Goal: Task Accomplishment & Management: Use online tool/utility

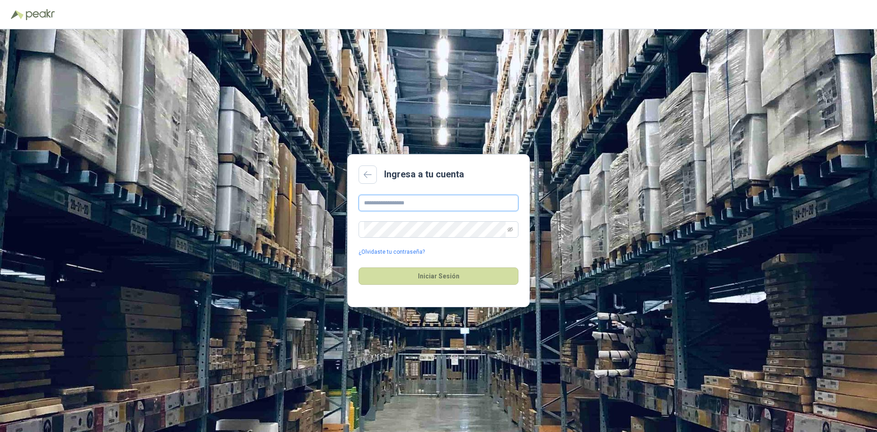
click at [398, 209] on input "text" at bounding box center [439, 203] width 160 height 16
type input "**********"
click at [359, 267] on button "Iniciar Sesión" at bounding box center [439, 275] width 160 height 17
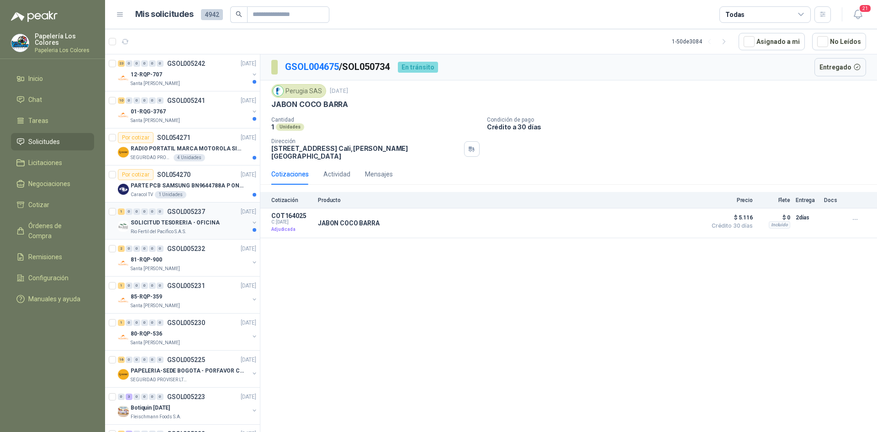
click at [222, 219] on div "SOLICITUD TESORERIA - OFICINA" at bounding box center [190, 222] width 118 height 11
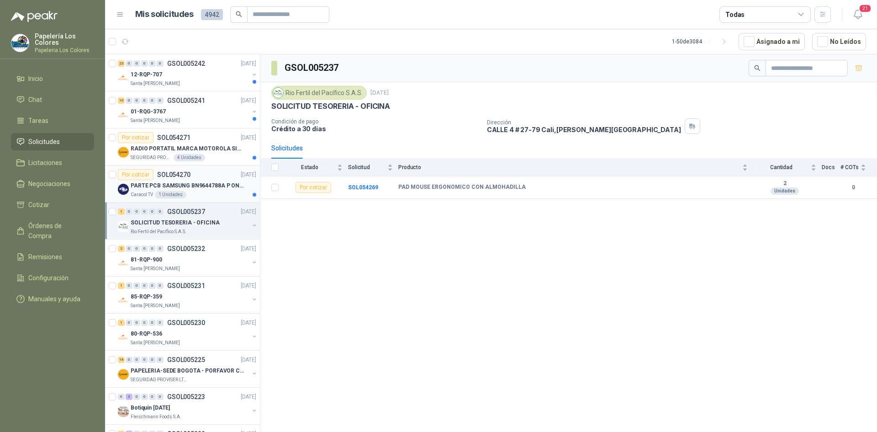
click at [200, 174] on div "Por cotizar SOL054270 [DATE]" at bounding box center [187, 174] width 138 height 11
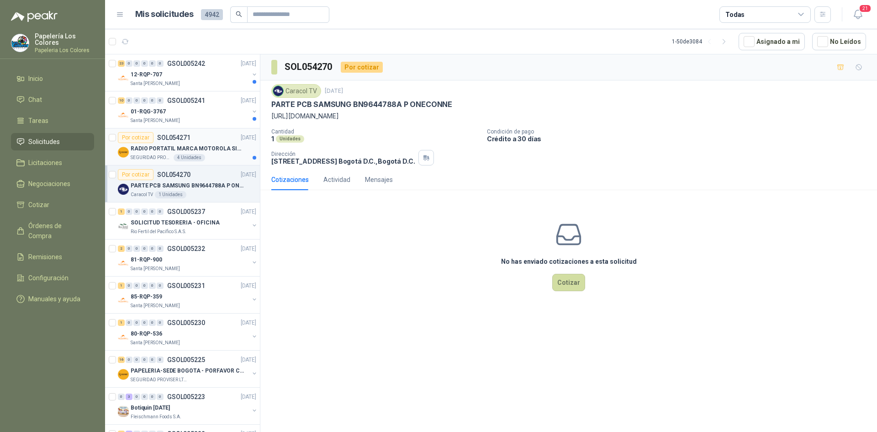
click at [214, 134] on div "Por cotizar SOL054271 [DATE]" at bounding box center [187, 137] width 138 height 11
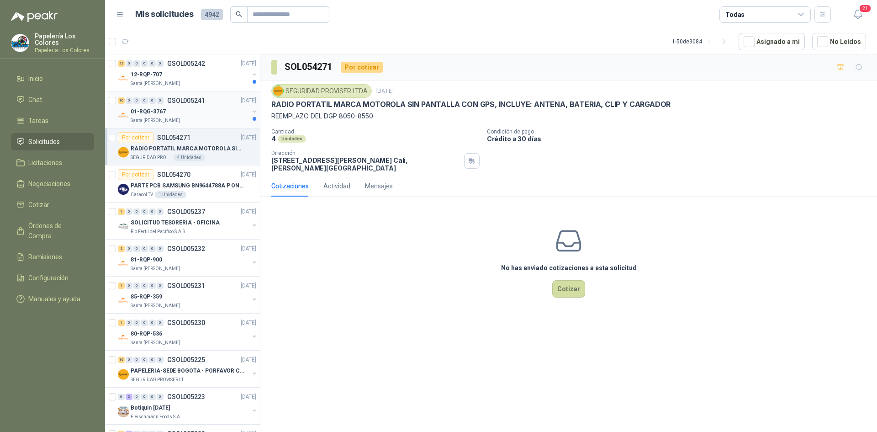
click at [204, 114] on div "01-RQG-3767" at bounding box center [190, 111] width 118 height 11
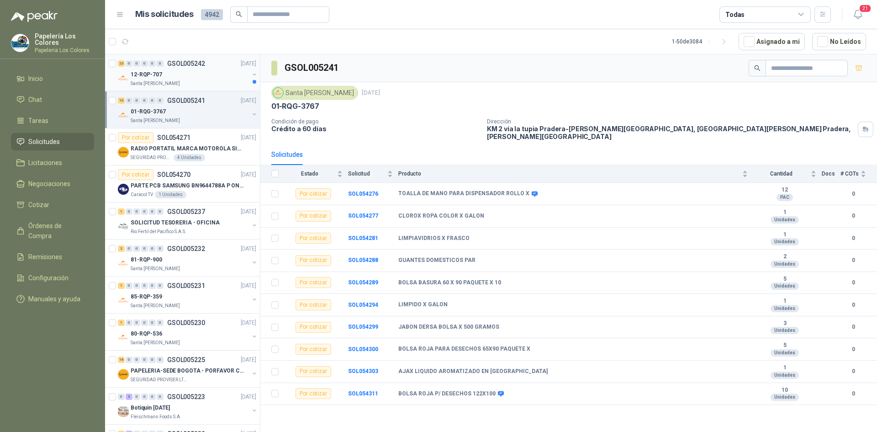
click at [219, 71] on div "12-RQP-707" at bounding box center [190, 74] width 118 height 11
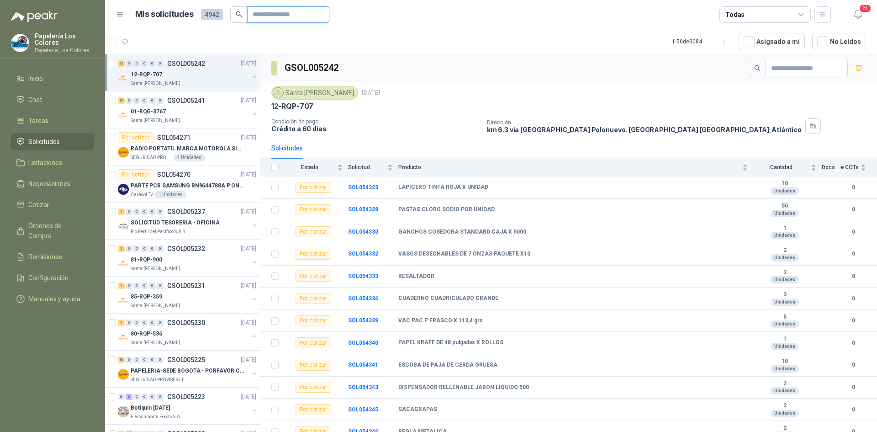
click at [280, 16] on input "text" at bounding box center [285, 15] width 64 height 16
type input "****"
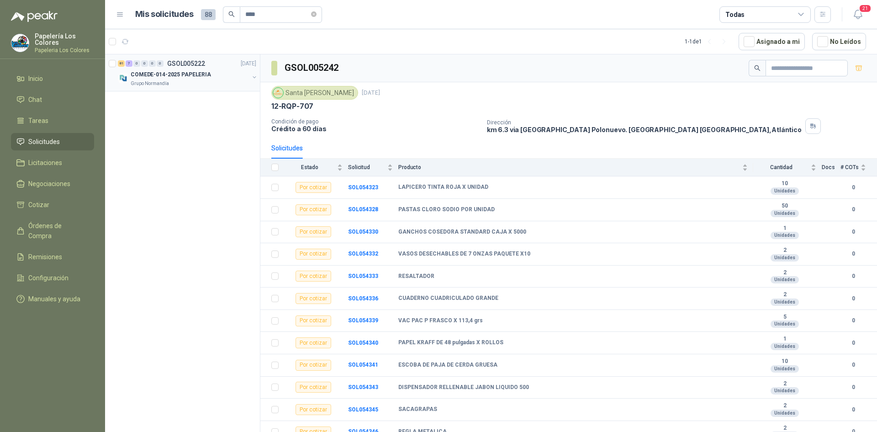
click at [225, 73] on div "COMEDE-014-2025 PAPELERIA" at bounding box center [190, 74] width 118 height 11
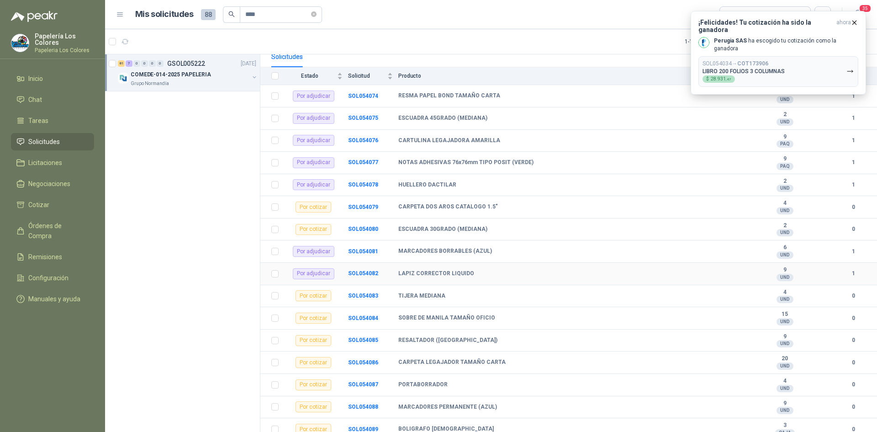
scroll to position [137, 0]
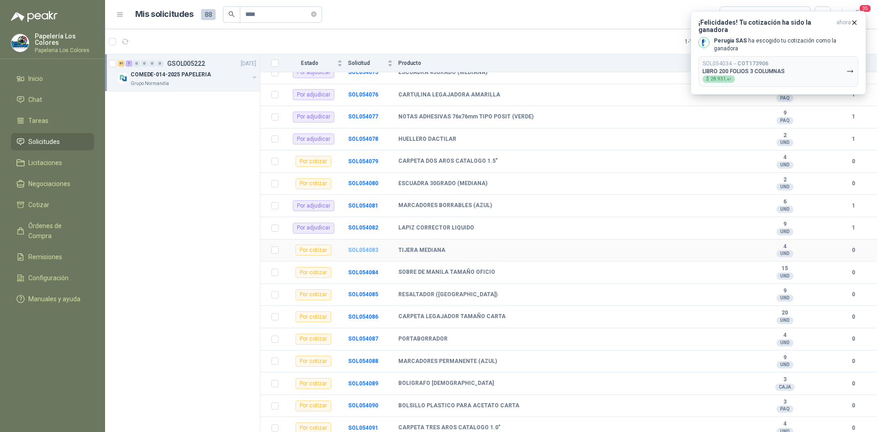
click at [364, 249] on b "SOL054083" at bounding box center [363, 250] width 30 height 6
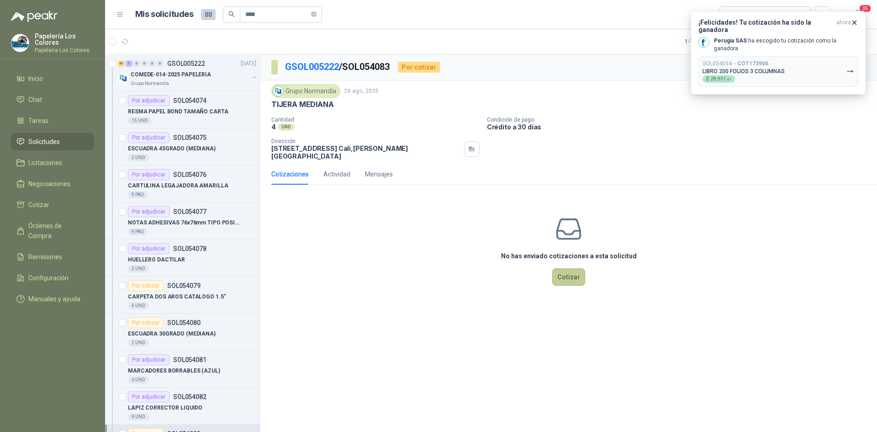
click at [564, 268] on button "Cotizar" at bounding box center [568, 276] width 33 height 17
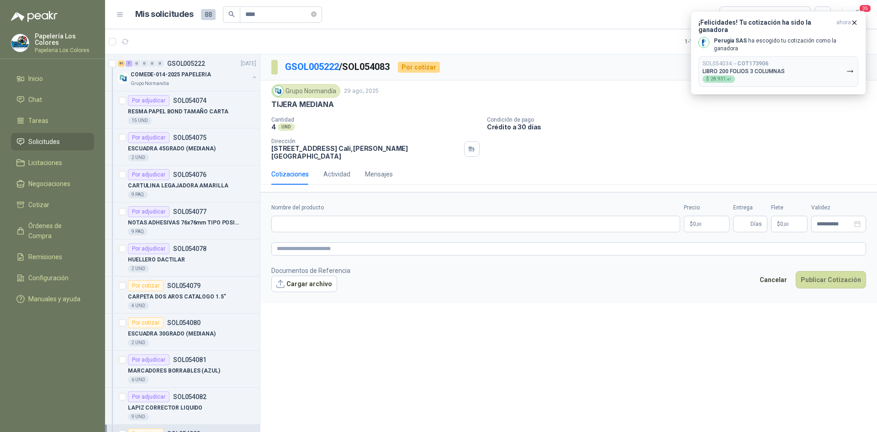
drag, startPoint x: 333, startPoint y: 105, endPoint x: 268, endPoint y: 113, distance: 65.4
click at [268, 113] on div "Grupo [PERSON_NAME] [DATE] TIJERA MEDIANA Cantidad 4 UND Condición de pago Cr…" at bounding box center [568, 121] width 617 height 83
drag, startPoint x: 273, startPoint y: 104, endPoint x: 331, endPoint y: 109, distance: 58.7
click at [331, 109] on p "TIJERA MEDIANA" at bounding box center [302, 105] width 62 height 10
copy p "TIJERA MEDIANA"
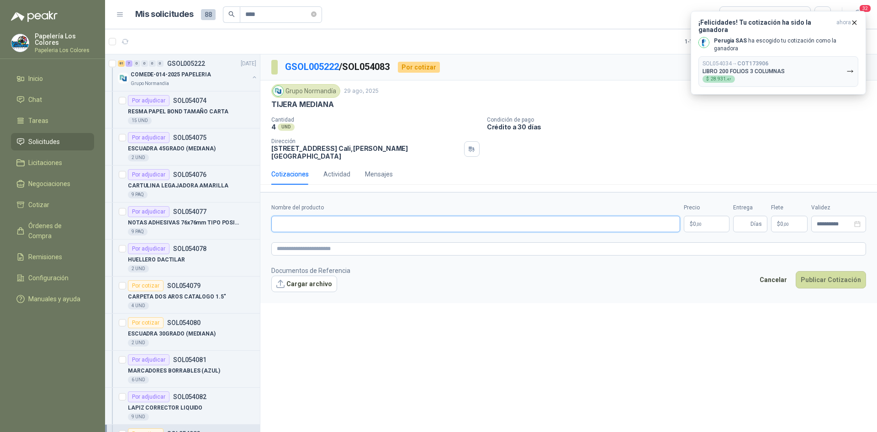
click at [343, 221] on input "Nombre del producto" at bounding box center [475, 224] width 409 height 16
paste input "**********"
type input "**********"
click at [697, 216] on body "Papelería Los Colores Papeleria Los Colores Inicio Chat Tareas Solicitudes Lici…" at bounding box center [438, 216] width 877 height 432
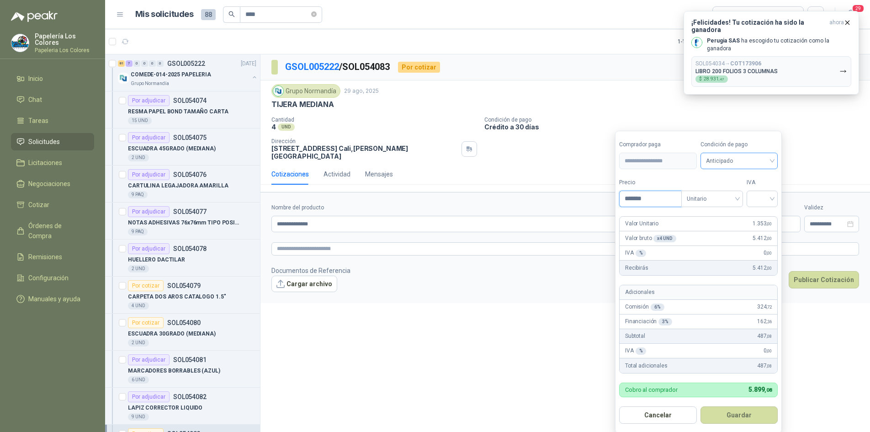
click at [741, 161] on span "Anticipado" at bounding box center [739, 161] width 67 height 14
type input "*******"
click at [724, 193] on div "Crédito a 30 días" at bounding box center [741, 195] width 64 height 10
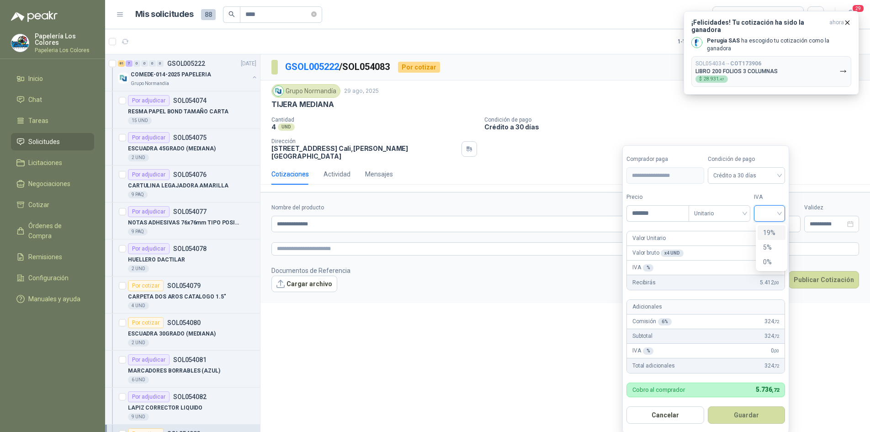
click at [766, 211] on input "search" at bounding box center [769, 213] width 20 height 14
click at [766, 229] on div "19%" at bounding box center [771, 232] width 17 height 10
click at [745, 416] on button "Guardar" at bounding box center [748, 414] width 79 height 17
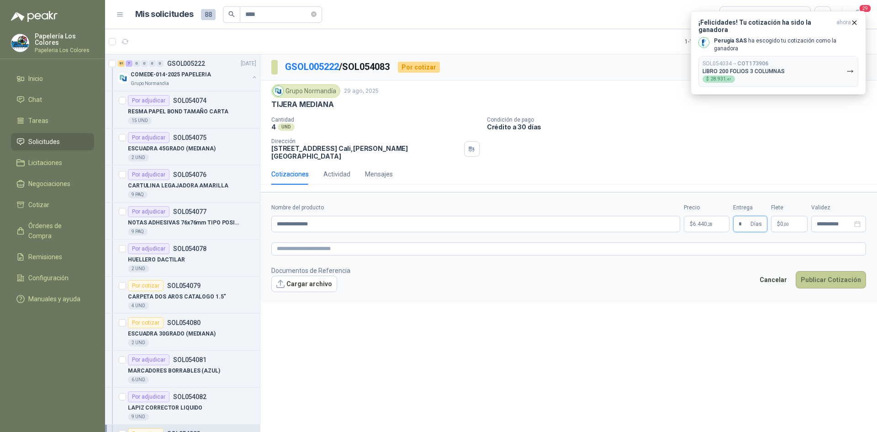
type input "*"
click at [831, 273] on button "Publicar Cotización" at bounding box center [831, 279] width 70 height 17
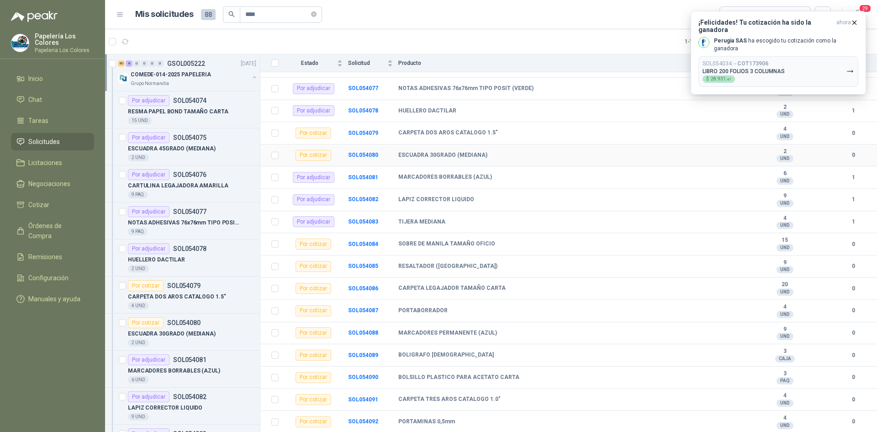
scroll to position [183, 0]
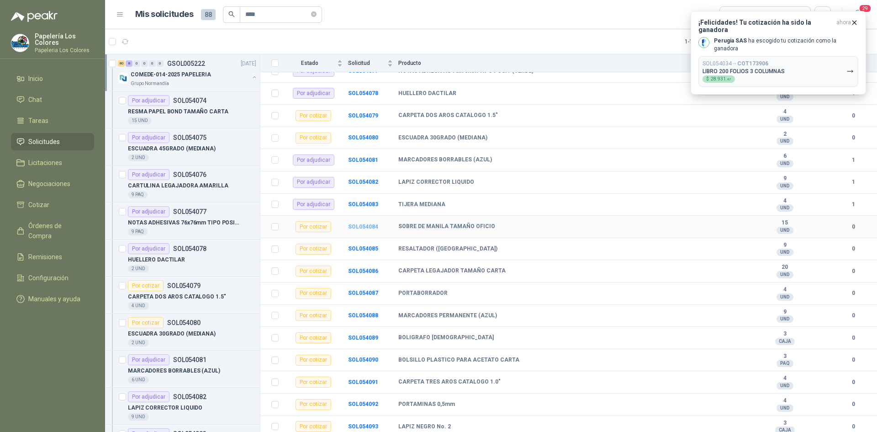
click at [359, 226] on b "SOL054084" at bounding box center [363, 226] width 30 height 6
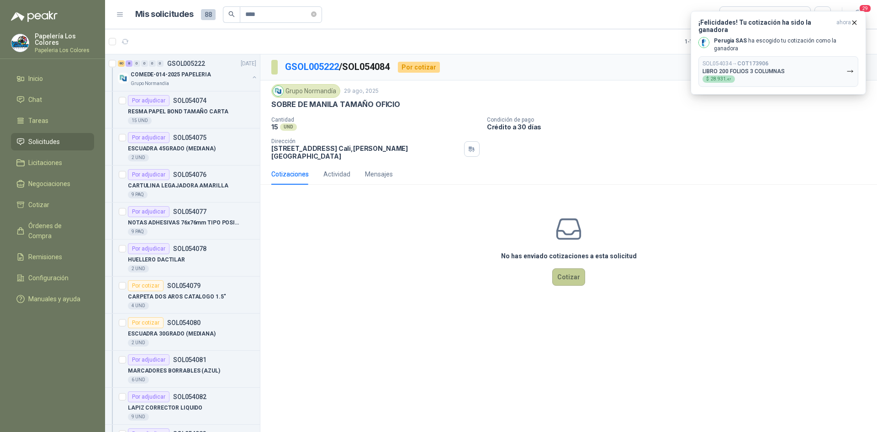
click at [564, 271] on button "Cotizar" at bounding box center [568, 276] width 33 height 17
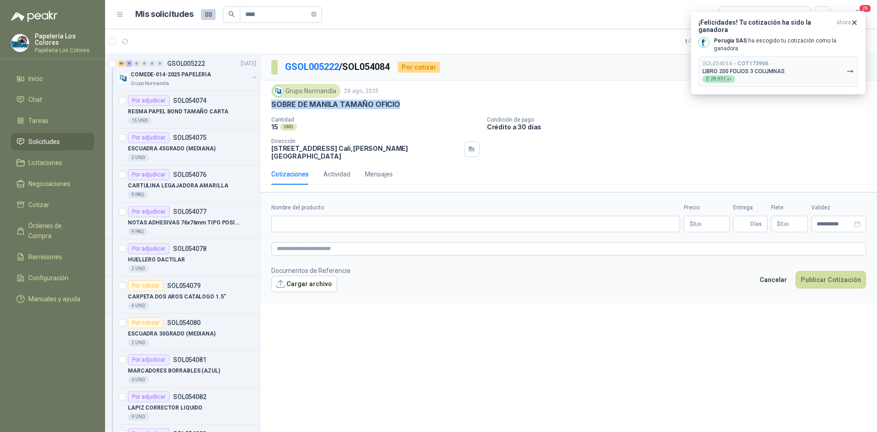
drag, startPoint x: 395, startPoint y: 104, endPoint x: 269, endPoint y: 108, distance: 126.2
click at [269, 108] on div "Grupo [PERSON_NAME] [DATE] SOBRE DE MANILA TAMAÑO OFICIO Cantidad 15 UND Cond…" at bounding box center [568, 121] width 617 height 83
copy p "SOBRE DE MANILA TAMAÑO OFICIO"
click at [338, 222] on input "Nombre del producto" at bounding box center [475, 224] width 409 height 16
paste input "**********"
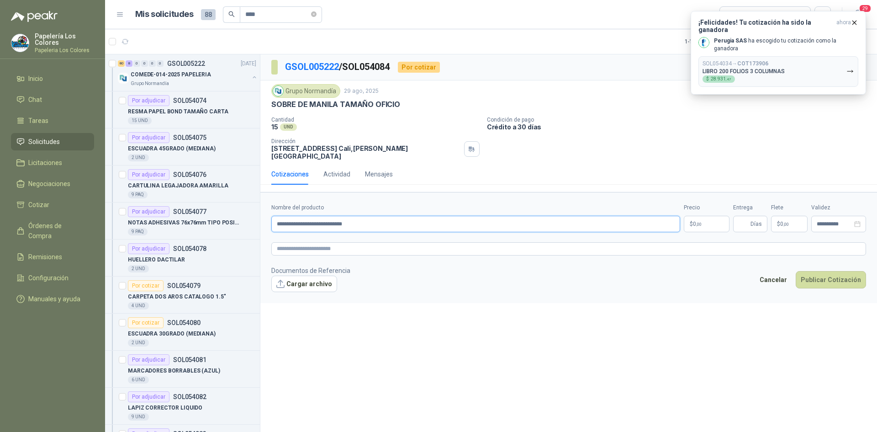
type input "**********"
click at [703, 217] on body "Papelería Los Colores Papeleria Los Colores Inicio Chat Tareas Solicitudes Lici…" at bounding box center [438, 216] width 877 height 432
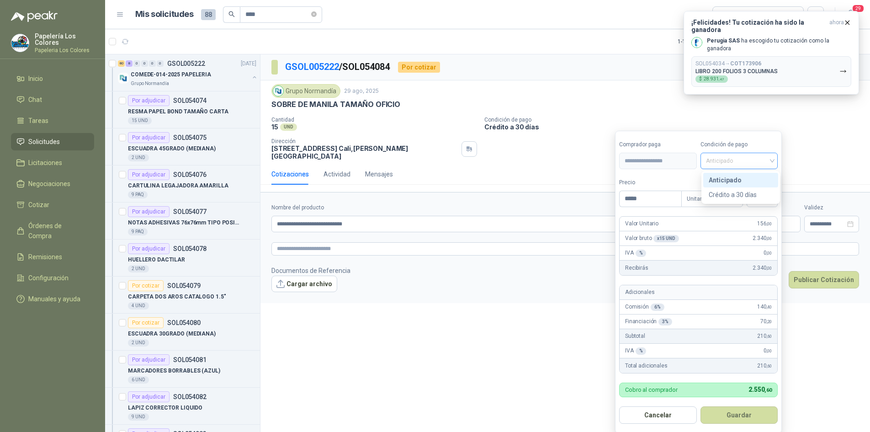
click at [760, 154] on span "Anticipado" at bounding box center [739, 161] width 67 height 14
type input "*****"
click at [742, 193] on div "Crédito a 30 días" at bounding box center [741, 195] width 64 height 10
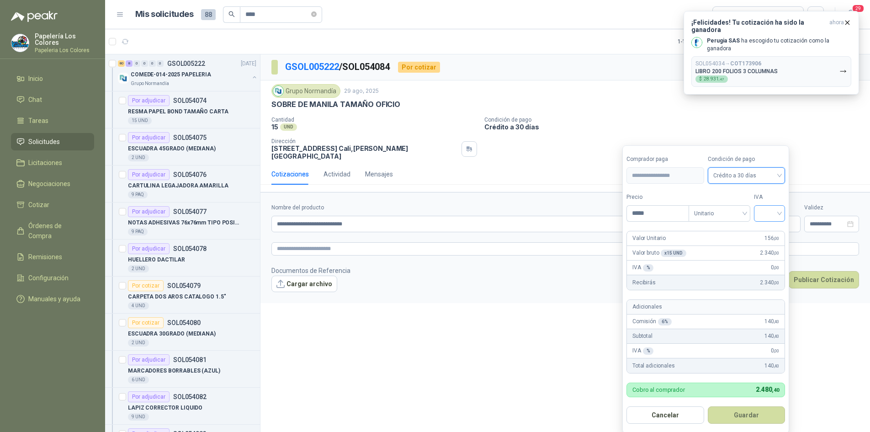
click at [771, 214] on input "search" at bounding box center [769, 213] width 20 height 14
click at [769, 233] on div "19%" at bounding box center [771, 232] width 17 height 10
click at [735, 416] on button "Guardar" at bounding box center [748, 414] width 79 height 17
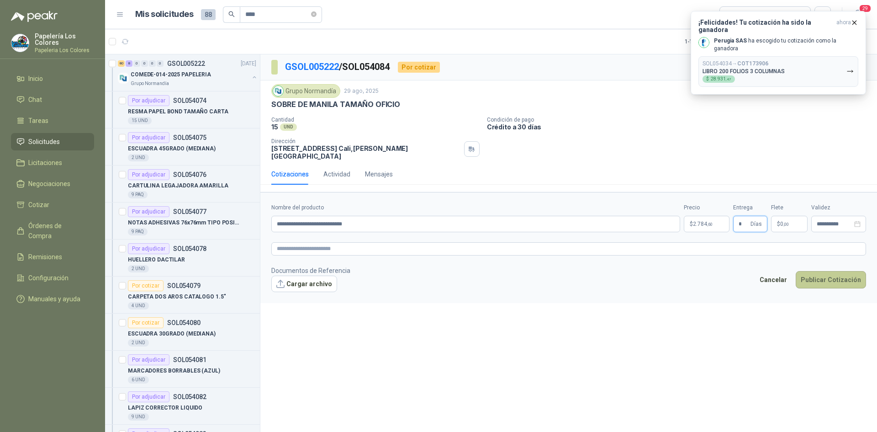
type input "*"
click at [828, 271] on button "Publicar Cotización" at bounding box center [831, 279] width 70 height 17
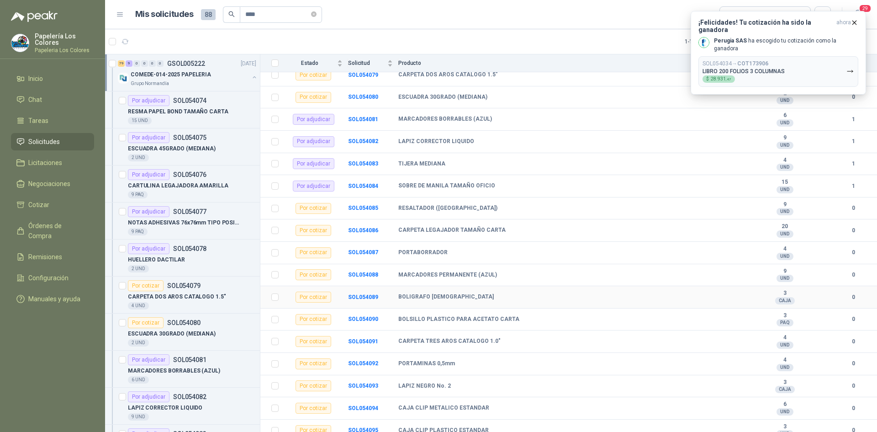
scroll to position [228, 0]
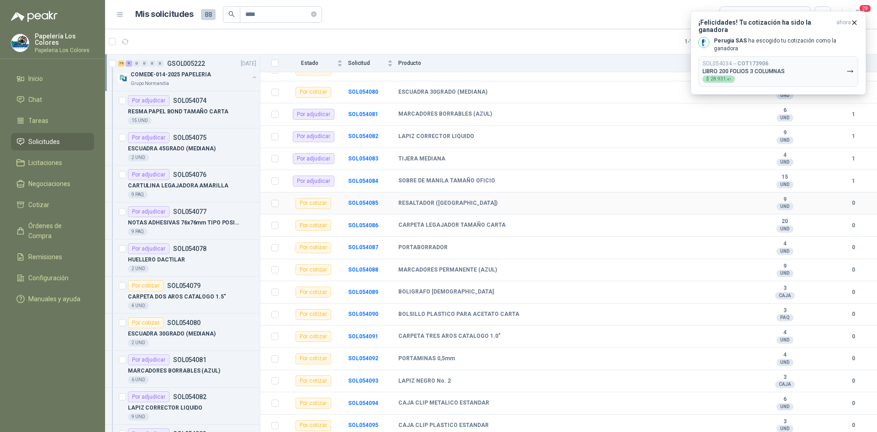
click at [364, 199] on td "SOL054085" at bounding box center [373, 203] width 50 height 22
click at [364, 202] on b "SOL054085" at bounding box center [363, 203] width 30 height 6
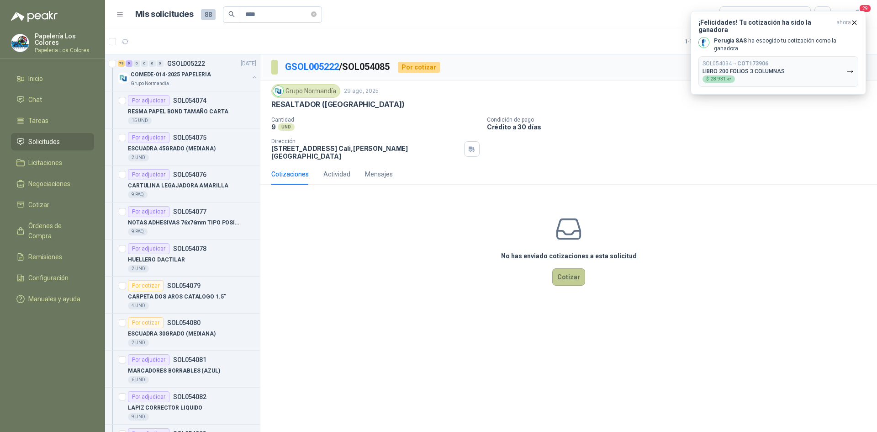
click at [573, 268] on button "Cotizar" at bounding box center [568, 276] width 33 height 17
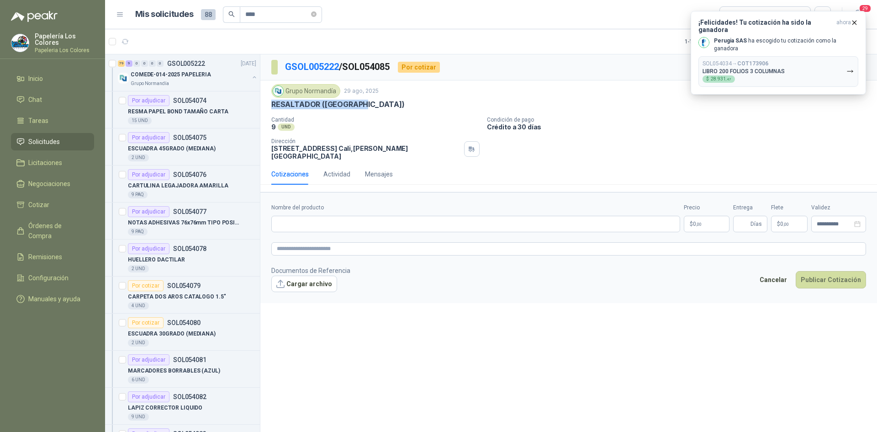
drag, startPoint x: 362, startPoint y: 101, endPoint x: 271, endPoint y: 111, distance: 91.5
click at [271, 111] on div "Grupo [PERSON_NAME] [DATE] RESALTADOR ([GEOGRAPHIC_DATA]) Cantidad 9 UND Cond…" at bounding box center [568, 122] width 595 height 76
copy p "RESALTADOR ([GEOGRAPHIC_DATA])"
click at [334, 218] on input "Nombre del producto" at bounding box center [475, 224] width 409 height 16
paste input "**********"
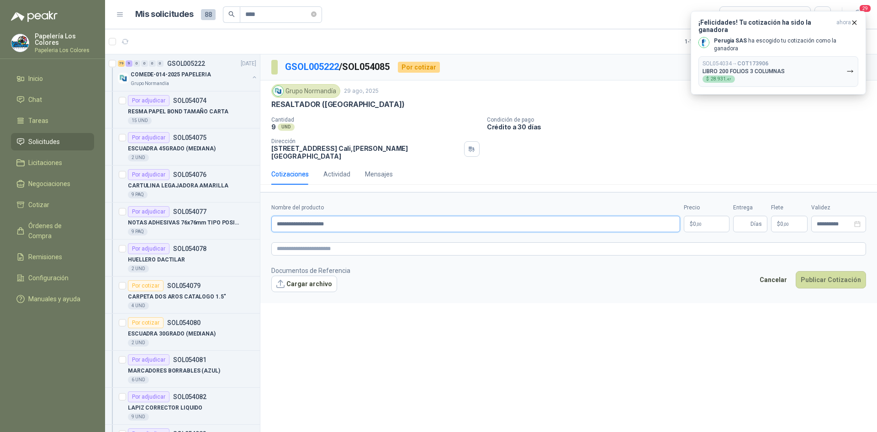
type input "**********"
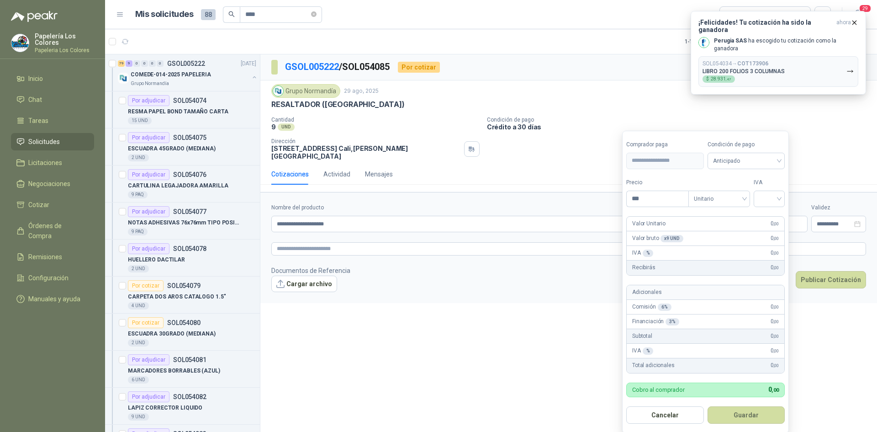
click at [706, 217] on body "Papelería Los Colores Papeleria Los Colores Inicio Chat Tareas Solicitudes Lici…" at bounding box center [438, 216] width 877 height 432
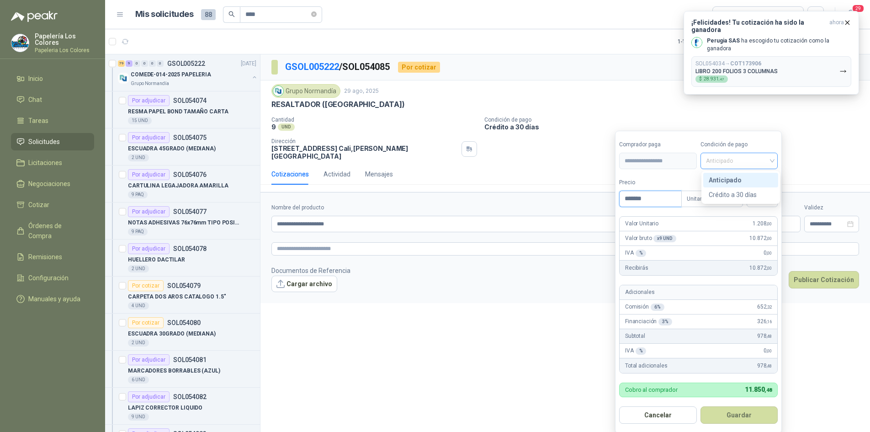
click at [741, 165] on span "Anticipado" at bounding box center [739, 161] width 67 height 14
type input "*******"
click at [725, 193] on div "Crédito a 30 días" at bounding box center [741, 195] width 64 height 10
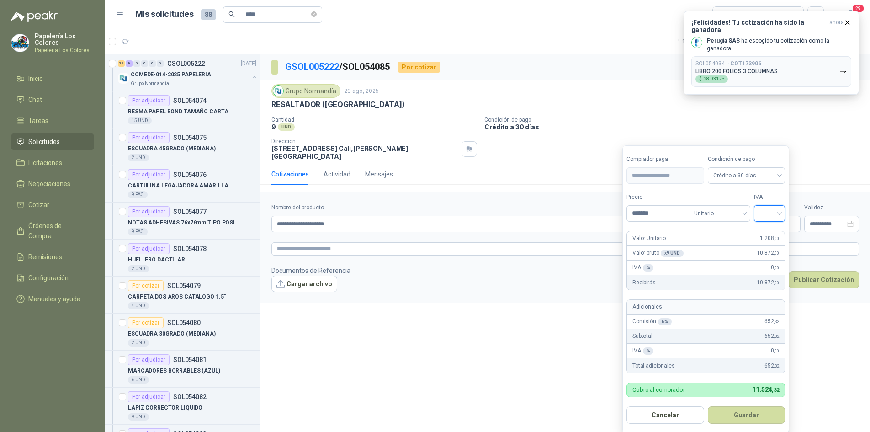
click at [763, 210] on input "search" at bounding box center [769, 213] width 20 height 14
click at [767, 230] on div "19%" at bounding box center [771, 232] width 17 height 10
click at [747, 419] on button "Guardar" at bounding box center [748, 414] width 79 height 17
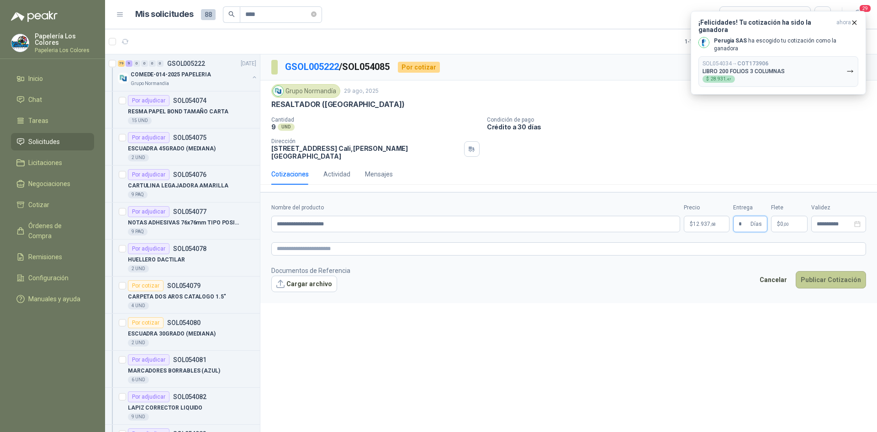
type input "*"
click at [841, 271] on button "Publicar Cotización" at bounding box center [831, 279] width 70 height 17
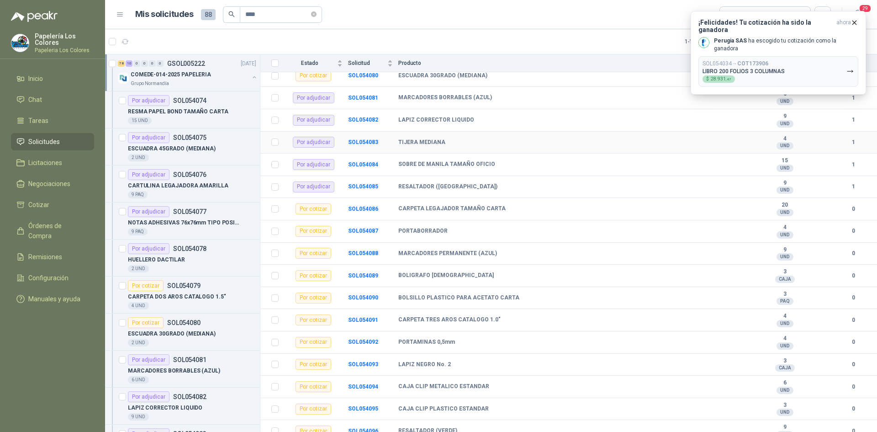
scroll to position [274, 0]
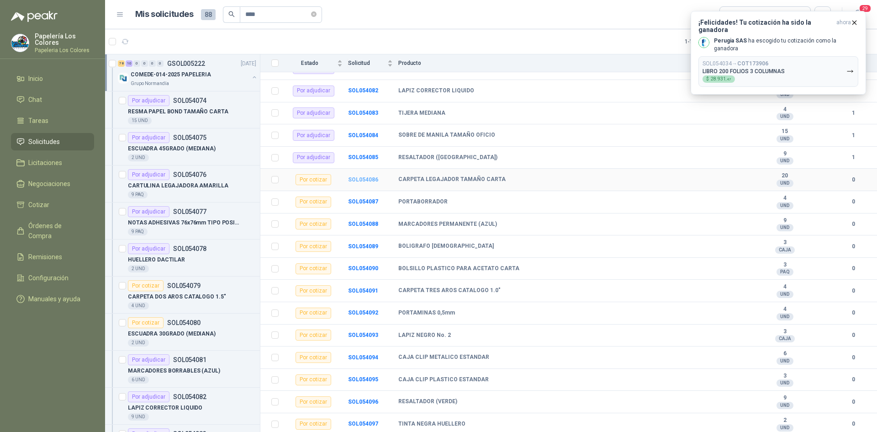
click at [367, 180] on b "SOL054086" at bounding box center [363, 179] width 30 height 6
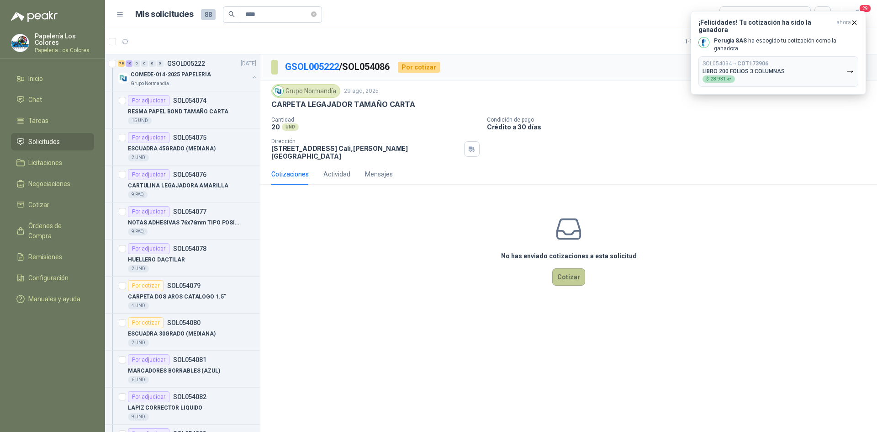
click at [571, 274] on button "Cotizar" at bounding box center [568, 276] width 33 height 17
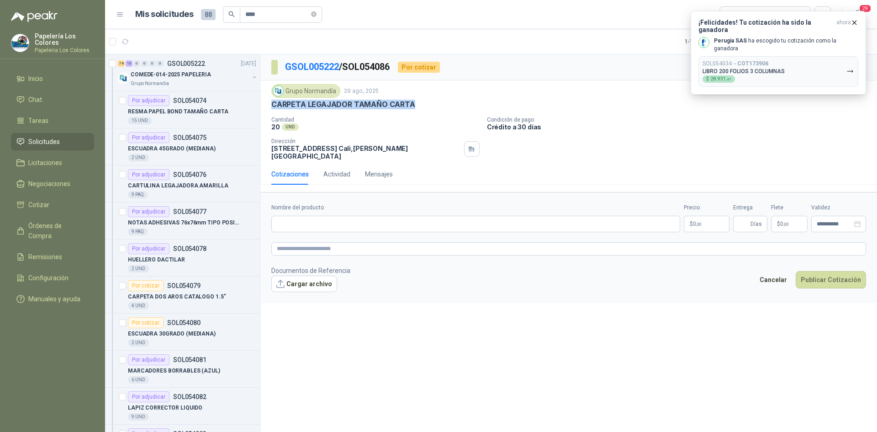
drag, startPoint x: 411, startPoint y: 105, endPoint x: 263, endPoint y: 111, distance: 148.1
click at [263, 111] on div "Grupo [PERSON_NAME] [DATE] CARPETA LEGAJADOR TAMAÑO CARTA Cantidad 20 UND Con…" at bounding box center [568, 121] width 617 height 83
copy p "CARPETA LEGAJADOR TAMAÑO CARTA"
click at [386, 221] on input "Nombre del producto" at bounding box center [475, 224] width 409 height 16
paste input "**********"
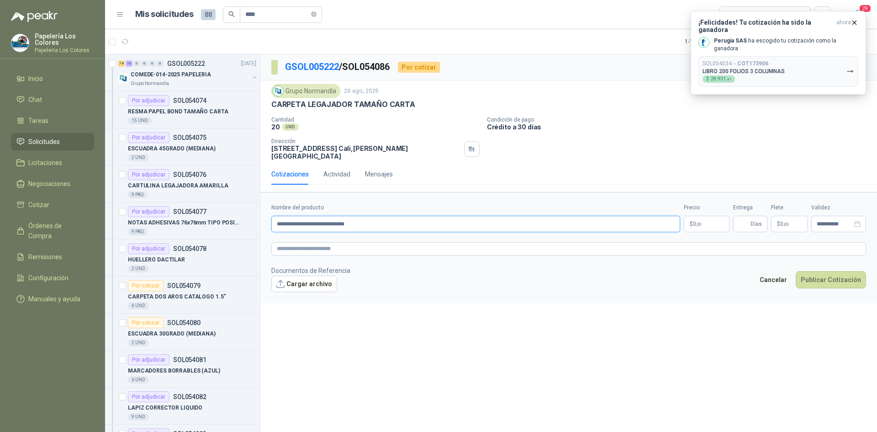
type input "**********"
click at [704, 218] on body "Papelería Los Colores Papeleria Los Colores Inicio Chat Tareas Solicitudes Lici…" at bounding box center [438, 216] width 877 height 432
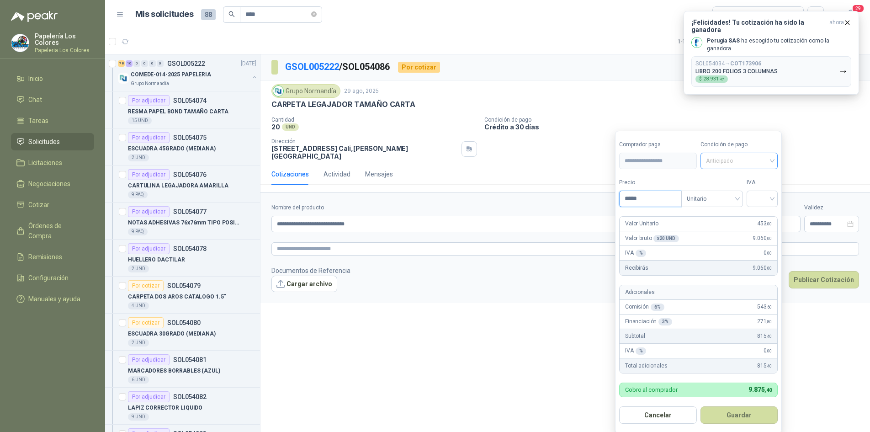
click at [748, 158] on span "Anticipado" at bounding box center [739, 161] width 67 height 14
type input "*****"
click at [733, 194] on div "Crédito a 30 días" at bounding box center [741, 195] width 64 height 10
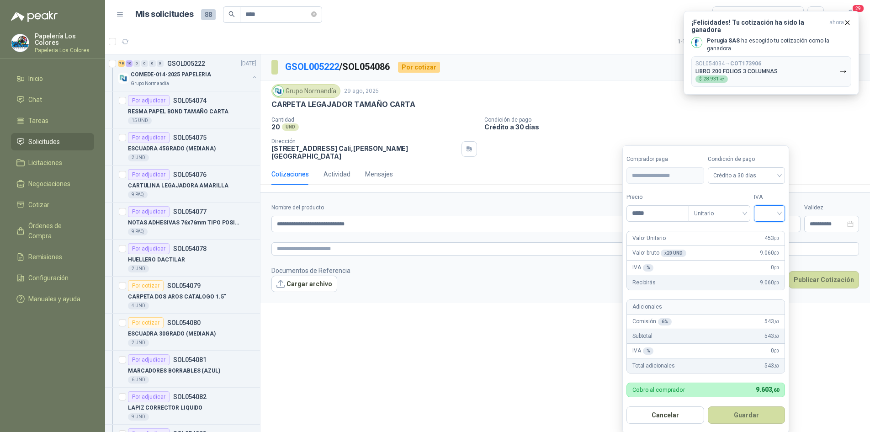
click at [772, 211] on input "search" at bounding box center [769, 213] width 20 height 14
click at [772, 231] on div "19%" at bounding box center [771, 232] width 17 height 10
click at [750, 412] on button "Guardar" at bounding box center [748, 414] width 79 height 17
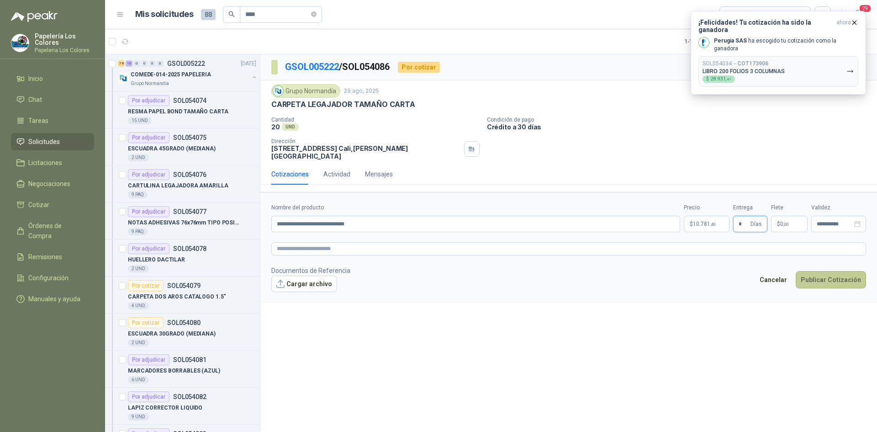
type input "*"
click at [846, 273] on button "Publicar Cotización" at bounding box center [831, 279] width 70 height 17
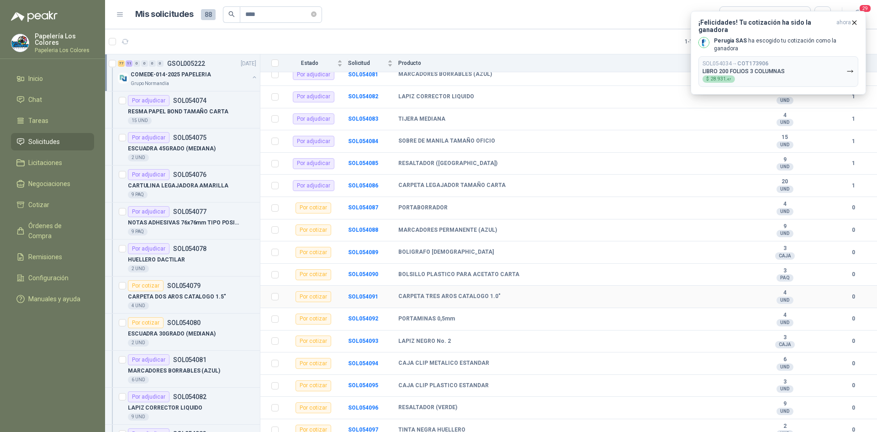
scroll to position [274, 0]
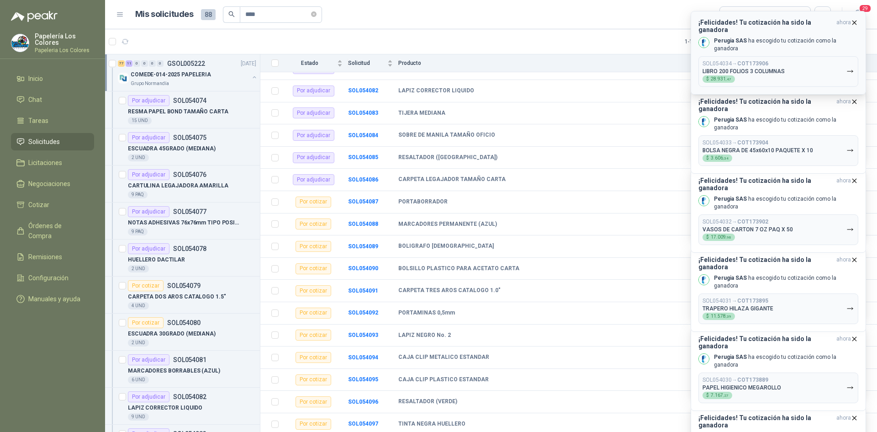
click at [853, 21] on icon "button" at bounding box center [855, 23] width 4 height 4
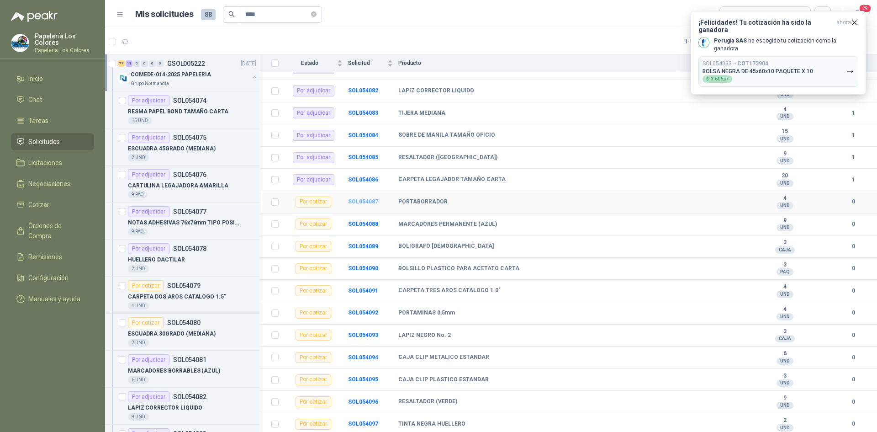
click at [365, 199] on b "SOL054087" at bounding box center [363, 201] width 30 height 6
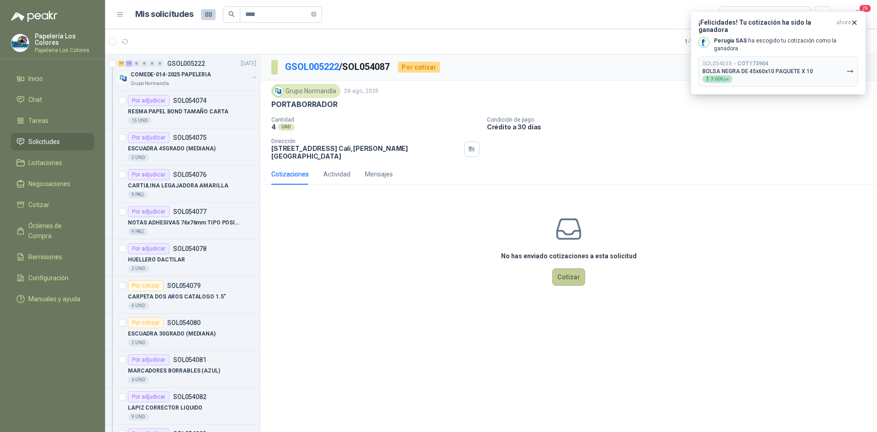
click at [568, 272] on button "Cotizar" at bounding box center [568, 276] width 33 height 17
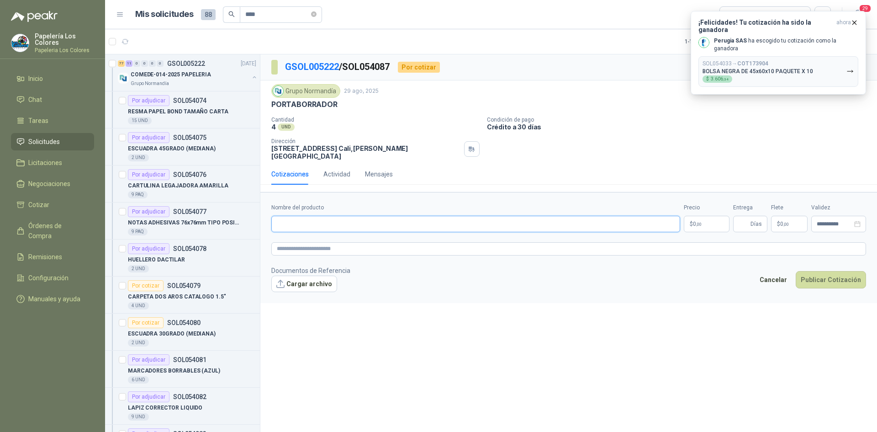
click at [335, 217] on input "Nombre del producto" at bounding box center [475, 224] width 409 height 16
type input "**********"
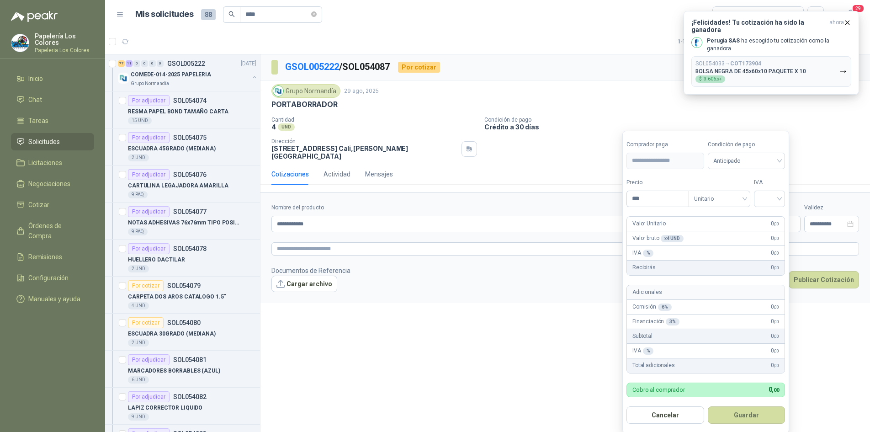
click at [708, 215] on body "Papelería Los Colores Papeleria Los Colores Inicio Chat Tareas Solicitudes Lici…" at bounding box center [435, 216] width 870 height 432
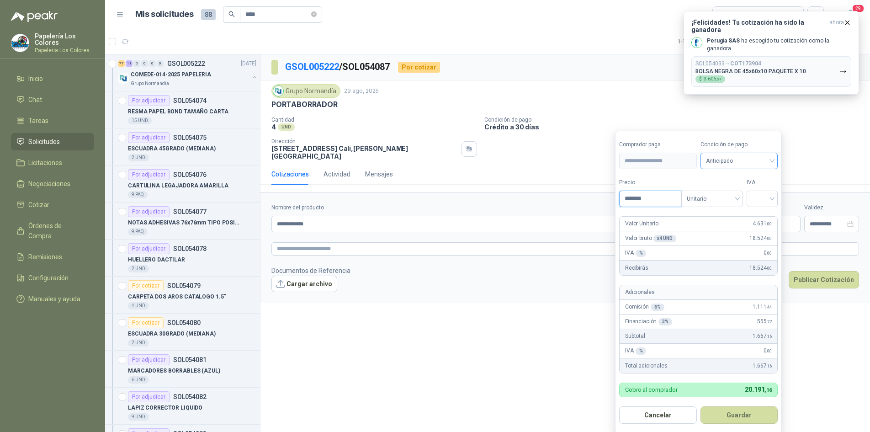
click at [752, 160] on span "Anticipado" at bounding box center [739, 161] width 67 height 14
type input "*******"
click at [724, 193] on div "Crédito a 30 días" at bounding box center [741, 195] width 64 height 10
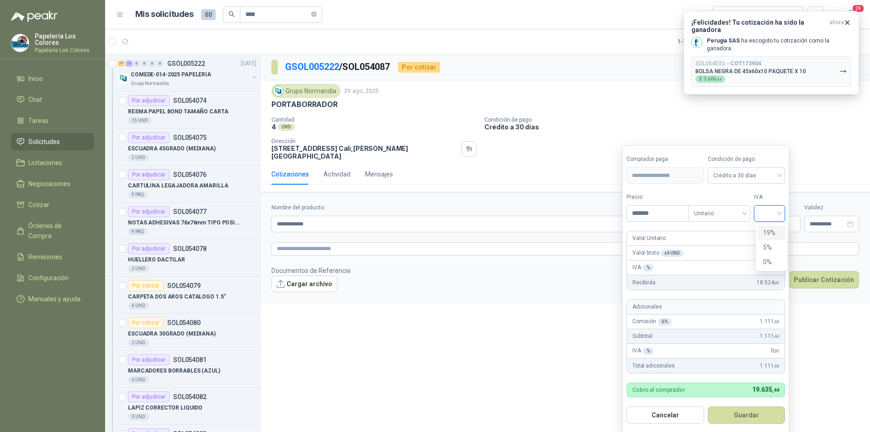
click at [773, 209] on input "search" at bounding box center [769, 213] width 20 height 14
click at [778, 232] on div "19%" at bounding box center [771, 232] width 17 height 10
click at [750, 409] on button "Guardar" at bounding box center [748, 414] width 79 height 17
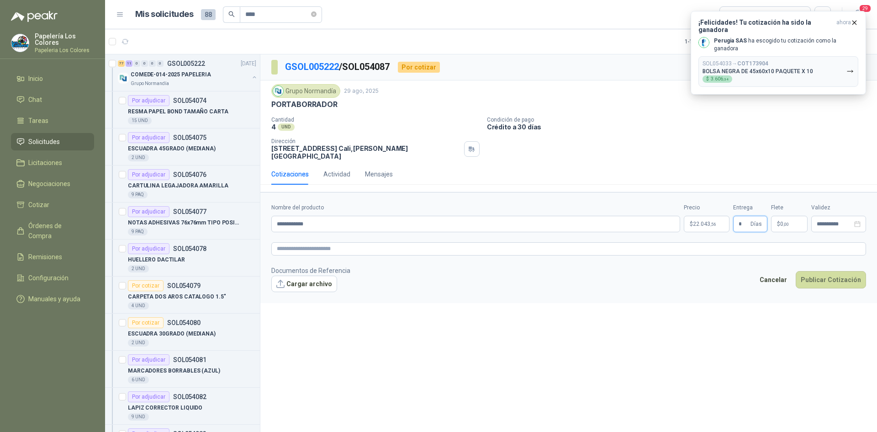
type input "*"
click at [824, 271] on button "Publicar Cotización" at bounding box center [831, 279] width 70 height 17
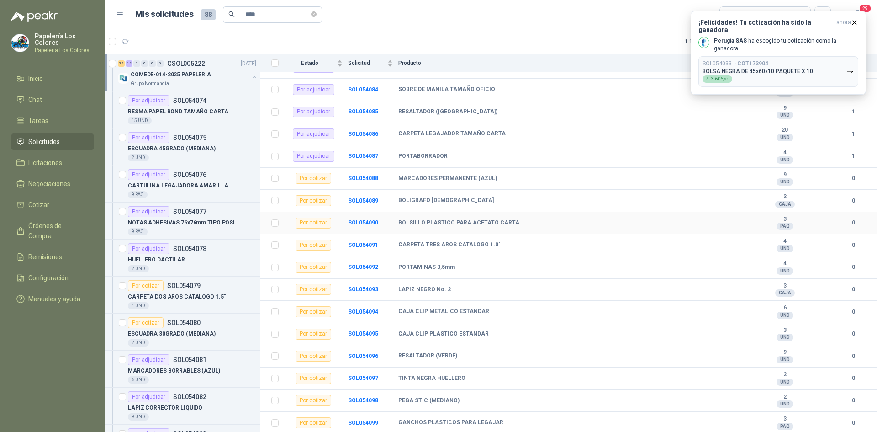
scroll to position [365, 0]
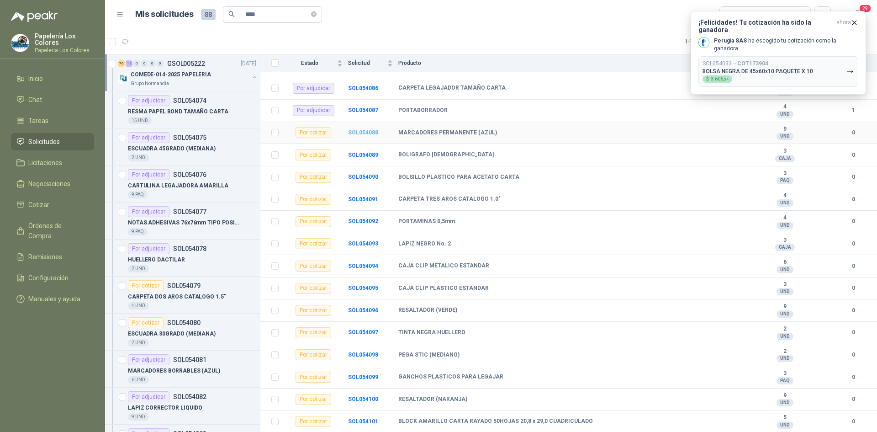
click at [356, 132] on b "SOL054088" at bounding box center [363, 132] width 30 height 6
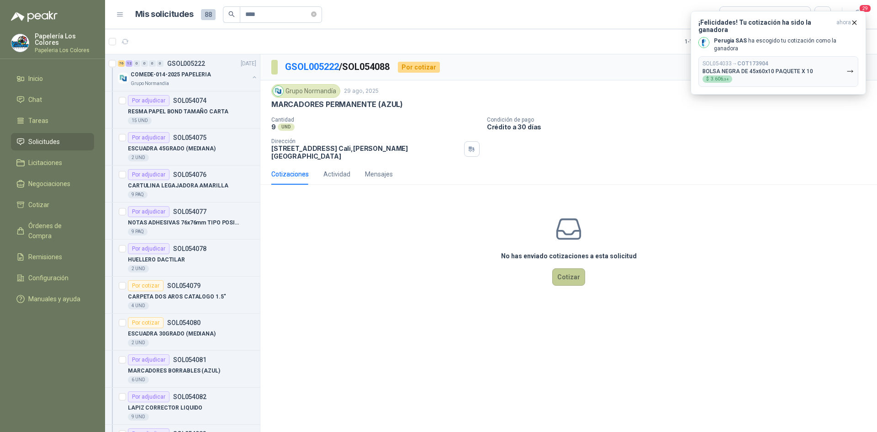
click at [566, 271] on button "Cotizar" at bounding box center [568, 276] width 33 height 17
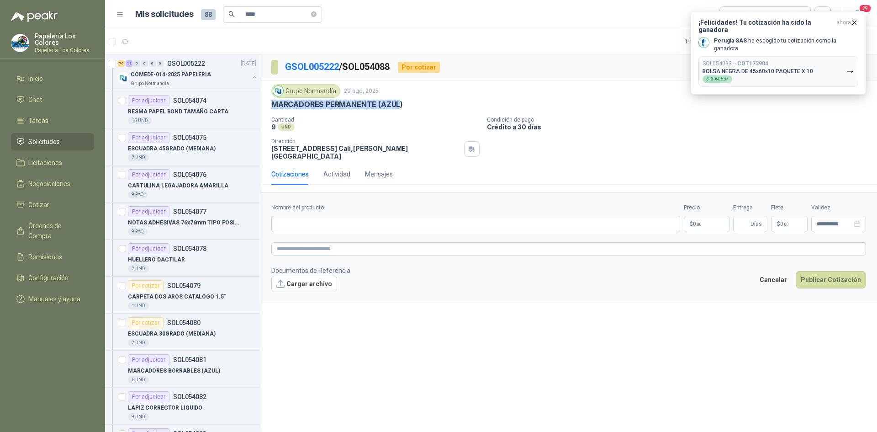
drag, startPoint x: 399, startPoint y: 105, endPoint x: 275, endPoint y: 110, distance: 124.8
click at [271, 111] on div "Grupo [PERSON_NAME] [DATE] MARCADORES PERMANENTE (AZUL) Cantidad 9 UND Condic…" at bounding box center [568, 121] width 617 height 83
click at [400, 104] on p "MARCADORES PERMANENTE (AZUL)" at bounding box center [337, 105] width 132 height 10
drag, startPoint x: 400, startPoint y: 104, endPoint x: 334, endPoint y: 108, distance: 65.9
click at [334, 108] on p "MARCADORES PERMANENTE (AZUL)" at bounding box center [337, 105] width 132 height 10
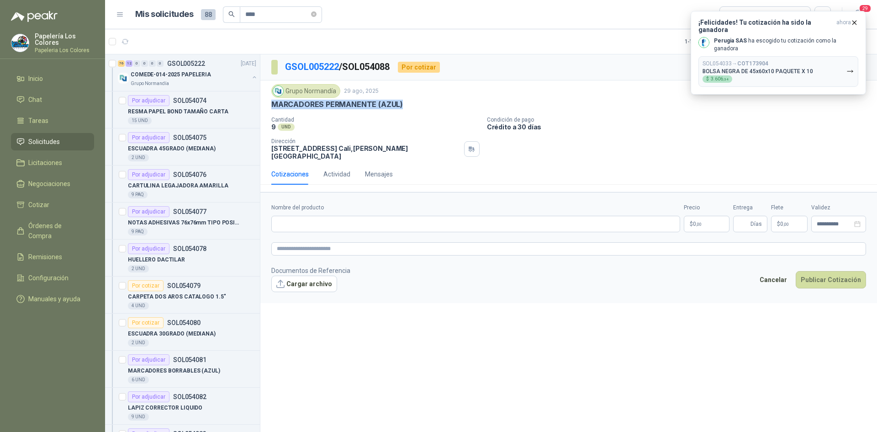
drag, startPoint x: 270, startPoint y: 105, endPoint x: 405, endPoint y: 109, distance: 134.4
click at [405, 109] on div "Grupo [PERSON_NAME] [DATE] MARCADORES PERMANENTE (AZUL) Cantidad 9 UND Condic…" at bounding box center [568, 121] width 617 height 83
copy p "MARCADORES PERMANENTE (AZUL)"
click at [365, 219] on input "Nombre del producto" at bounding box center [475, 224] width 409 height 16
paste input "**********"
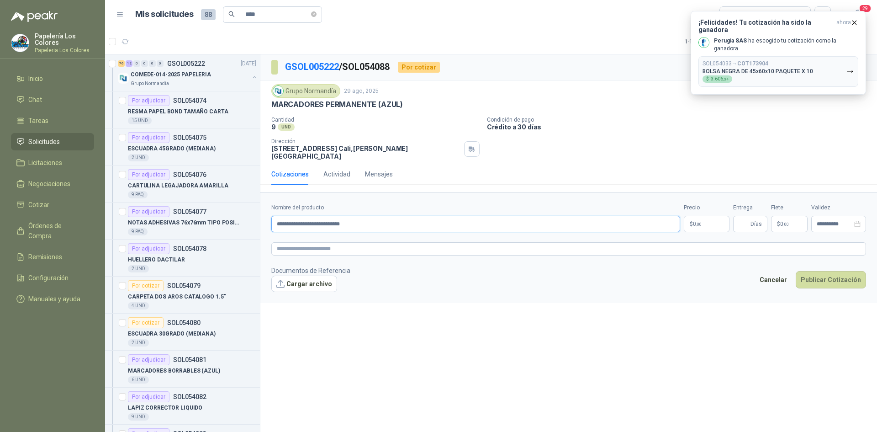
type input "**********"
click at [721, 211] on body "Papelería Los Colores Papeleria Los Colores Inicio Chat Tareas Solicitudes Lici…" at bounding box center [438, 216] width 877 height 432
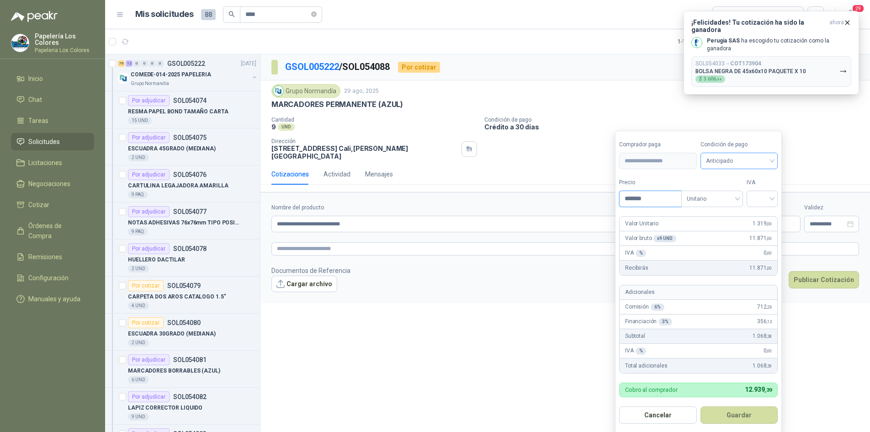
click at [769, 161] on span "Anticipado" at bounding box center [739, 161] width 67 height 14
type input "*******"
click at [733, 192] on div "Crédito a 30 días" at bounding box center [741, 195] width 64 height 10
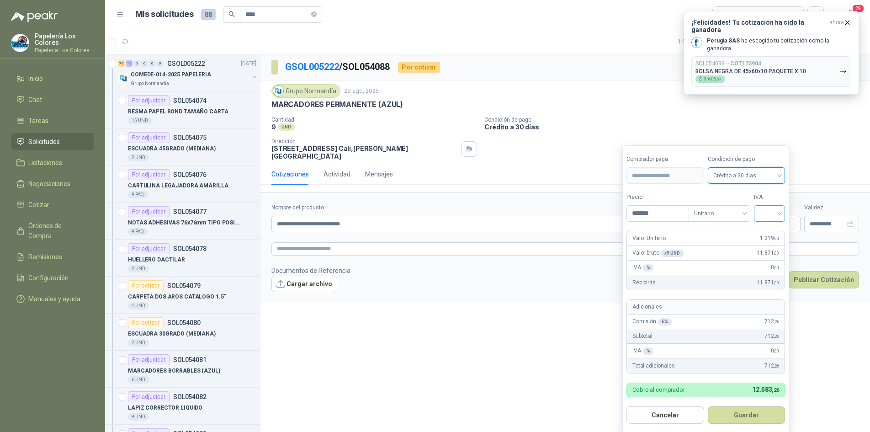
click at [772, 211] on input "search" at bounding box center [769, 213] width 20 height 14
click at [769, 228] on div "19%" at bounding box center [771, 232] width 17 height 10
click at [736, 413] on button "Guardar" at bounding box center [748, 414] width 79 height 17
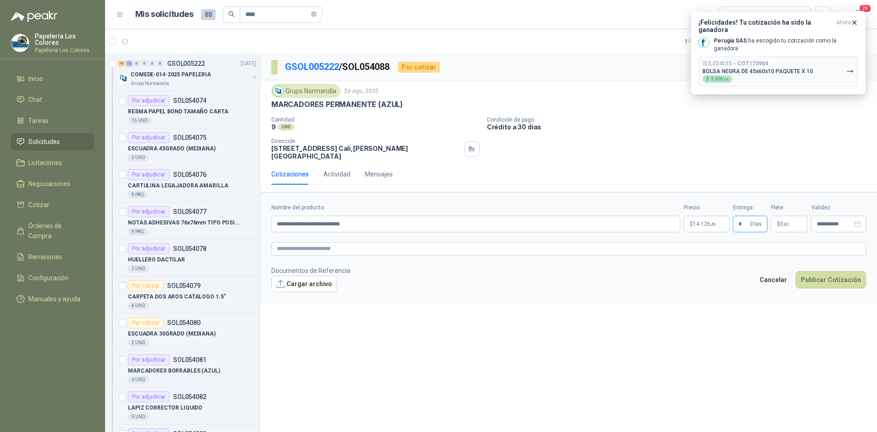
type input "*"
click at [832, 271] on button "Publicar Cotización" at bounding box center [831, 279] width 70 height 17
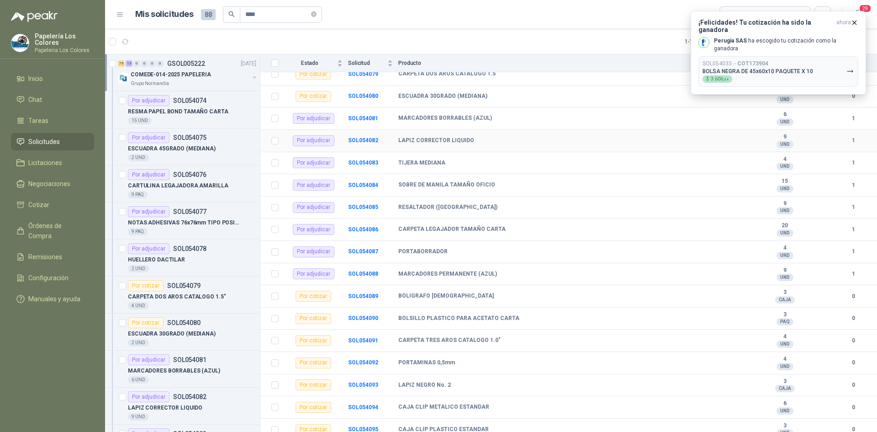
scroll to position [228, 0]
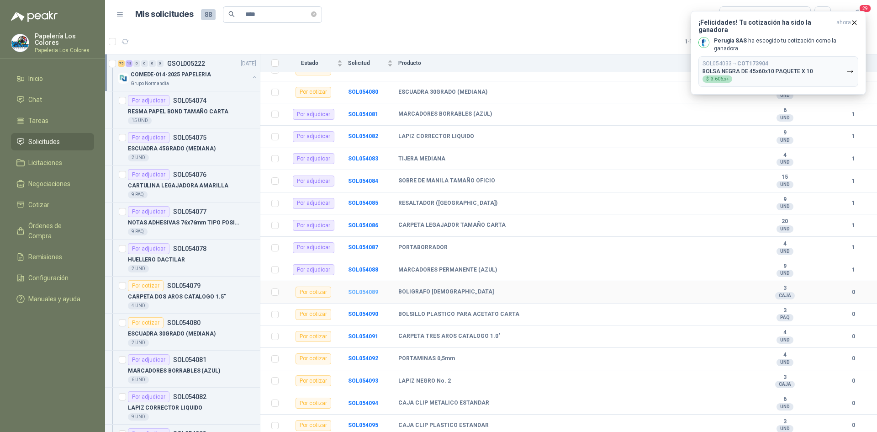
click at [362, 289] on b "SOL054089" at bounding box center [363, 292] width 30 height 6
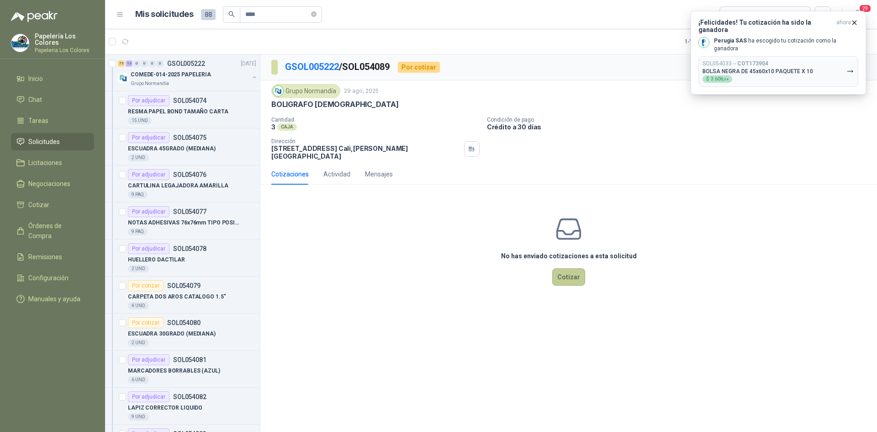
click at [572, 268] on button "Cotizar" at bounding box center [568, 276] width 33 height 17
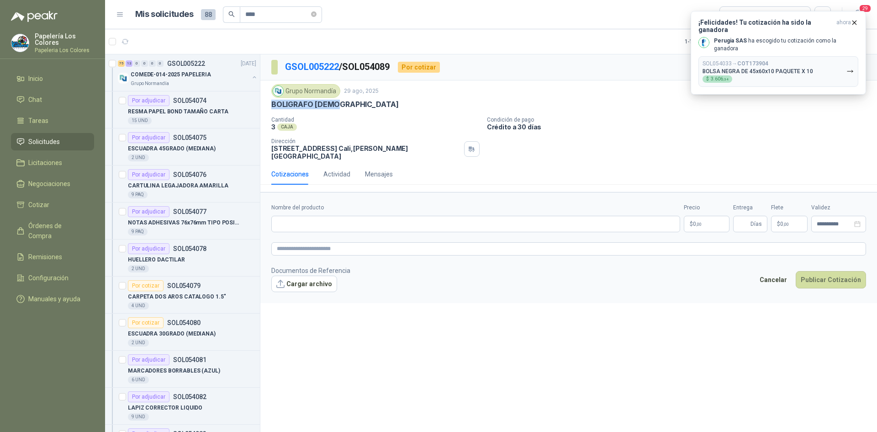
drag, startPoint x: 338, startPoint y: 104, endPoint x: 271, endPoint y: 108, distance: 67.3
click at [271, 108] on p "BOLIGRAFO [DEMOGRAPHIC_DATA]" at bounding box center [334, 105] width 127 height 10
copy p "BOLIGRAFO [DEMOGRAPHIC_DATA]"
click at [352, 221] on input "Nombre del producto" at bounding box center [475, 224] width 409 height 16
paste input "**********"
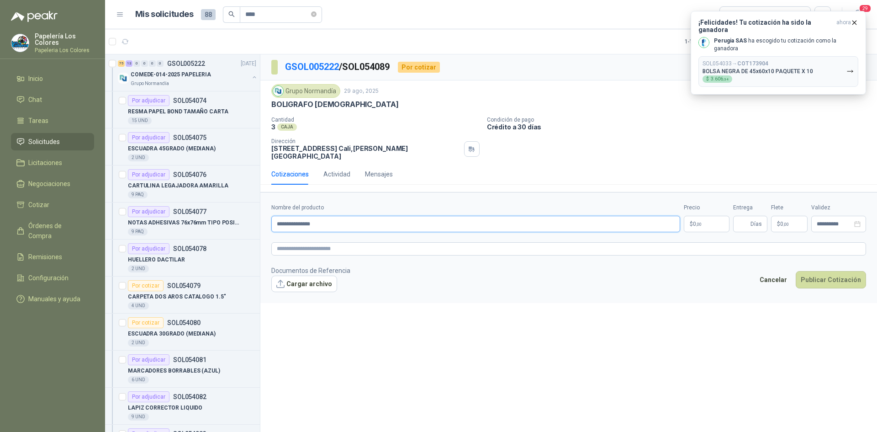
type input "**********"
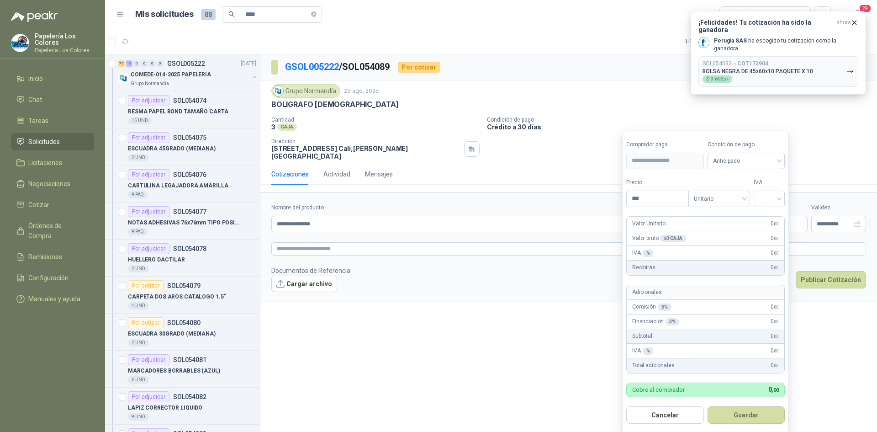
click at [703, 216] on body "Papelería Los Colores Papeleria Los Colores Inicio Chat Tareas Solicitudes Lici…" at bounding box center [438, 216] width 877 height 432
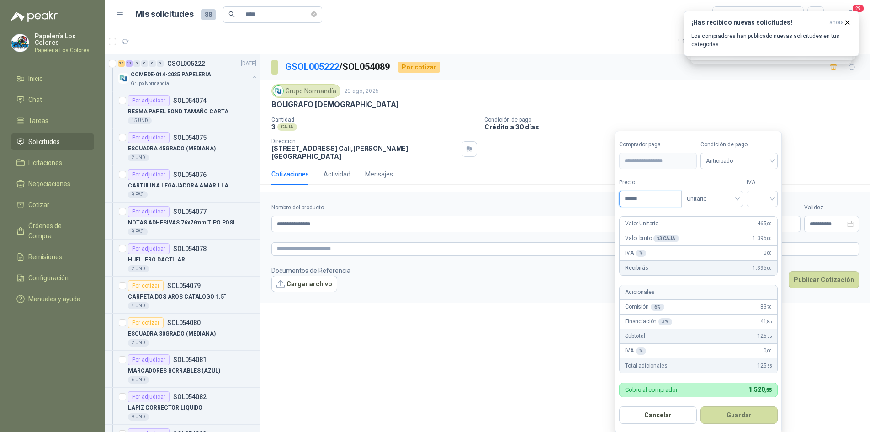
type input "*****"
click at [735, 166] on span "Anticipado" at bounding box center [739, 161] width 67 height 14
click at [726, 193] on div "Crédito a 30 días" at bounding box center [741, 195] width 64 height 10
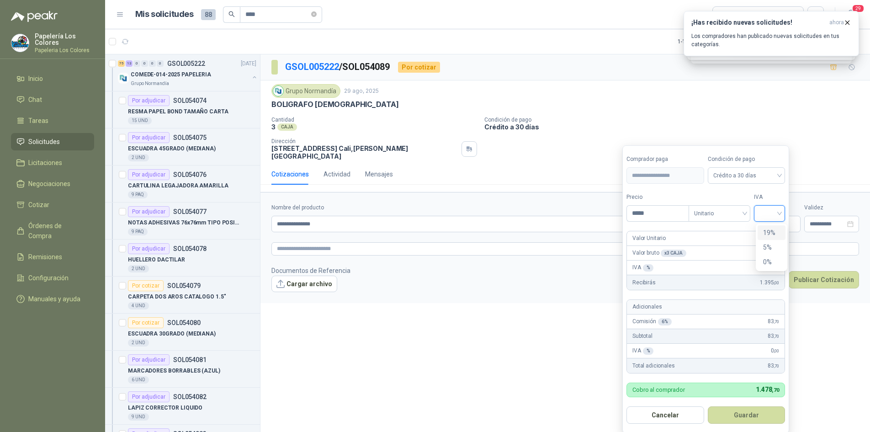
click at [766, 213] on input "search" at bounding box center [769, 213] width 20 height 14
click at [763, 230] on div "19%" at bounding box center [771, 232] width 17 height 10
click at [738, 418] on button "Guardar" at bounding box center [748, 414] width 79 height 17
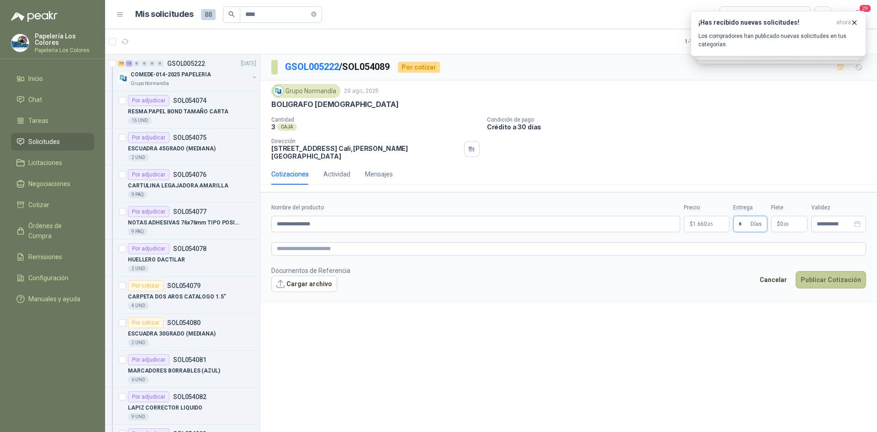
type input "*"
click at [834, 272] on button "Publicar Cotización" at bounding box center [831, 279] width 70 height 17
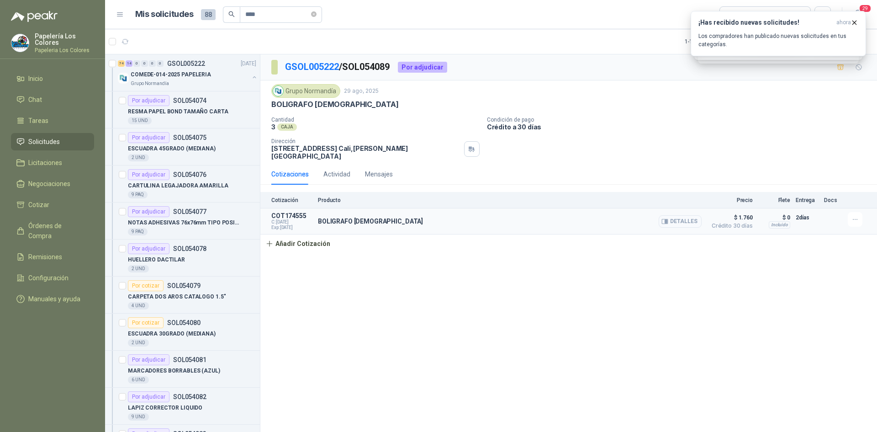
click at [682, 216] on button "Detalles" at bounding box center [680, 221] width 43 height 12
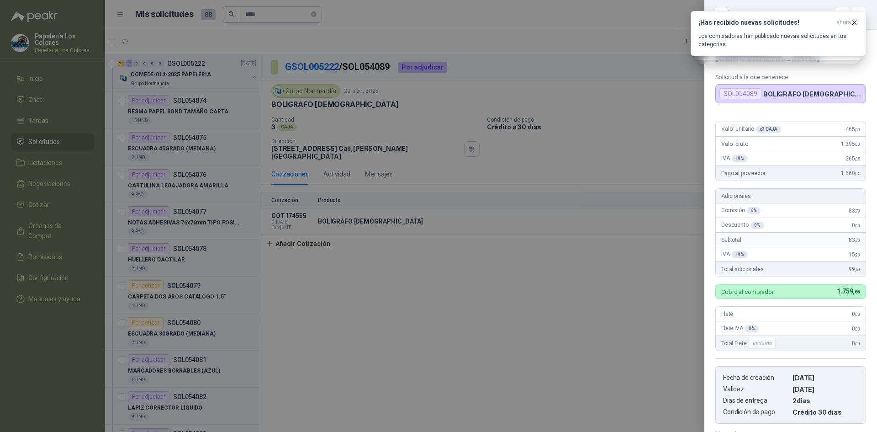
click at [646, 114] on div at bounding box center [438, 216] width 877 height 432
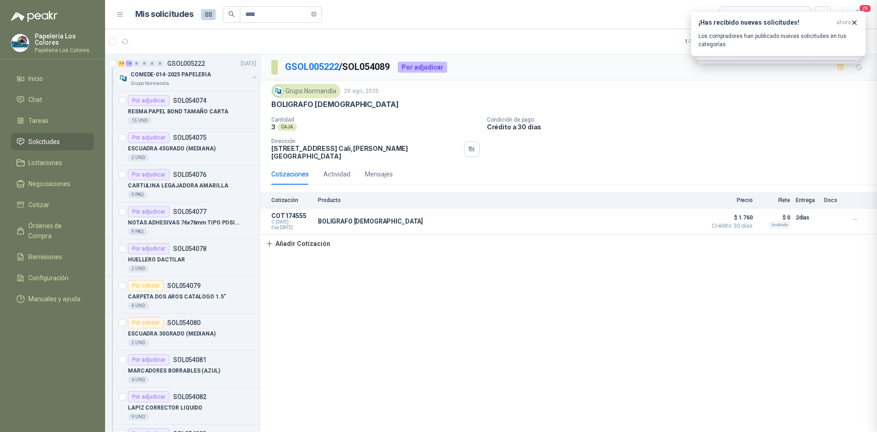
scroll to position [132, 0]
click at [682, 215] on button "Detalles" at bounding box center [680, 221] width 43 height 12
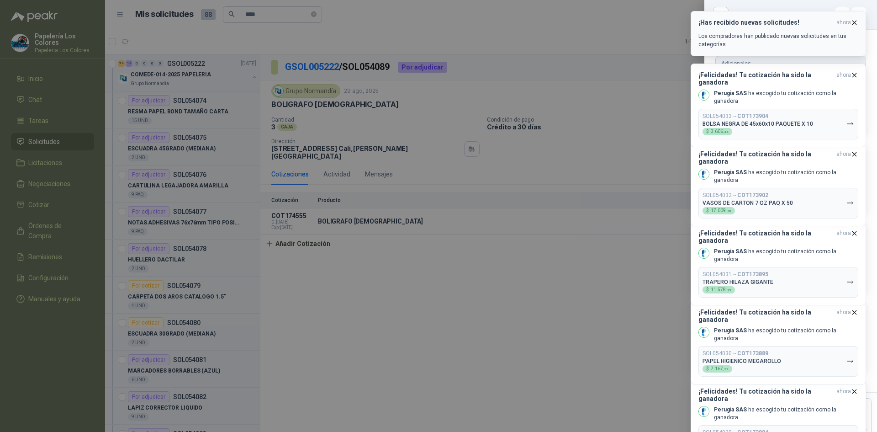
click at [851, 21] on icon "button" at bounding box center [855, 23] width 8 height 8
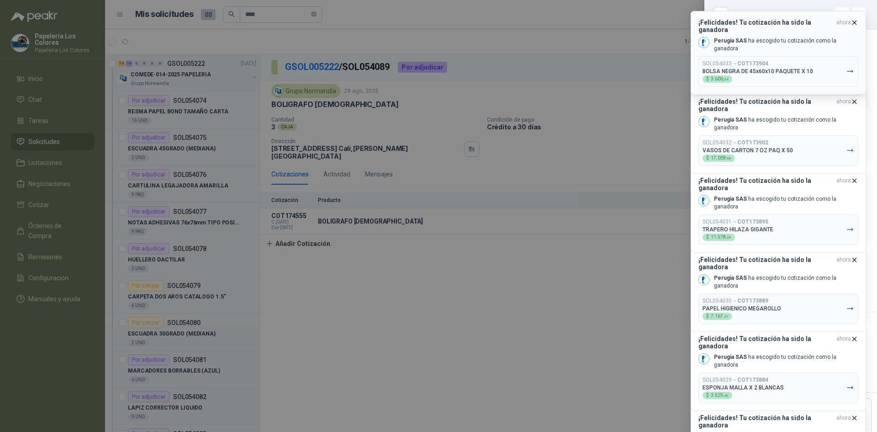
click at [855, 22] on icon "button" at bounding box center [855, 23] width 4 height 4
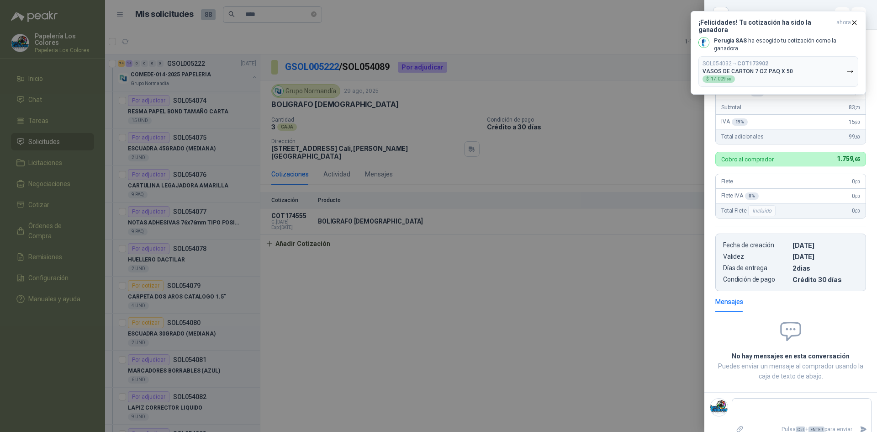
click at [600, 131] on div at bounding box center [438, 216] width 877 height 432
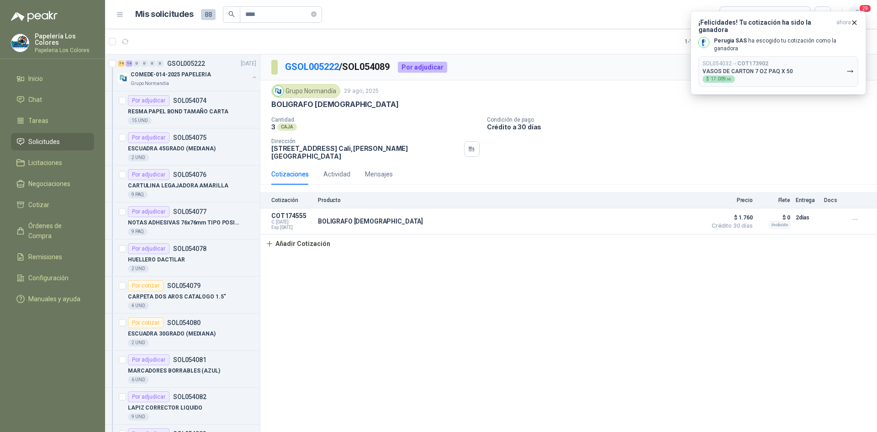
click at [866, 7] on span "29" at bounding box center [865, 8] width 13 height 9
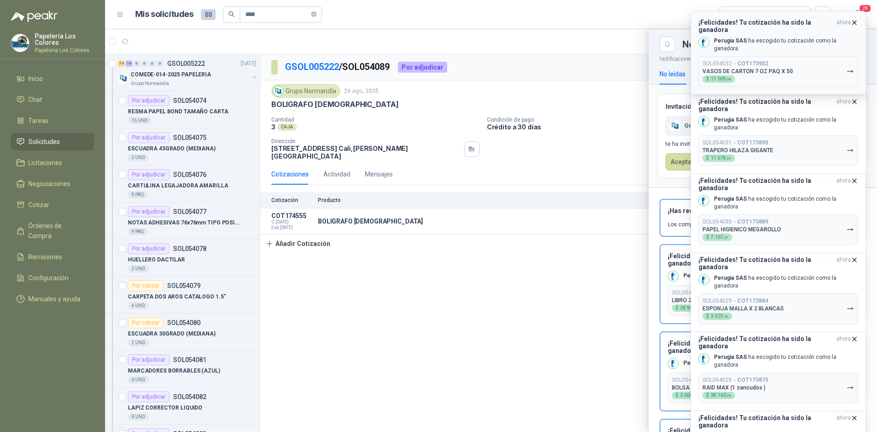
click at [857, 23] on icon "button" at bounding box center [855, 23] width 8 height 8
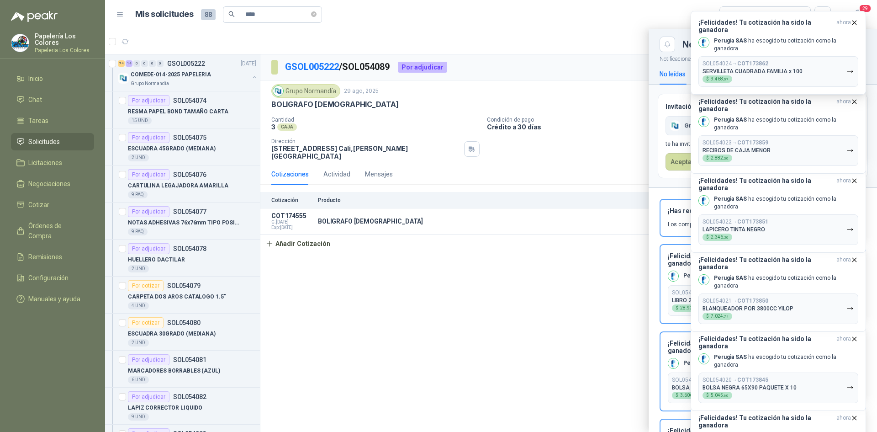
click at [857, 23] on icon "button" at bounding box center [855, 23] width 8 height 8
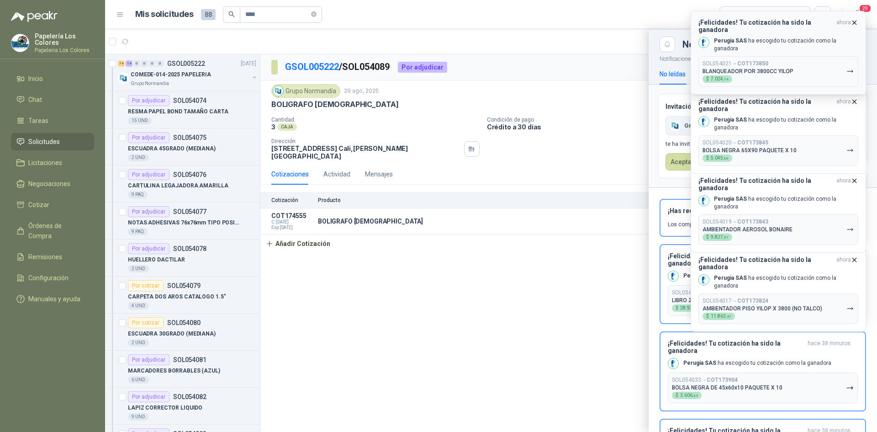
click at [854, 22] on icon "button" at bounding box center [855, 23] width 4 height 4
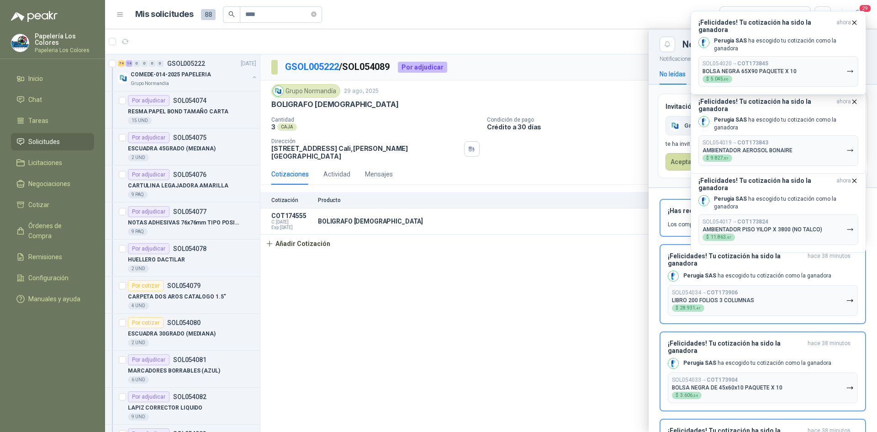
click at [854, 22] on icon "button" at bounding box center [855, 23] width 4 height 4
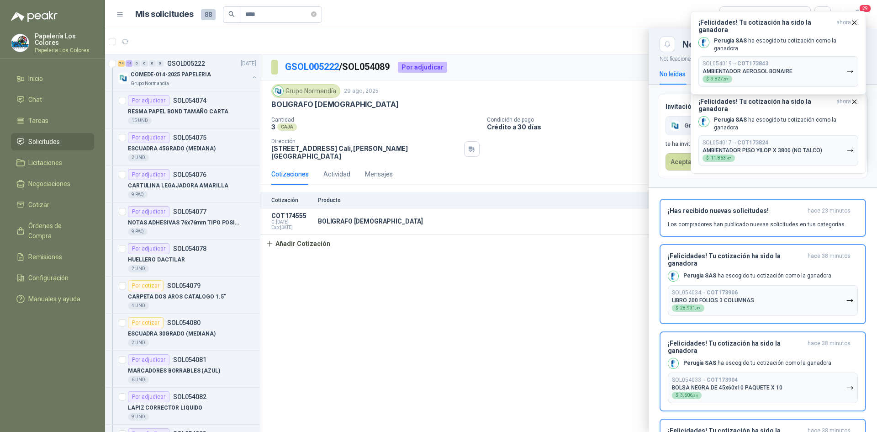
click at [854, 22] on icon "button" at bounding box center [855, 23] width 4 height 4
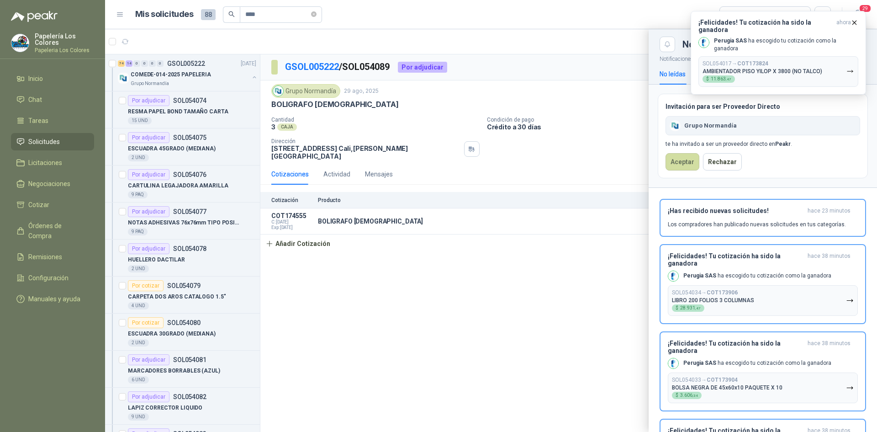
click at [854, 22] on icon "button" at bounding box center [855, 23] width 4 height 4
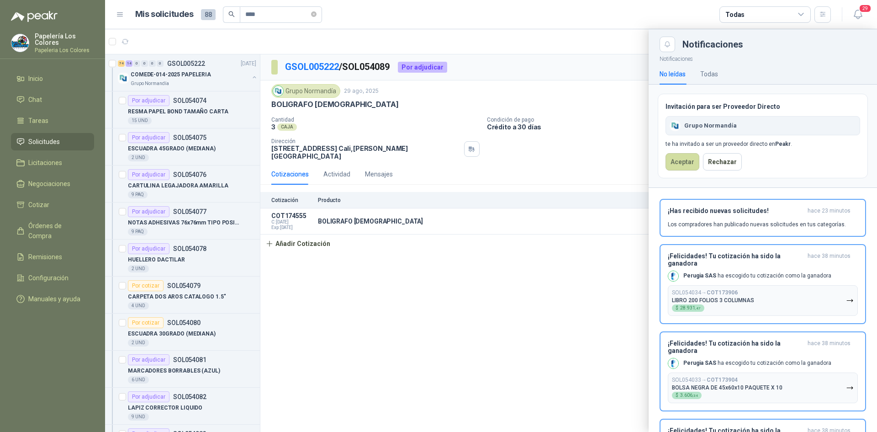
click at [604, 135] on div at bounding box center [491, 230] width 772 height 402
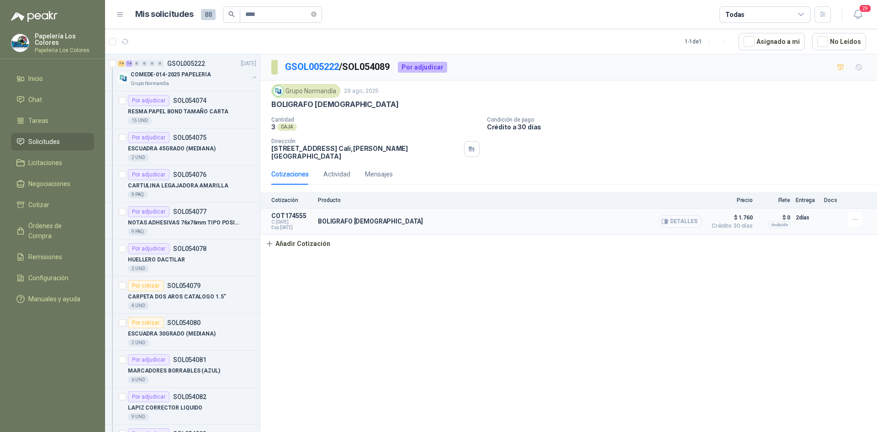
click at [683, 215] on button "Detalles" at bounding box center [680, 221] width 43 height 12
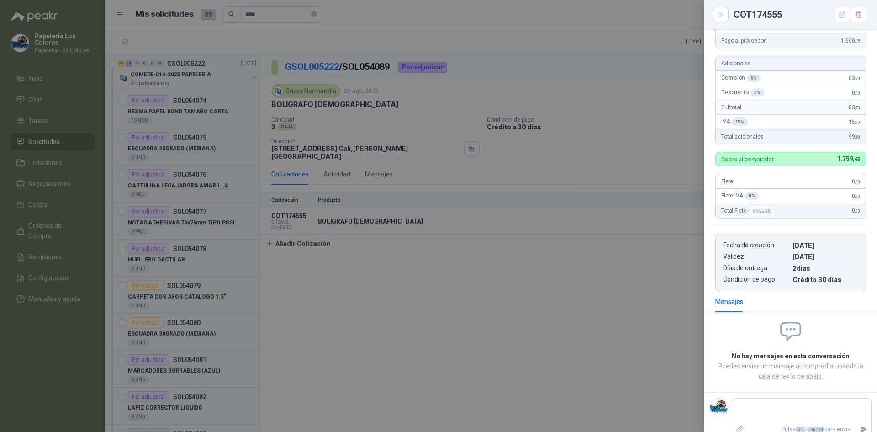
scroll to position [0, 0]
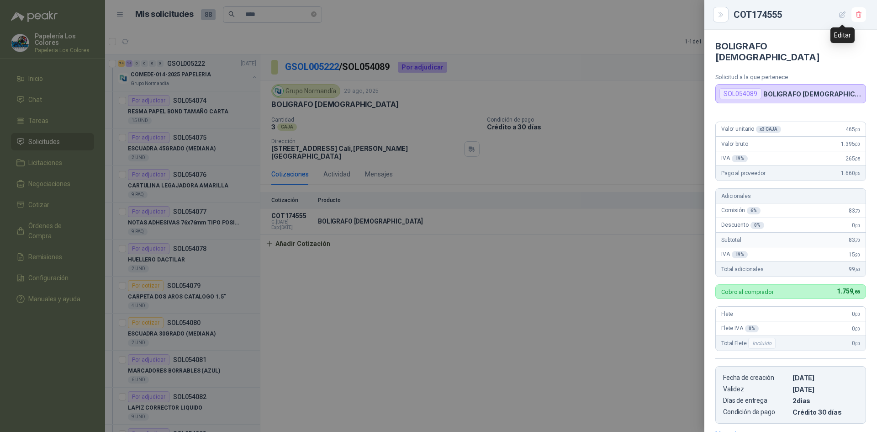
click at [844, 10] on button "button" at bounding box center [842, 14] width 15 height 15
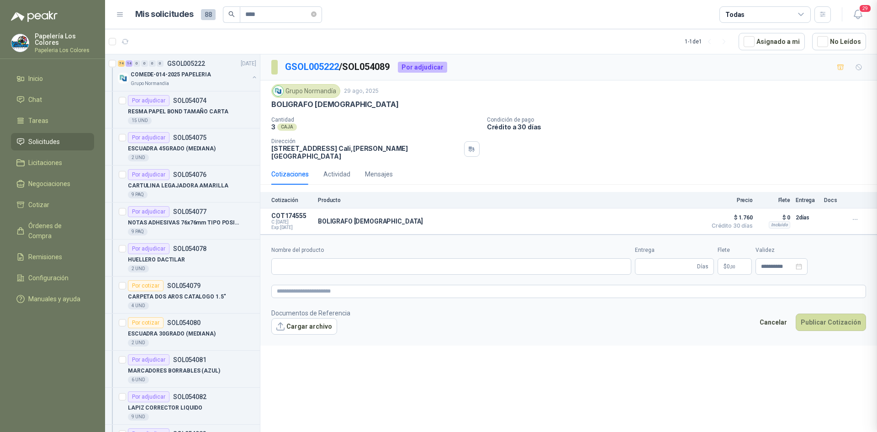
type input "**********"
type input "*"
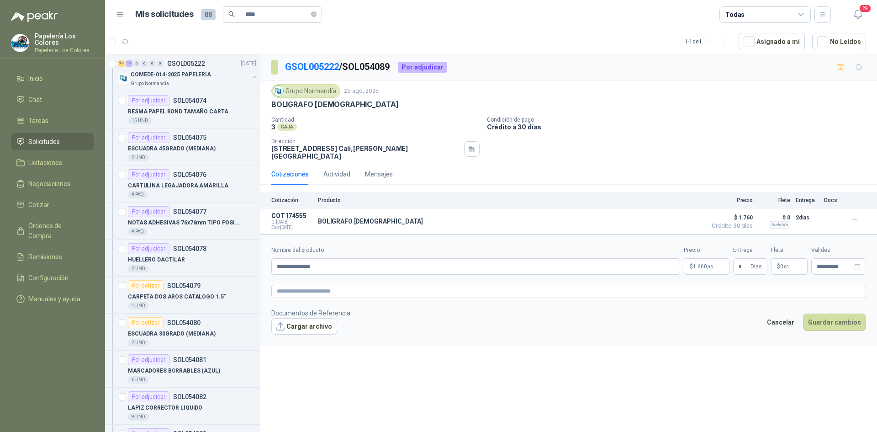
click at [700, 260] on body "Papelería Los Colores Papeleria Los Colores Inicio Chat Tareas Solicitudes Lici…" at bounding box center [438, 216] width 877 height 432
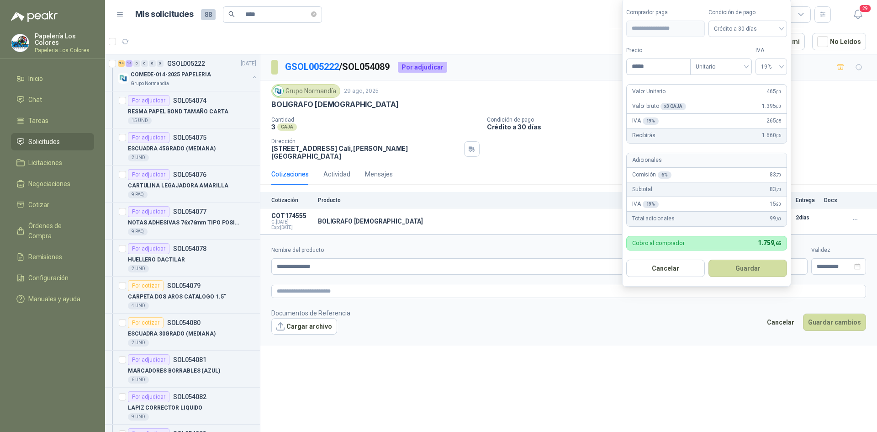
drag, startPoint x: 652, startPoint y: 67, endPoint x: 578, endPoint y: 73, distance: 74.7
click at [579, 73] on body "Papelería Los Colores Papeleria Los Colores Inicio Chat Tareas Solicitudes Lici…" at bounding box center [438, 216] width 877 height 432
type input "*******"
click at [738, 268] on button "Guardar" at bounding box center [748, 267] width 79 height 17
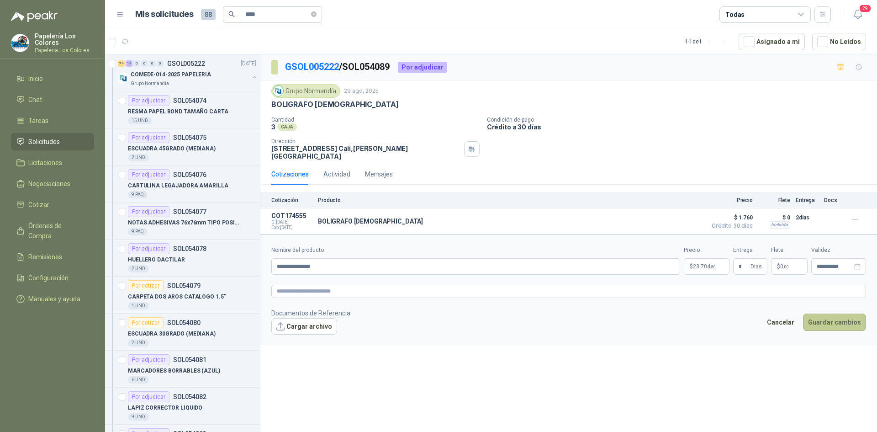
click at [842, 316] on button "Guardar cambios" at bounding box center [834, 321] width 63 height 17
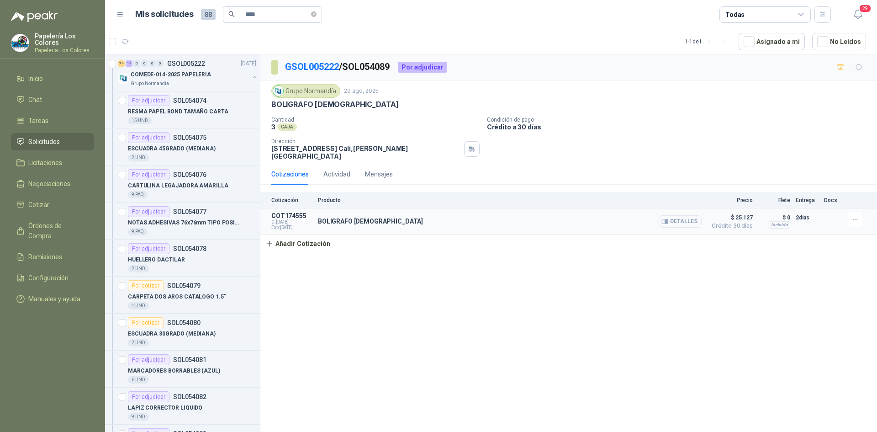
click at [678, 216] on button "Detalles" at bounding box center [680, 221] width 43 height 12
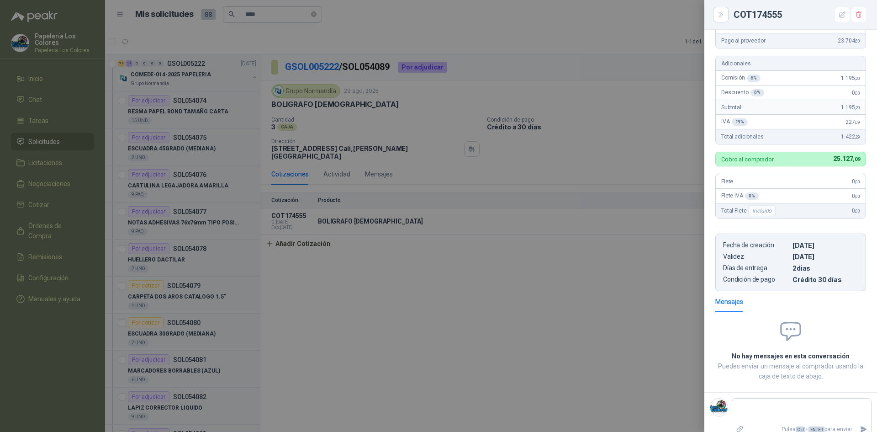
scroll to position [0, 0]
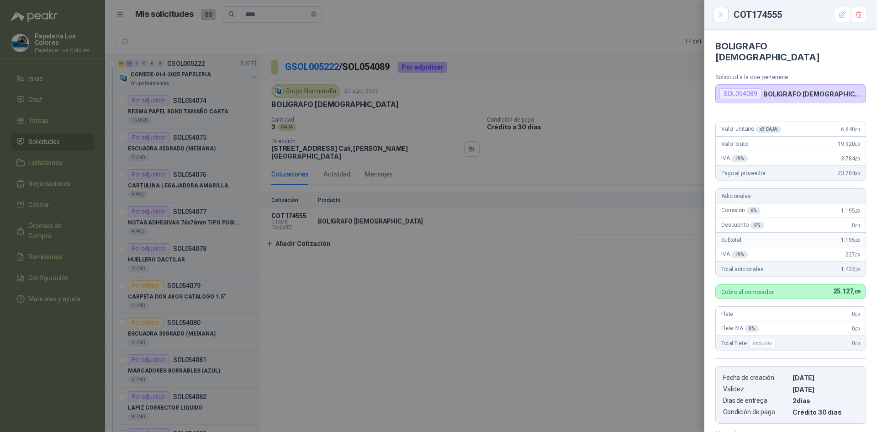
click at [586, 343] on div at bounding box center [438, 216] width 877 height 432
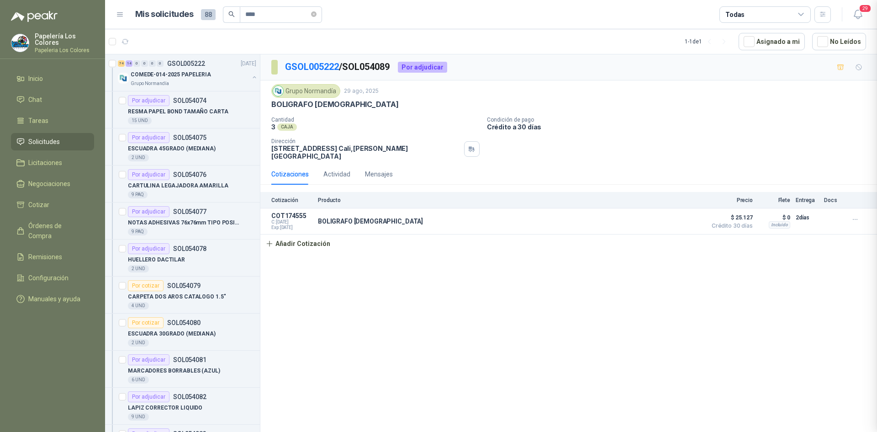
scroll to position [132, 0]
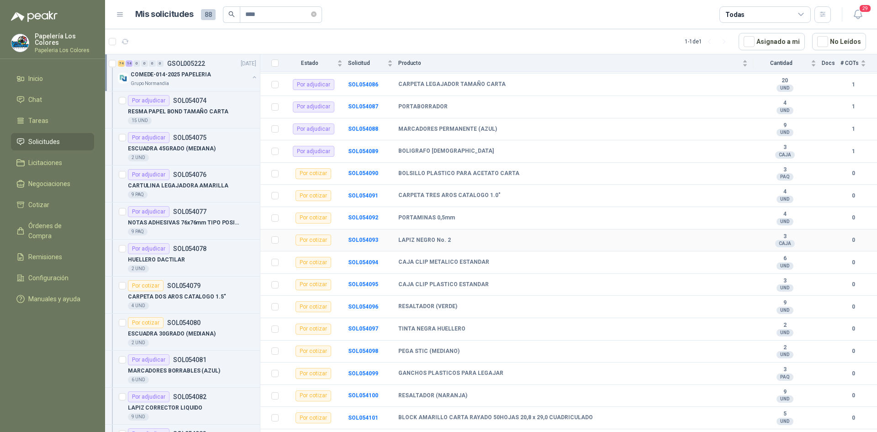
scroll to position [365, 0]
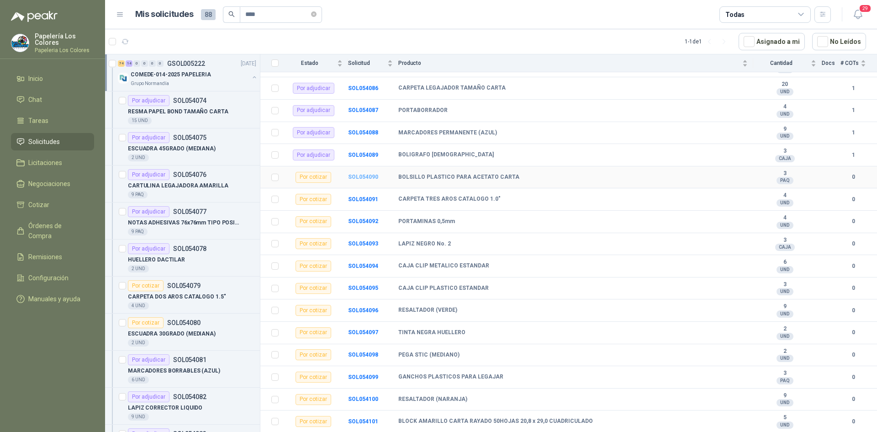
click at [354, 177] on b "SOL054090" at bounding box center [363, 177] width 30 height 6
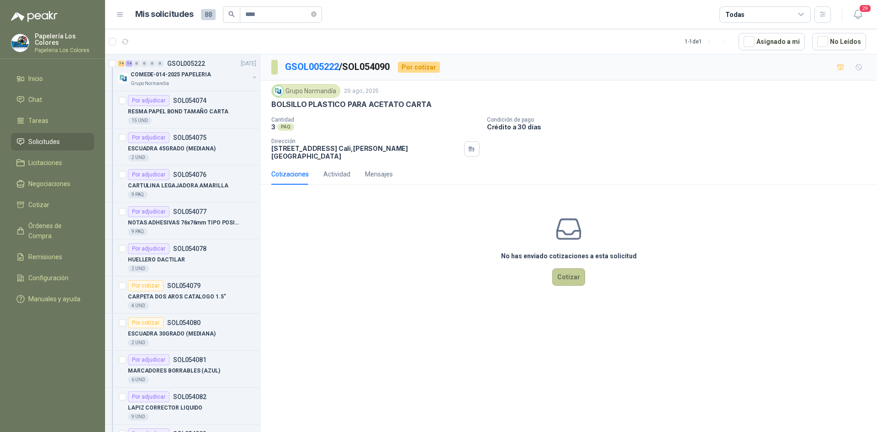
click at [571, 269] on button "Cotizar" at bounding box center [568, 276] width 33 height 17
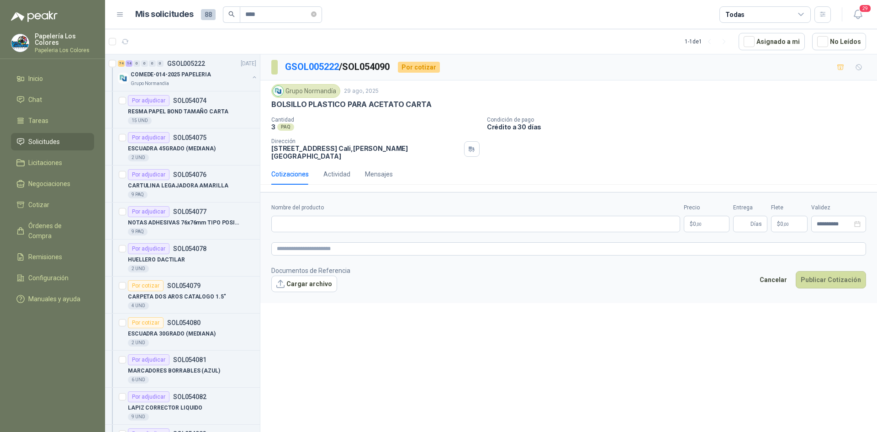
drag, startPoint x: 425, startPoint y: 105, endPoint x: 254, endPoint y: 114, distance: 171.1
click at [254, 114] on div "74 14 0 0 0 0 GSOL005222 [DATE] COMEDE-014-2025 PAPELERIA Grupo [PERSON_NAME] P…" at bounding box center [491, 244] width 772 height 381
click at [339, 122] on p "Cantidad" at bounding box center [375, 119] width 208 height 6
drag, startPoint x: 426, startPoint y: 107, endPoint x: 271, endPoint y: 111, distance: 155.4
click at [271, 111] on div "Grupo [PERSON_NAME] [DATE] BOLSILLO PLASTICO PARA ACETATO CARTA Cantidad 3 PAQ…" at bounding box center [568, 121] width 617 height 83
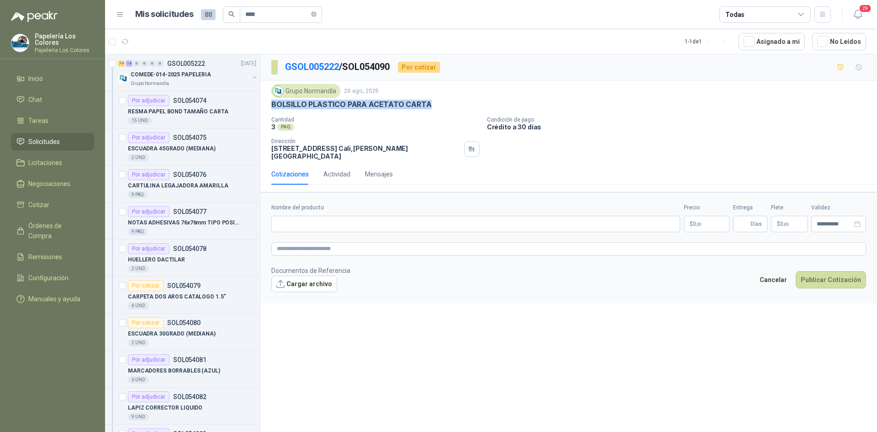
copy p "BOLSILLO PLASTICO PARA ACETATO CARTA"
click at [320, 221] on input "Nombre del producto" at bounding box center [475, 224] width 409 height 16
paste input "**********"
type input "**********"
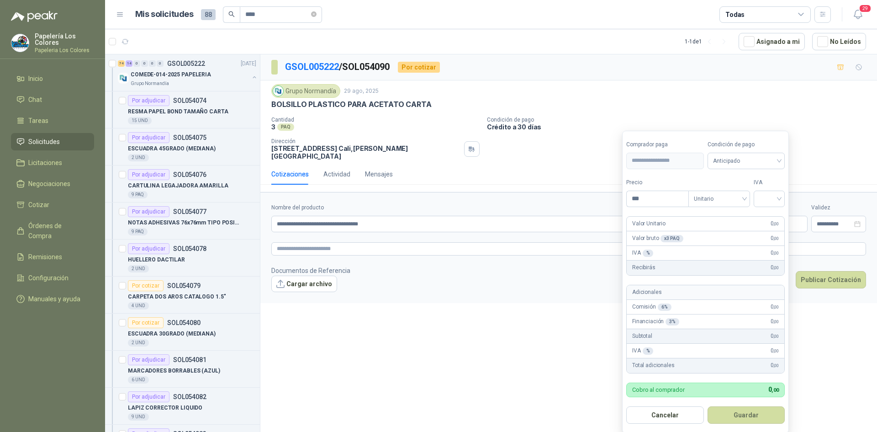
click at [706, 213] on body "Papelería Los Colores Papeleria Los Colores Inicio Chat Tareas Solicitudes Lici…" at bounding box center [438, 216] width 877 height 432
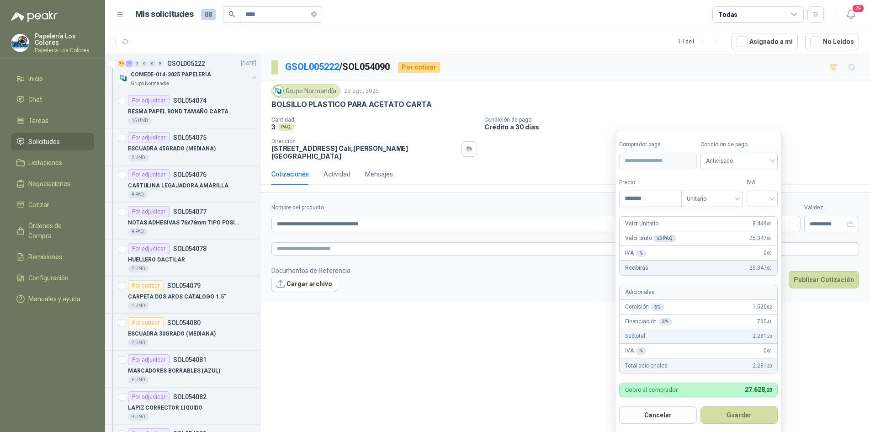
type input "*******"
click at [737, 158] on span "Anticipado" at bounding box center [739, 161] width 67 height 14
click at [730, 196] on div "Crédito a 30 días" at bounding box center [741, 195] width 64 height 10
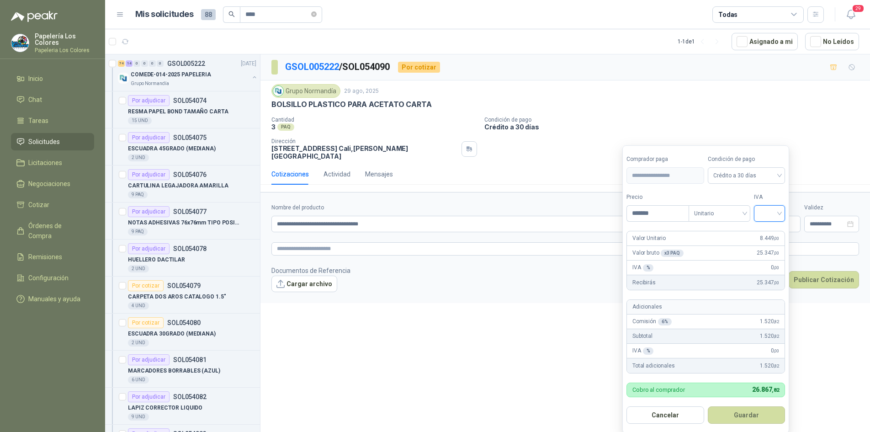
click at [768, 211] on input "search" at bounding box center [769, 213] width 20 height 14
click at [768, 229] on div "19%" at bounding box center [771, 232] width 17 height 10
click at [741, 416] on button "Guardar" at bounding box center [748, 414] width 79 height 17
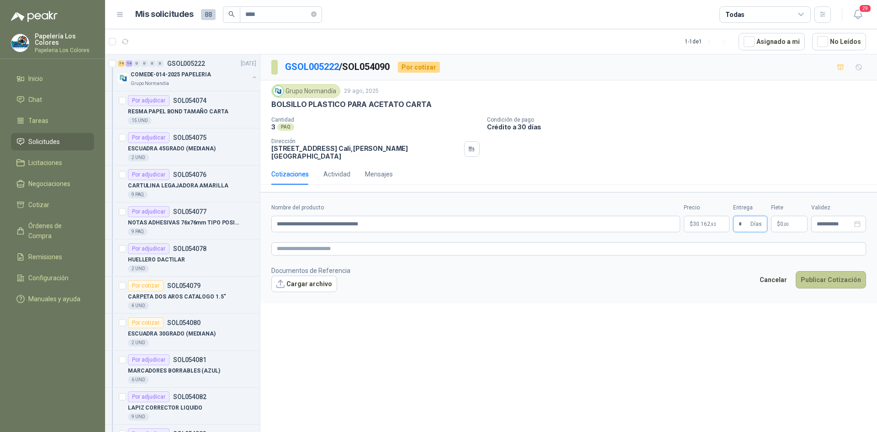
type input "*"
click at [824, 272] on button "Publicar Cotización" at bounding box center [831, 279] width 70 height 17
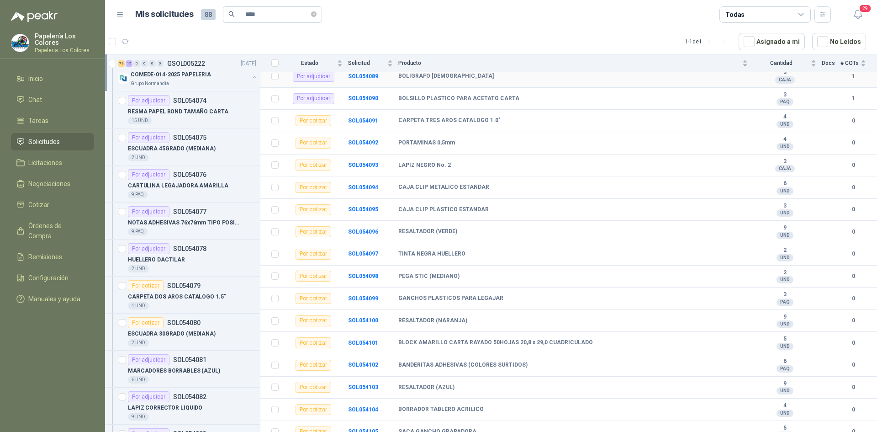
scroll to position [457, 0]
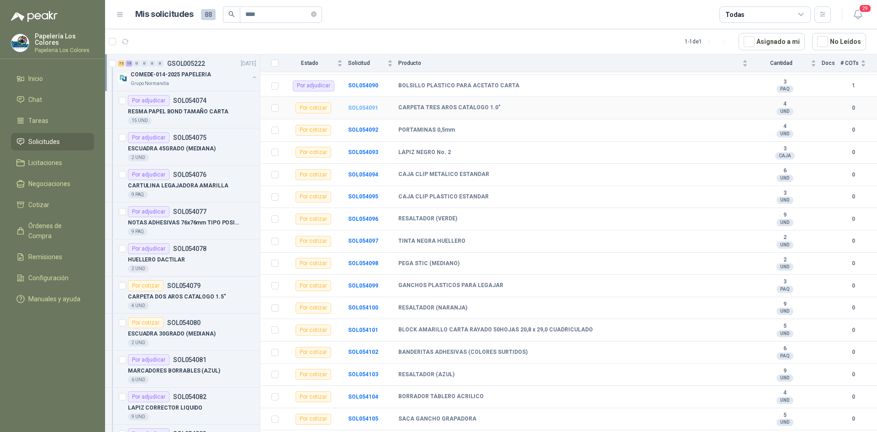
click at [360, 110] on b "SOL054091" at bounding box center [363, 108] width 30 height 6
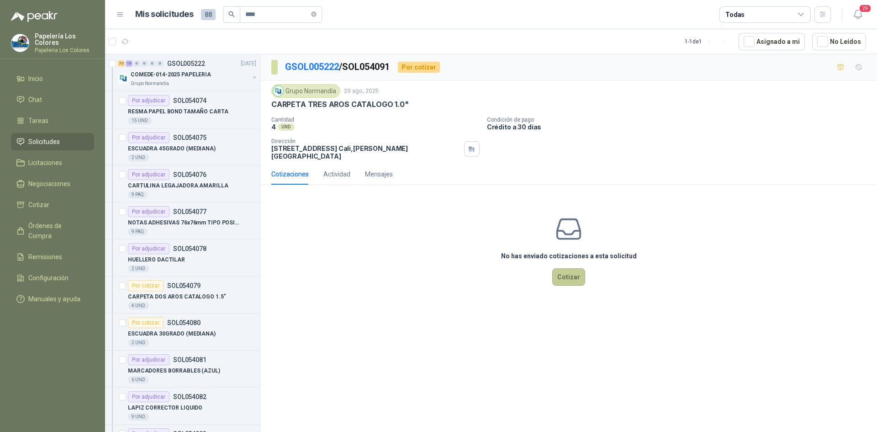
click at [568, 268] on button "Cotizar" at bounding box center [568, 276] width 33 height 17
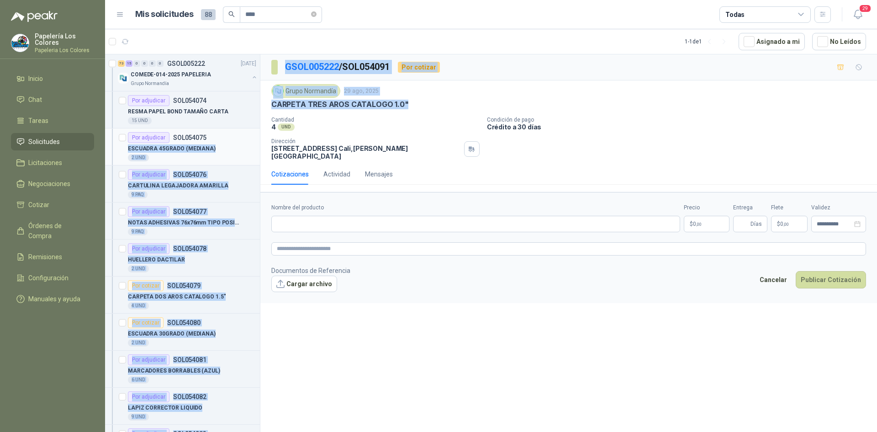
drag, startPoint x: 402, startPoint y: 103, endPoint x: 245, endPoint y: 131, distance: 160.0
click at [245, 131] on div "73 15 0 0 0 0 GSOL005222 [DATE] COMEDE-014-2025 PAPELERIA Grupo [PERSON_NAME] P…" at bounding box center [491, 244] width 772 height 381
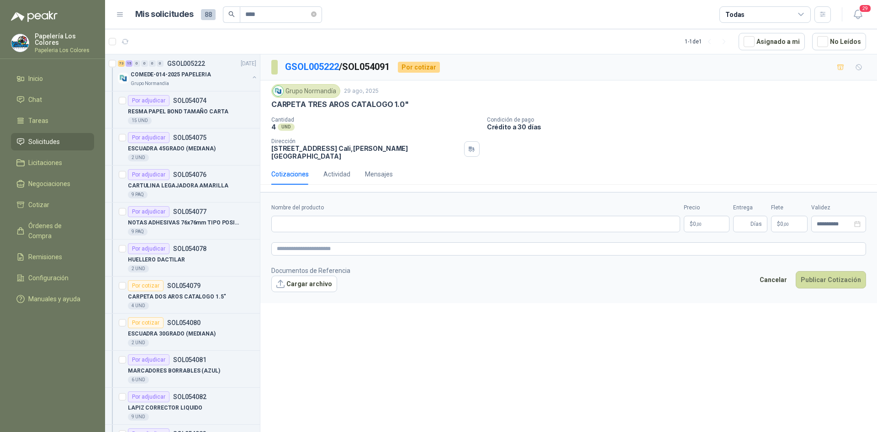
click at [333, 125] on div "4 UND" at bounding box center [375, 127] width 208 height 8
drag, startPoint x: 403, startPoint y: 104, endPoint x: 272, endPoint y: 111, distance: 131.7
click at [272, 111] on div "Grupo [PERSON_NAME] [DATE] CARPETA TRES AROS CATALOGO 1.0" Cantidad 4 UND Con…" at bounding box center [568, 122] width 595 height 76
copy p "CARPETA TRES AROS CATALOGO 1.0""
click at [340, 217] on input "Nombre del producto" at bounding box center [475, 224] width 409 height 16
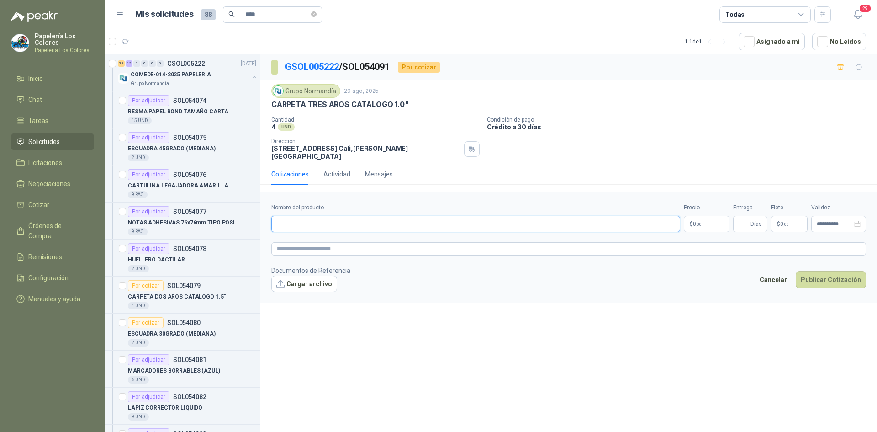
paste input "**********"
type input "**********"
click at [714, 214] on body "Papelería Los Colores Papeleria Los Colores Inicio Chat Tareas Solicitudes Lici…" at bounding box center [438, 216] width 877 height 432
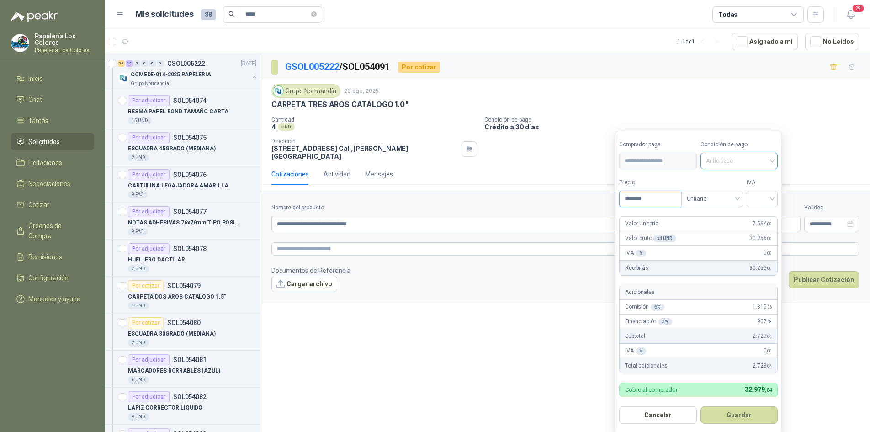
click at [739, 160] on span "Anticipado" at bounding box center [739, 161] width 67 height 14
type input "*******"
click at [739, 193] on div "Crédito a 30 días" at bounding box center [741, 195] width 64 height 10
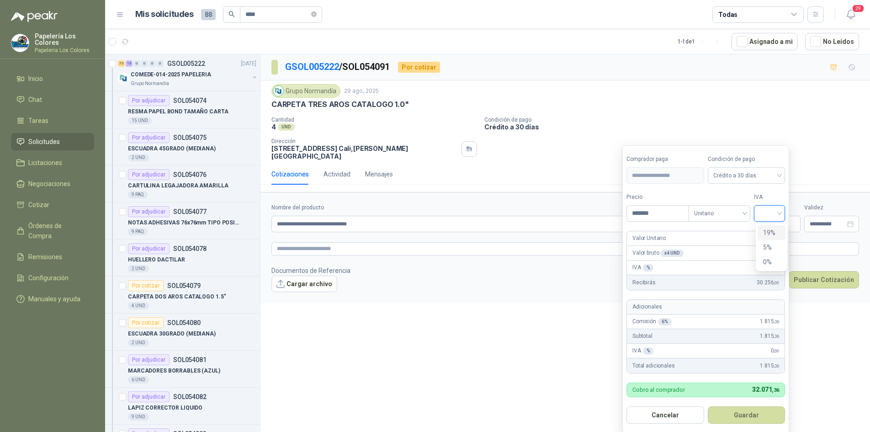
click at [769, 212] on input "search" at bounding box center [769, 213] width 20 height 14
click at [767, 233] on div "19%" at bounding box center [771, 232] width 17 height 10
click at [745, 411] on button "Guardar" at bounding box center [748, 414] width 79 height 17
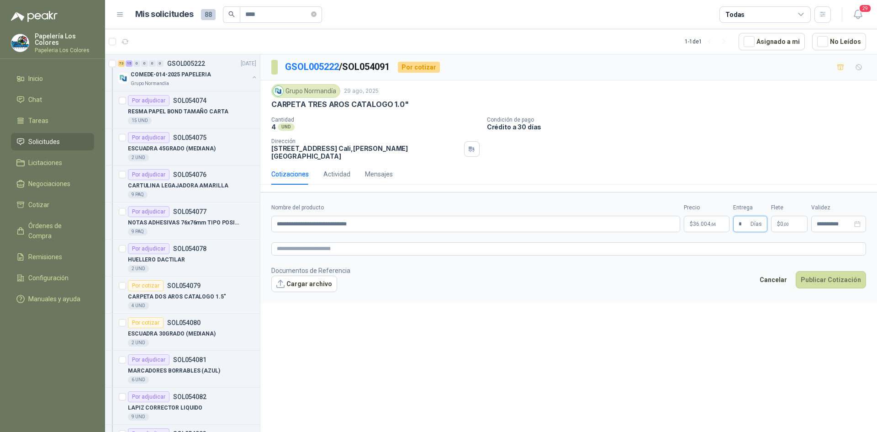
type input "*"
click at [837, 271] on button "Publicar Cotización" at bounding box center [831, 279] width 70 height 17
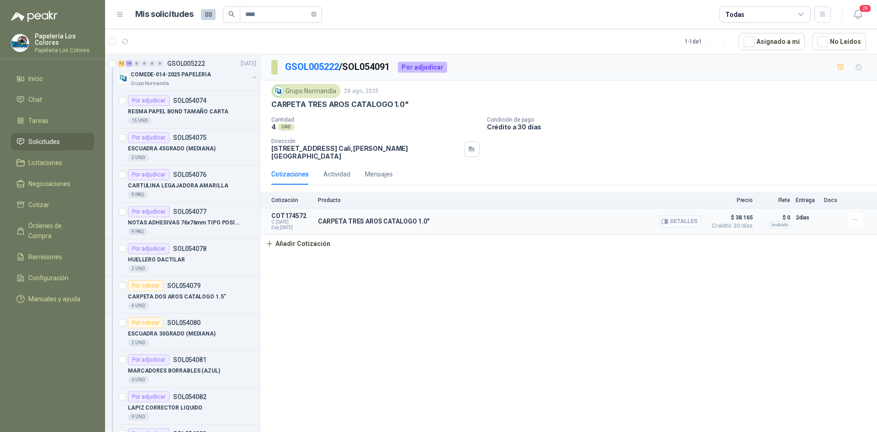
click at [679, 216] on button "Detalles" at bounding box center [680, 221] width 43 height 12
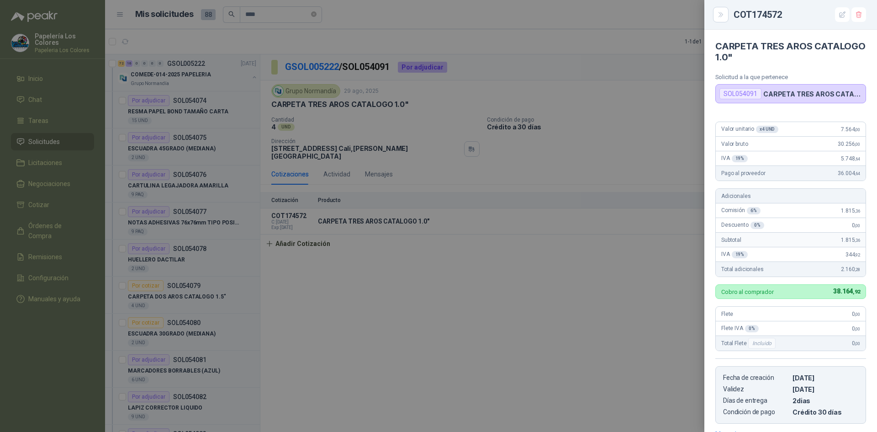
click at [599, 358] on div at bounding box center [438, 216] width 877 height 432
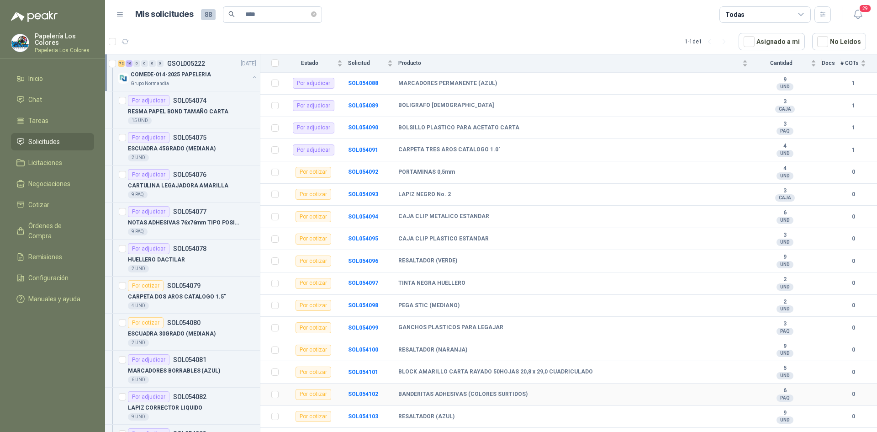
scroll to position [411, 0]
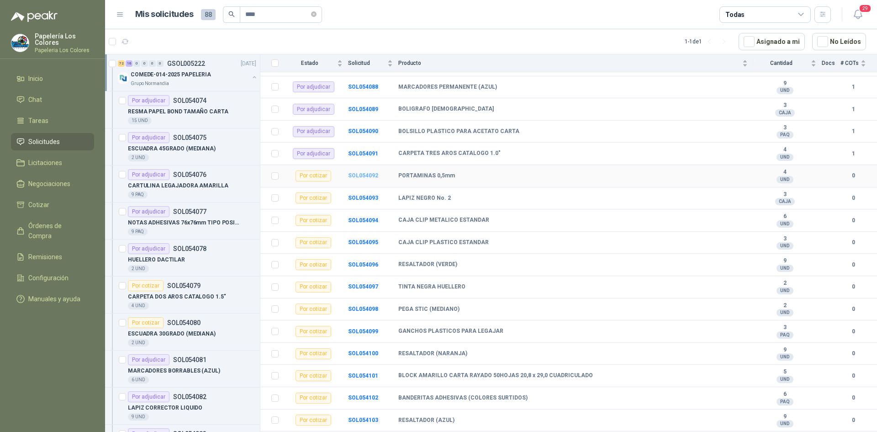
click at [361, 177] on b "SOL054092" at bounding box center [363, 175] width 30 height 6
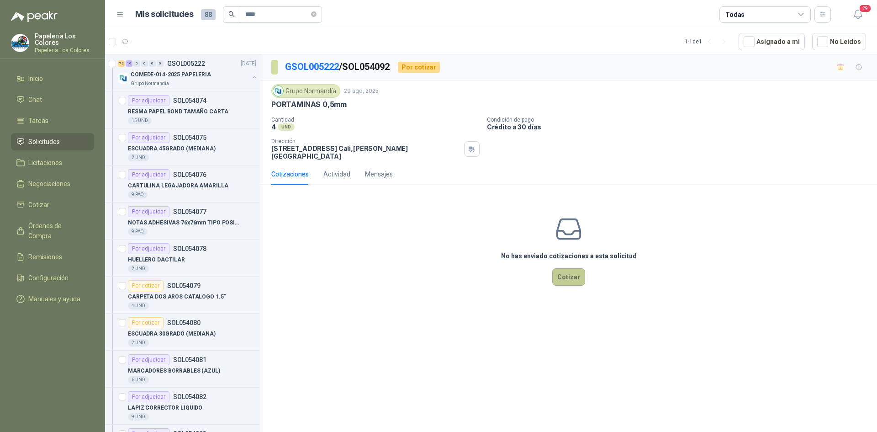
click at [568, 268] on button "Cotizar" at bounding box center [568, 276] width 33 height 17
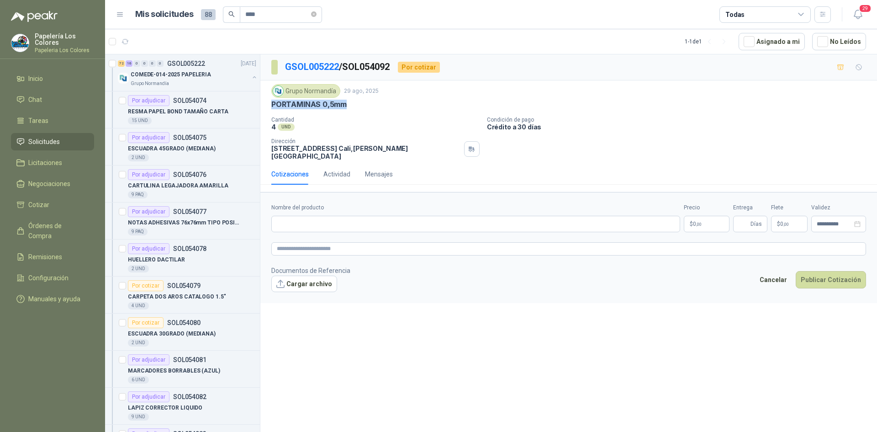
drag, startPoint x: 346, startPoint y: 106, endPoint x: 271, endPoint y: 111, distance: 75.1
click at [271, 111] on div "Grupo [PERSON_NAME] [DATE] PORTAMINAS 0,5mm Cantidad 4 UND Condición de pago …" at bounding box center [568, 121] width 617 height 83
copy p "PORTAMINAS 0,5mm"
click at [353, 222] on input "Nombre del producto" at bounding box center [475, 224] width 409 height 16
paste input "**********"
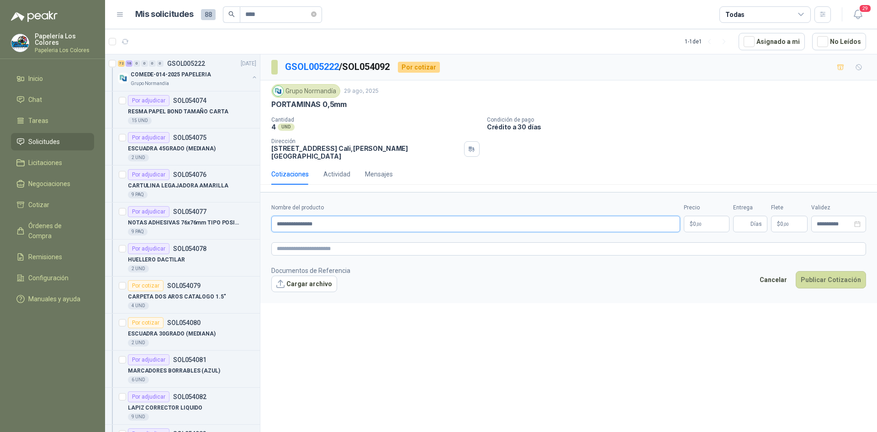
type input "**********"
click at [709, 216] on body "Papelería Los Colores Papeleria Los Colores Inicio Chat Tareas Solicitudes Lici…" at bounding box center [438, 216] width 877 height 432
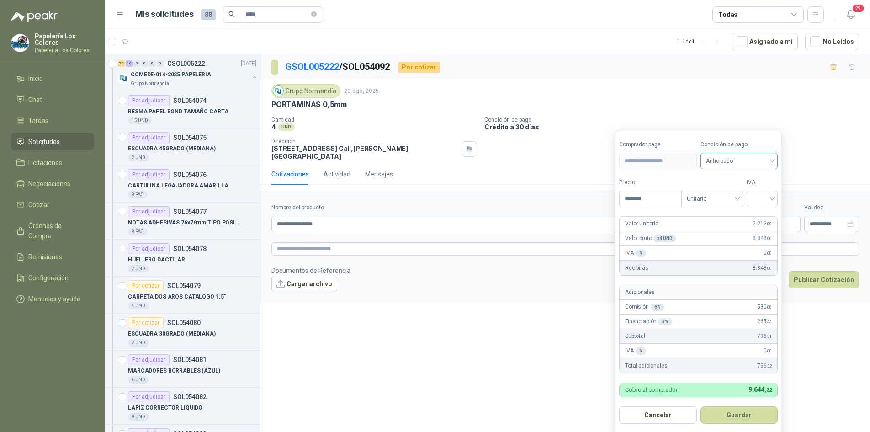
click at [750, 166] on span "Anticipado" at bounding box center [739, 161] width 67 height 14
type input "*******"
click at [731, 192] on div "Crédito a 30 días" at bounding box center [741, 195] width 64 height 10
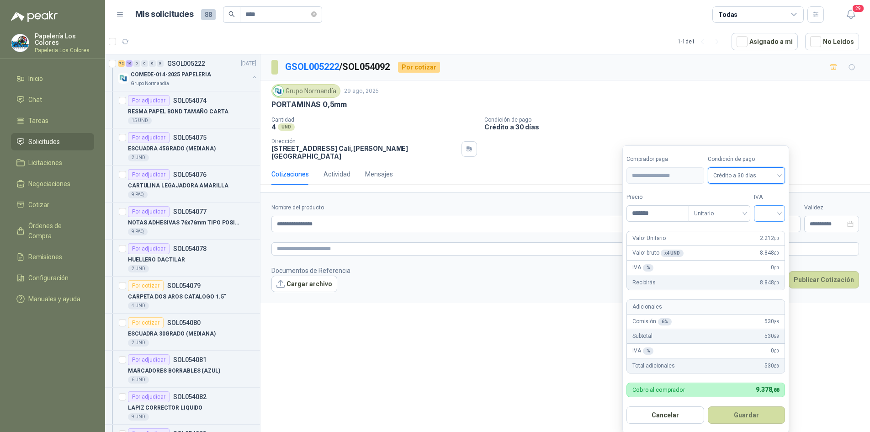
click at [771, 213] on input "search" at bounding box center [769, 213] width 20 height 14
click at [766, 230] on div "19%" at bounding box center [771, 232] width 17 height 10
click at [756, 418] on button "Guardar" at bounding box center [748, 414] width 79 height 17
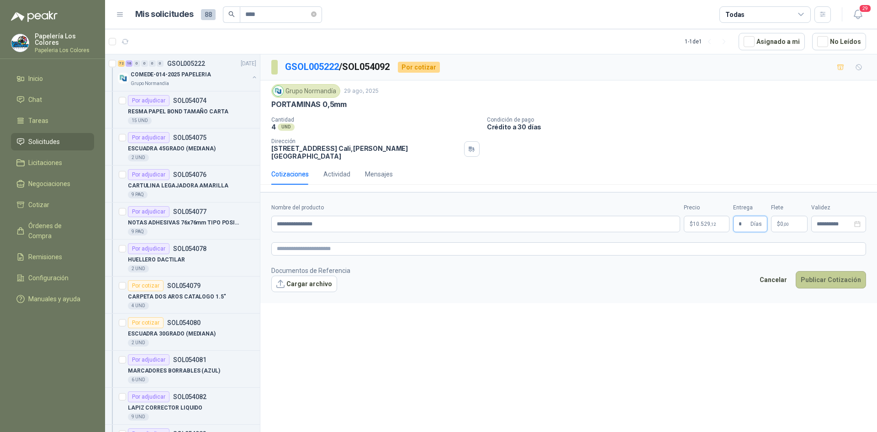
type input "*"
click at [838, 274] on button "Publicar Cotización" at bounding box center [831, 279] width 70 height 17
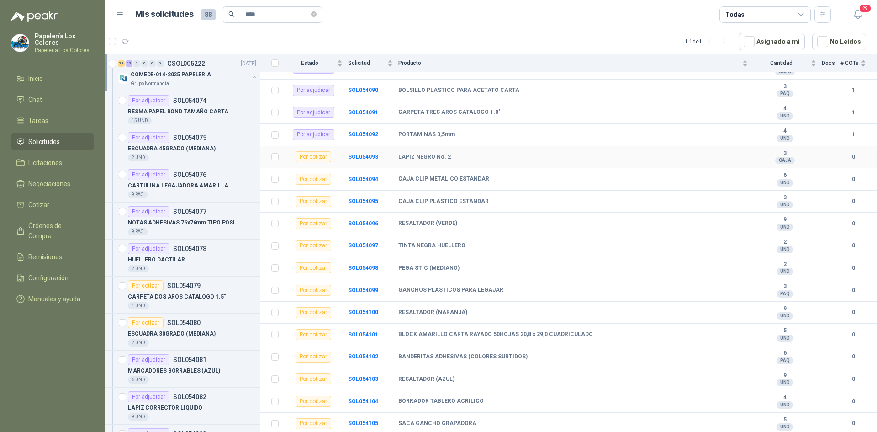
scroll to position [502, 0]
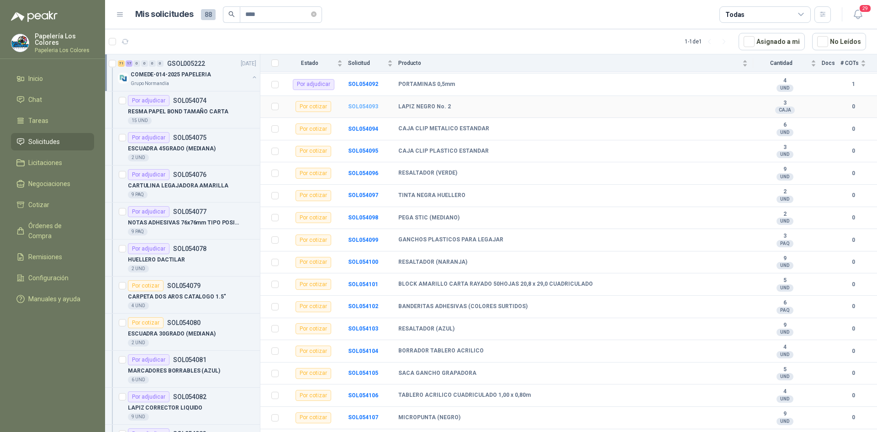
click at [361, 106] on b "SOL054093" at bounding box center [363, 106] width 30 height 6
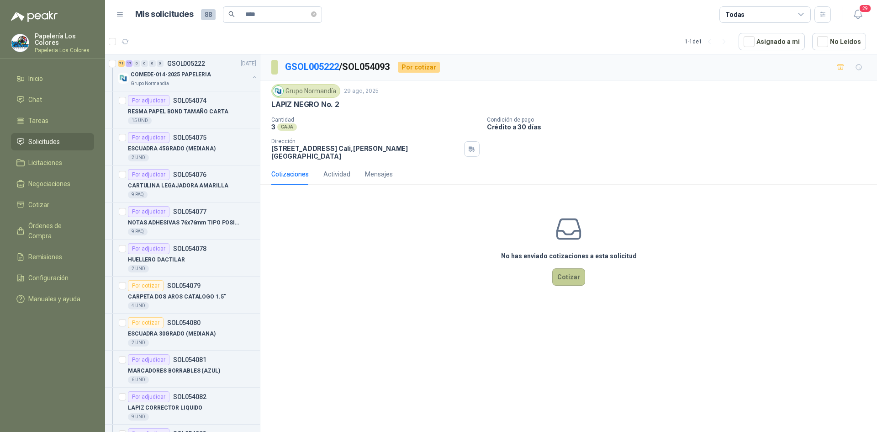
click at [571, 269] on button "Cotizar" at bounding box center [568, 276] width 33 height 17
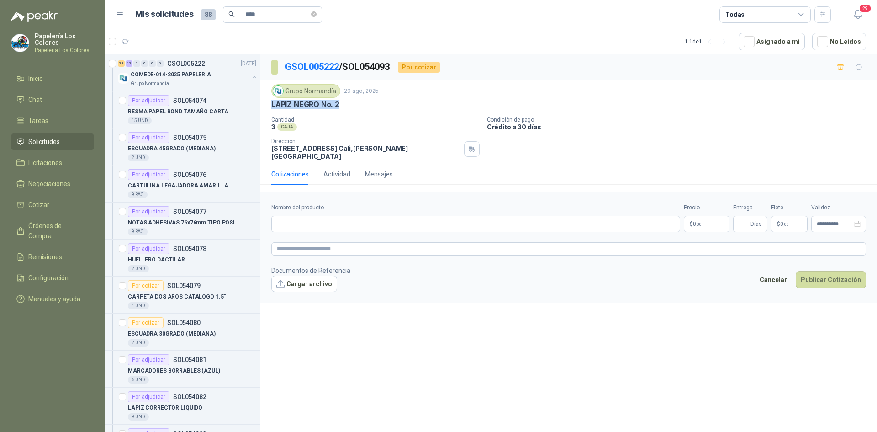
drag, startPoint x: 338, startPoint y: 104, endPoint x: 269, endPoint y: 105, distance: 69.9
click at [269, 105] on div "Grupo [PERSON_NAME] [DATE] LAPIZ NEGRO No. 2 Cantidad 3 CAJA Condición de pag…" at bounding box center [568, 121] width 617 height 83
copy p "LAPIZ NEGRO No. 2"
click at [376, 216] on input "Nombre del producto" at bounding box center [475, 224] width 409 height 16
paste input "**********"
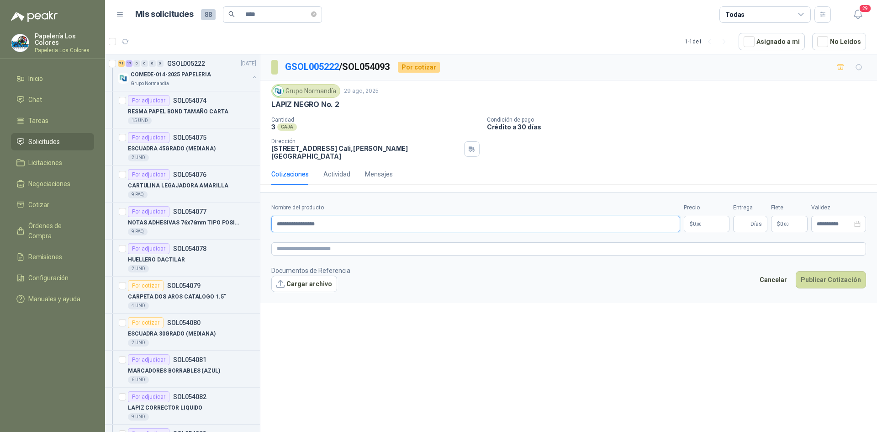
type input "**********"
click at [714, 212] on body "Papelería Los Colores Papeleria Los Colores Inicio Chat Tareas Solicitudes Lici…" at bounding box center [438, 216] width 877 height 432
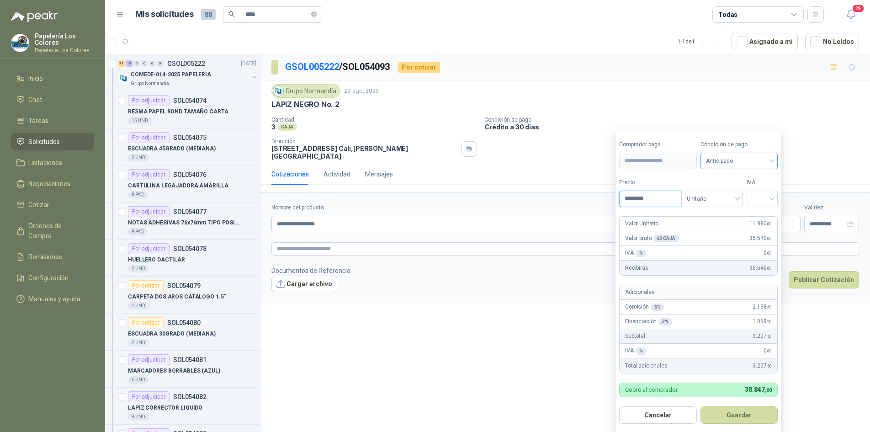
click at [739, 161] on span "Anticipado" at bounding box center [739, 161] width 67 height 14
type input "********"
click at [745, 192] on div "Crédito a 30 días" at bounding box center [741, 195] width 64 height 10
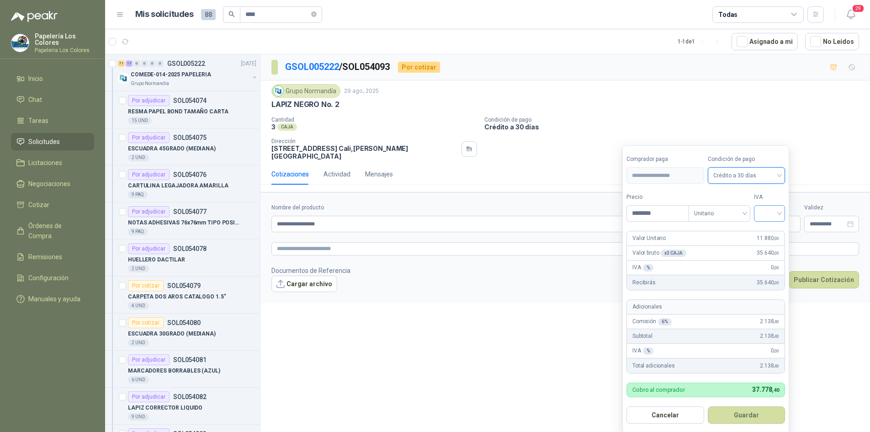
click at [776, 212] on input "search" at bounding box center [769, 213] width 20 height 14
click at [772, 258] on div "0%" at bounding box center [771, 262] width 17 height 10
click at [744, 413] on button "Guardar" at bounding box center [748, 414] width 79 height 17
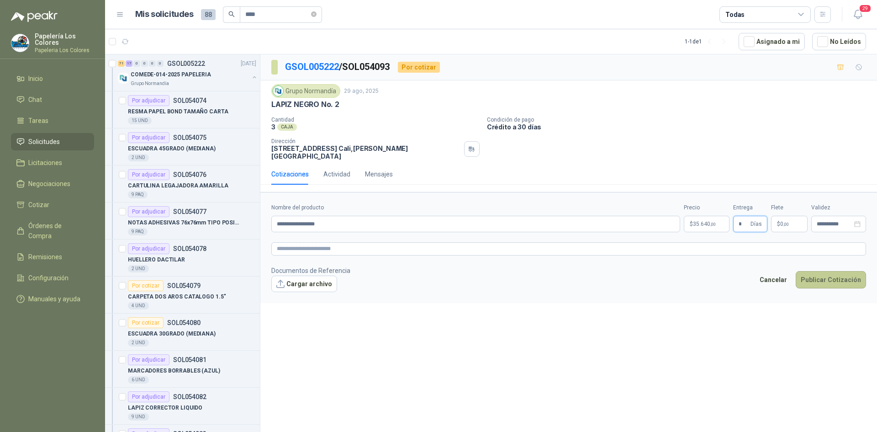
type input "*"
click at [821, 271] on button "Publicar Cotización" at bounding box center [831, 279] width 70 height 17
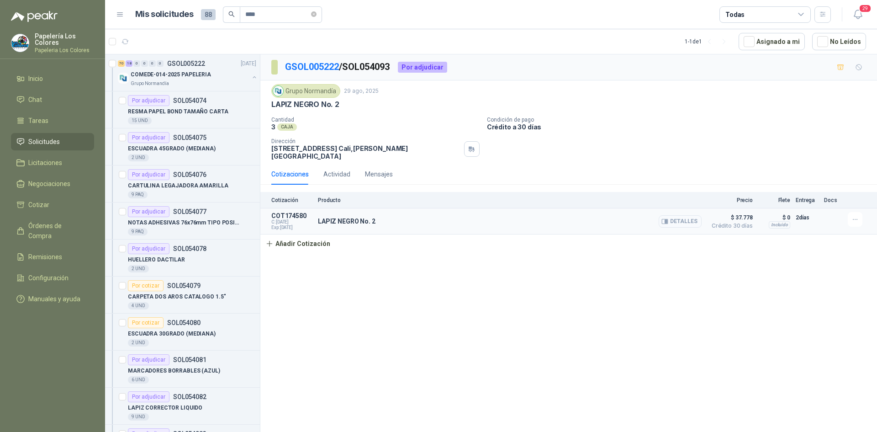
click at [680, 215] on button "Detalles" at bounding box center [680, 221] width 43 height 12
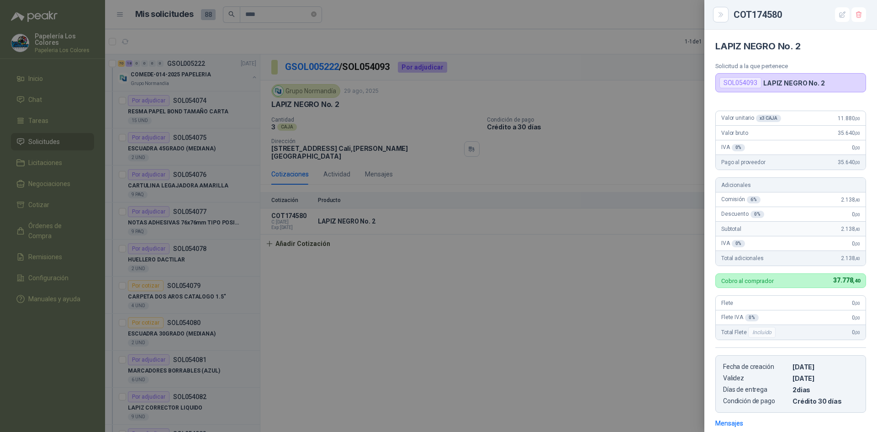
click at [595, 295] on div at bounding box center [438, 216] width 877 height 432
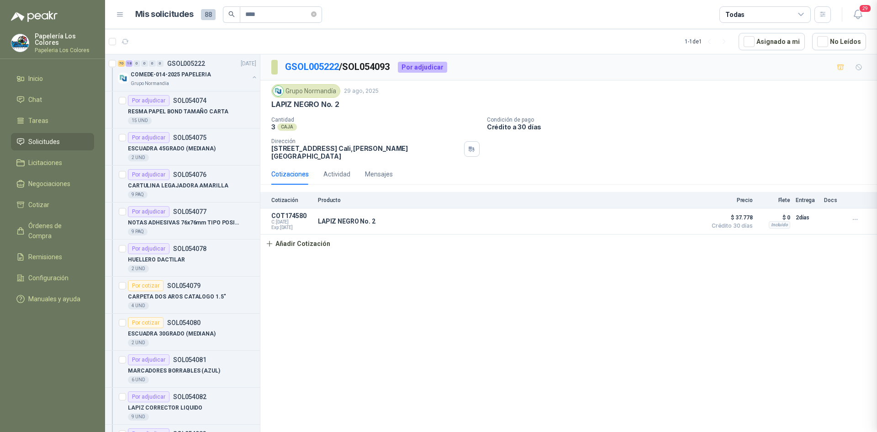
scroll to position [132, 0]
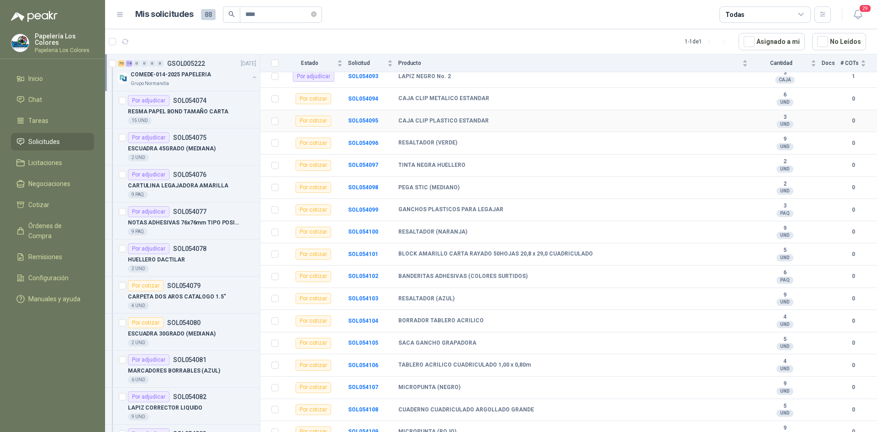
scroll to position [548, 0]
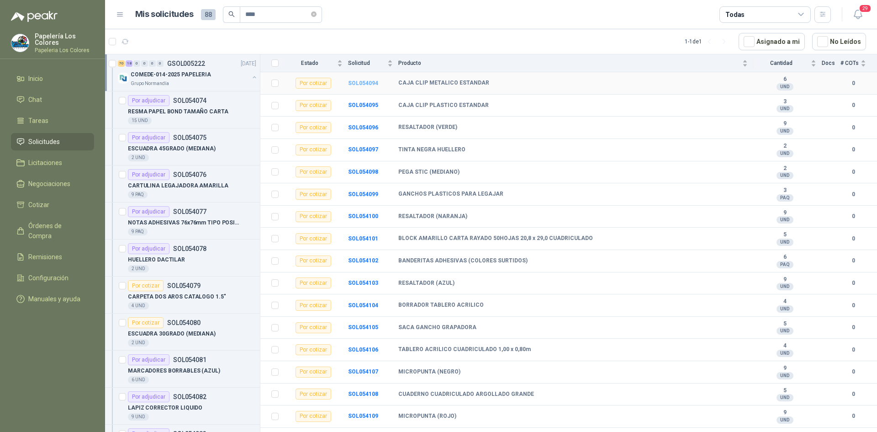
click at [362, 85] on b "SOL054094" at bounding box center [363, 83] width 30 height 6
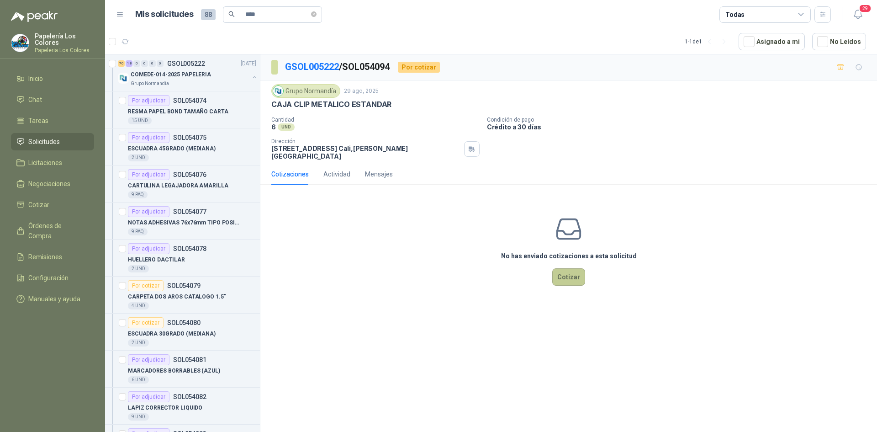
click at [559, 271] on button "Cotizar" at bounding box center [568, 276] width 33 height 17
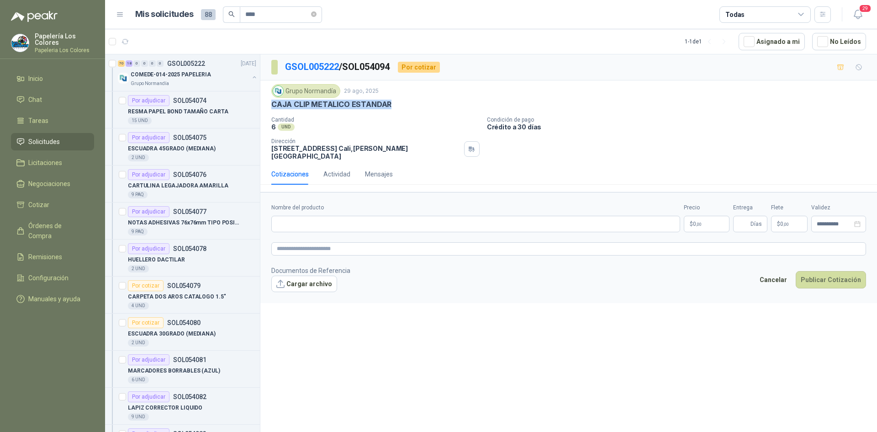
drag, startPoint x: 387, startPoint y: 103, endPoint x: 270, endPoint y: 106, distance: 117.9
click at [270, 106] on div "Grupo [PERSON_NAME] [DATE] CAJA CLIP METALICO ESTANDAR Cantidad 6 UND Condici…" at bounding box center [568, 121] width 617 height 83
click at [362, 216] on input "Nombre del producto" at bounding box center [475, 224] width 409 height 16
paste input "**********"
type input "**********"
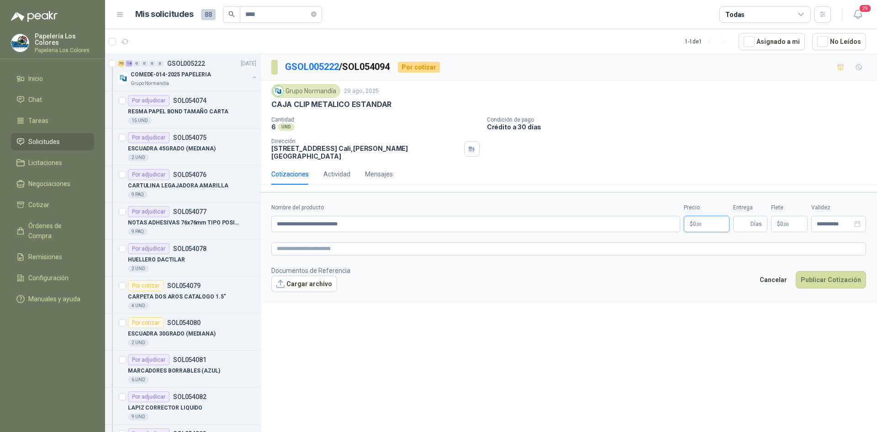
click at [710, 216] on body "Papelería Los Colores Papeleria Los Colores Inicio Chat Tareas Solicitudes Lici…" at bounding box center [438, 216] width 877 height 432
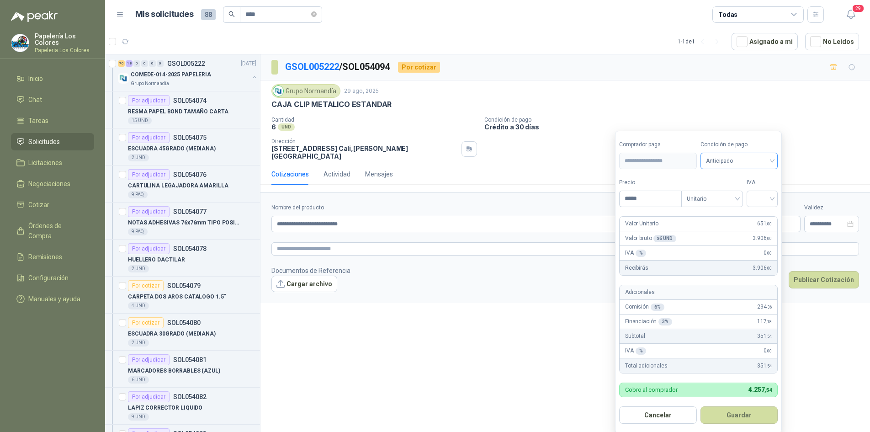
click at [736, 164] on span "Anticipado" at bounding box center [739, 161] width 67 height 14
type input "*****"
click at [749, 194] on div "Crédito a 30 días" at bounding box center [741, 195] width 64 height 10
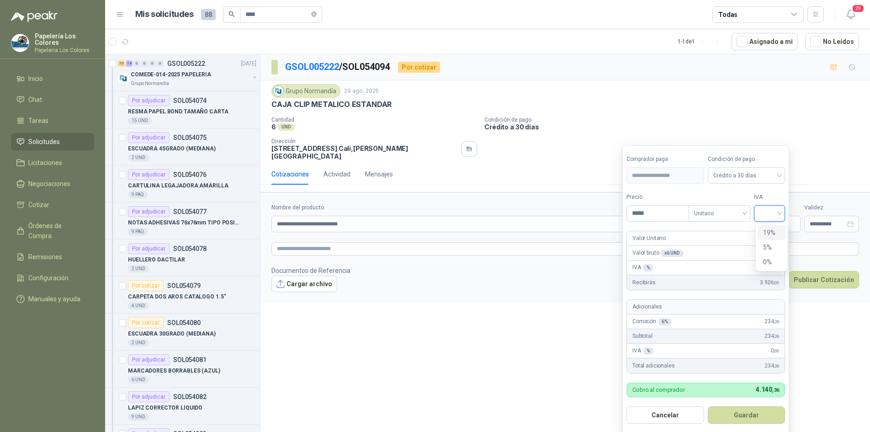
click at [773, 213] on input "search" at bounding box center [769, 213] width 20 height 14
click at [770, 229] on div "19%" at bounding box center [771, 232] width 17 height 10
click at [753, 414] on button "Guardar" at bounding box center [748, 414] width 79 height 17
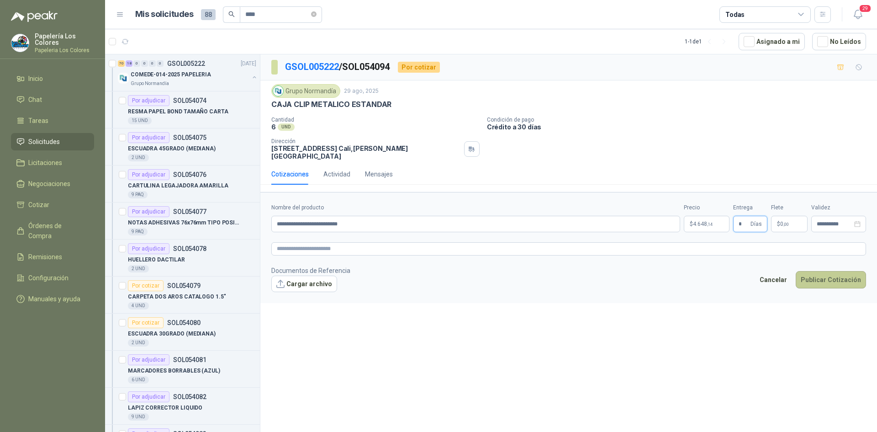
type input "*"
click at [845, 271] on button "Publicar Cotización" at bounding box center [831, 279] width 70 height 17
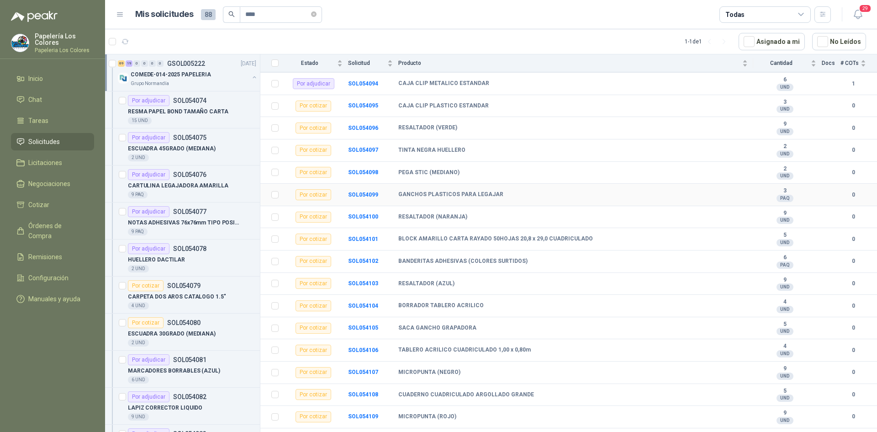
scroll to position [548, 0]
click at [361, 104] on b "SOL054095" at bounding box center [363, 105] width 30 height 6
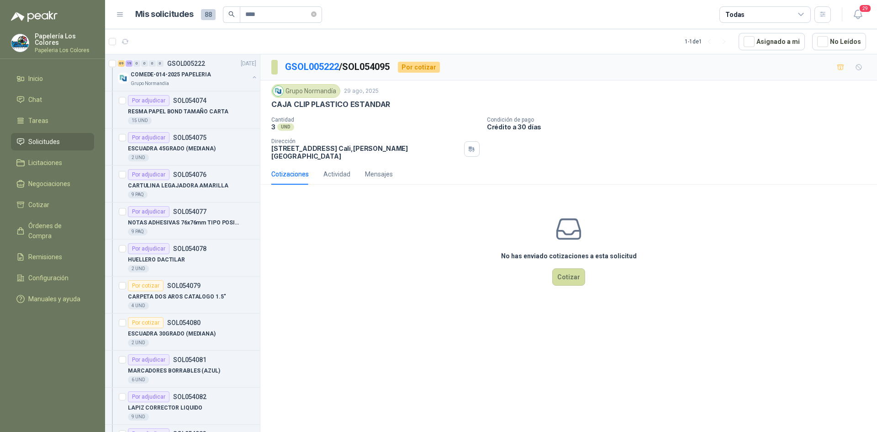
click at [571, 257] on div "No has enviado cotizaciones a esta solicitud Cotizar" at bounding box center [568, 250] width 617 height 116
click at [575, 271] on button "Cotizar" at bounding box center [568, 276] width 33 height 17
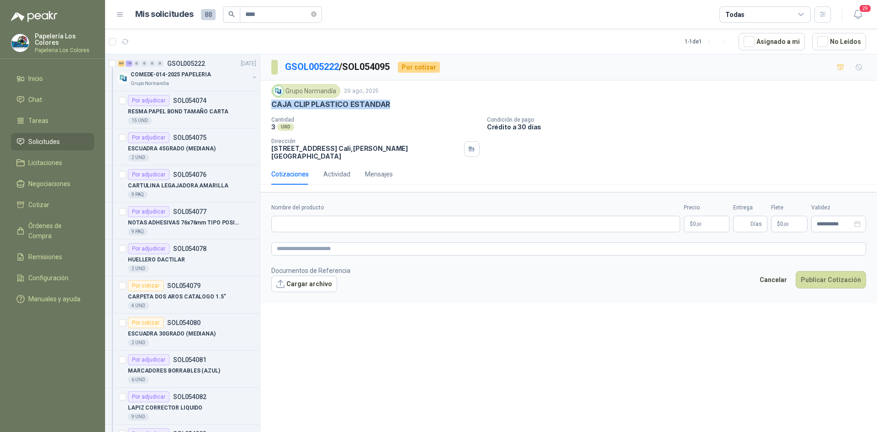
drag, startPoint x: 386, startPoint y: 105, endPoint x: 273, endPoint y: 111, distance: 112.6
click at [273, 111] on div "Grupo [PERSON_NAME] [DATE] CAJA CLIP PLASTICO ESTANDAR Cantidad 3 UND Condici…" at bounding box center [568, 122] width 595 height 76
click at [354, 218] on input "Nombre del producto" at bounding box center [475, 224] width 409 height 16
paste input "**********"
type input "**********"
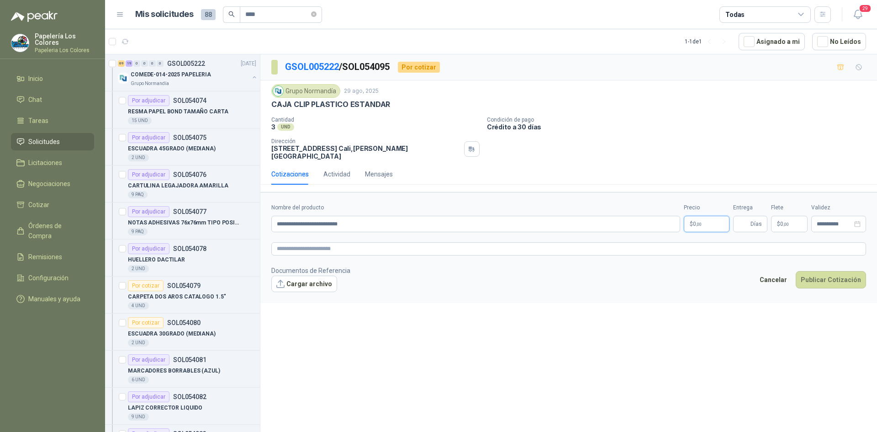
click at [705, 220] on body "Papelería Los Colores Papeleria Los Colores Inicio Chat Tareas Solicitudes Lici…" at bounding box center [438, 216] width 877 height 432
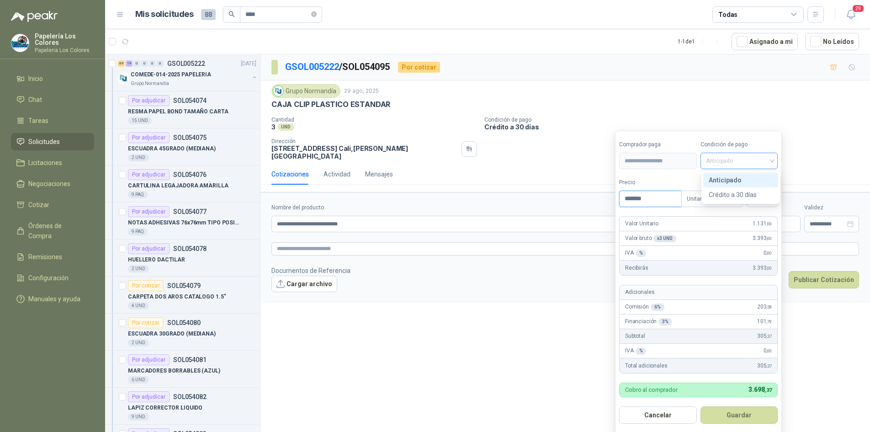
click at [761, 160] on span "Anticipado" at bounding box center [739, 161] width 67 height 14
type input "*******"
click at [734, 192] on div "Crédito a 30 días" at bounding box center [741, 195] width 64 height 10
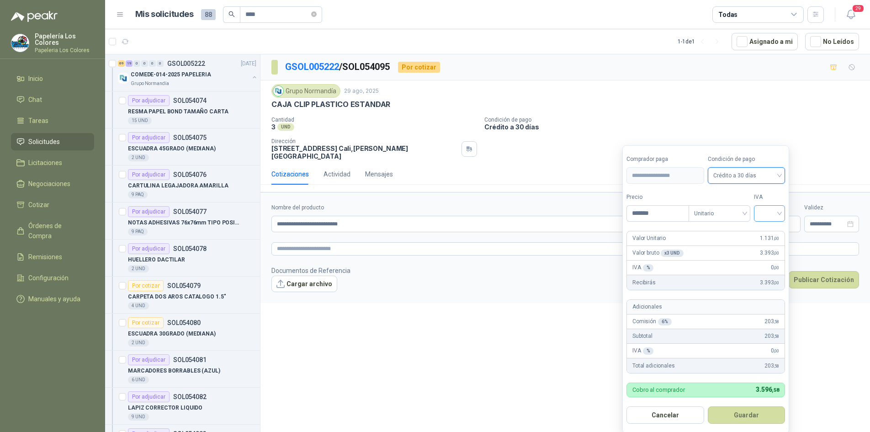
click at [775, 210] on input "search" at bounding box center [769, 213] width 20 height 14
click at [771, 229] on div "19%" at bounding box center [771, 232] width 17 height 10
click at [741, 423] on button "Guardar" at bounding box center [748, 414] width 79 height 17
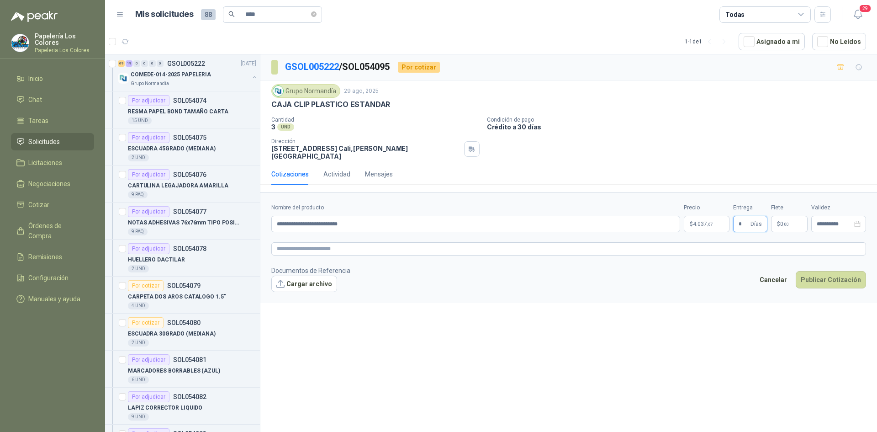
type input "*"
click at [829, 271] on button "Publicar Cotización" at bounding box center [831, 279] width 70 height 17
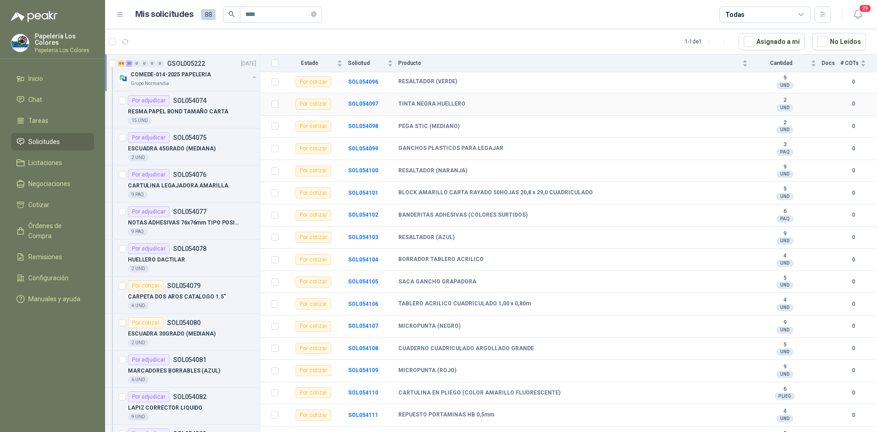
scroll to position [548, 0]
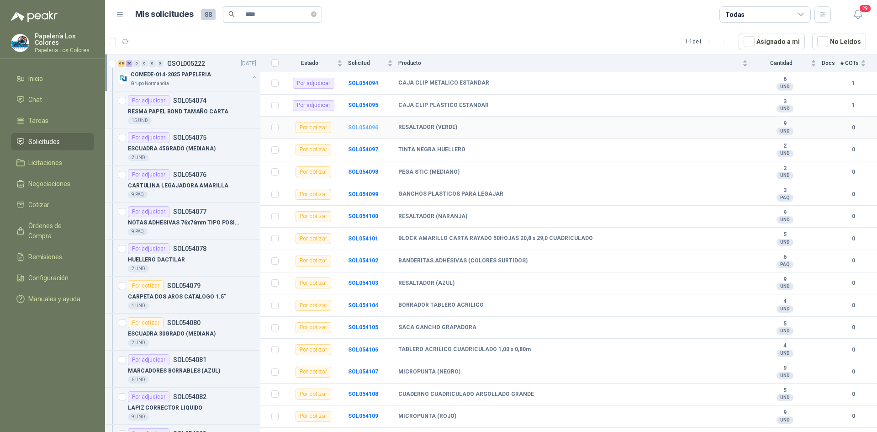
click at [363, 127] on b "SOL054096" at bounding box center [363, 127] width 30 height 6
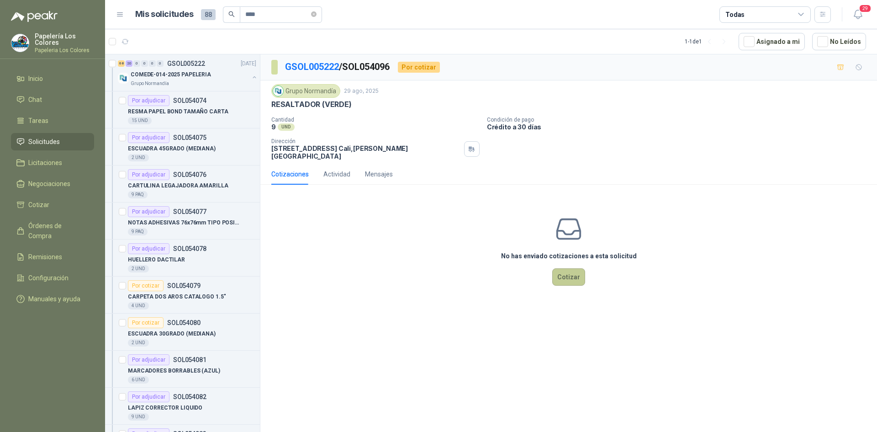
click at [568, 271] on button "Cotizar" at bounding box center [568, 276] width 33 height 17
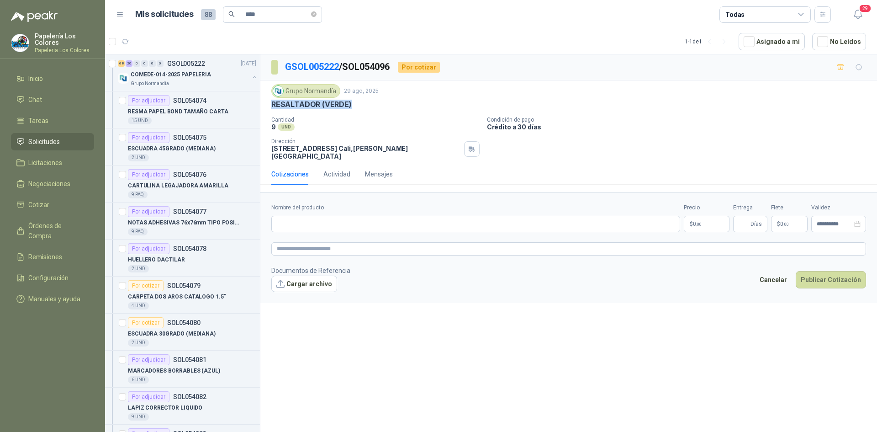
drag, startPoint x: 349, startPoint y: 105, endPoint x: 270, endPoint y: 107, distance: 79.5
click at [270, 107] on div "Grupo [PERSON_NAME] [DATE] RESALTADOR (VERDE) Cantidad 9 UND Condición de pag…" at bounding box center [568, 121] width 617 height 83
click at [391, 222] on input "Nombre del producto" at bounding box center [475, 224] width 409 height 16
paste input "**********"
type input "**********"
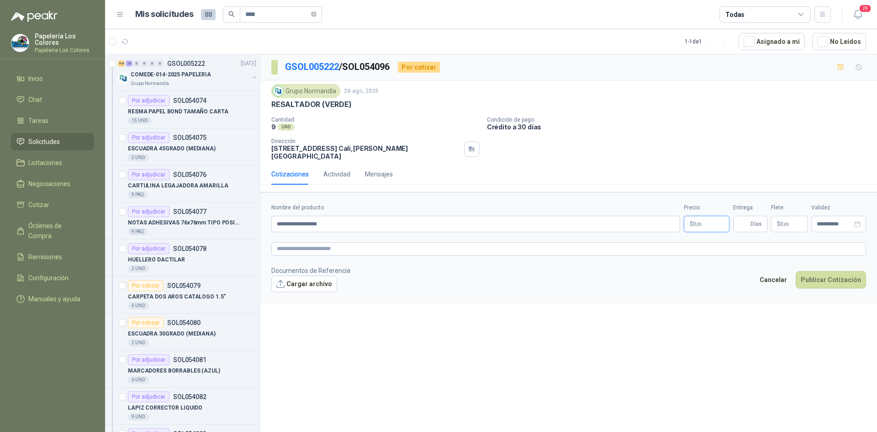
click at [713, 218] on body "Papelería Los Colores Papeleria Los Colores Inicio Chat Tareas Solicitudes Lici…" at bounding box center [438, 216] width 877 height 432
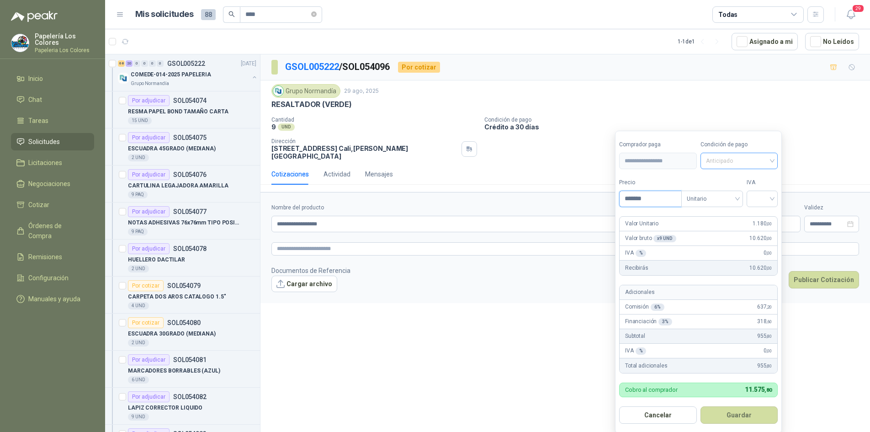
click at [735, 166] on span "Anticipado" at bounding box center [739, 161] width 67 height 14
type input "*******"
click at [734, 195] on div "Crédito a 30 días" at bounding box center [741, 195] width 64 height 10
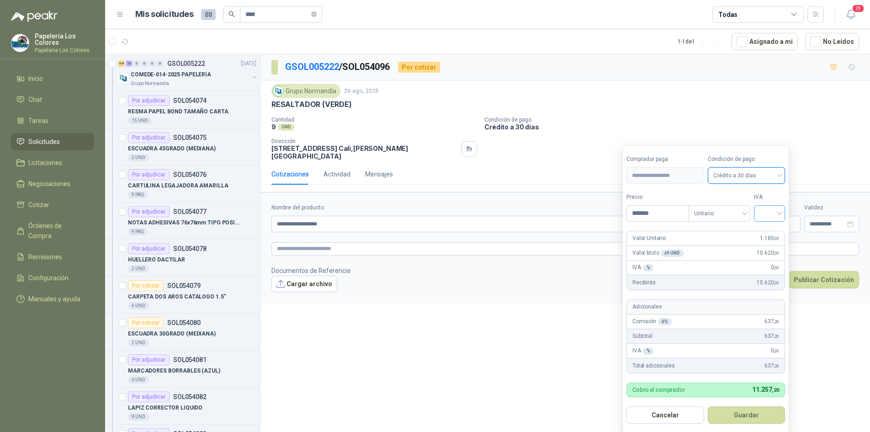
click at [771, 211] on input "search" at bounding box center [769, 213] width 20 height 14
click at [774, 231] on div "19%" at bounding box center [771, 232] width 17 height 10
click at [747, 403] on form "**********" at bounding box center [706, 289] width 169 height 288
click at [753, 416] on button "Guardar" at bounding box center [748, 414] width 79 height 17
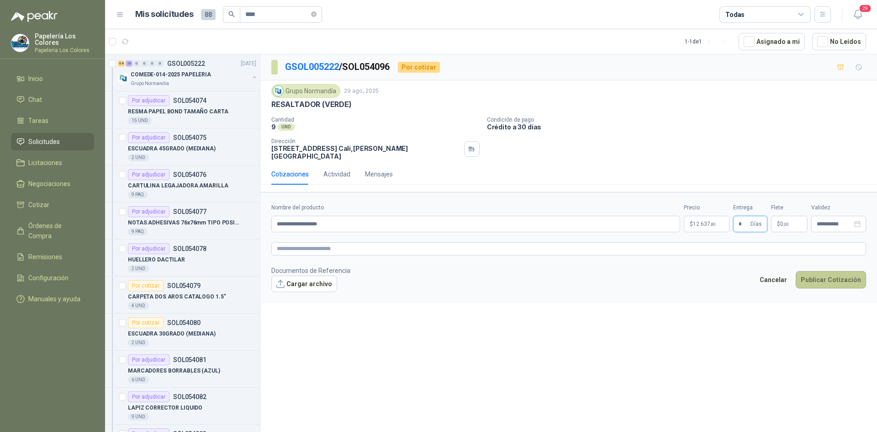
type input "*"
click at [829, 275] on button "Publicar Cotización" at bounding box center [831, 279] width 70 height 17
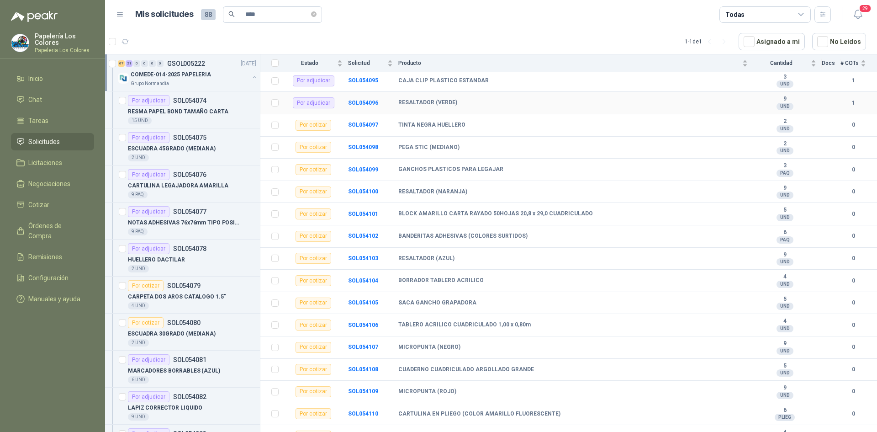
scroll to position [594, 0]
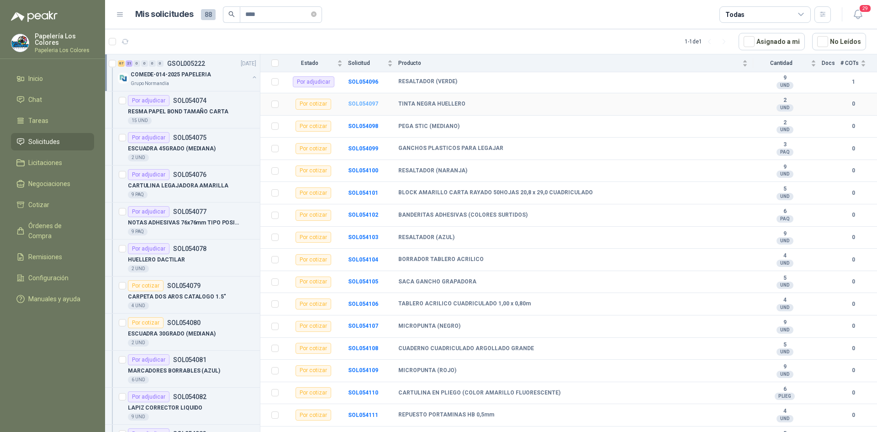
click at [368, 101] on b "SOL054097" at bounding box center [363, 103] width 30 height 6
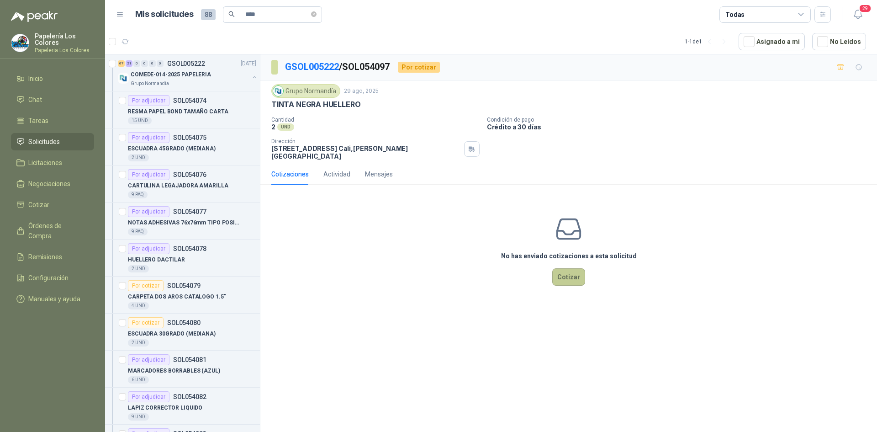
click at [581, 268] on button "Cotizar" at bounding box center [568, 276] width 33 height 17
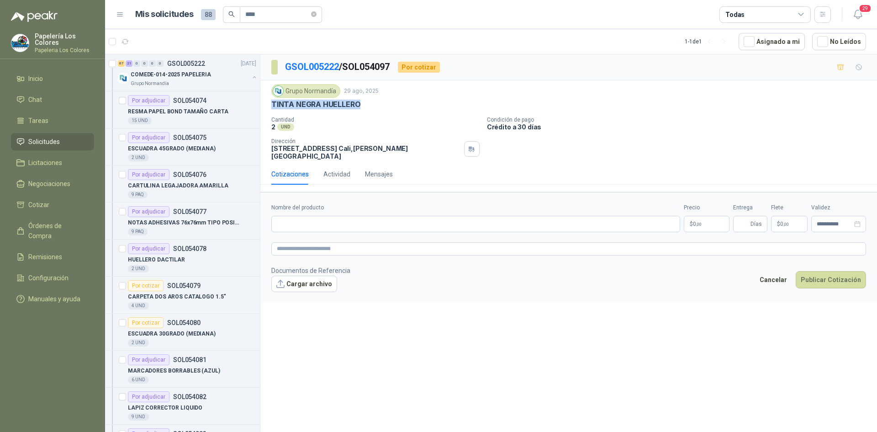
drag, startPoint x: 357, startPoint y: 105, endPoint x: 262, endPoint y: 104, distance: 95.0
click at [262, 104] on div "Grupo [PERSON_NAME] [DATE] TINTA NEGRA HUELLERO Cantidad 2 UND Condición de p…" at bounding box center [568, 121] width 617 height 83
click at [384, 217] on input "Nombre del producto" at bounding box center [475, 224] width 409 height 16
paste input "**********"
type input "**********"
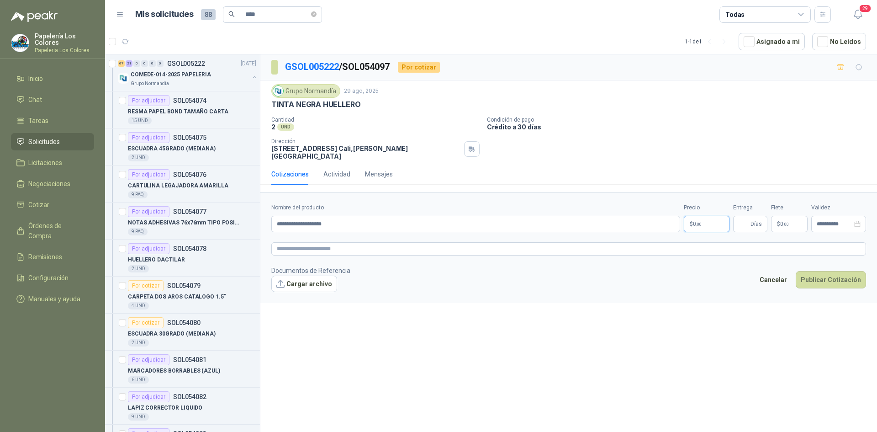
click at [711, 222] on body "Papelería Los Colores Papeleria Los Colores Inicio Chat Tareas Solicitudes Lici…" at bounding box center [438, 216] width 877 height 432
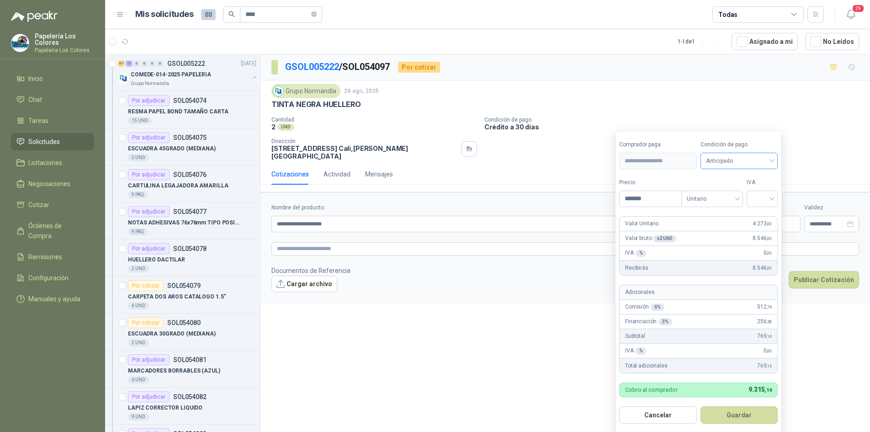
click at [772, 159] on span "Anticipado" at bounding box center [739, 161] width 67 height 14
type input "*******"
click at [759, 193] on div "Crédito a 30 días" at bounding box center [741, 195] width 64 height 10
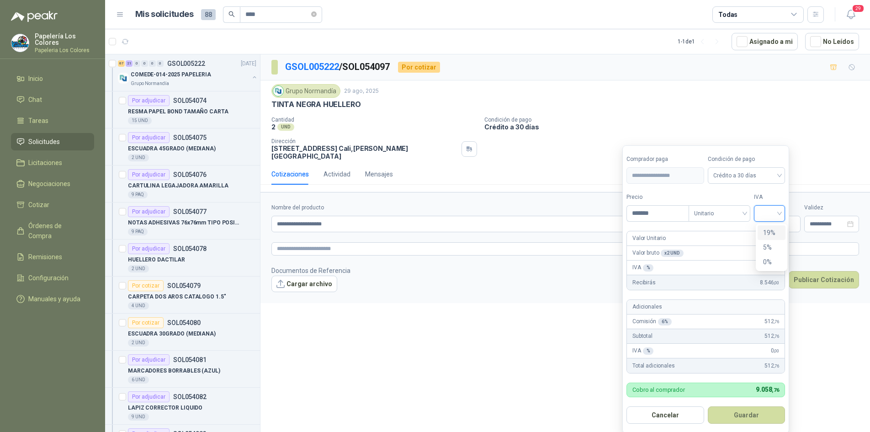
click at [767, 208] on input "search" at bounding box center [769, 213] width 20 height 14
click at [773, 227] on div "19%" at bounding box center [771, 232] width 17 height 10
click at [749, 415] on button "Guardar" at bounding box center [748, 414] width 79 height 17
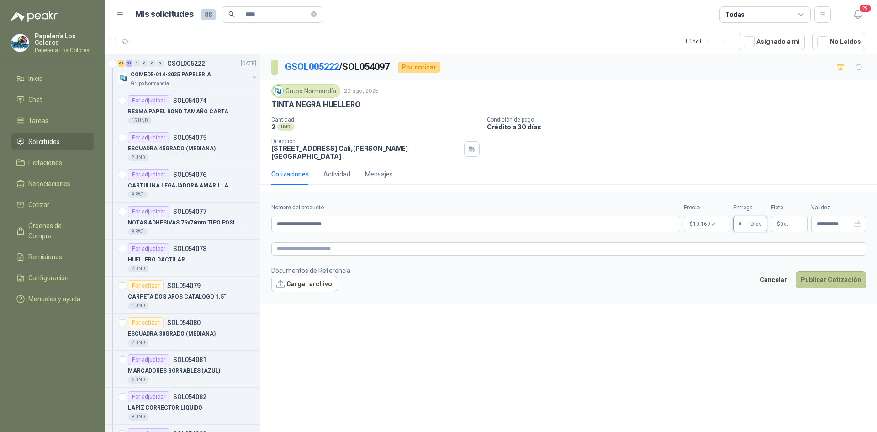
type input "*"
click at [825, 271] on button "Publicar Cotización" at bounding box center [831, 279] width 70 height 17
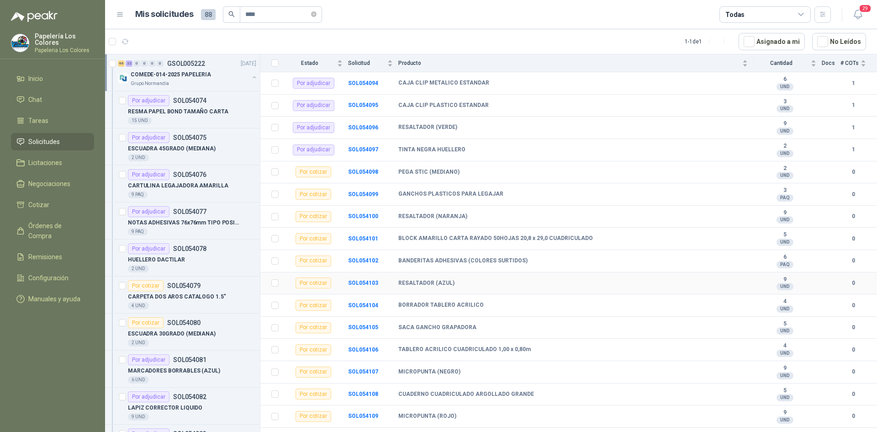
scroll to position [594, 0]
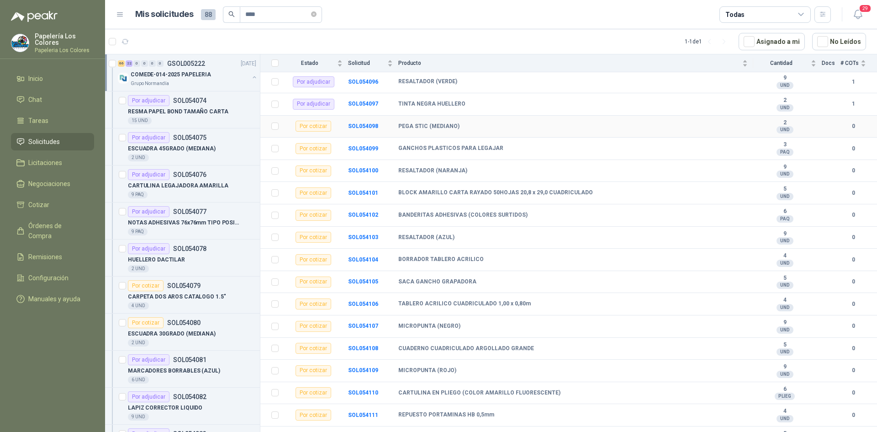
click at [362, 122] on td "SOL054098" at bounding box center [373, 127] width 50 height 22
click at [361, 126] on b "SOL054098" at bounding box center [363, 126] width 30 height 6
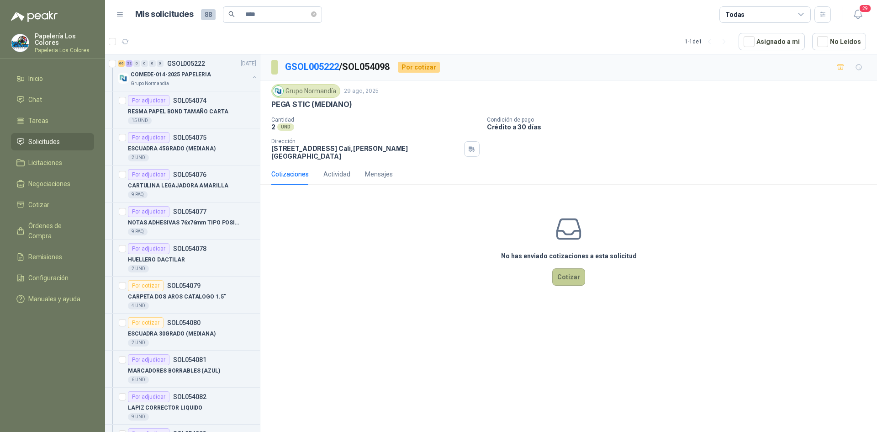
click at [561, 268] on button "Cotizar" at bounding box center [568, 276] width 33 height 17
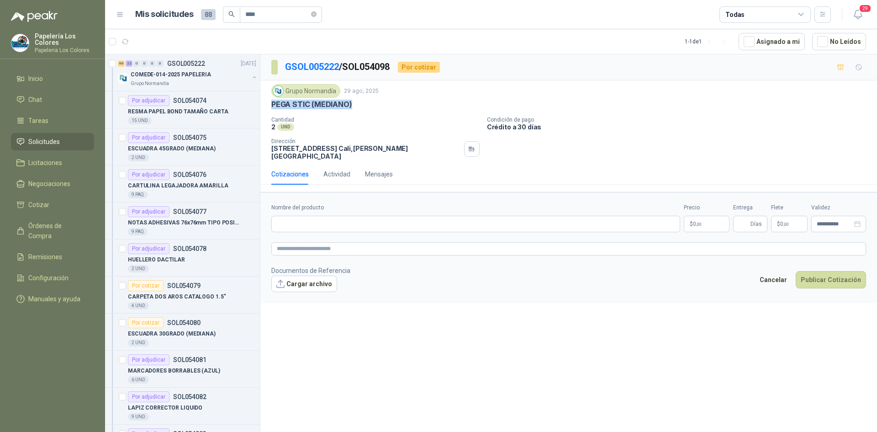
drag, startPoint x: 350, startPoint y: 105, endPoint x: 270, endPoint y: 112, distance: 80.7
click at [270, 112] on div "Grupo [PERSON_NAME] [DATE] PEGA STIC (MEDIANO) Cantidad 2 UND Condición de pa…" at bounding box center [568, 121] width 617 height 83
click at [383, 218] on input "Nombre del producto" at bounding box center [475, 224] width 409 height 16
paste input "**********"
type input "**********"
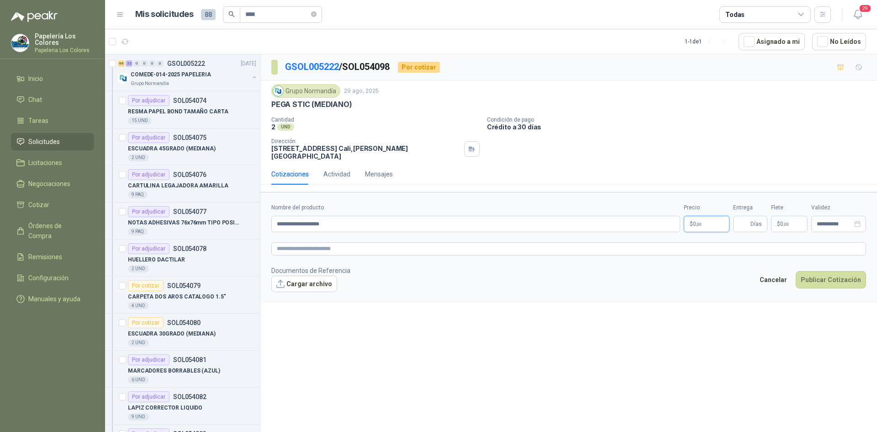
click at [727, 221] on body "Papelería Los Colores Papeleria Los Colores Inicio Chat Tareas Solicitudes Lici…" at bounding box center [438, 216] width 877 height 432
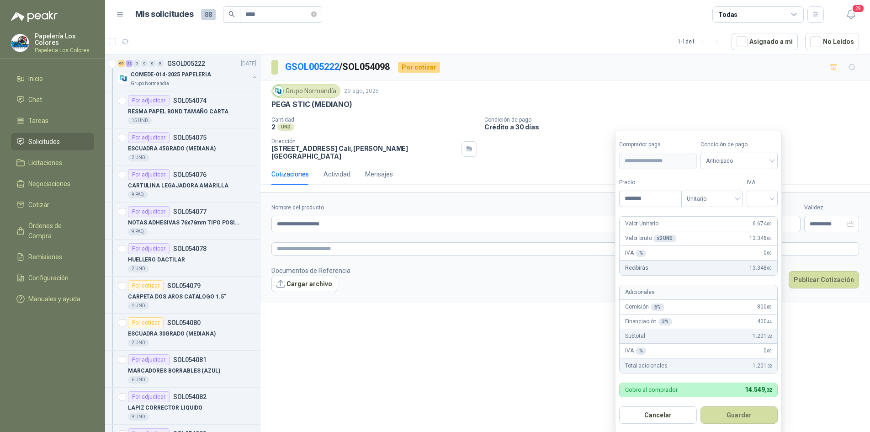
type input "*******"
click at [724, 156] on span "Anticipado" at bounding box center [739, 161] width 67 height 14
click at [721, 192] on div "Crédito a 30 días" at bounding box center [741, 195] width 64 height 10
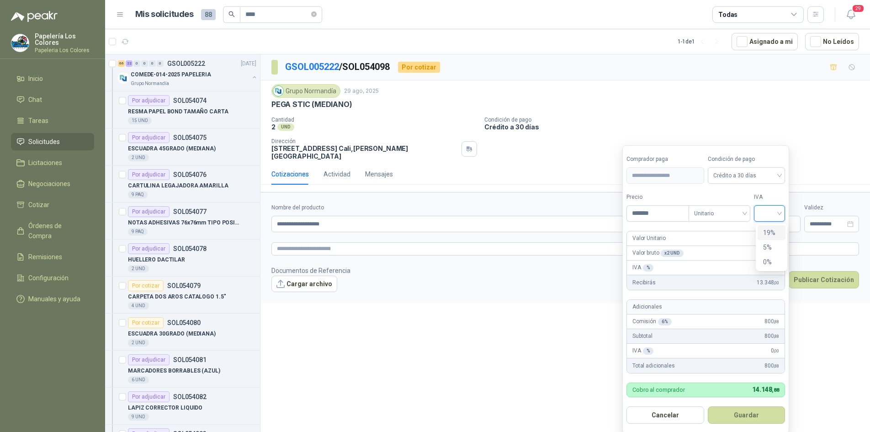
click at [768, 214] on input "search" at bounding box center [769, 213] width 20 height 14
click at [767, 233] on div "19%" at bounding box center [771, 232] width 17 height 10
click at [743, 415] on button "Guardar" at bounding box center [748, 414] width 79 height 17
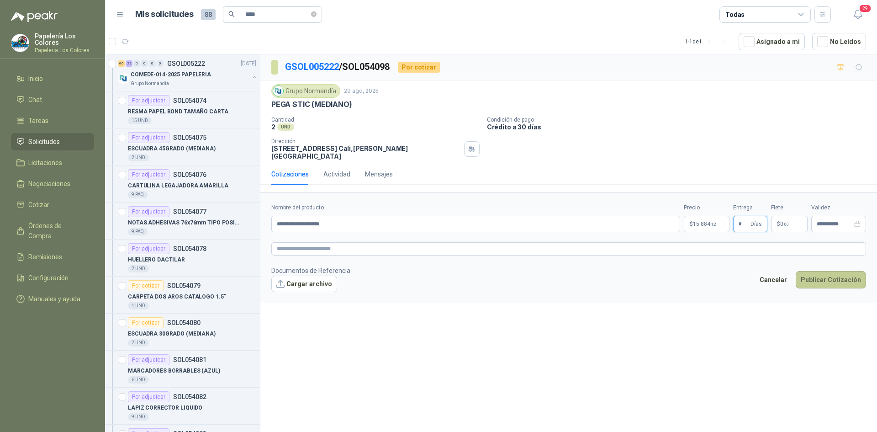
type input "*"
click at [842, 271] on button "Publicar Cotización" at bounding box center [831, 279] width 70 height 17
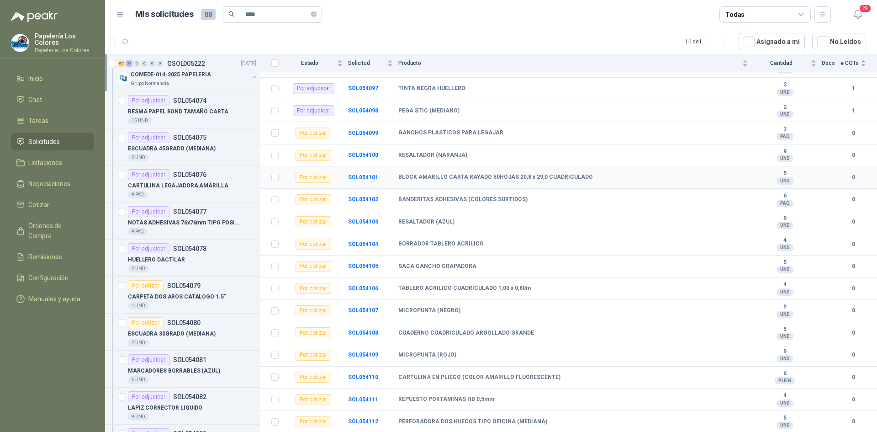
scroll to position [594, 0]
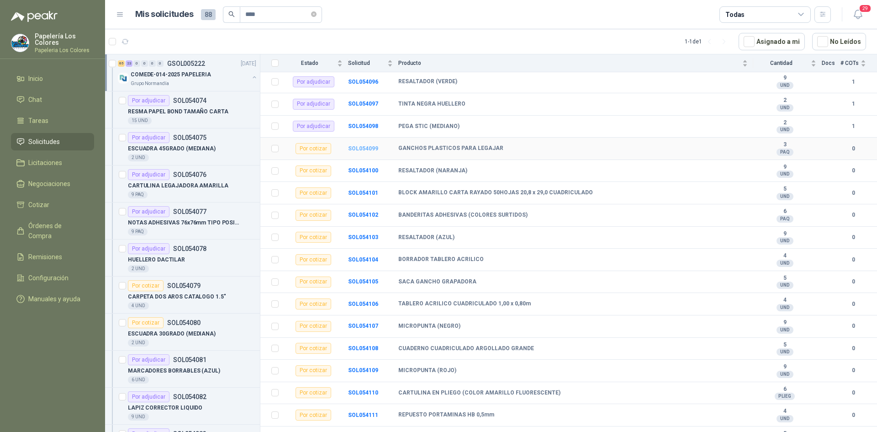
click at [361, 147] on b "SOL054099" at bounding box center [363, 148] width 30 height 6
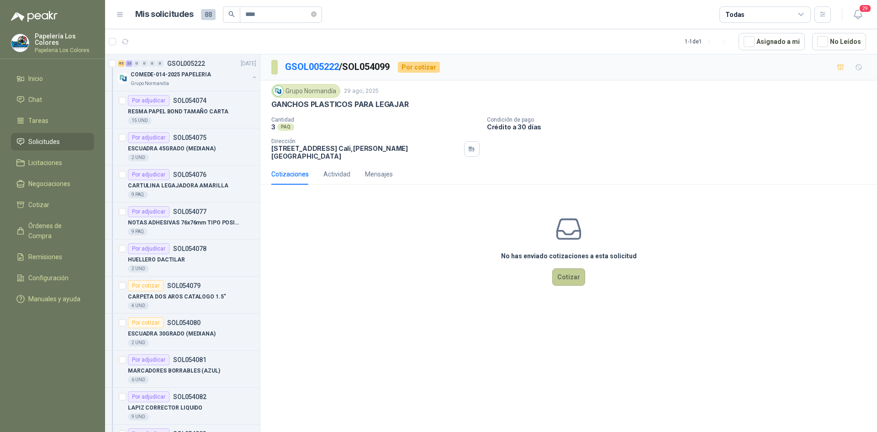
click at [569, 273] on button "Cotizar" at bounding box center [568, 276] width 33 height 17
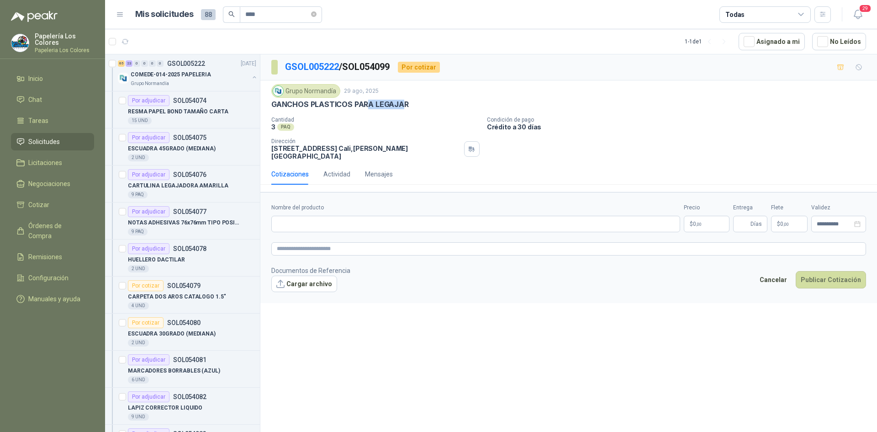
drag, startPoint x: 404, startPoint y: 104, endPoint x: 368, endPoint y: 106, distance: 36.1
click at [368, 105] on p "GANCHOS PLASTICOS PARA LEGAJAR" at bounding box center [339, 105] width 137 height 10
drag, startPoint x: 406, startPoint y: 105, endPoint x: 271, endPoint y: 109, distance: 135.3
click at [271, 109] on div "Grupo [PERSON_NAME] [DATE] GANCHOS PLASTICOS PARA LEGAJAR Cantidad 3 PAQ Cond…" at bounding box center [568, 121] width 617 height 83
click at [339, 222] on input "Nombre del producto" at bounding box center [475, 224] width 409 height 16
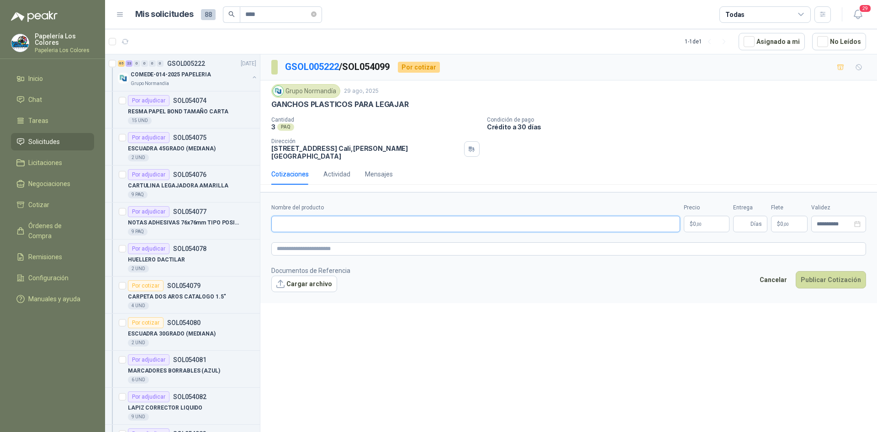
paste input "**********"
type input "**********"
click at [709, 214] on body "Papelería Los Colores Papeleria Los Colores Inicio Chat Tareas Solicitudes Lici…" at bounding box center [438, 216] width 877 height 432
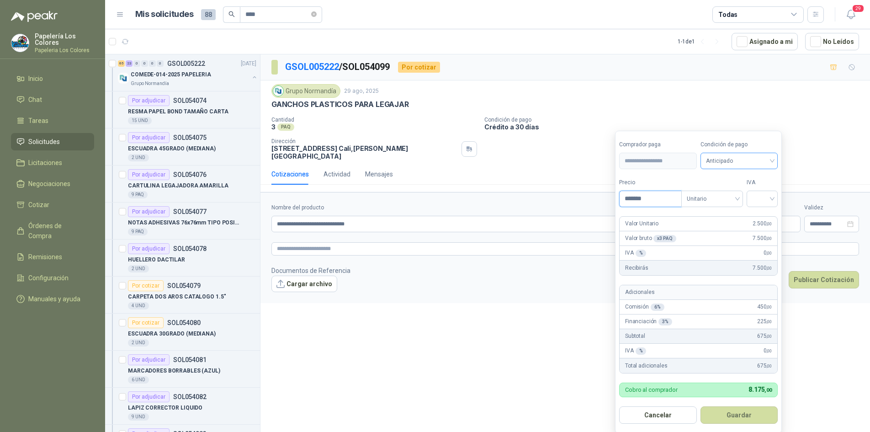
click at [742, 160] on span "Anticipado" at bounding box center [739, 161] width 67 height 14
type input "*******"
click at [733, 192] on div "Crédito a 30 días" at bounding box center [741, 195] width 64 height 10
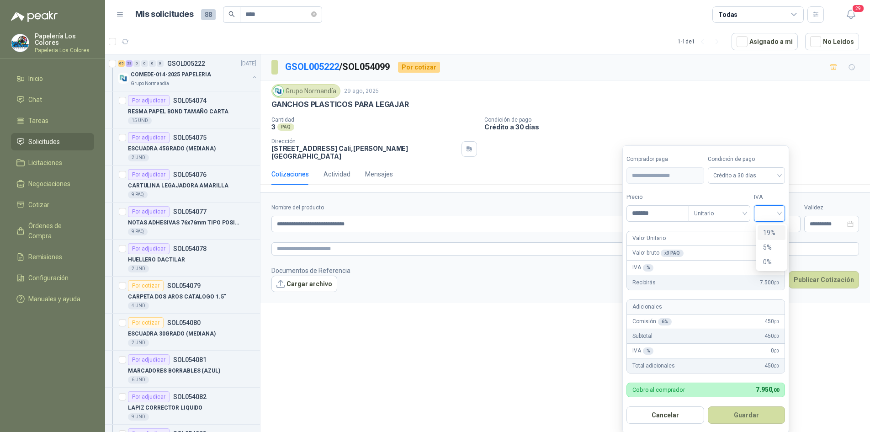
click at [776, 213] on input "search" at bounding box center [769, 213] width 20 height 14
click at [774, 237] on div "19%" at bounding box center [771, 232] width 17 height 10
click at [748, 411] on button "Guardar" at bounding box center [748, 414] width 79 height 17
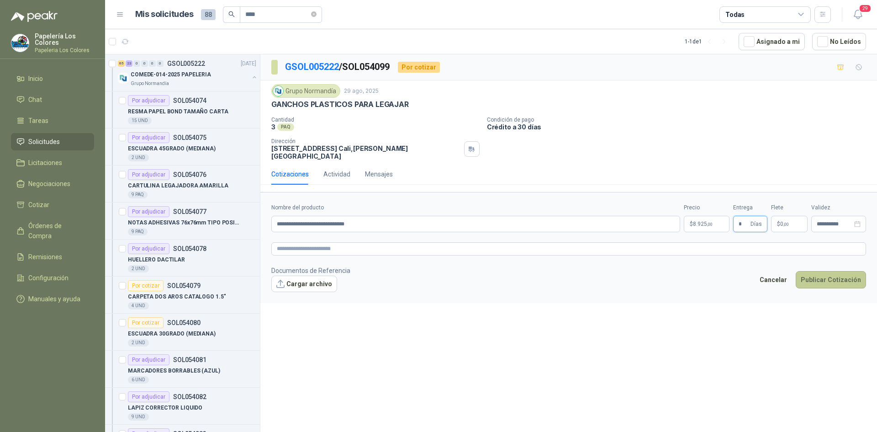
type input "*"
click at [830, 271] on button "Publicar Cotización" at bounding box center [831, 279] width 70 height 17
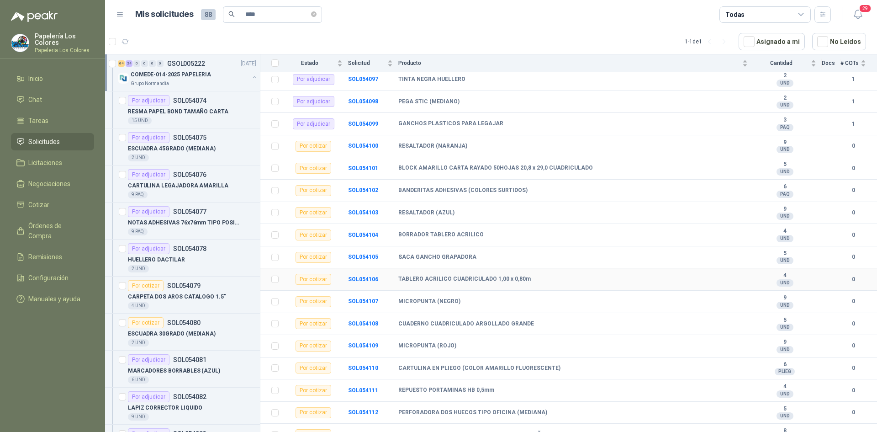
scroll to position [640, 0]
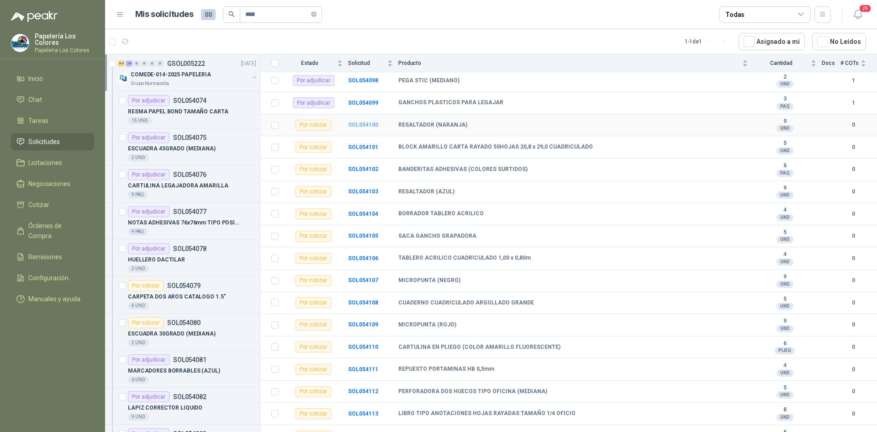
click at [356, 127] on b "SOL054100" at bounding box center [363, 125] width 30 height 6
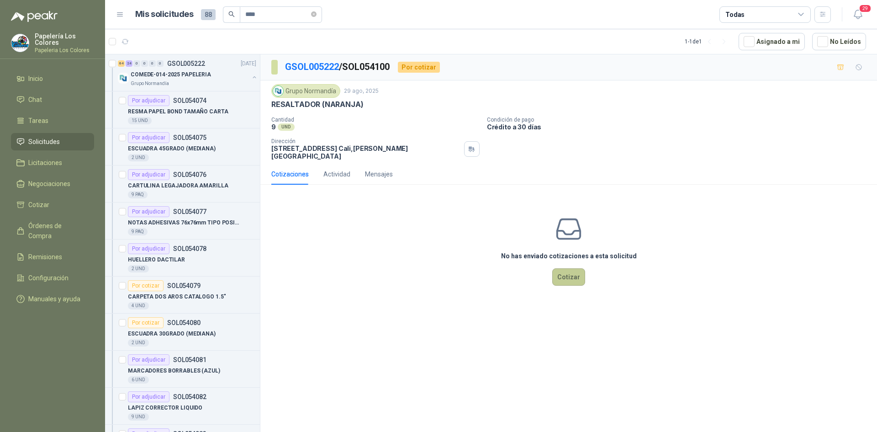
click at [578, 272] on button "Cotizar" at bounding box center [568, 276] width 33 height 17
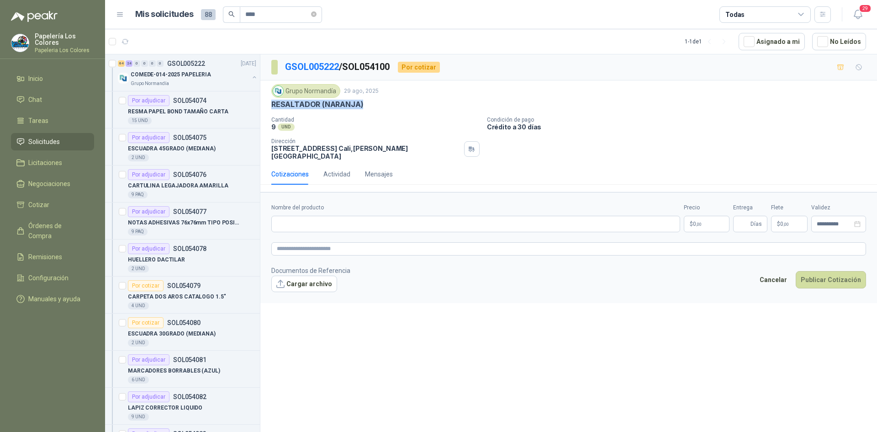
drag, startPoint x: 361, startPoint y: 104, endPoint x: 272, endPoint y: 107, distance: 88.7
click at [272, 107] on p "RESALTADOR (NARANJA)" at bounding box center [317, 105] width 92 height 10
click at [352, 221] on input "Nombre del producto" at bounding box center [475, 224] width 409 height 16
paste input "**********"
type input "**********"
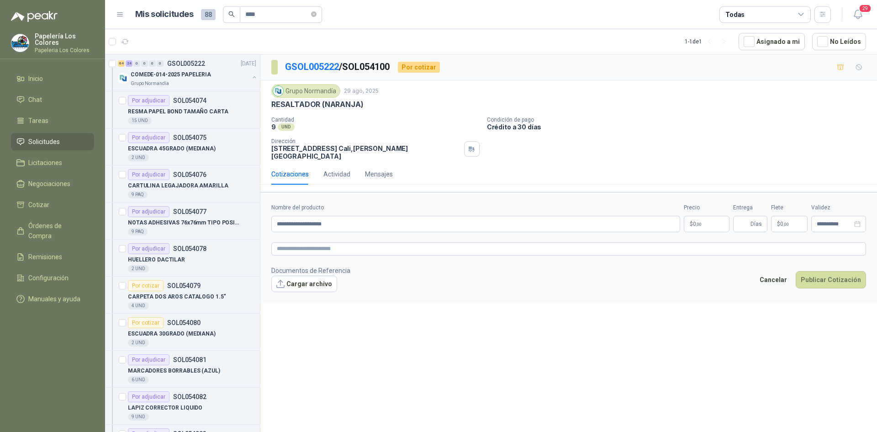
click at [703, 211] on body "Papelería Los Colores Papeleria Los Colores Inicio Chat Tareas Solicitudes Lici…" at bounding box center [438, 216] width 877 height 432
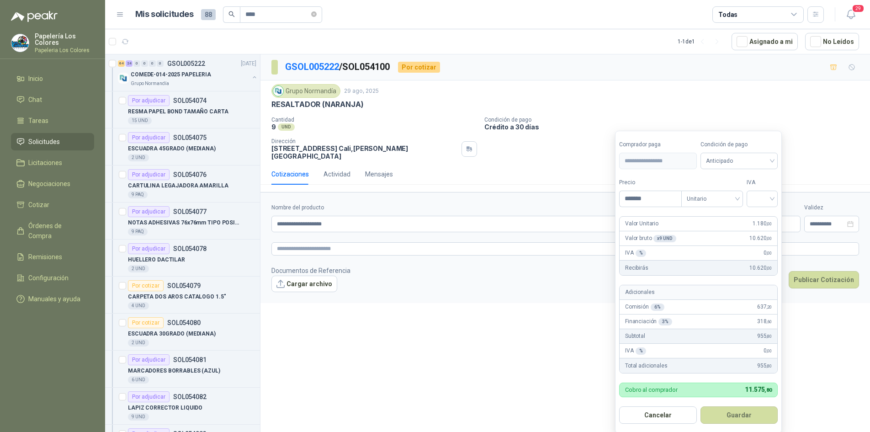
type input "*******"
click at [756, 158] on span "Anticipado" at bounding box center [739, 161] width 67 height 14
click at [740, 190] on div "Crédito a 30 días" at bounding box center [741, 195] width 64 height 10
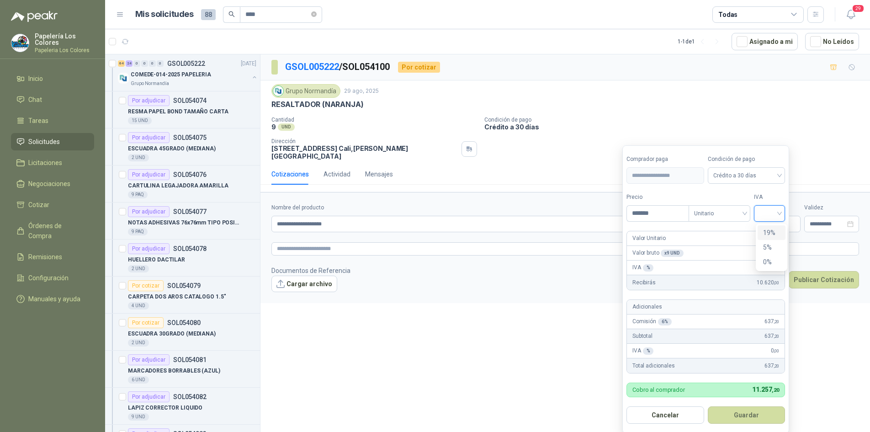
click at [775, 218] on input "search" at bounding box center [769, 213] width 20 height 14
click at [771, 230] on div "19%" at bounding box center [771, 232] width 17 height 10
click at [747, 415] on button "Guardar" at bounding box center [748, 414] width 79 height 17
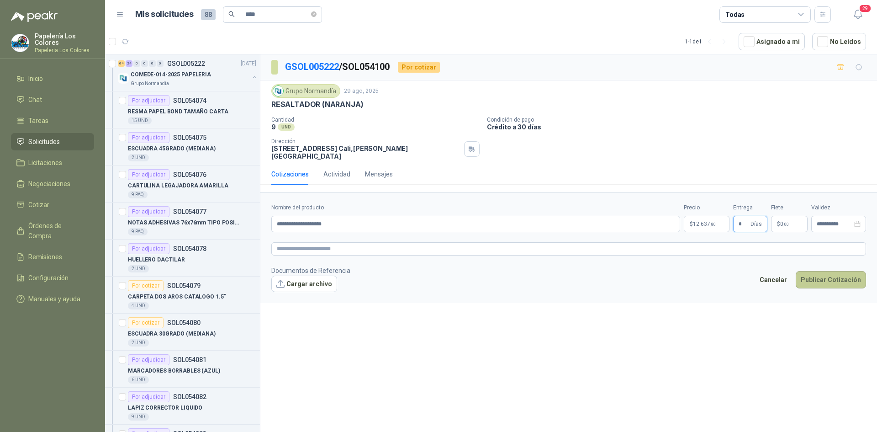
type input "*"
click at [832, 271] on button "Publicar Cotización" at bounding box center [831, 279] width 70 height 17
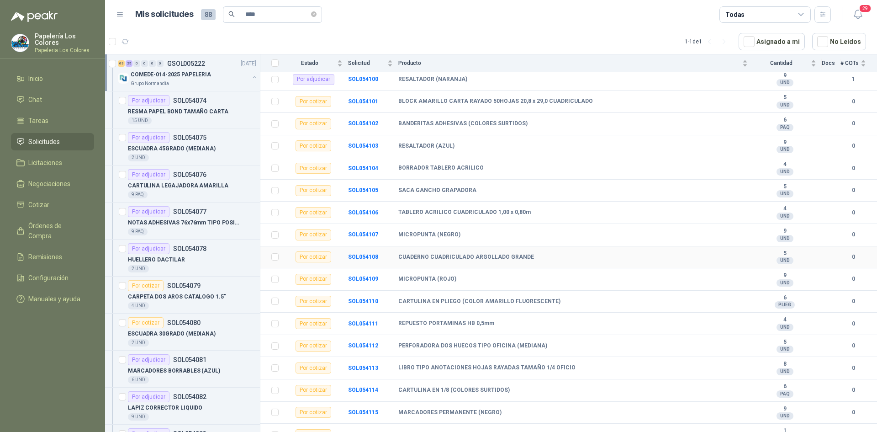
scroll to position [640, 0]
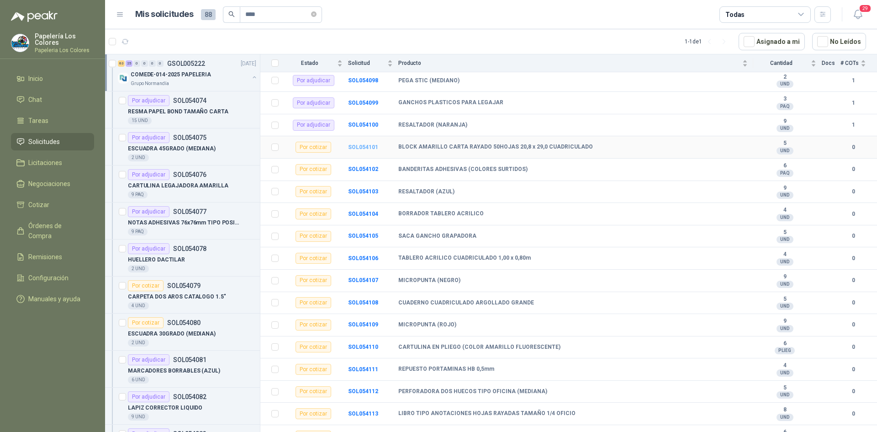
click at [363, 145] on b "SOL054101" at bounding box center [363, 147] width 30 height 6
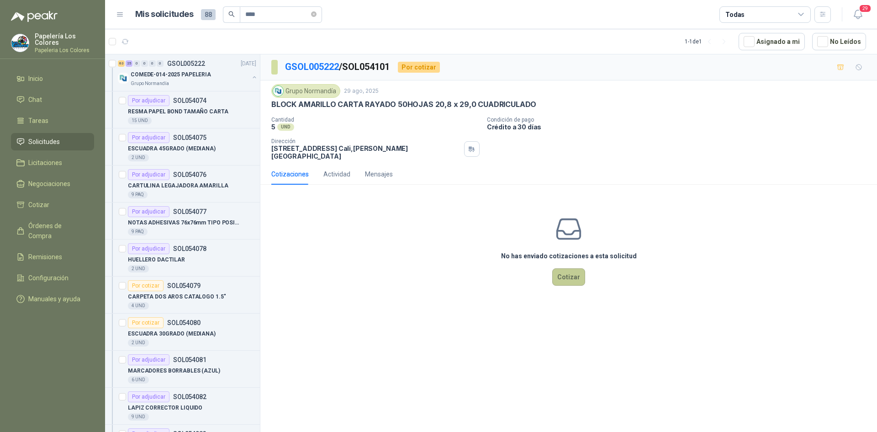
click at [567, 268] on button "Cotizar" at bounding box center [568, 276] width 33 height 17
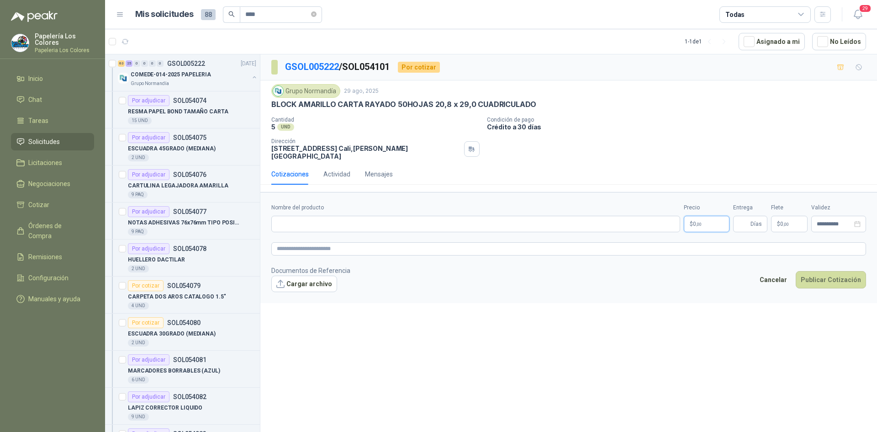
click at [715, 217] on body "Papelería Los Colores Papeleria Los Colores Inicio Chat Tareas Solicitudes Lici…" at bounding box center [438, 216] width 877 height 432
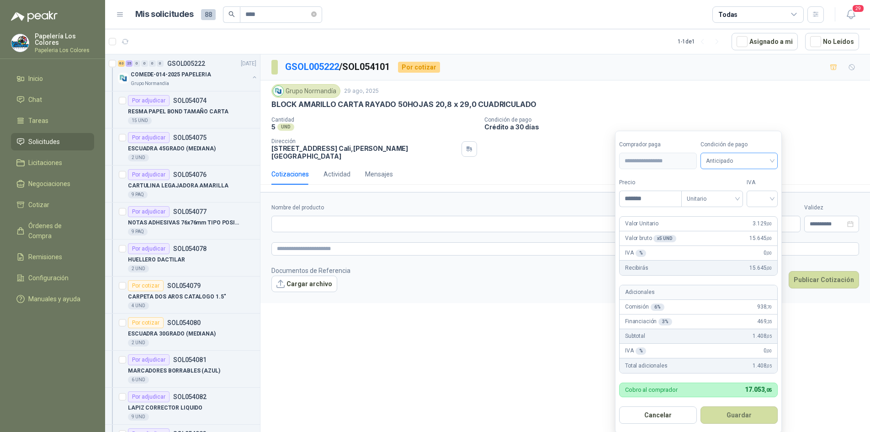
click at [758, 164] on span "Anticipado" at bounding box center [739, 161] width 67 height 14
type input "*******"
click at [747, 191] on div "Crédito a 30 días" at bounding box center [741, 195] width 64 height 10
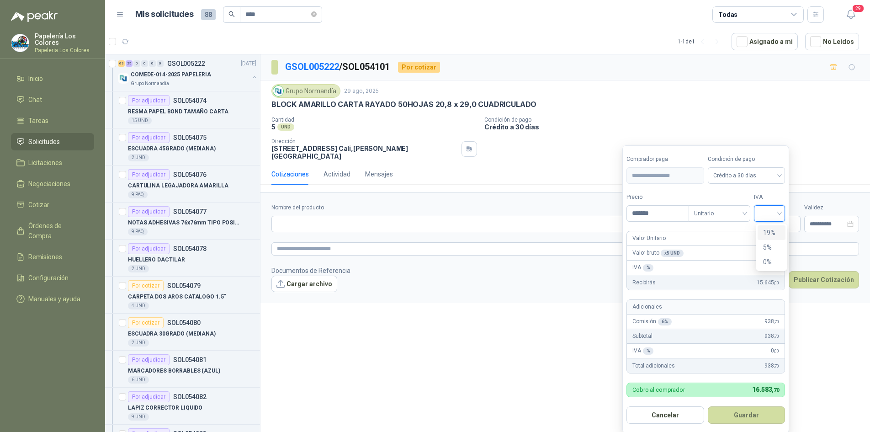
click at [765, 208] on input "search" at bounding box center [769, 213] width 20 height 14
click at [770, 232] on div "19%" at bounding box center [771, 232] width 17 height 10
click at [751, 410] on button "Guardar" at bounding box center [748, 414] width 79 height 17
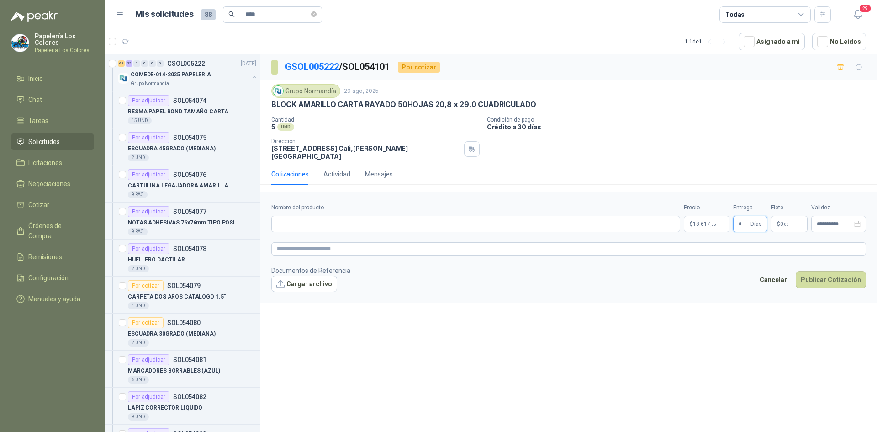
type input "*"
drag, startPoint x: 530, startPoint y: 103, endPoint x: 270, endPoint y: 112, distance: 259.6
click at [270, 112] on div "Grupo [PERSON_NAME] [DATE] BLOCK AMARILLO CARTA RAYADO 50HOJAS 20,8 x 29,0 CUAD…" at bounding box center [568, 121] width 617 height 83
click at [318, 216] on input "Nombre del producto" at bounding box center [475, 224] width 409 height 16
paste input "**********"
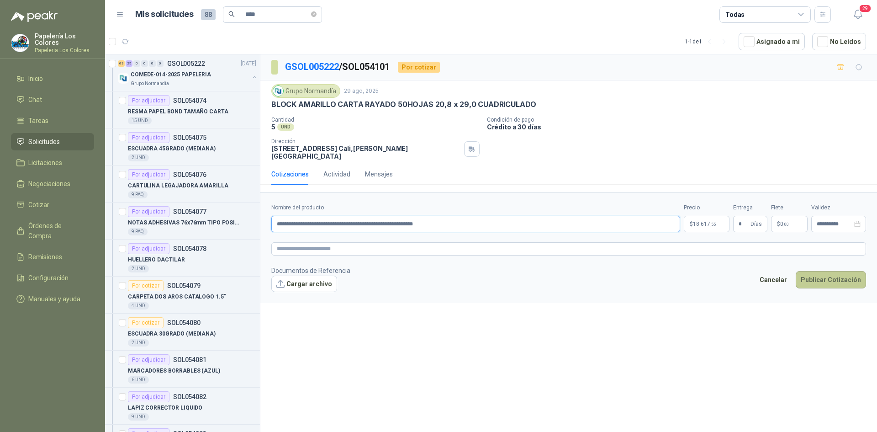
type input "**********"
click at [829, 274] on button "Publicar Cotización" at bounding box center [831, 279] width 70 height 17
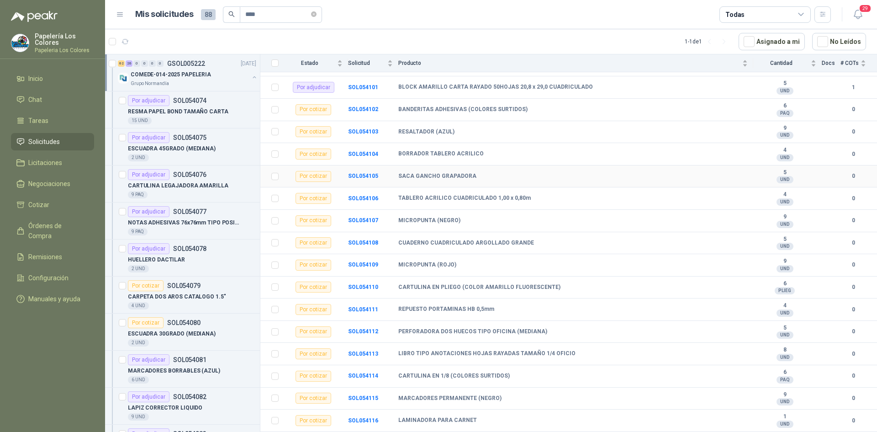
scroll to position [685, 0]
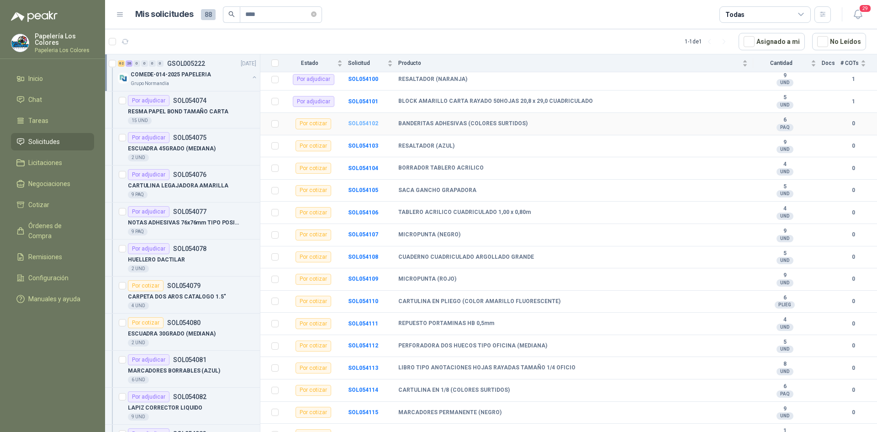
click at [358, 121] on b "SOL054102" at bounding box center [363, 123] width 30 height 6
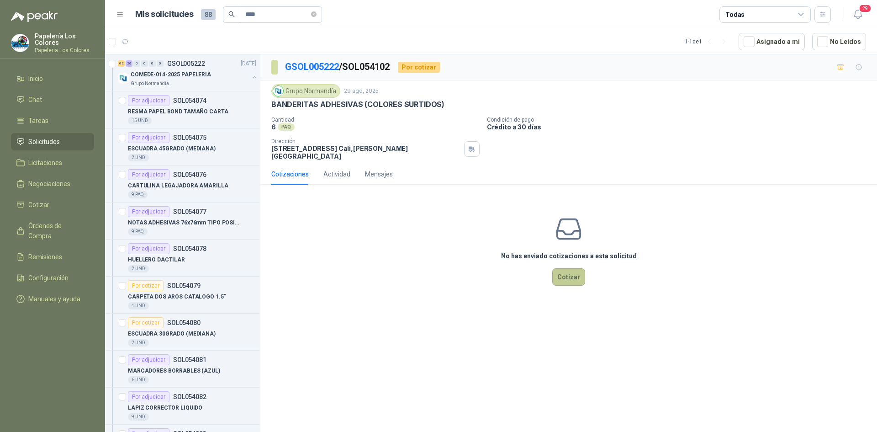
click at [574, 268] on button "Cotizar" at bounding box center [568, 276] width 33 height 17
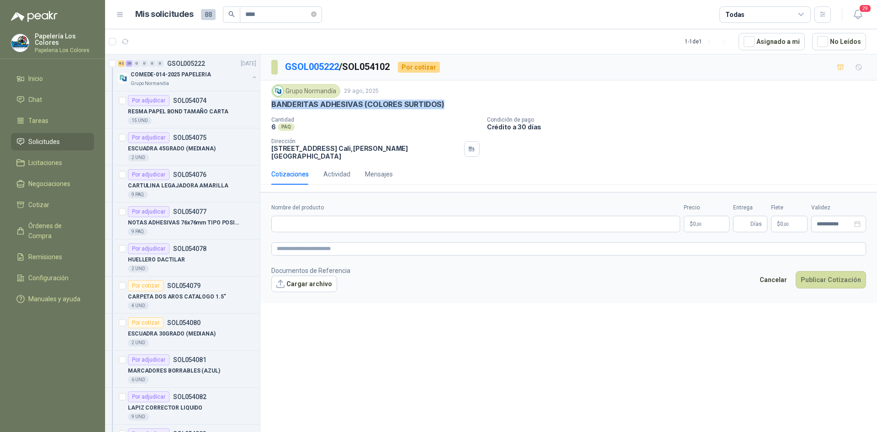
drag, startPoint x: 440, startPoint y: 103, endPoint x: 271, endPoint y: 105, distance: 168.6
click at [271, 105] on p "BANDERITAS ADHESIVAS (COLORES SURTIDOS)" at bounding box center [357, 105] width 173 height 10
click at [336, 222] on input "Nombre del producto" at bounding box center [475, 224] width 409 height 16
paste input "**********"
type input "**********"
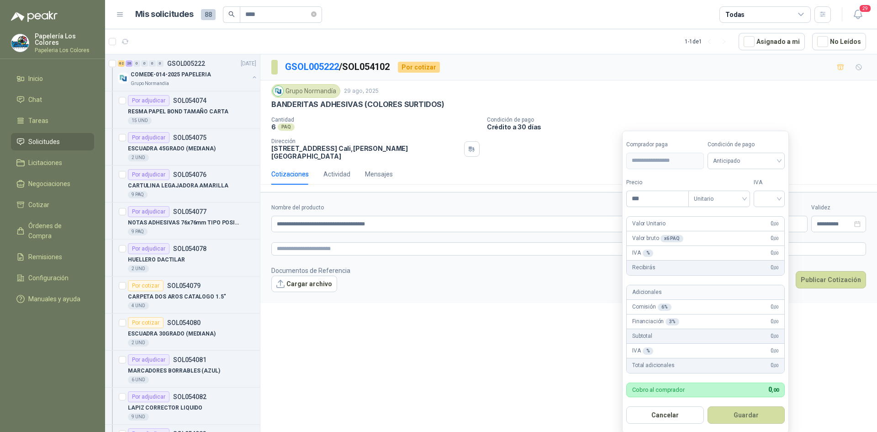
click at [700, 214] on body "Papelería Los Colores Papeleria Los Colores Inicio Chat Tareas Solicitudes Lici…" at bounding box center [438, 216] width 877 height 432
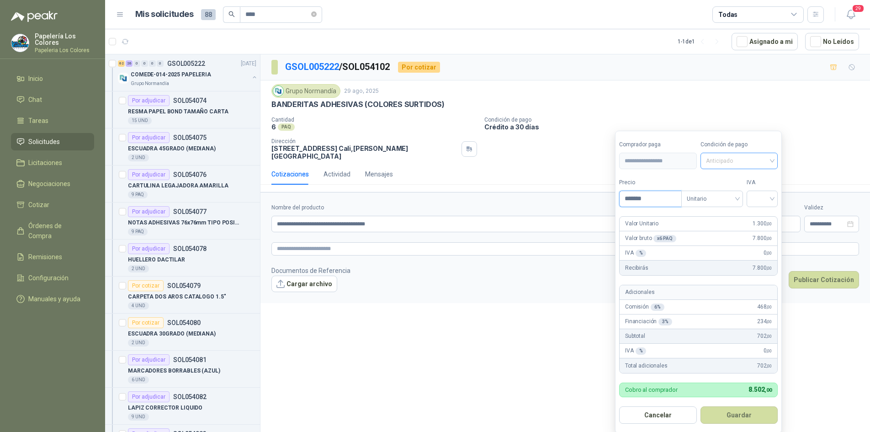
click at [723, 162] on span "Anticipado" at bounding box center [739, 161] width 67 height 14
type input "*******"
click at [735, 193] on div "Crédito a 30 días" at bounding box center [741, 195] width 64 height 10
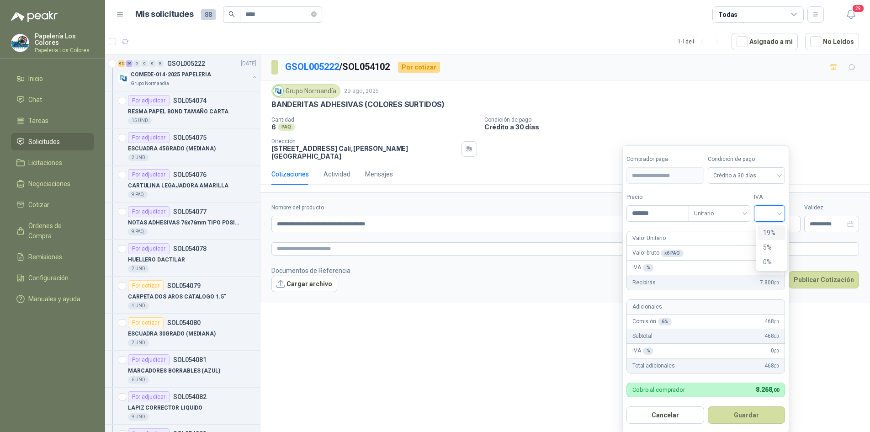
click at [774, 211] on input "search" at bounding box center [769, 213] width 20 height 14
click at [773, 231] on div "19%" at bounding box center [771, 232] width 17 height 10
click at [749, 417] on button "Guardar" at bounding box center [748, 414] width 79 height 17
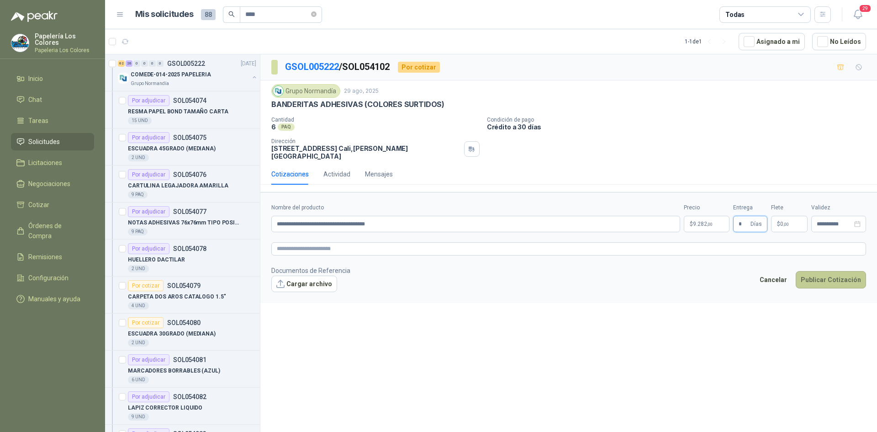
type input "*"
click at [834, 271] on button "Publicar Cotización" at bounding box center [831, 279] width 70 height 17
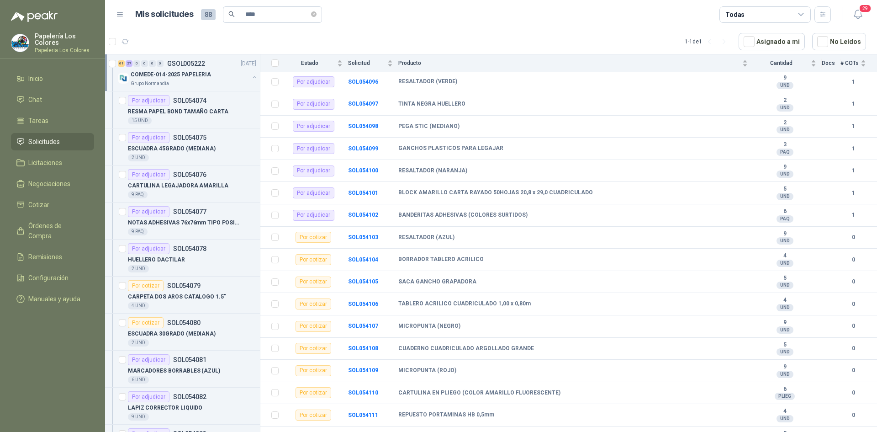
scroll to position [685, 0]
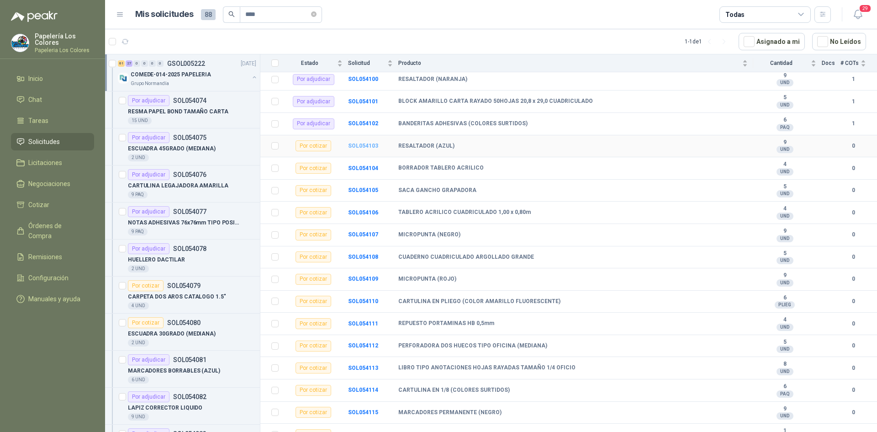
click at [360, 145] on b "SOL054103" at bounding box center [363, 146] width 30 height 6
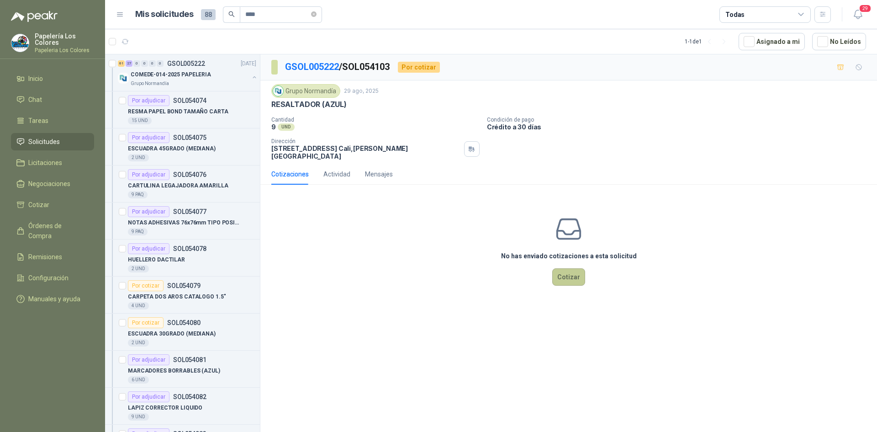
click at [570, 268] on button "Cotizar" at bounding box center [568, 276] width 33 height 17
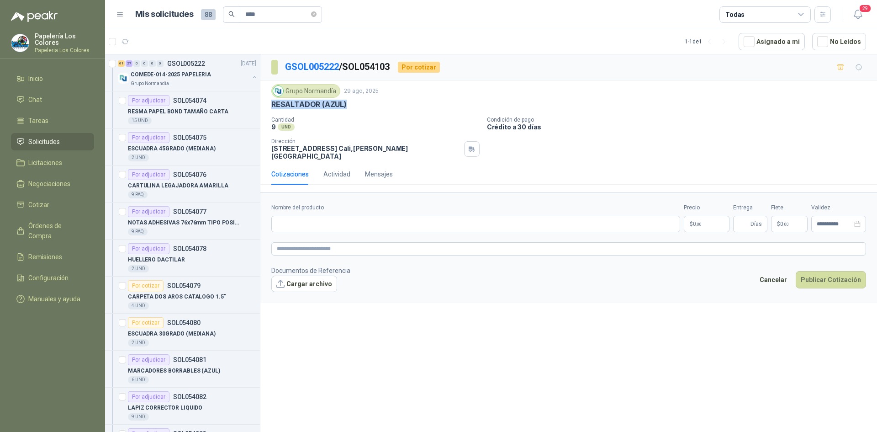
drag, startPoint x: 344, startPoint y: 103, endPoint x: 270, endPoint y: 108, distance: 74.2
click at [270, 108] on div "Grupo [PERSON_NAME] [DATE] RESALTADOR (AZUL) Cantidad 9 UND Condición de pago…" at bounding box center [568, 121] width 617 height 83
click at [372, 220] on input "Nombre del producto" at bounding box center [475, 224] width 409 height 16
paste input "**********"
type input "**********"
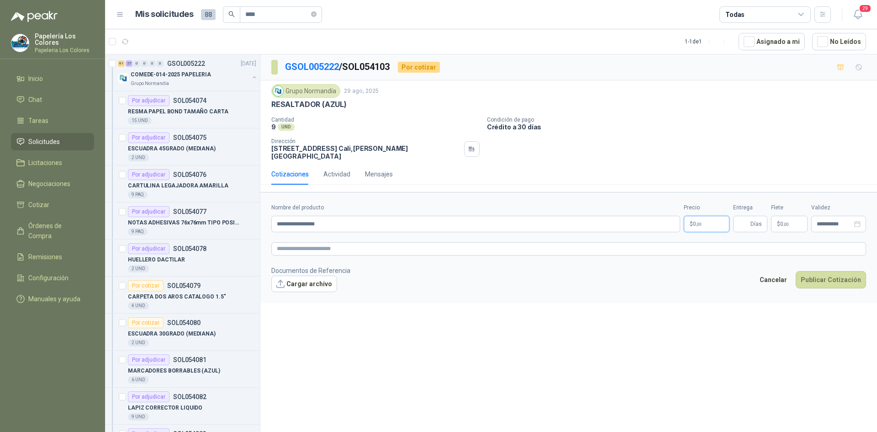
click at [699, 217] on body "Papelería Los Colores Papeleria Los Colores Inicio Chat Tareas Solicitudes Lici…" at bounding box center [438, 216] width 877 height 432
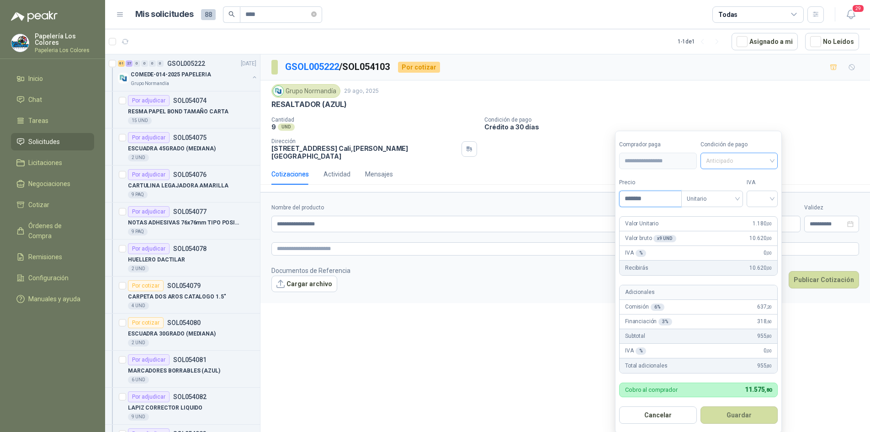
click at [748, 160] on span "Anticipado" at bounding box center [739, 161] width 67 height 14
type input "*******"
click at [737, 192] on div "Crédito a 30 días" at bounding box center [741, 195] width 64 height 10
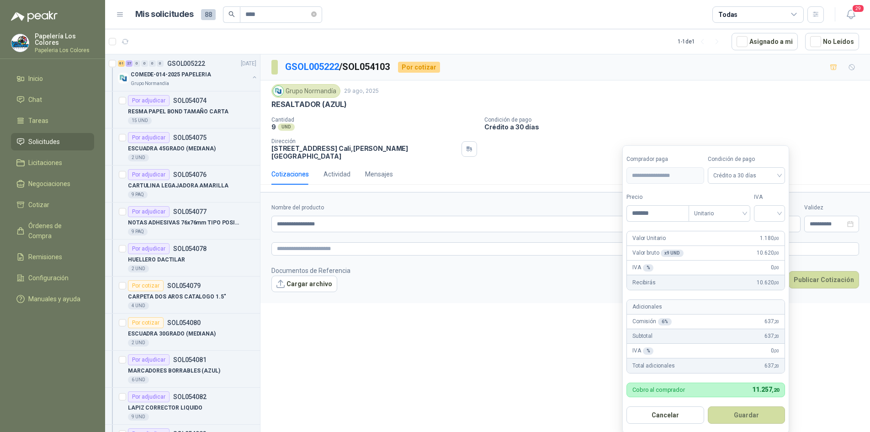
click at [788, 212] on form "**********" at bounding box center [705, 289] width 167 height 288
click at [775, 215] on input "search" at bounding box center [769, 213] width 20 height 14
click at [773, 231] on div "19%" at bounding box center [771, 232] width 17 height 10
click at [738, 418] on button "Guardar" at bounding box center [748, 414] width 79 height 17
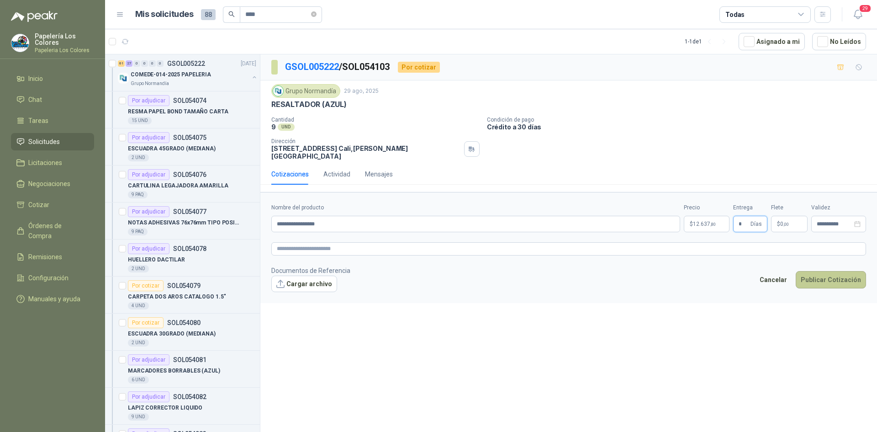
type input "*"
click at [812, 271] on button "Publicar Cotización" at bounding box center [831, 279] width 70 height 17
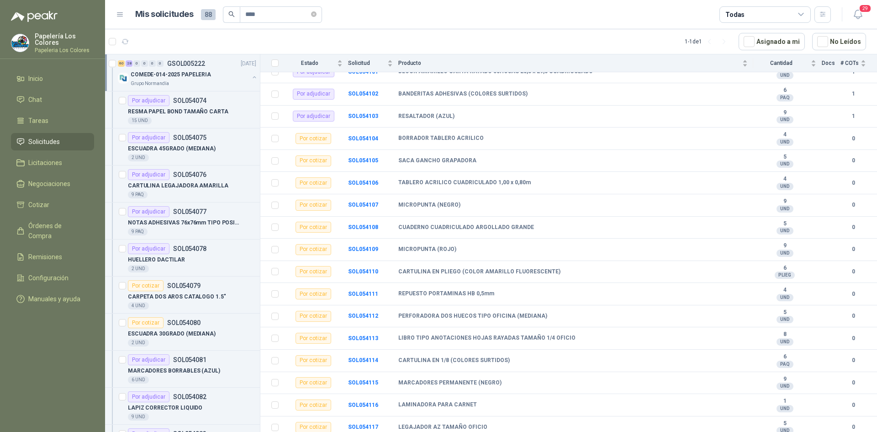
scroll to position [731, 0]
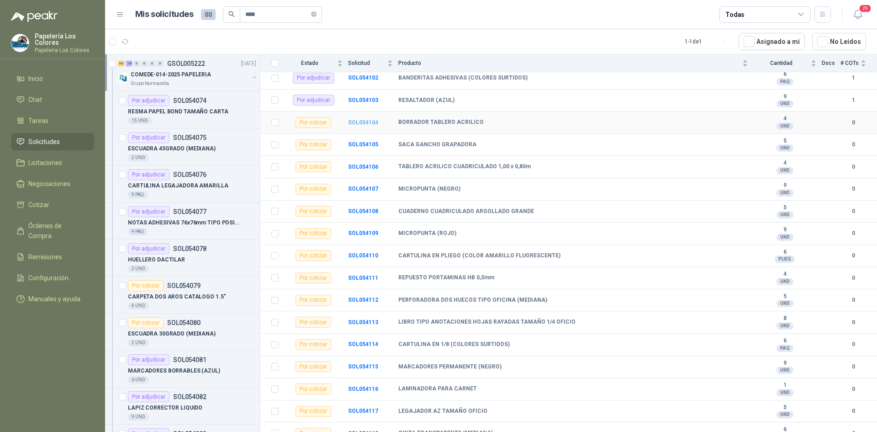
click at [370, 122] on b "SOL054104" at bounding box center [363, 122] width 30 height 6
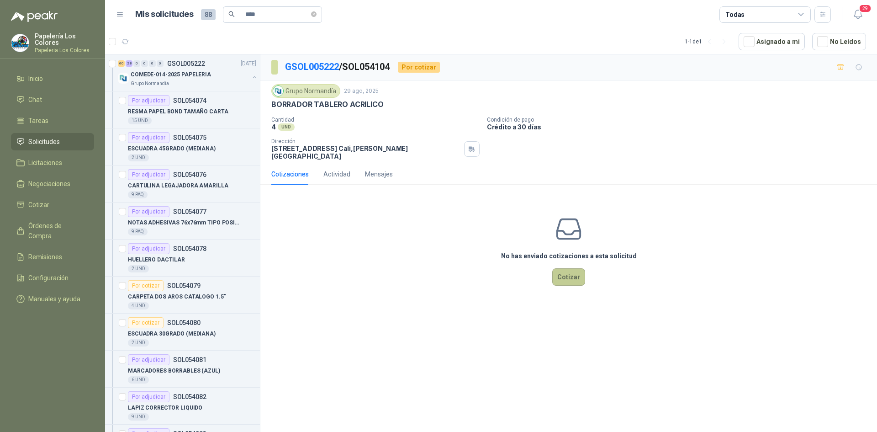
click at [575, 271] on button "Cotizar" at bounding box center [568, 276] width 33 height 17
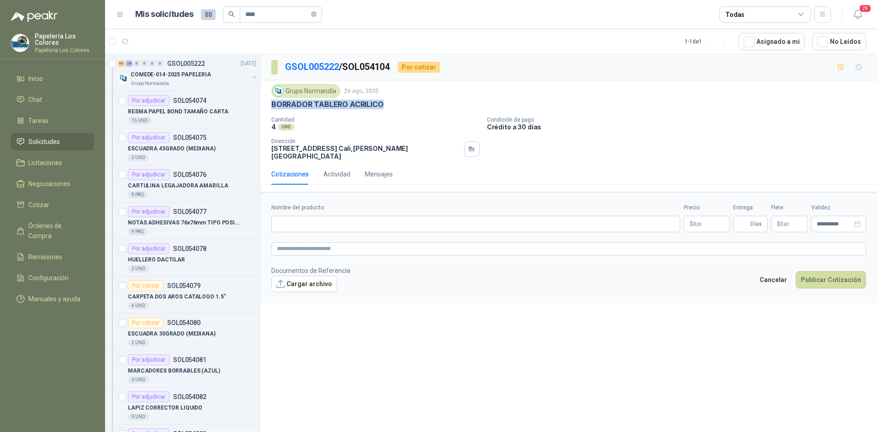
drag, startPoint x: 382, startPoint y: 105, endPoint x: 271, endPoint y: 107, distance: 110.6
click at [271, 107] on p "BORRADOR TABLERO ACRILICO" at bounding box center [327, 105] width 112 height 10
click at [394, 221] on input "Nombre del producto" at bounding box center [475, 224] width 409 height 16
paste input "**********"
type input "**********"
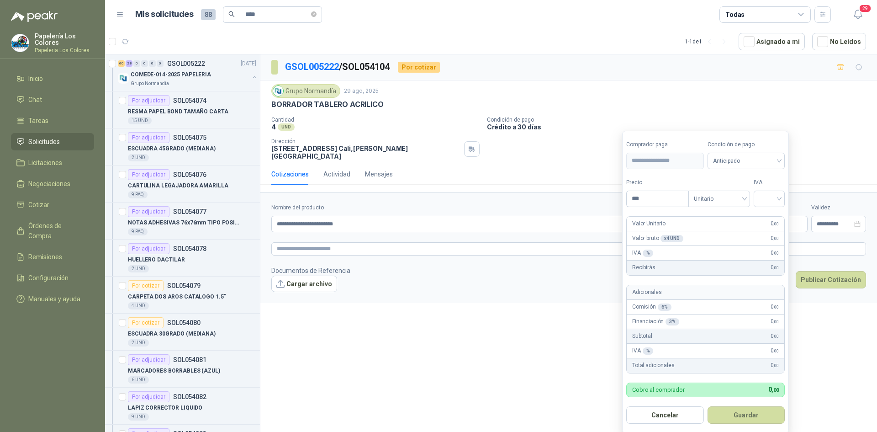
click at [703, 212] on body "Papelería Los Colores Papeleria Los Colores Inicio Chat Tareas Solicitudes Lici…" at bounding box center [438, 216] width 877 height 432
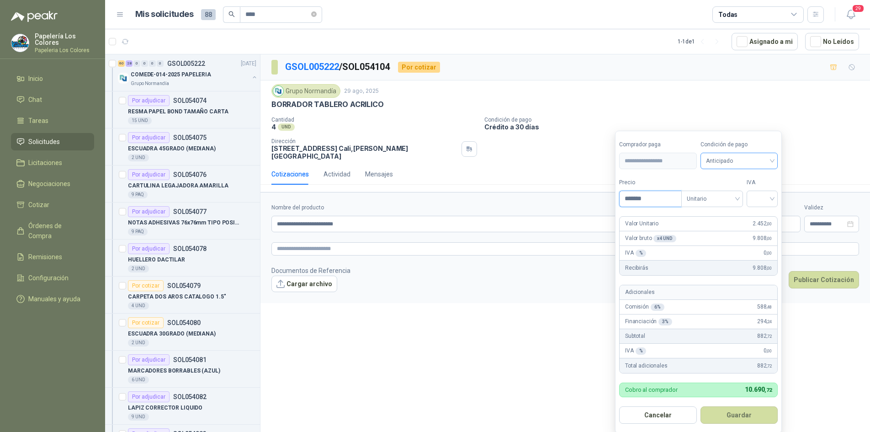
click at [763, 165] on span "Anticipado" at bounding box center [739, 161] width 67 height 14
type input "*******"
click at [746, 195] on div "Crédito a 30 días" at bounding box center [741, 195] width 64 height 10
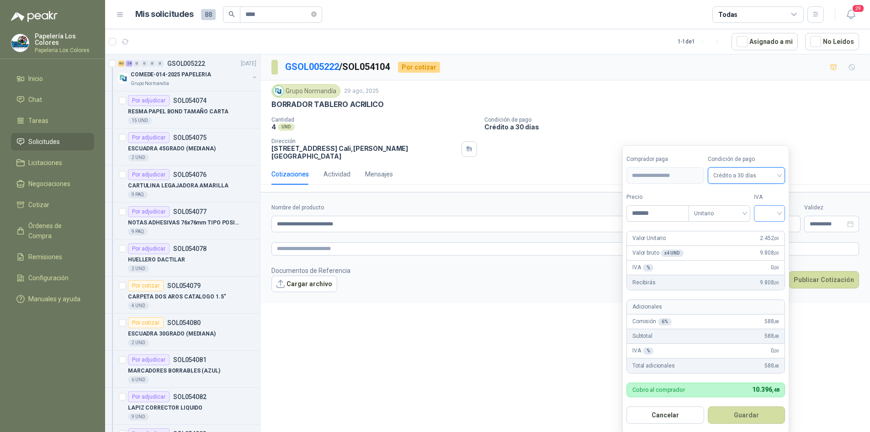
click at [760, 211] on div at bounding box center [769, 213] width 31 height 16
click at [775, 234] on div "19%" at bounding box center [771, 232] width 17 height 10
click at [738, 414] on button "Guardar" at bounding box center [748, 414] width 79 height 17
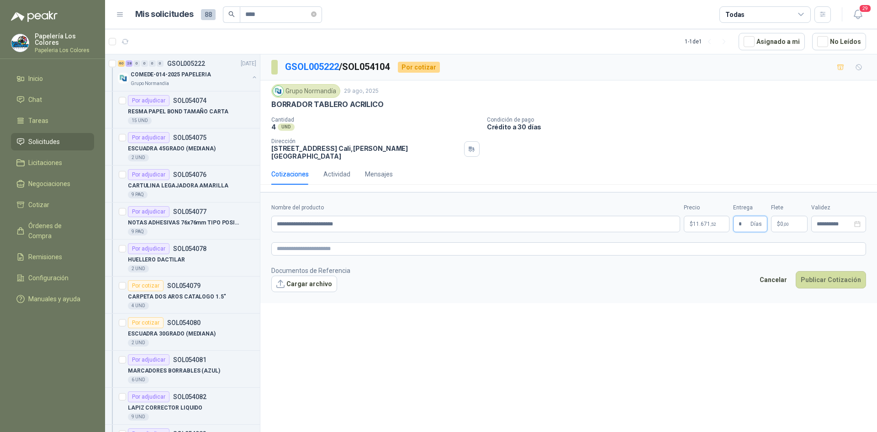
type input "*"
click at [828, 271] on button "Publicar Cotización" at bounding box center [831, 279] width 70 height 17
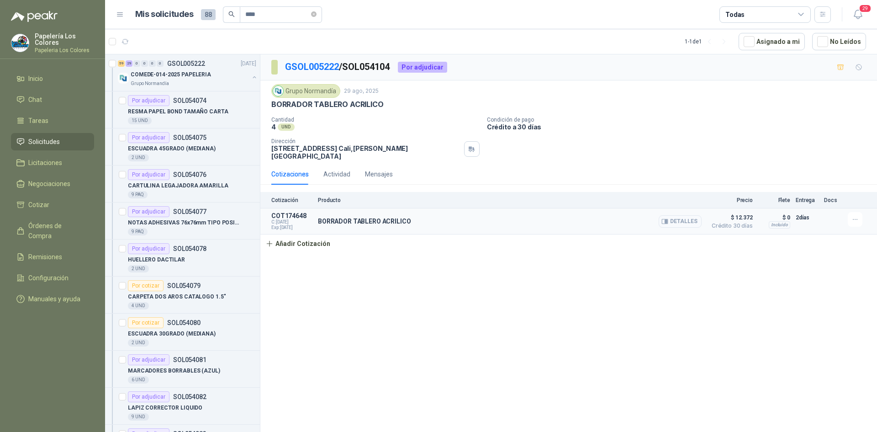
click at [685, 215] on button "Detalles" at bounding box center [680, 221] width 43 height 12
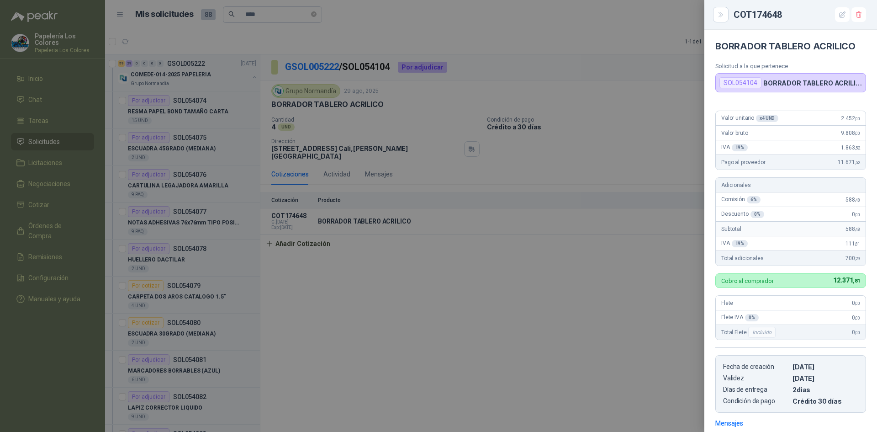
click at [498, 320] on div at bounding box center [438, 216] width 877 height 432
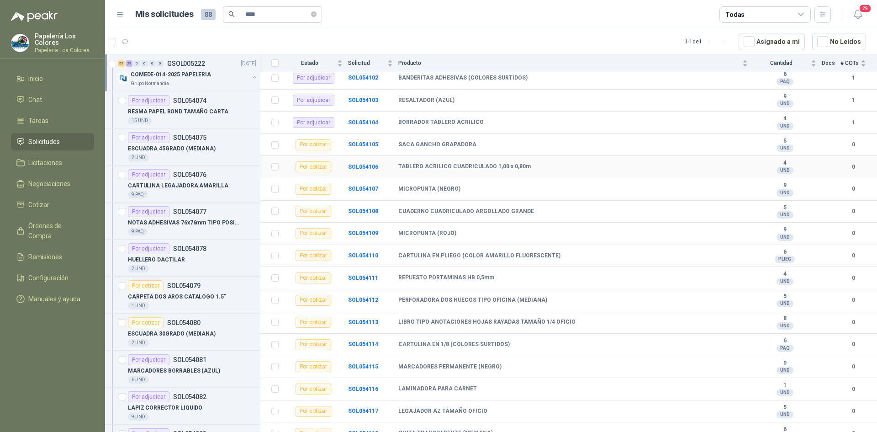
scroll to position [777, 0]
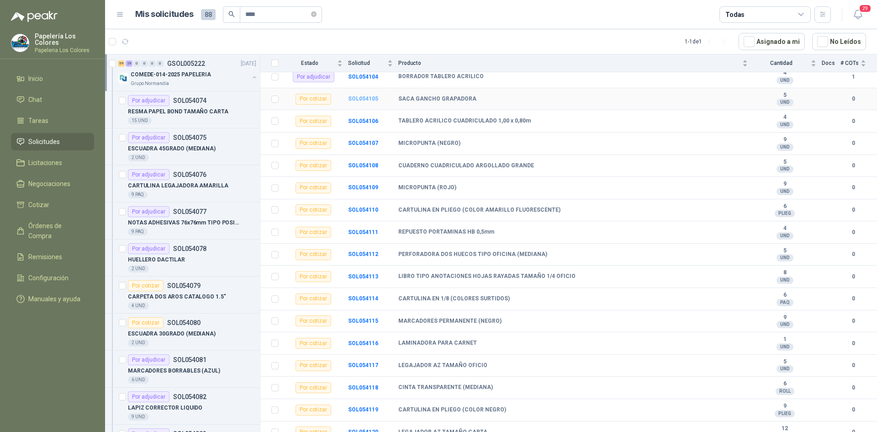
click at [368, 98] on b "SOL054105" at bounding box center [363, 98] width 30 height 6
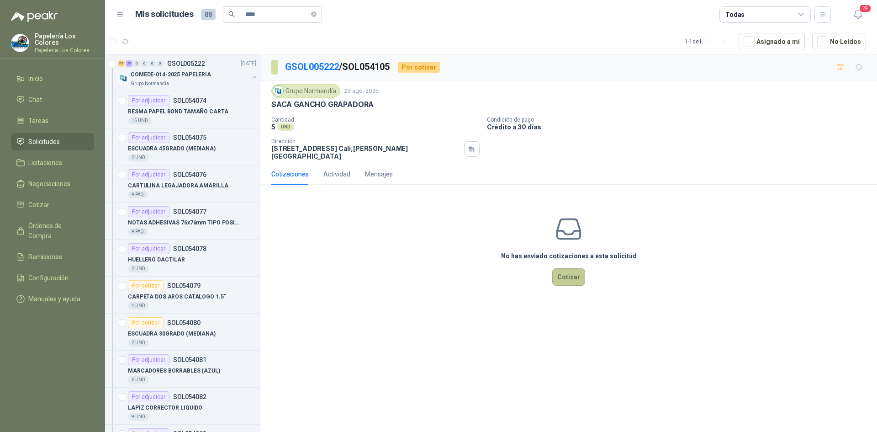
click at [567, 268] on button "Cotizar" at bounding box center [568, 276] width 33 height 17
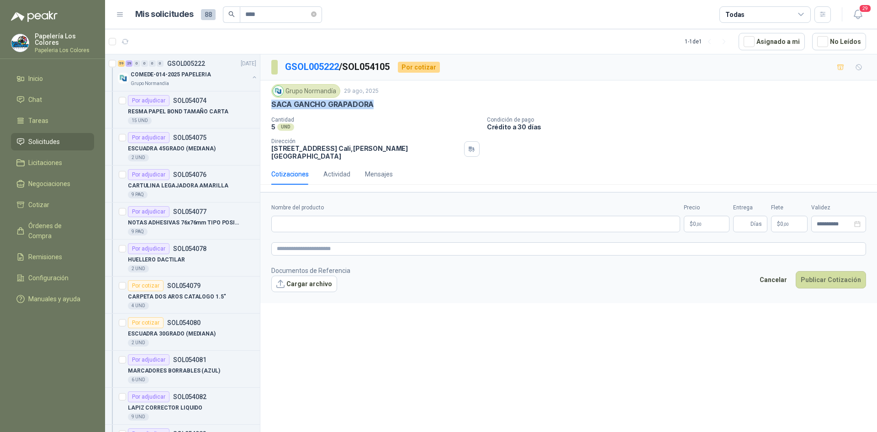
drag, startPoint x: 372, startPoint y: 103, endPoint x: 266, endPoint y: 104, distance: 106.4
click at [266, 104] on div "Grupo [PERSON_NAME] [DATE] SACA GANCHO GRAPADORA Cantidad 5 UND Condición de …" at bounding box center [568, 121] width 617 height 83
click at [371, 218] on input "Nombre del producto" at bounding box center [475, 224] width 409 height 16
paste input "**********"
type input "**********"
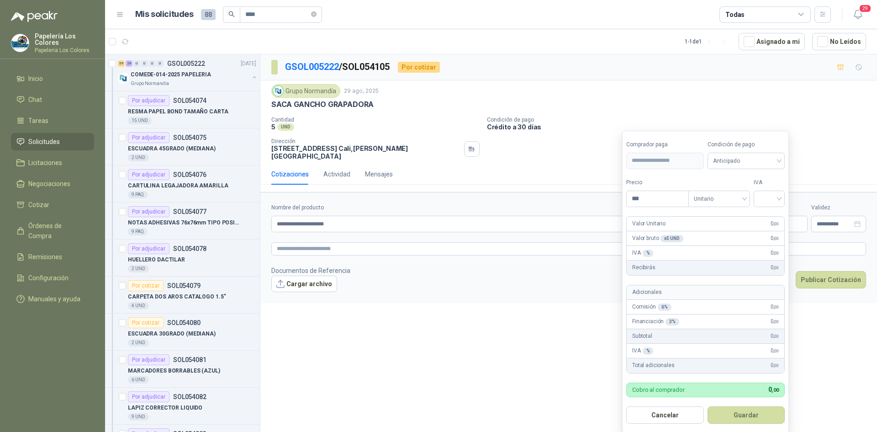
click at [696, 217] on body "Papelería Los Colores Papeleria Los Colores Inicio Chat Tareas Solicitudes Lici…" at bounding box center [438, 216] width 877 height 432
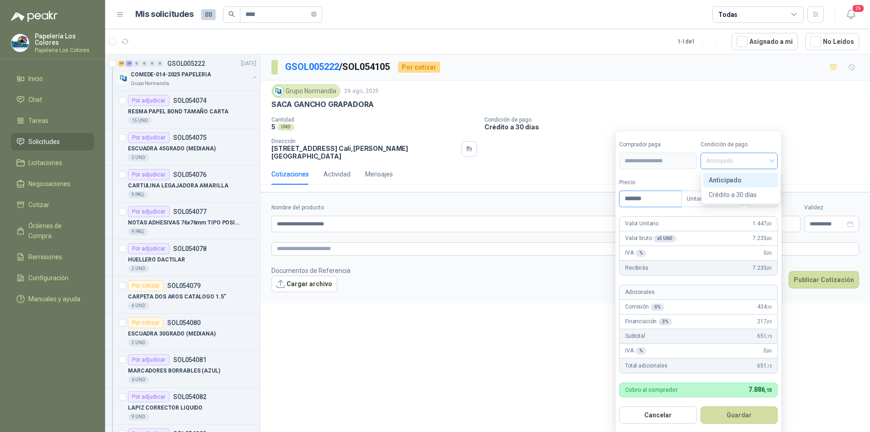
click at [749, 166] on span "Anticipado" at bounding box center [739, 161] width 67 height 14
type input "*******"
click at [750, 193] on div "Crédito a 30 días" at bounding box center [741, 195] width 64 height 10
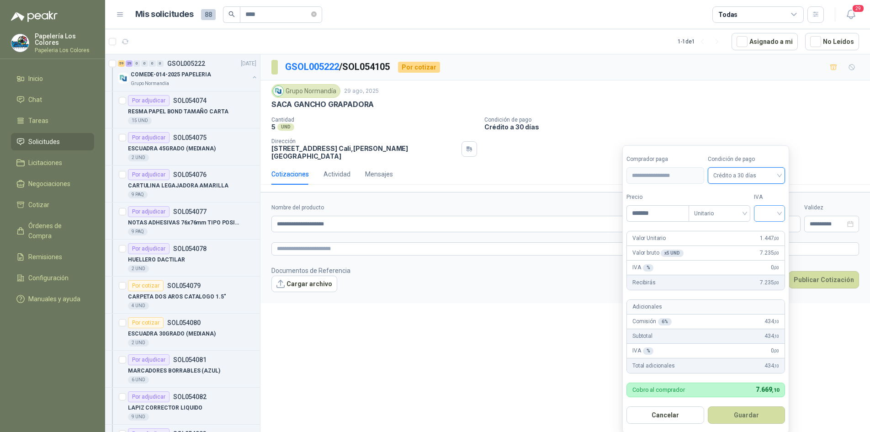
click at [773, 214] on input "search" at bounding box center [769, 213] width 20 height 14
click at [770, 231] on div "19%" at bounding box center [771, 232] width 17 height 10
click at [740, 414] on button "Guardar" at bounding box center [748, 414] width 79 height 17
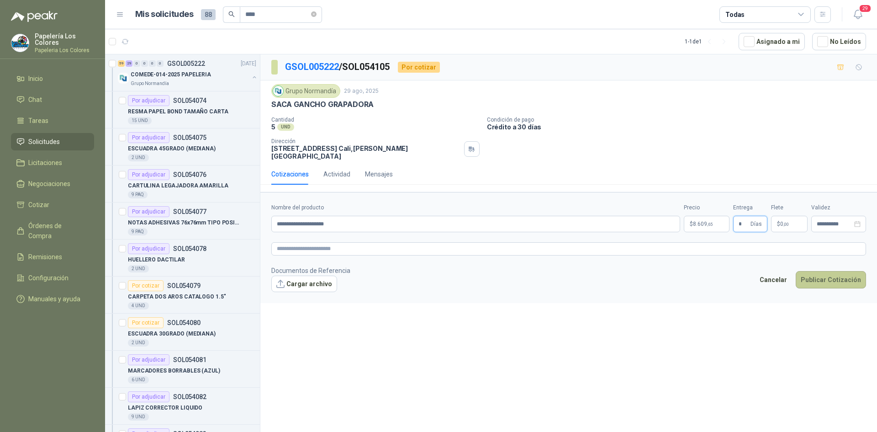
type input "*"
click at [830, 275] on button "Publicar Cotización" at bounding box center [831, 279] width 70 height 17
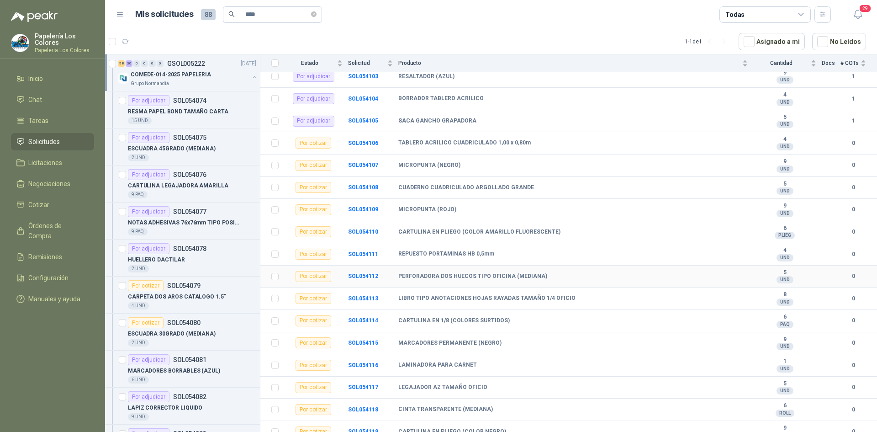
scroll to position [731, 0]
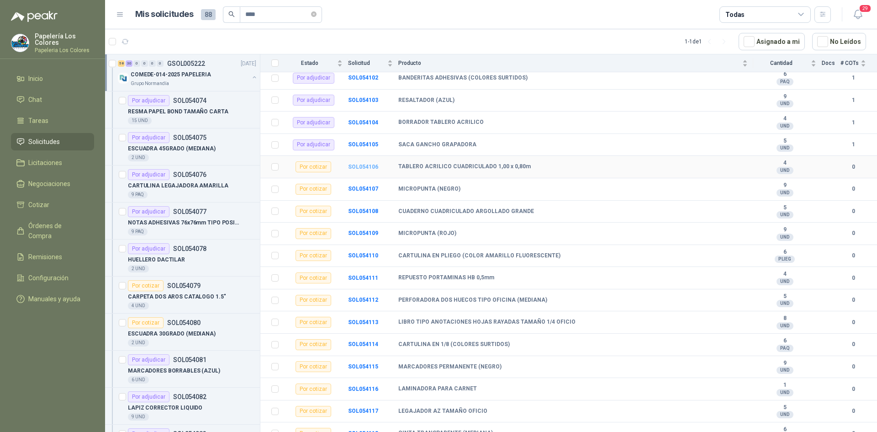
click at [361, 164] on b "SOL054106" at bounding box center [363, 167] width 30 height 6
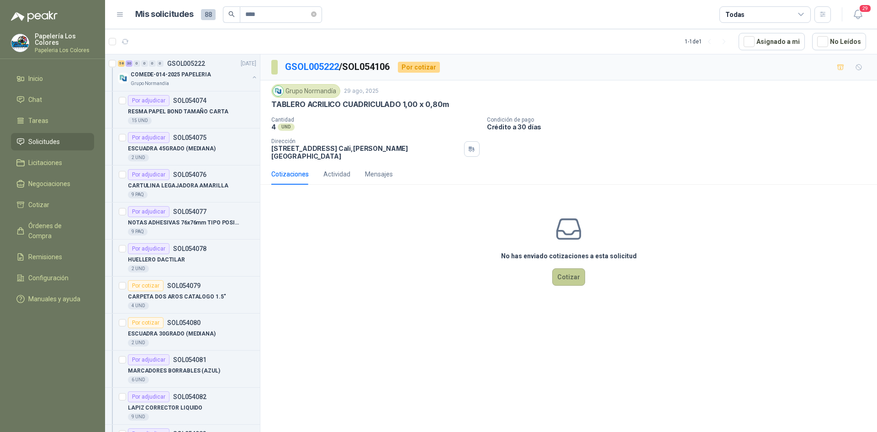
click at [567, 270] on button "Cotizar" at bounding box center [568, 276] width 33 height 17
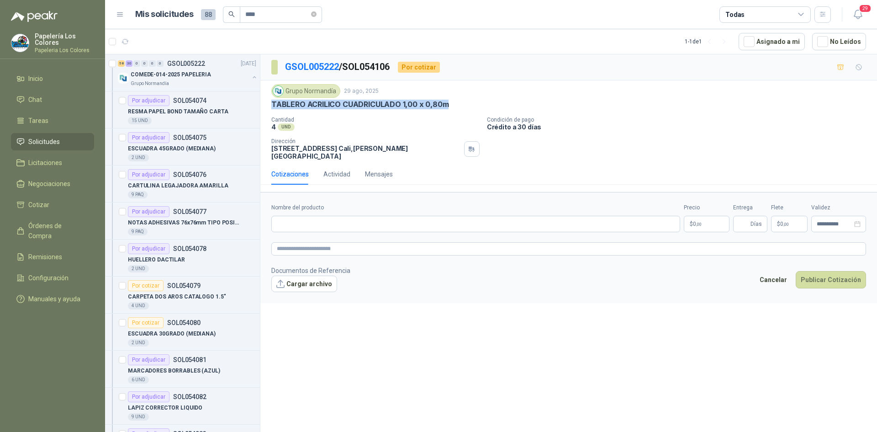
drag, startPoint x: 446, startPoint y: 104, endPoint x: 268, endPoint y: 110, distance: 177.8
click at [268, 110] on div "Grupo [PERSON_NAME] [DATE] TABLERO ACRILICO CUADRICULADO 1,00 x 0,80m Cantidad…" at bounding box center [568, 121] width 617 height 83
click at [375, 216] on input "Nombre del producto" at bounding box center [475, 224] width 409 height 16
paste input "**********"
type input "**********"
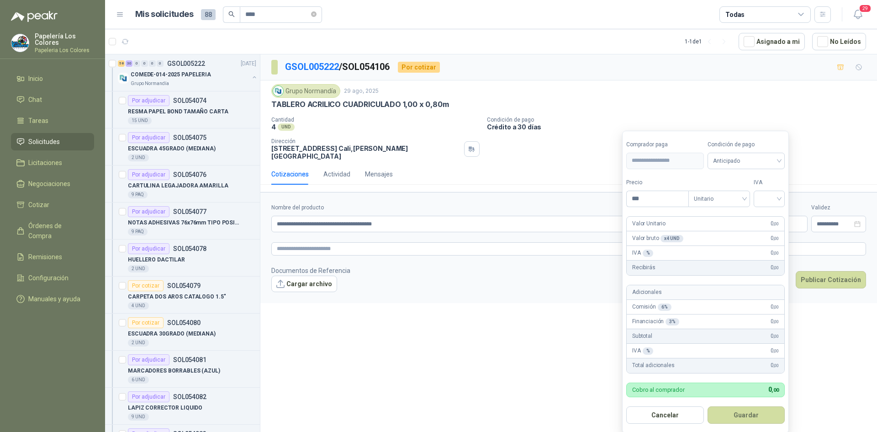
click at [701, 217] on body "Papelería Los Colores Papeleria Los Colores Inicio Chat Tareas Solicitudes Lici…" at bounding box center [438, 216] width 877 height 432
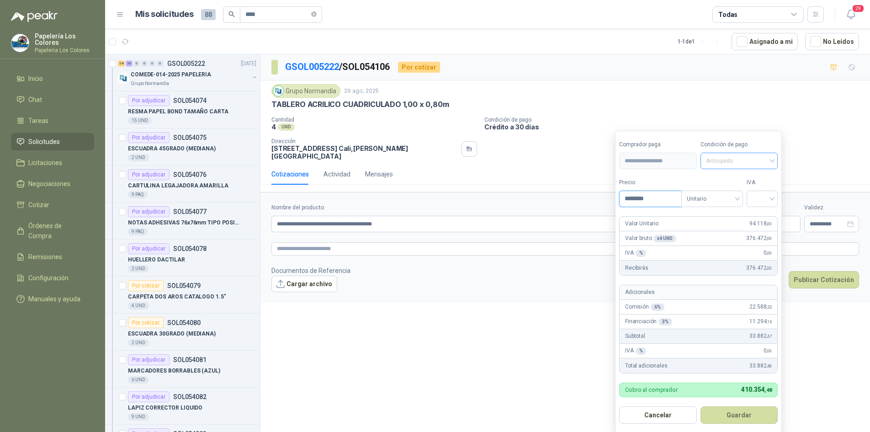
click at [733, 162] on span "Anticipado" at bounding box center [739, 161] width 67 height 14
type input "********"
click at [734, 196] on div "Crédito a 30 días" at bounding box center [741, 195] width 64 height 10
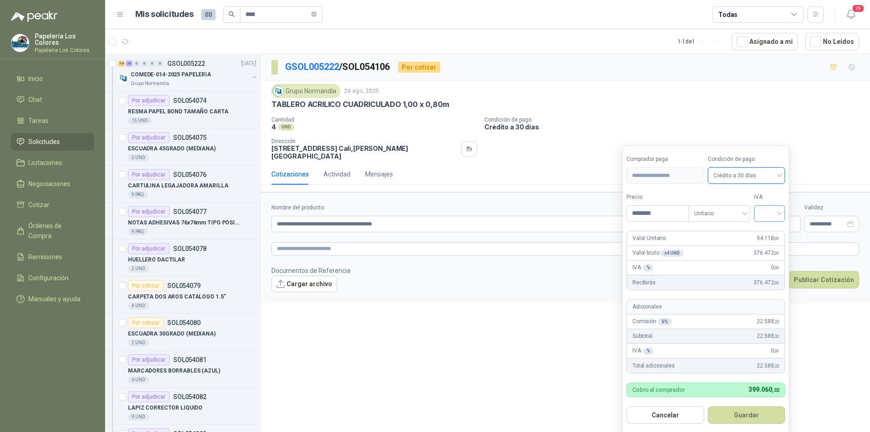
click at [772, 214] on input "search" at bounding box center [769, 213] width 20 height 14
click at [769, 227] on div "19%" at bounding box center [771, 232] width 17 height 10
click at [740, 415] on button "Guardar" at bounding box center [748, 414] width 79 height 17
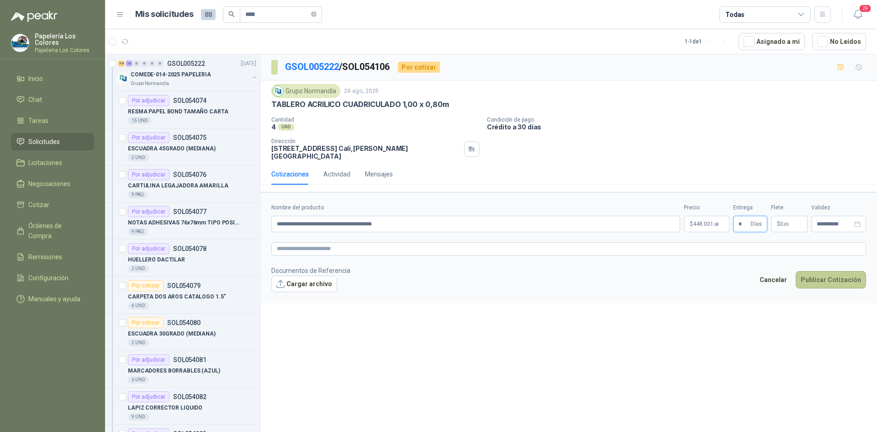
type input "*"
click at [834, 271] on button "Publicar Cotización" at bounding box center [831, 279] width 70 height 17
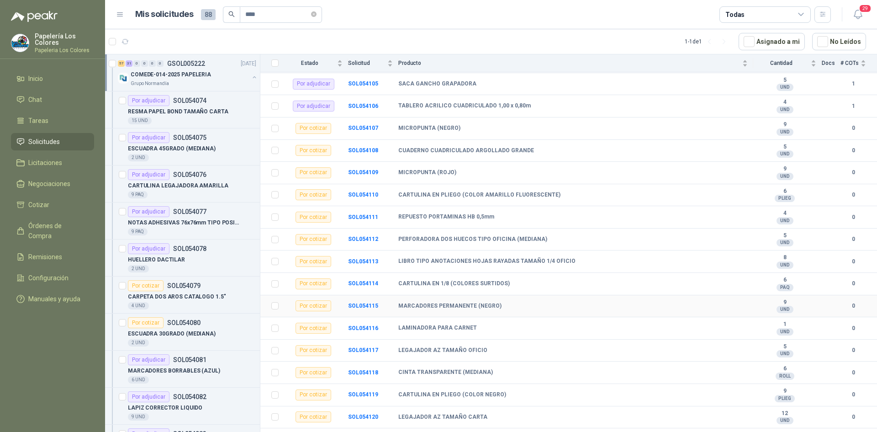
scroll to position [777, 0]
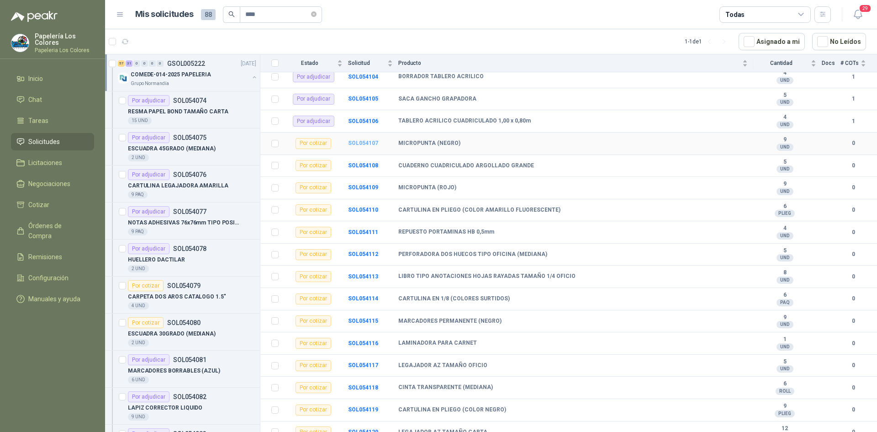
click at [361, 143] on b "SOL054107" at bounding box center [363, 143] width 30 height 6
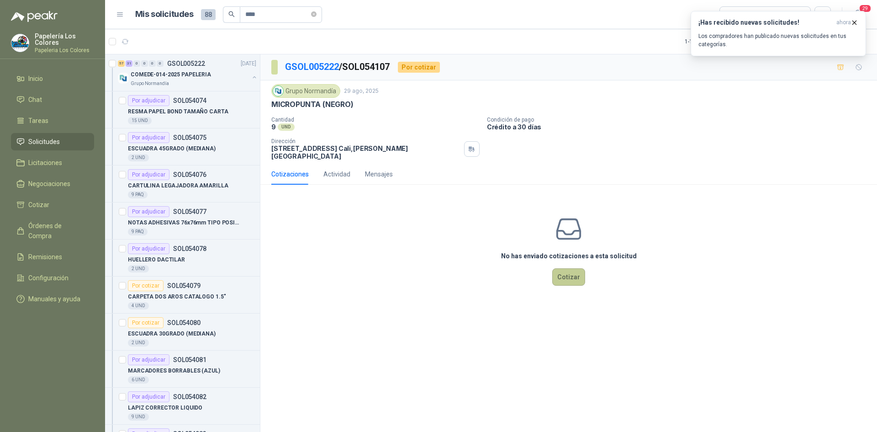
click at [561, 269] on button "Cotizar" at bounding box center [568, 276] width 33 height 17
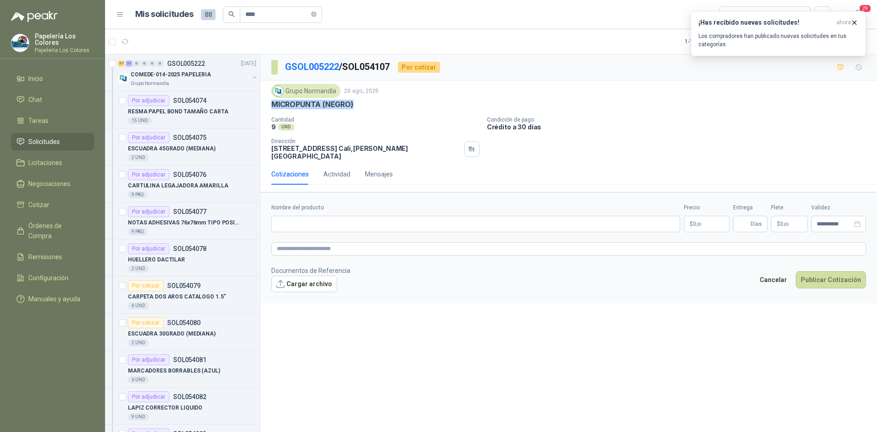
drag, startPoint x: 352, startPoint y: 107, endPoint x: 270, endPoint y: 105, distance: 82.7
click at [270, 105] on div "Grupo [PERSON_NAME] [DATE] MICROPUNTA (NEGRO) Cantidad 9 UND Condición de pag…" at bounding box center [568, 121] width 617 height 83
click at [391, 219] on input "Nombre del producto" at bounding box center [475, 224] width 409 height 16
paste input "**********"
type input "**********"
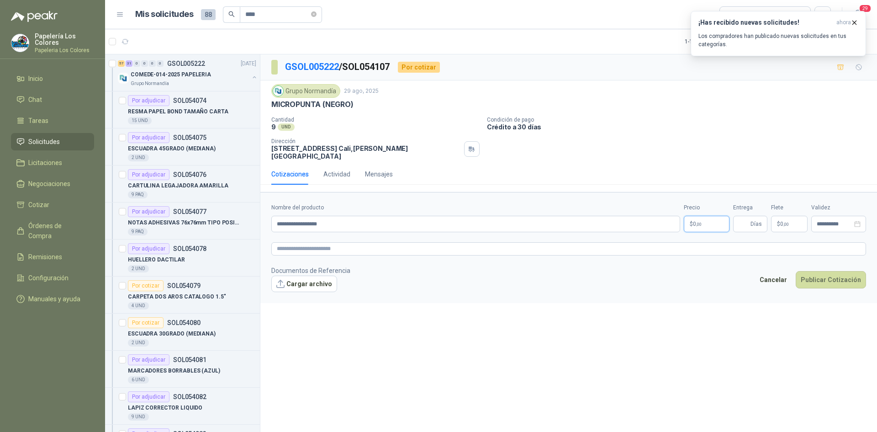
click at [694, 217] on body "Papelería Los Colores Papeleria Los Colores Inicio Chat Tareas Solicitudes Lici…" at bounding box center [438, 216] width 877 height 432
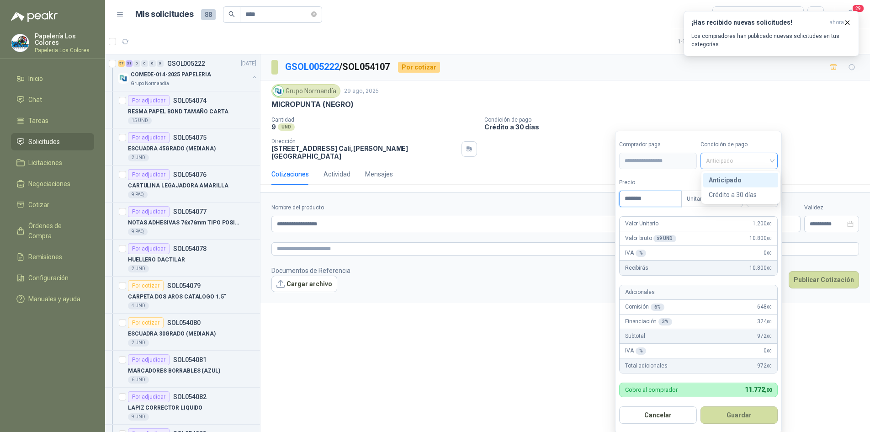
click at [752, 158] on span "Anticipado" at bounding box center [739, 161] width 67 height 14
type input "*******"
click at [730, 193] on div "Crédito a 30 días" at bounding box center [741, 195] width 64 height 10
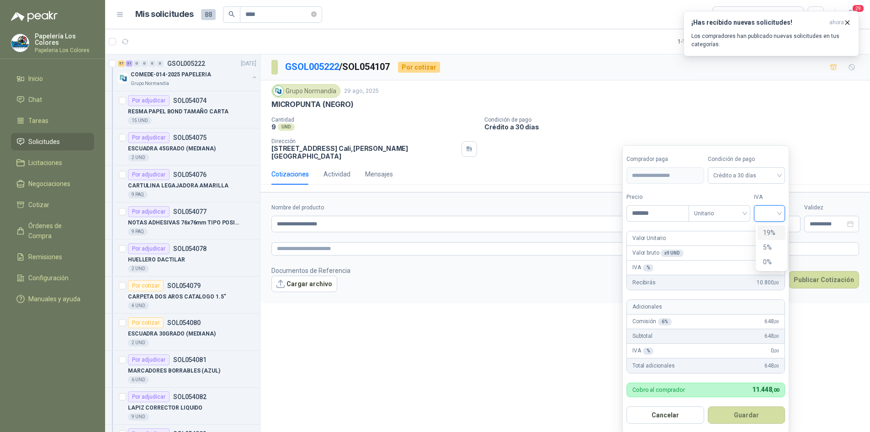
click at [768, 215] on input "search" at bounding box center [769, 213] width 20 height 14
click at [764, 232] on div "19%" at bounding box center [771, 232] width 17 height 10
click at [744, 409] on button "Guardar" at bounding box center [748, 414] width 79 height 17
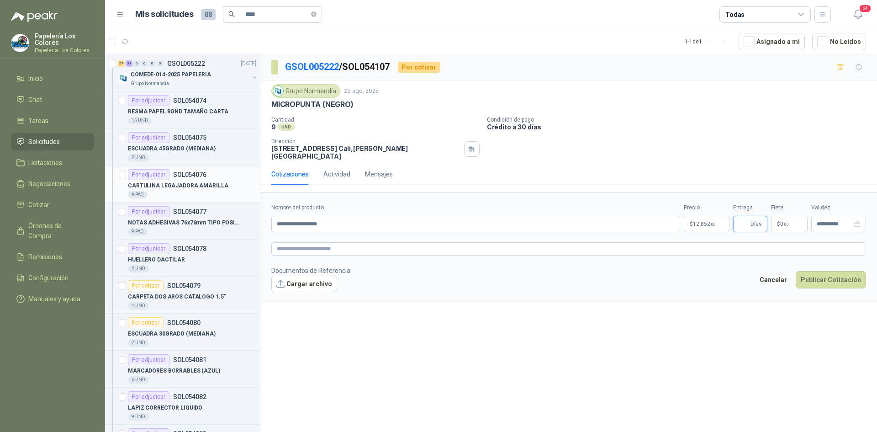
click at [796, 271] on button "Publicar Cotización" at bounding box center [831, 279] width 70 height 17
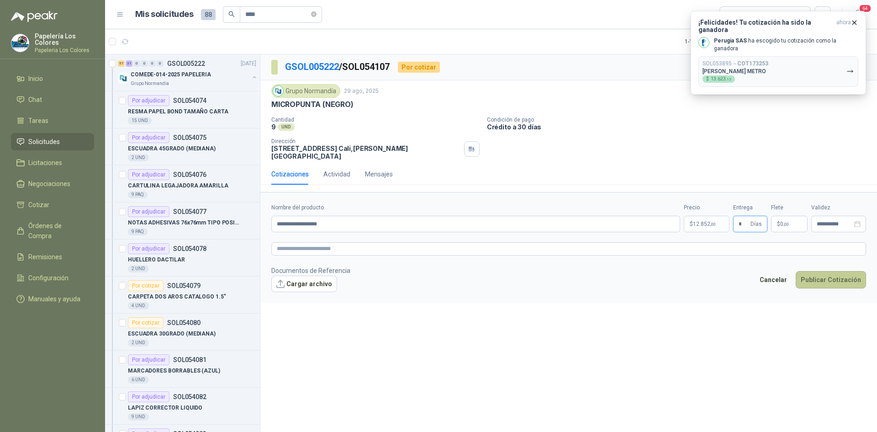
type input "*"
click at [815, 271] on button "Publicar Cotización" at bounding box center [831, 279] width 70 height 17
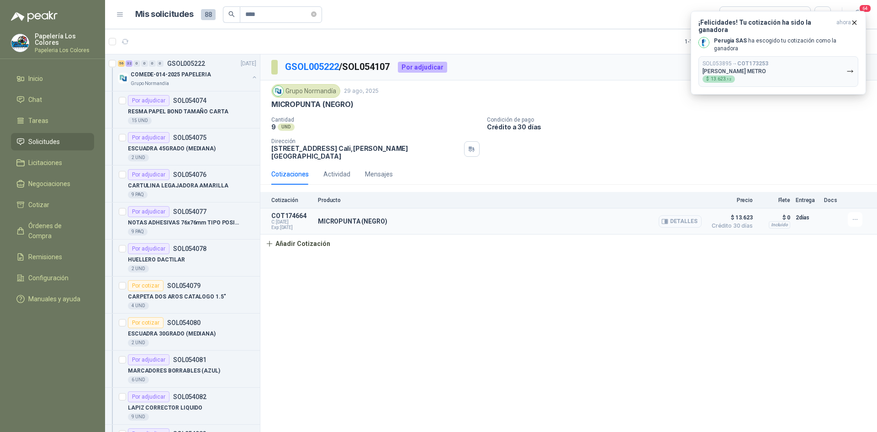
click at [689, 217] on button "Detalles" at bounding box center [680, 221] width 43 height 12
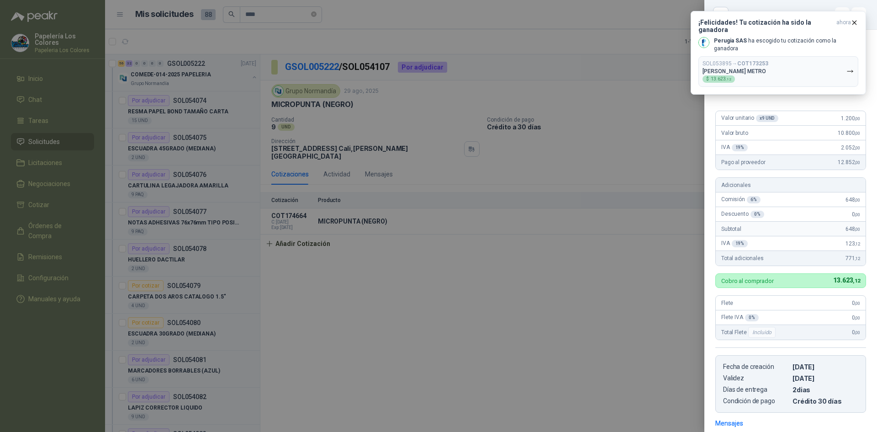
click at [621, 251] on div at bounding box center [438, 216] width 877 height 432
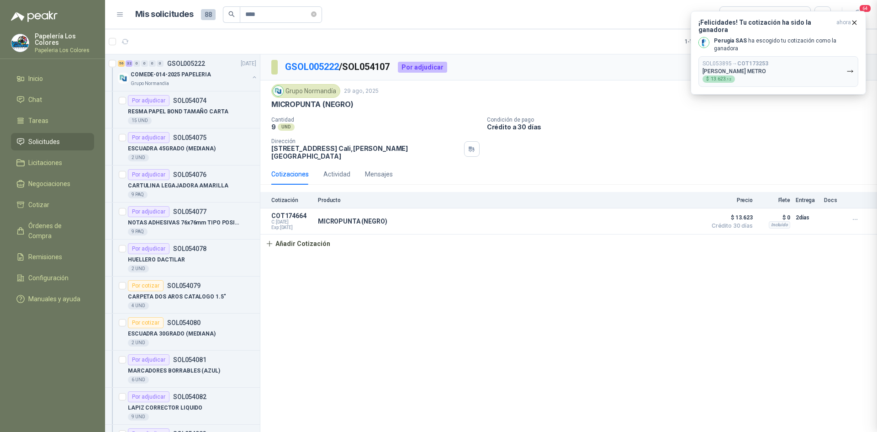
scroll to position [132, 0]
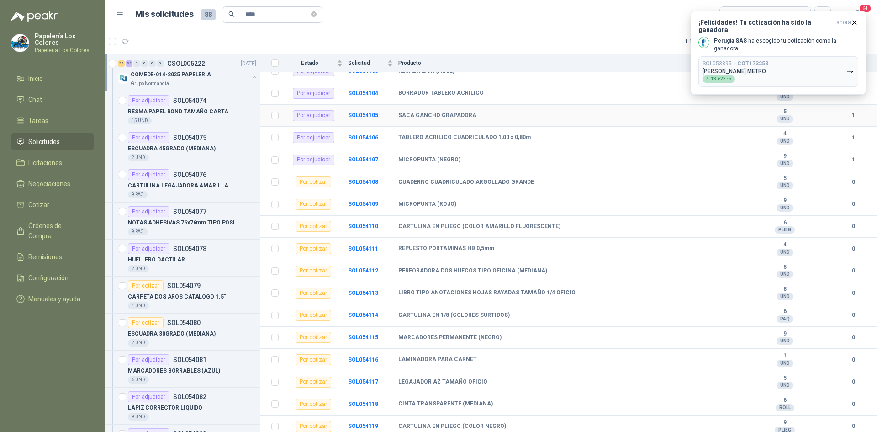
scroll to position [777, 0]
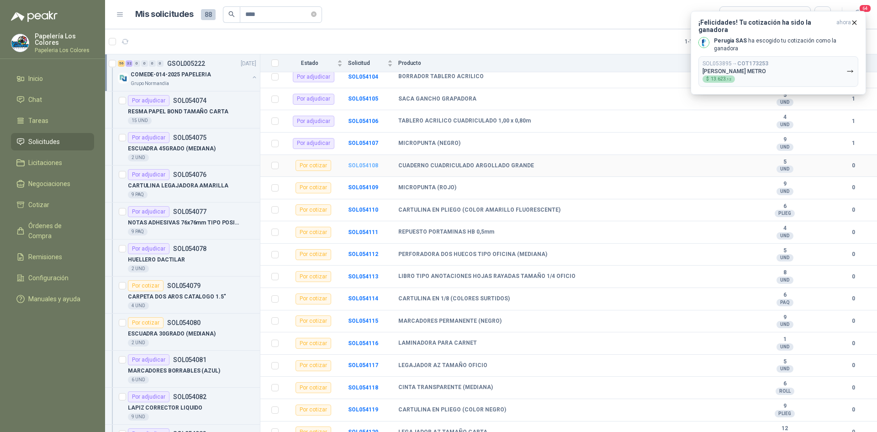
click at [369, 166] on b "SOL054108" at bounding box center [363, 165] width 30 height 6
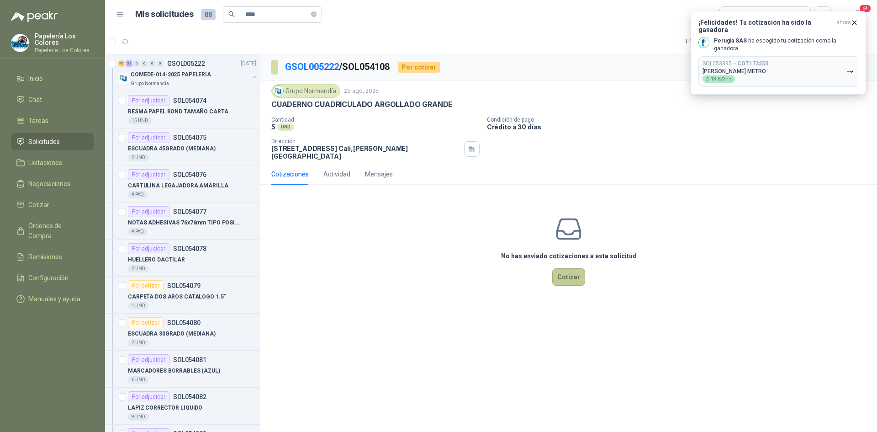
click at [574, 273] on button "Cotizar" at bounding box center [568, 276] width 33 height 17
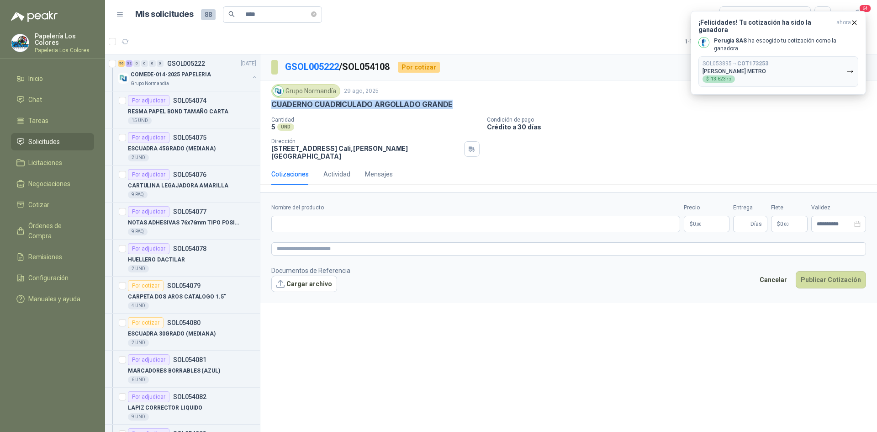
drag, startPoint x: 450, startPoint y: 103, endPoint x: 270, endPoint y: 102, distance: 180.4
click at [270, 102] on div "Grupo [PERSON_NAME] [DATE] CUADERNO CUADRICULADO ARGOLLADO GRANDE Cantidad 5 U…" at bounding box center [568, 121] width 617 height 83
click at [401, 216] on input "Nombre del producto" at bounding box center [475, 224] width 409 height 16
paste input "**********"
type input "**********"
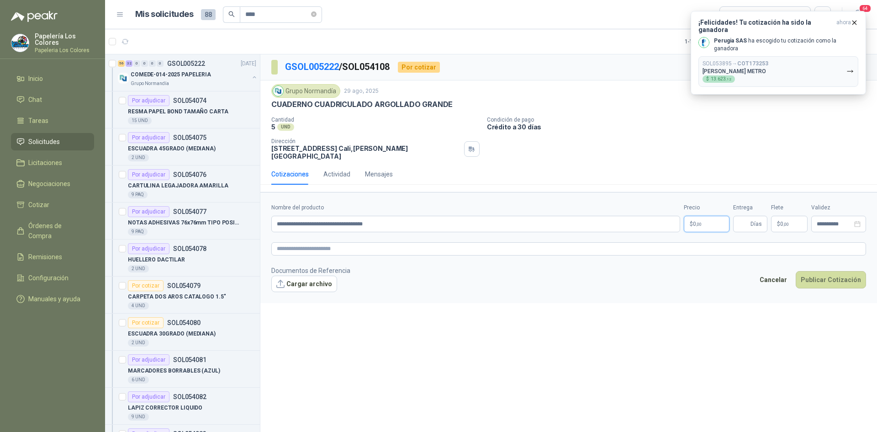
click at [714, 216] on body "Papelería Los Colores Papeleria Los Colores Inicio Chat Tareas Solicitudes Lici…" at bounding box center [438, 216] width 877 height 432
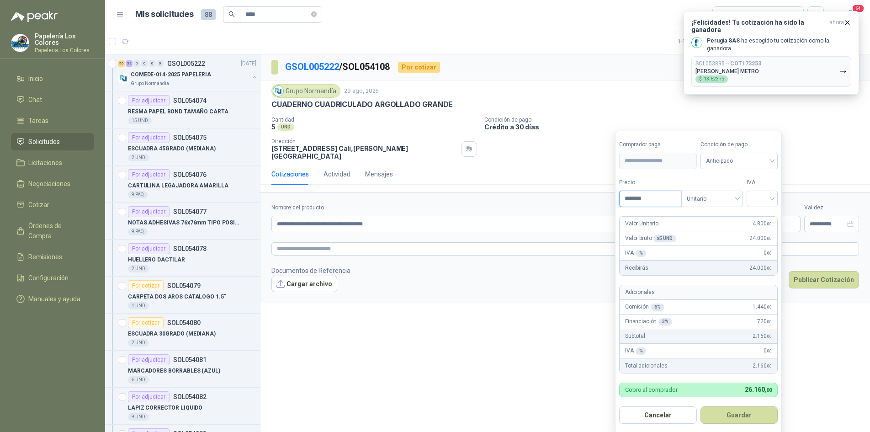
type input "*******"
click at [727, 164] on span "Anticipado" at bounding box center [739, 161] width 67 height 14
click at [734, 197] on div "Crédito a 30 días" at bounding box center [741, 195] width 64 height 10
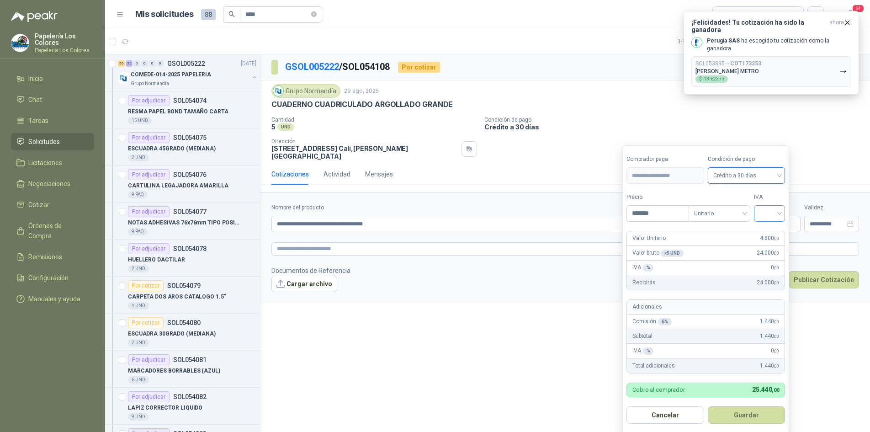
click at [775, 216] on input "search" at bounding box center [769, 213] width 20 height 14
click at [766, 261] on div "0%" at bounding box center [771, 262] width 17 height 10
click at [753, 416] on button "Guardar" at bounding box center [748, 414] width 79 height 17
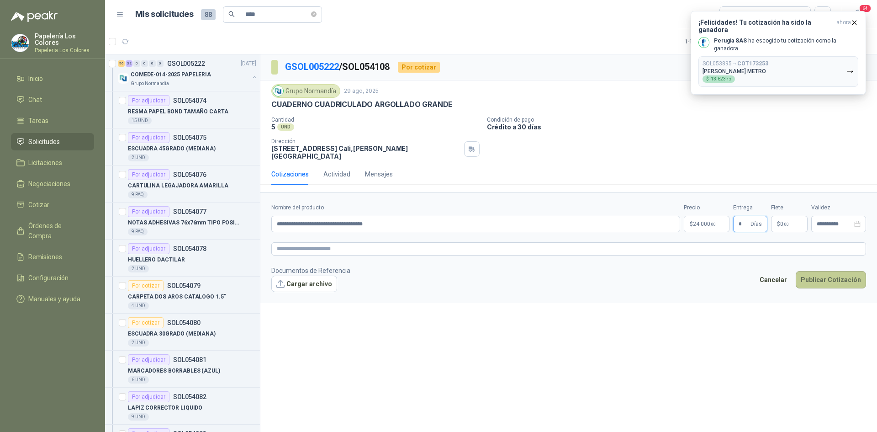
type input "*"
click at [835, 271] on button "Publicar Cotización" at bounding box center [831, 279] width 70 height 17
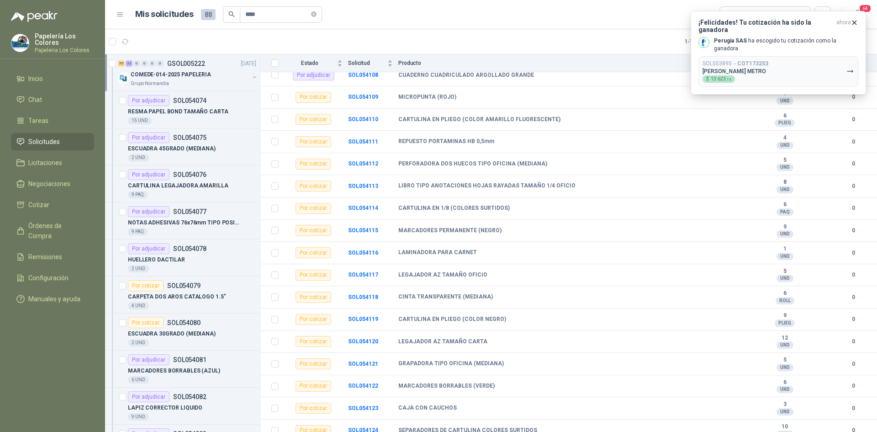
scroll to position [868, 0]
click at [366, 91] on td "SOL054109" at bounding box center [373, 96] width 50 height 22
click at [363, 97] on b "SOL054109" at bounding box center [363, 96] width 30 height 6
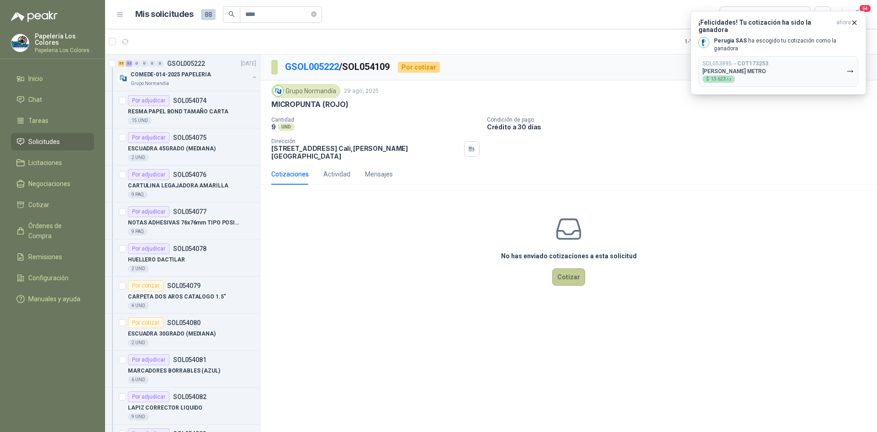
click at [570, 270] on button "Cotizar" at bounding box center [568, 276] width 33 height 17
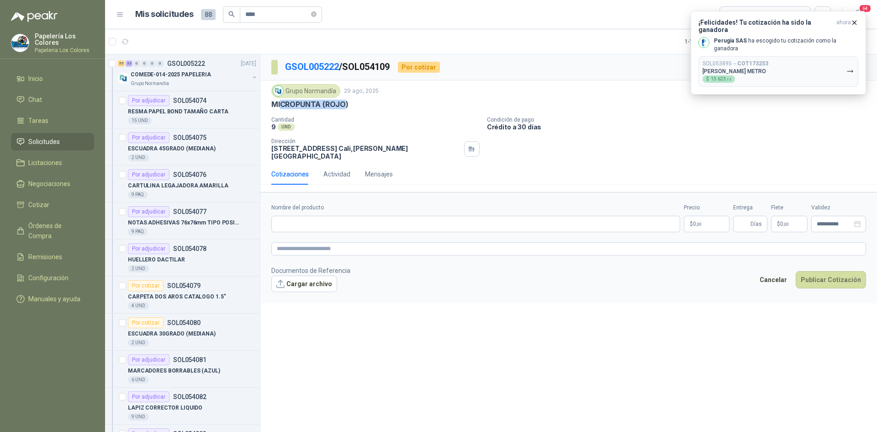
drag, startPoint x: 346, startPoint y: 106, endPoint x: 281, endPoint y: 109, distance: 65.4
click at [281, 109] on p "MICROPUNTA (ROJO)" at bounding box center [309, 105] width 77 height 10
click at [347, 104] on p "MICROPUNTA (ROJO)" at bounding box center [309, 105] width 77 height 10
drag, startPoint x: 347, startPoint y: 104, endPoint x: 281, endPoint y: 110, distance: 65.6
click at [281, 110] on div "Grupo [PERSON_NAME] [DATE] MICROPUNTA (ROJO) Cantidad 9 UND Condición de pago…" at bounding box center [568, 122] width 595 height 76
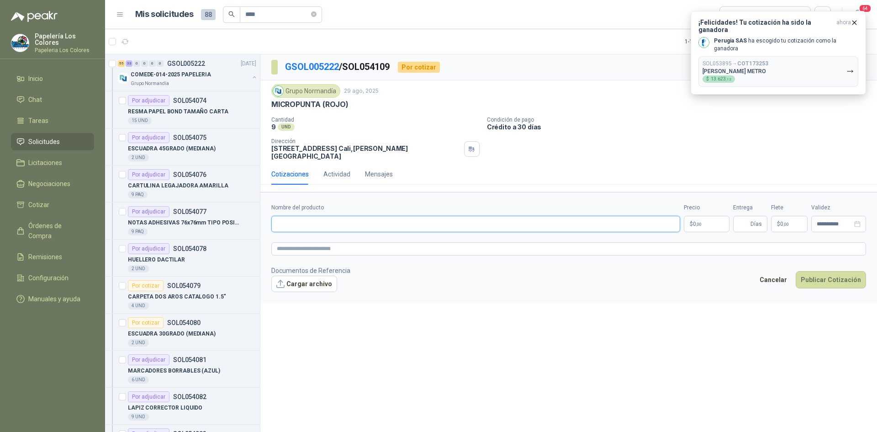
click at [341, 219] on input "Nombre del producto" at bounding box center [475, 224] width 409 height 16
paste input "**********"
type input "**********"
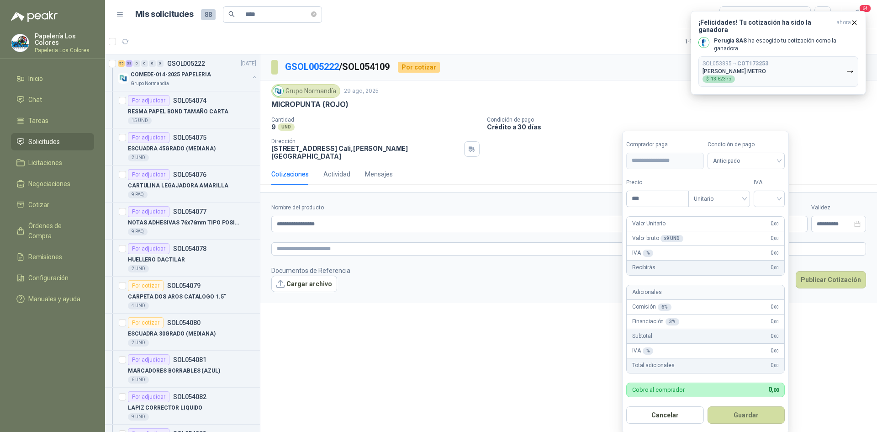
click at [703, 211] on body "Papelería Los Colores Papeleria Los Colores Inicio Chat Tareas Solicitudes Lici…" at bounding box center [438, 216] width 877 height 432
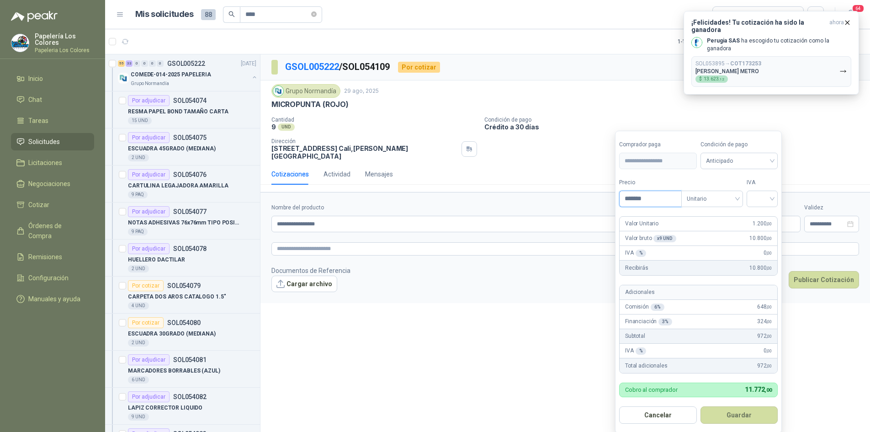
type input "*******"
click at [730, 173] on form "**********" at bounding box center [698, 282] width 167 height 302
click at [740, 160] on span "Anticipado" at bounding box center [739, 161] width 67 height 14
click at [751, 194] on div "Crédito a 30 días" at bounding box center [741, 195] width 64 height 10
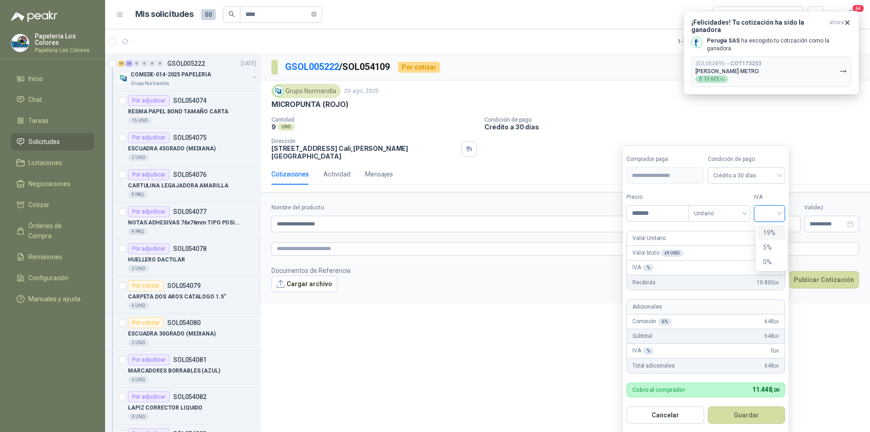
click at [767, 209] on input "search" at bounding box center [769, 213] width 20 height 14
click at [769, 230] on div "19%" at bounding box center [771, 232] width 17 height 10
click at [752, 416] on button "Guardar" at bounding box center [748, 414] width 79 height 17
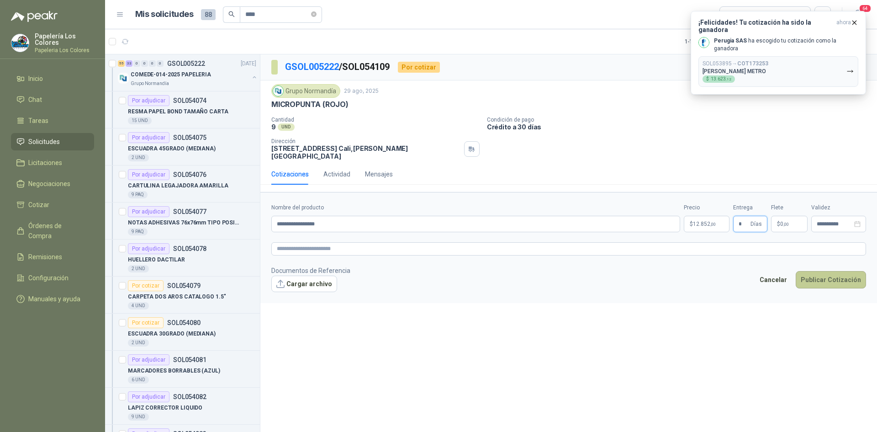
type input "*"
click at [833, 271] on button "Publicar Cotización" at bounding box center [831, 279] width 70 height 17
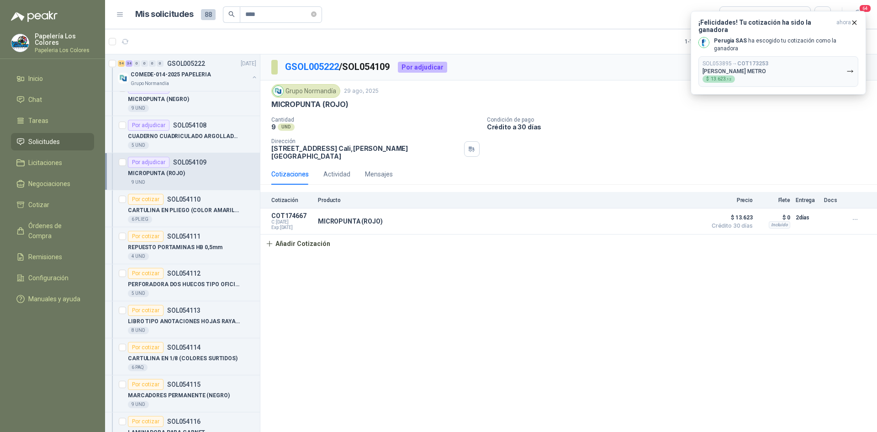
scroll to position [1188, 0]
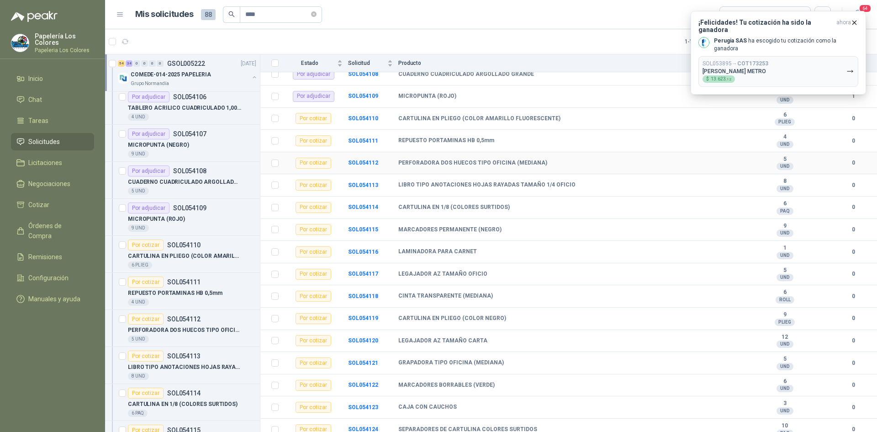
scroll to position [822, 0]
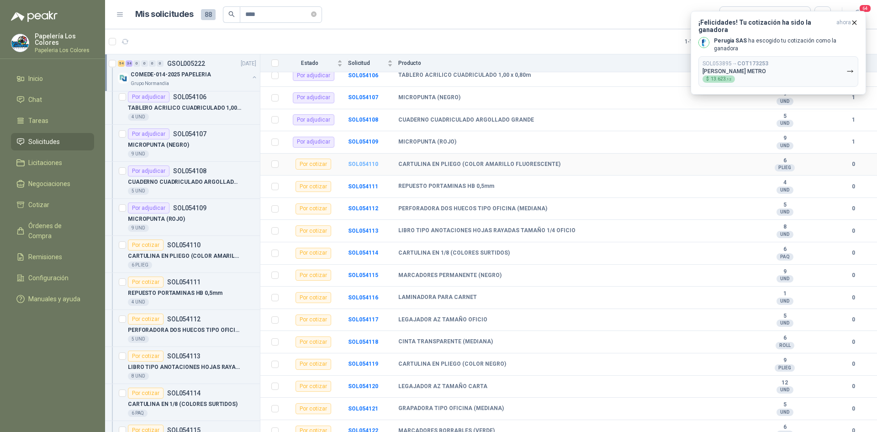
click at [365, 163] on b "SOL054110" at bounding box center [363, 164] width 30 height 6
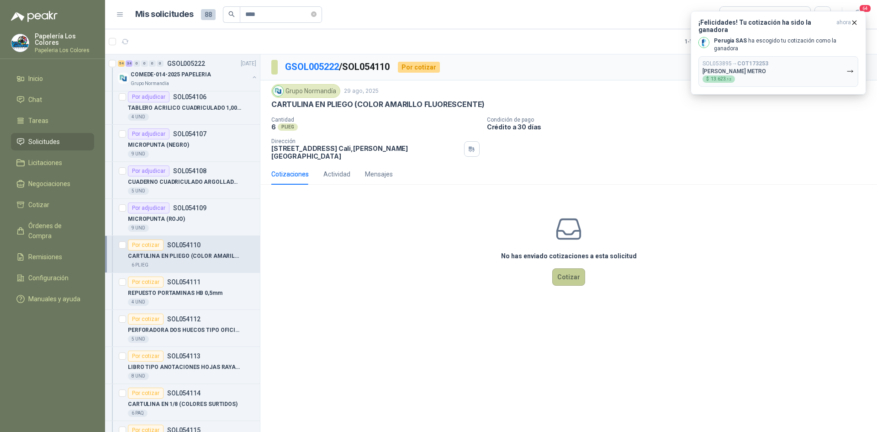
click at [560, 273] on button "Cotizar" at bounding box center [568, 276] width 33 height 17
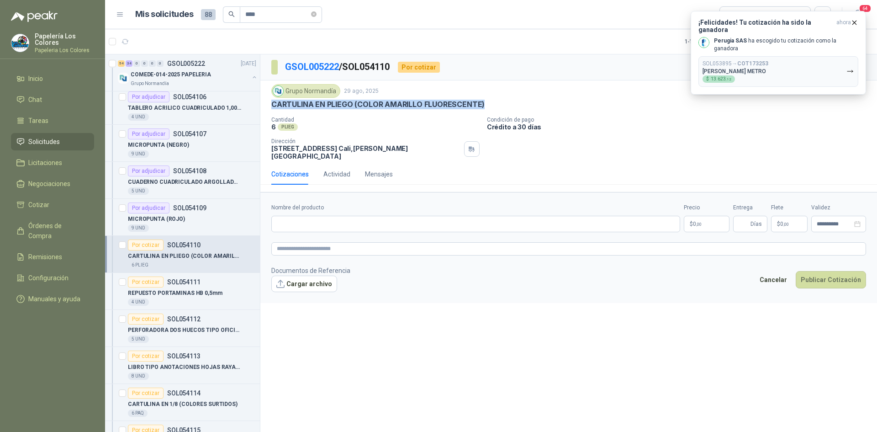
drag, startPoint x: 482, startPoint y: 105, endPoint x: 268, endPoint y: 101, distance: 214.7
click at [268, 101] on div "Grupo [PERSON_NAME] [DATE] CARTULINA EN PLIEGO (COLOR AMARILLO FLUORESCENTE) C…" at bounding box center [568, 121] width 617 height 83
click at [398, 217] on input "Nombre del producto" at bounding box center [475, 224] width 409 height 16
paste input "**********"
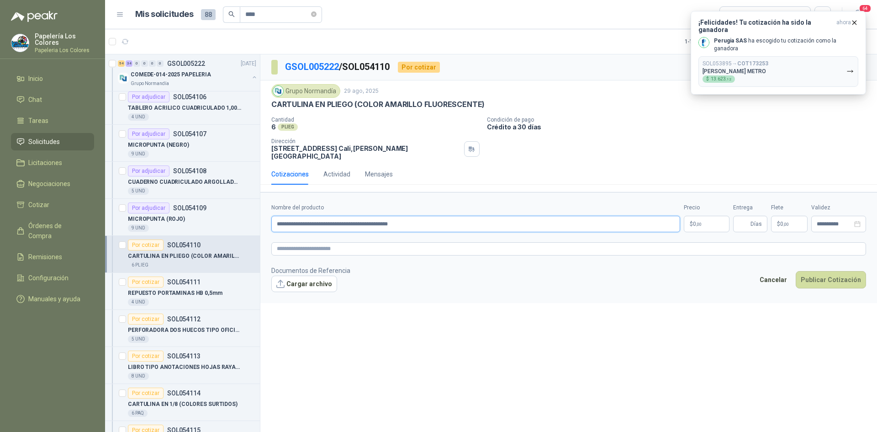
type input "**********"
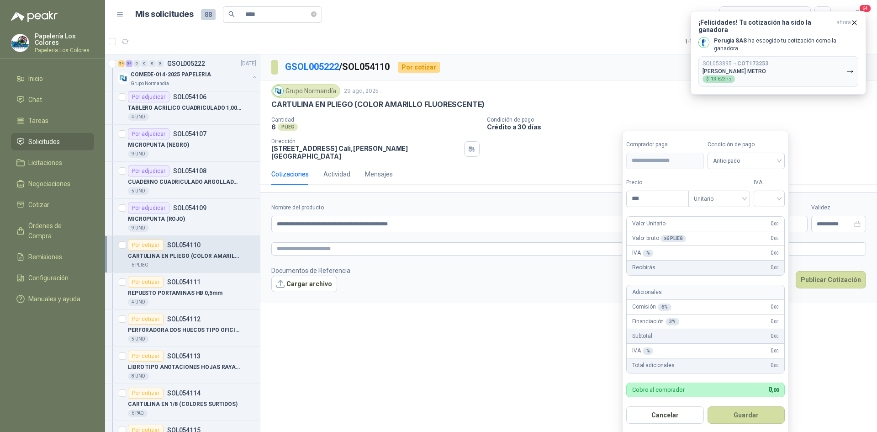
click at [708, 216] on body "Papelería Los Colores Papeleria Los Colores Inicio Chat Tareas Solicitudes Lici…" at bounding box center [438, 216] width 877 height 432
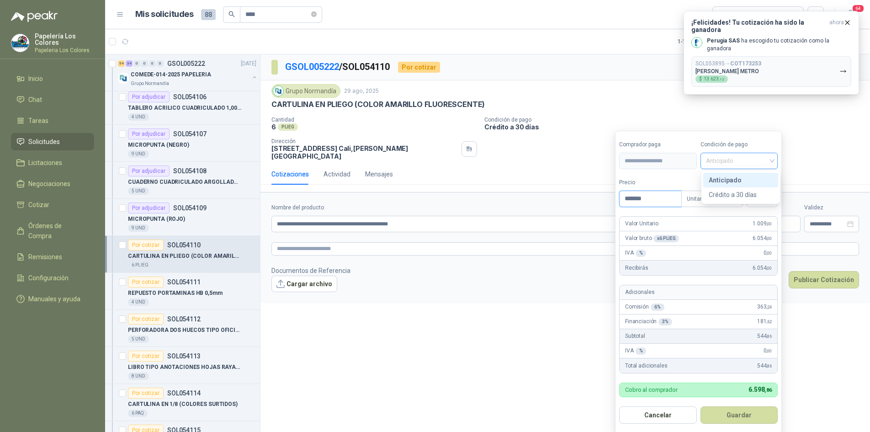
click at [742, 163] on span "Anticipado" at bounding box center [739, 161] width 67 height 14
type input "*******"
click at [738, 193] on div "Crédito a 30 días" at bounding box center [741, 195] width 64 height 10
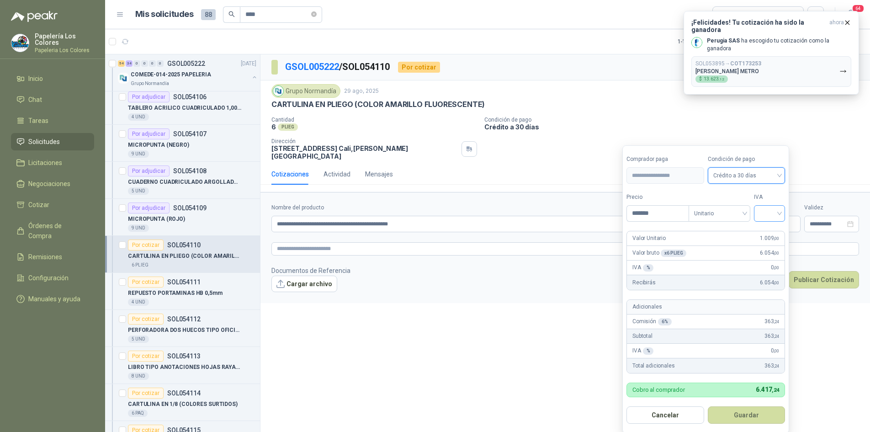
click at [767, 211] on input "search" at bounding box center [769, 213] width 20 height 14
click at [770, 229] on div "19%" at bounding box center [771, 232] width 17 height 10
click at [733, 414] on button "Guardar" at bounding box center [748, 414] width 79 height 17
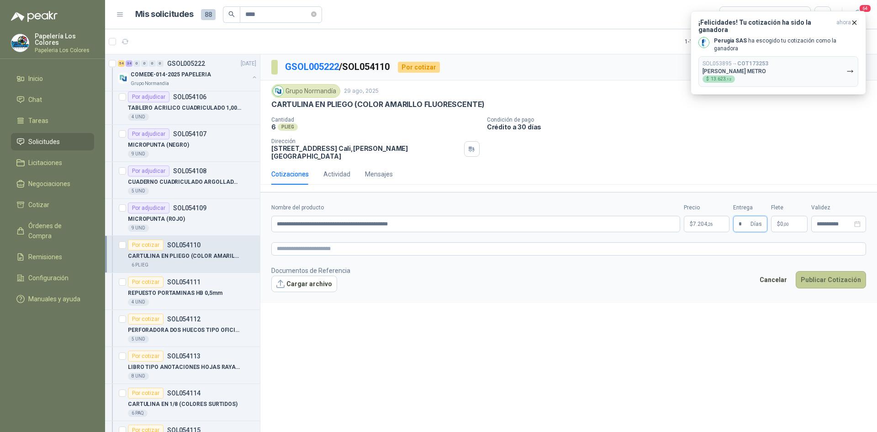
type input "*"
click at [837, 271] on button "Publicar Cotización" at bounding box center [831, 279] width 70 height 17
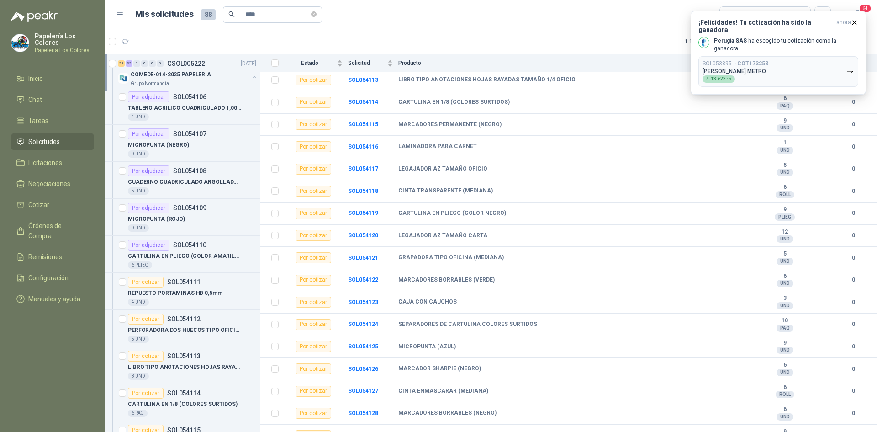
scroll to position [868, 0]
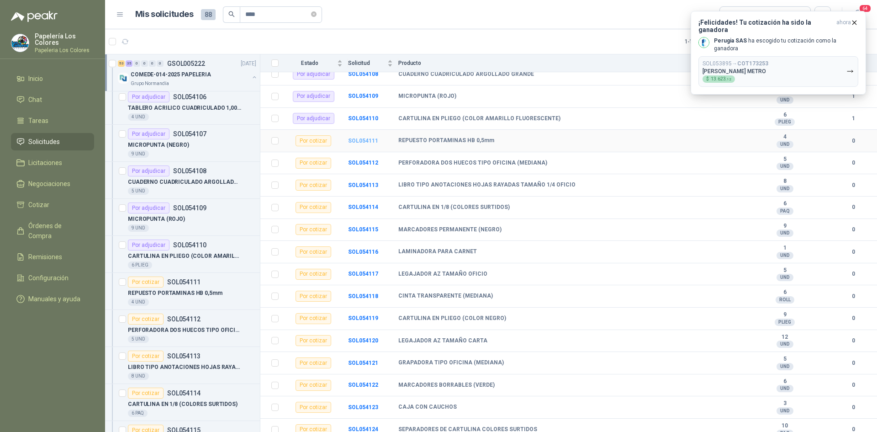
click at [361, 141] on b "SOL054111" at bounding box center [363, 140] width 30 height 6
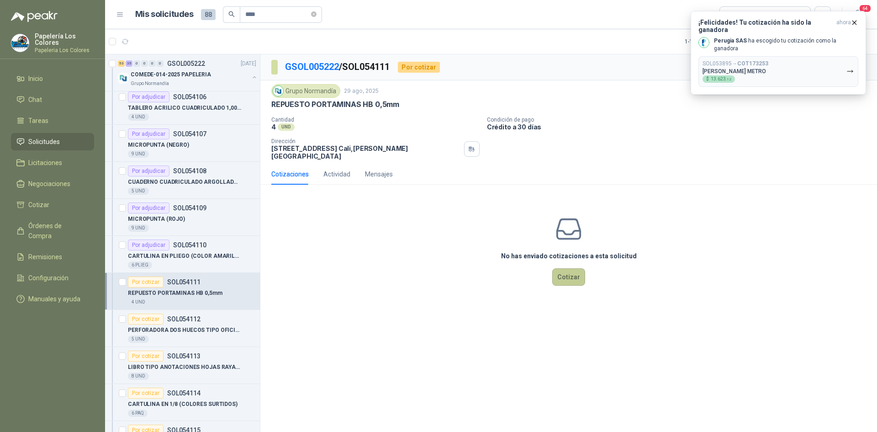
click at [574, 268] on button "Cotizar" at bounding box center [568, 276] width 33 height 17
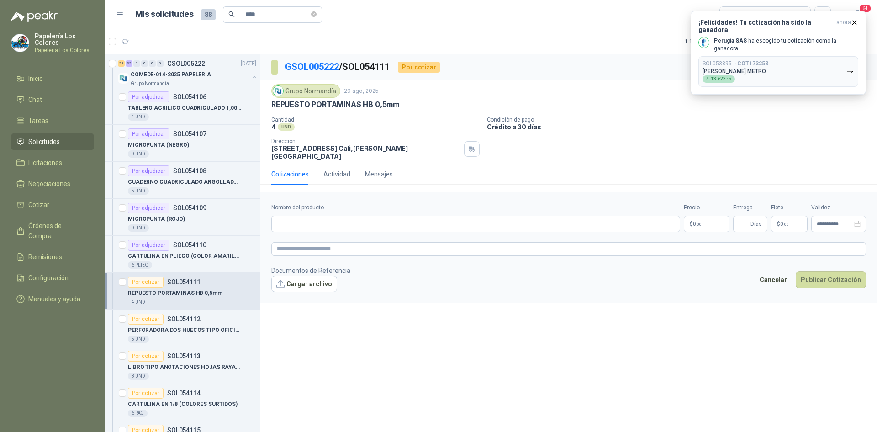
click at [398, 106] on div "REPUESTO PORTAMINAS HB 0,5mm" at bounding box center [568, 105] width 595 height 10
drag, startPoint x: 272, startPoint y: 105, endPoint x: 397, endPoint y: 111, distance: 124.4
click at [397, 111] on div "Grupo [PERSON_NAME] [DATE] REPUESTO PORTAMINAS HB 0,5mm Cantidad 4 UND Condic…" at bounding box center [568, 122] width 595 height 76
click at [349, 224] on input "Nombre del producto" at bounding box center [475, 224] width 409 height 16
paste input "**********"
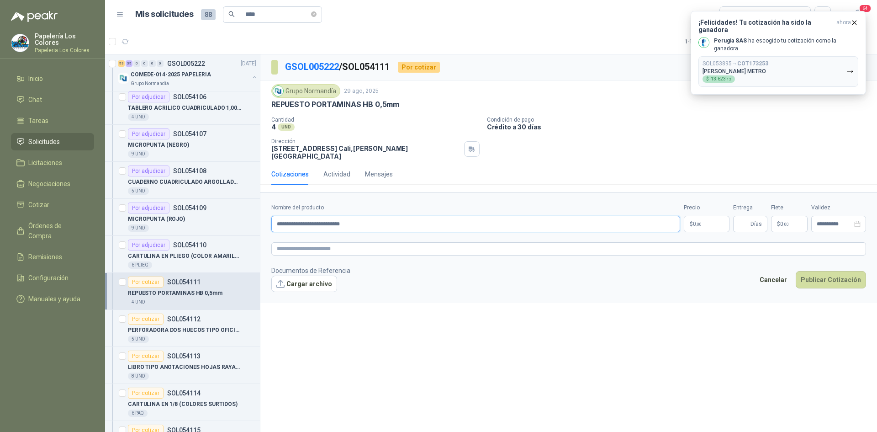
type input "**********"
click at [699, 218] on body "Papelería Los Colores Papeleria Los Colores Inicio Chat Tareas Solicitudes Lici…" at bounding box center [438, 216] width 877 height 432
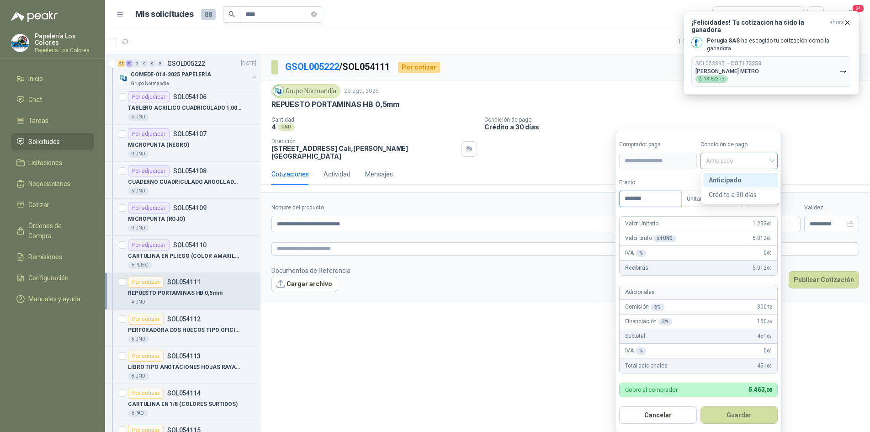
click at [737, 164] on span "Anticipado" at bounding box center [739, 161] width 67 height 14
type input "*******"
click at [732, 194] on div "Crédito a 30 días" at bounding box center [741, 195] width 64 height 10
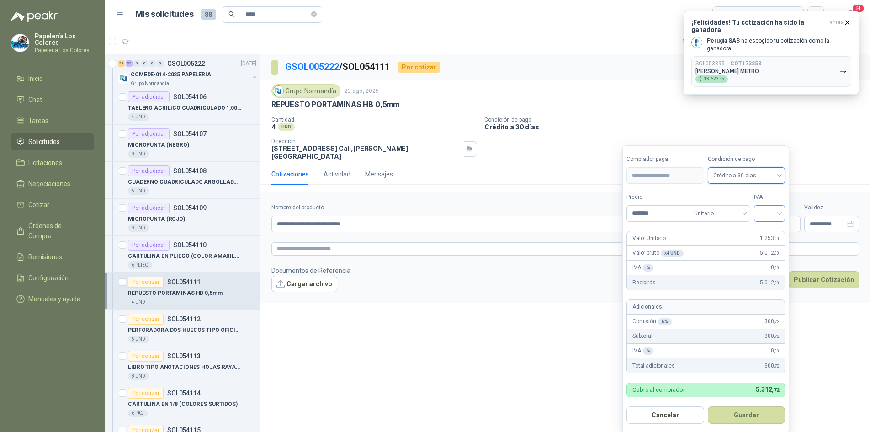
click at [777, 208] on input "search" at bounding box center [769, 213] width 20 height 14
click at [772, 231] on div "19%" at bounding box center [771, 232] width 17 height 10
click at [734, 411] on button "Guardar" at bounding box center [748, 414] width 79 height 17
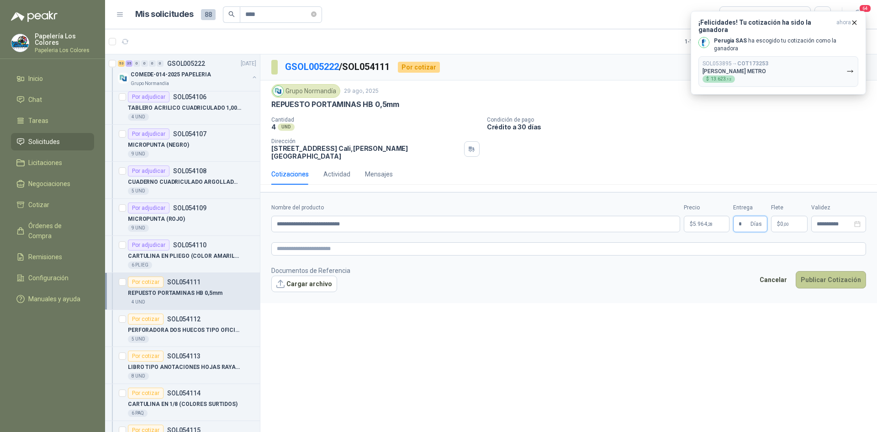
type input "*"
click at [812, 271] on button "Publicar Cotización" at bounding box center [831, 279] width 70 height 17
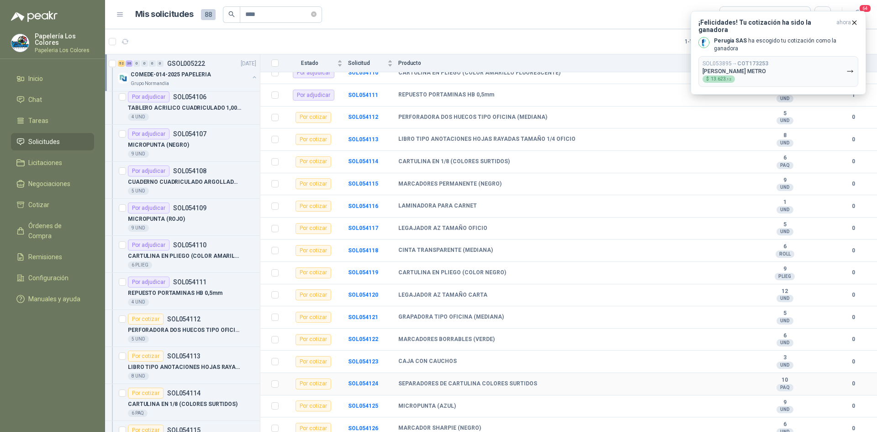
scroll to position [868, 0]
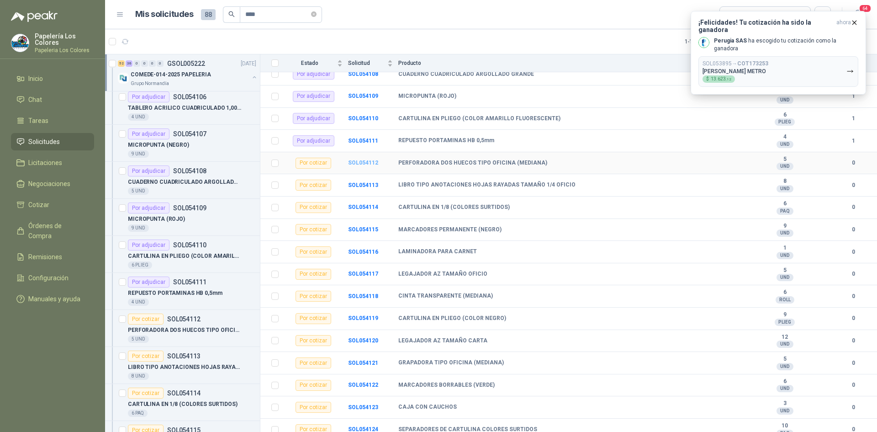
click at [361, 160] on b "SOL054112" at bounding box center [363, 162] width 30 height 6
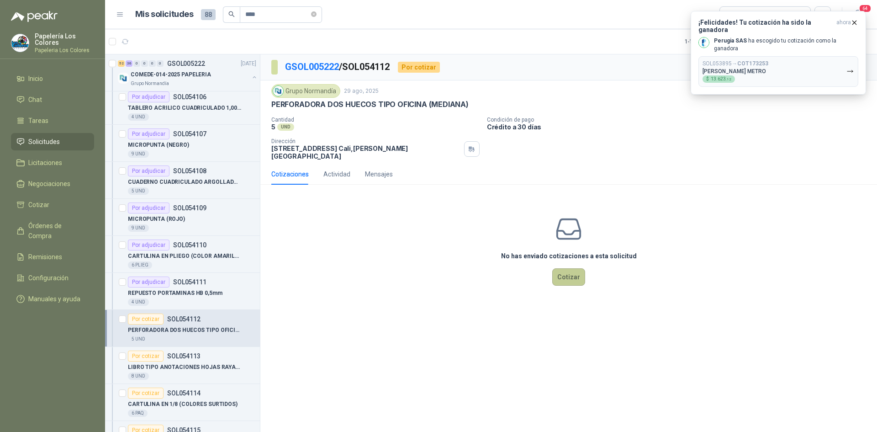
click at [572, 270] on button "Cotizar" at bounding box center [568, 276] width 33 height 17
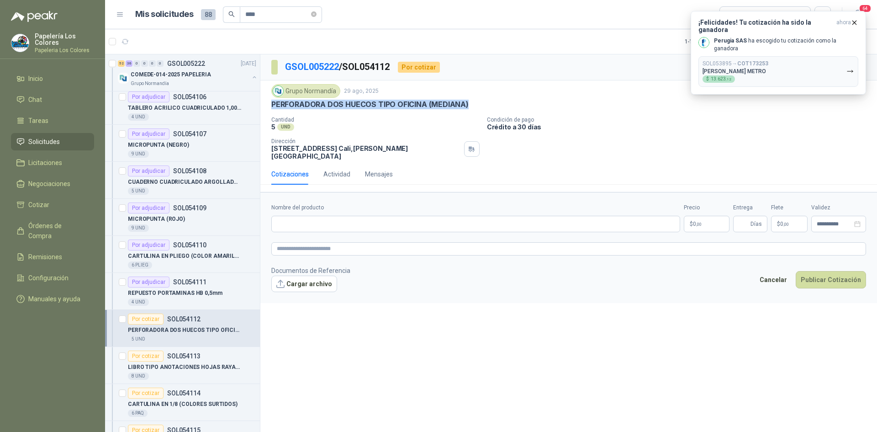
drag, startPoint x: 466, startPoint y: 106, endPoint x: 270, endPoint y: 103, distance: 196.0
click at [270, 103] on div "Grupo [PERSON_NAME] [DATE] PERFORADORA DOS HUECOS TIPO OFICINA (MEDIANA) Canti…" at bounding box center [568, 121] width 617 height 83
click at [365, 216] on input "Nombre del producto" at bounding box center [475, 224] width 409 height 16
paste input "**********"
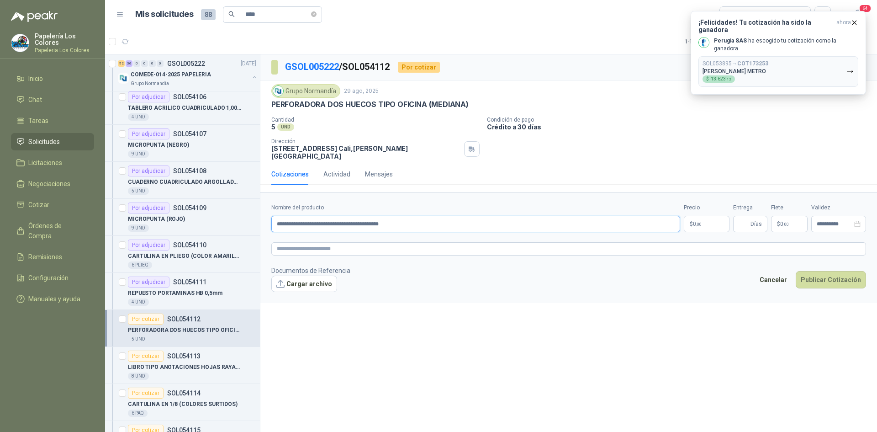
type input "**********"
click at [693, 219] on body "Papelería Los Colores Papeleria Los Colores Inicio Chat Tareas Solicitudes Lici…" at bounding box center [438, 216] width 877 height 432
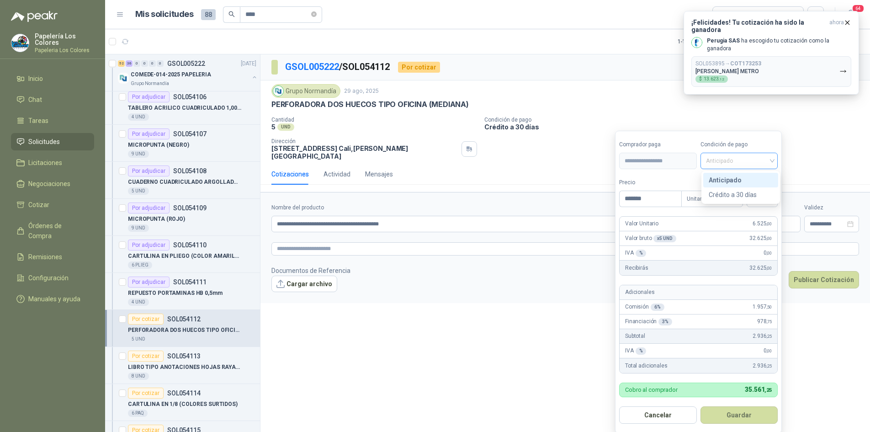
click at [746, 164] on span "Anticipado" at bounding box center [739, 161] width 67 height 14
type input "*******"
click at [738, 191] on div "Crédito a 30 días" at bounding box center [741, 195] width 64 height 10
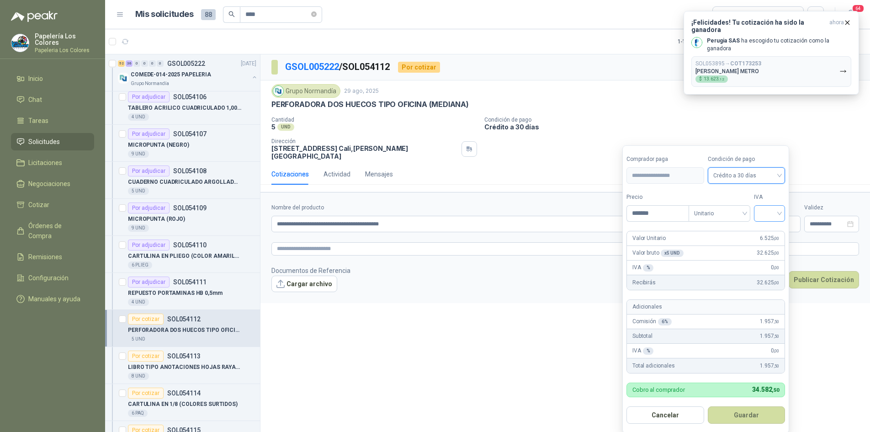
click at [769, 211] on input "search" at bounding box center [769, 213] width 20 height 14
click at [768, 230] on div "19%" at bounding box center [771, 232] width 17 height 10
click at [740, 419] on button "Guardar" at bounding box center [748, 414] width 79 height 17
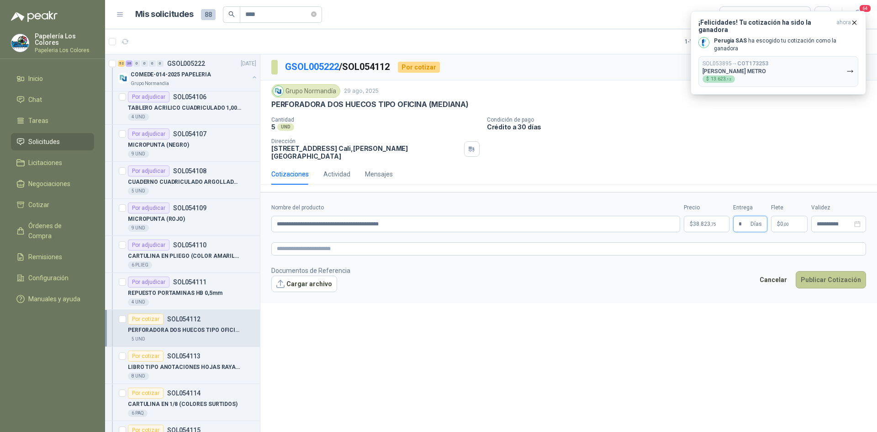
type input "*"
click at [839, 271] on button "Publicar Cotización" at bounding box center [831, 279] width 70 height 17
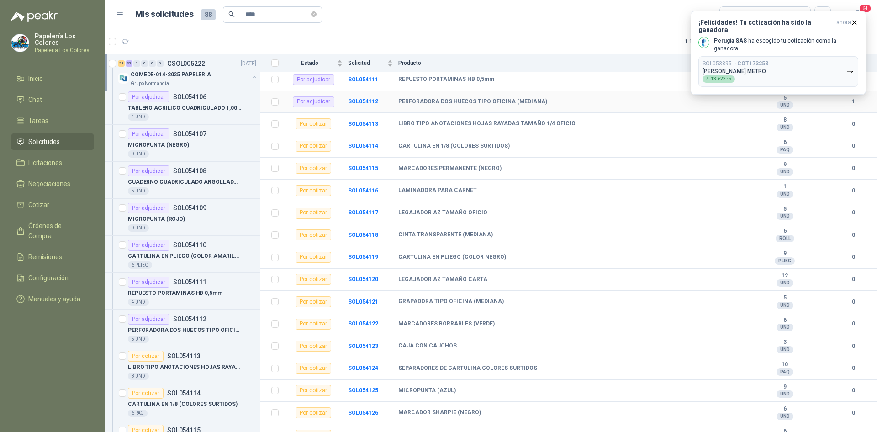
scroll to position [914, 0]
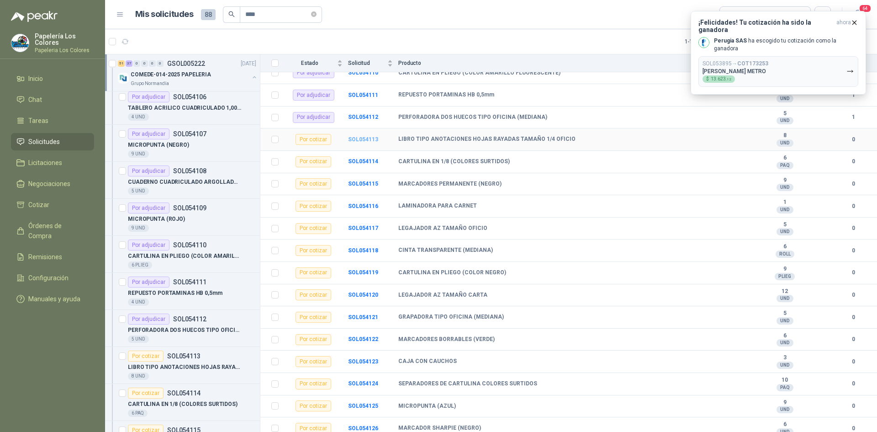
click at [362, 139] on b "SOL054113" at bounding box center [363, 139] width 30 height 6
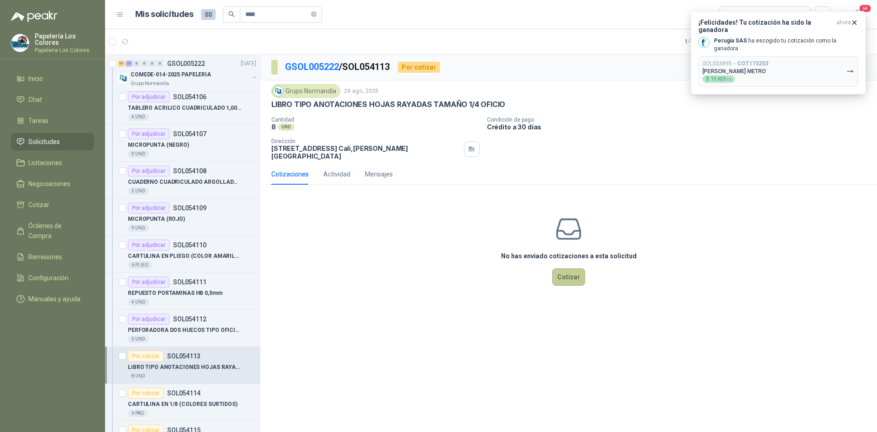
click at [575, 270] on button "Cotizar" at bounding box center [568, 276] width 33 height 17
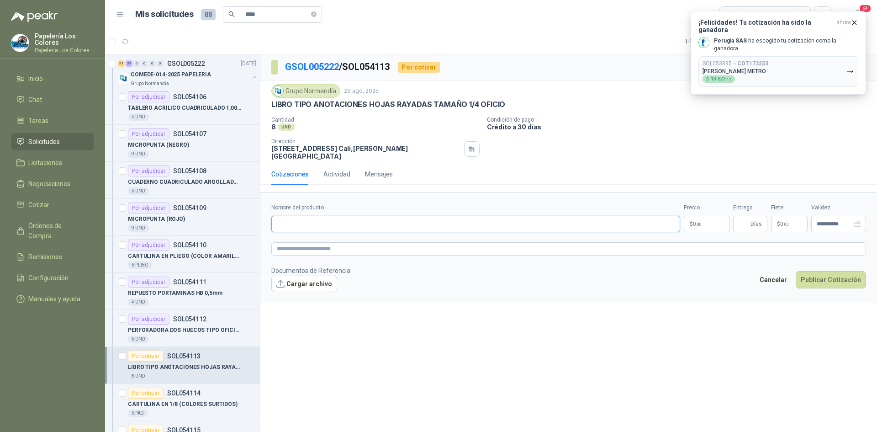
click at [334, 221] on input "Nombre del producto" at bounding box center [475, 224] width 409 height 16
drag, startPoint x: 499, startPoint y: 103, endPoint x: 272, endPoint y: 99, distance: 227.1
click at [272, 99] on div "Grupo [PERSON_NAME] [DATE] LIBRO TIPO ANOTACIONES HOJAS RAYADAS TAMAÑO 1/4 OFIC…" at bounding box center [568, 96] width 595 height 25
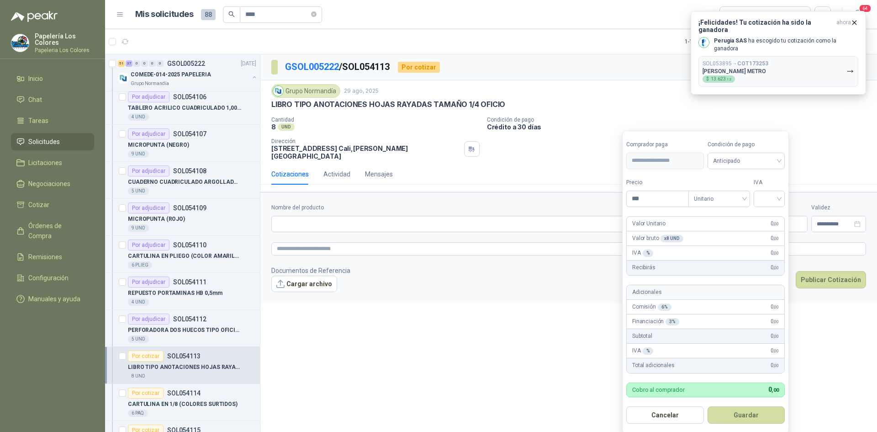
click at [709, 217] on body "Papelería Los Colores Papeleria Los Colores Inicio Chat Tareas Solicitudes Lici…" at bounding box center [438, 216] width 877 height 432
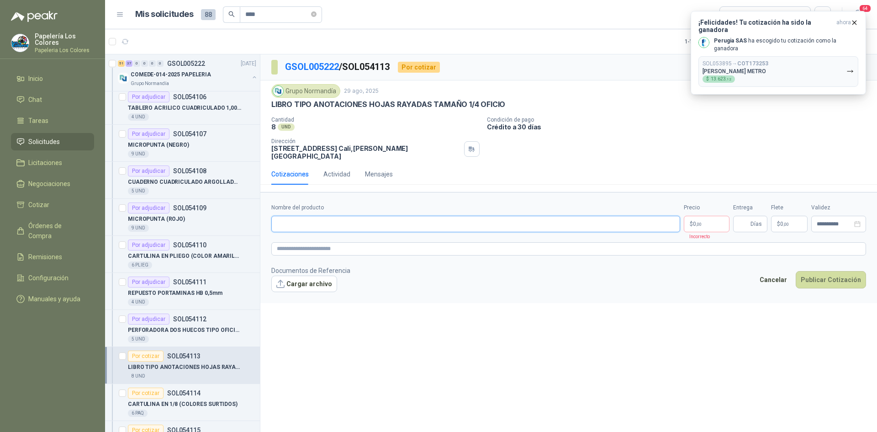
click at [371, 216] on input "Nombre del producto" at bounding box center [475, 224] width 409 height 16
paste input "**********"
type input "**********"
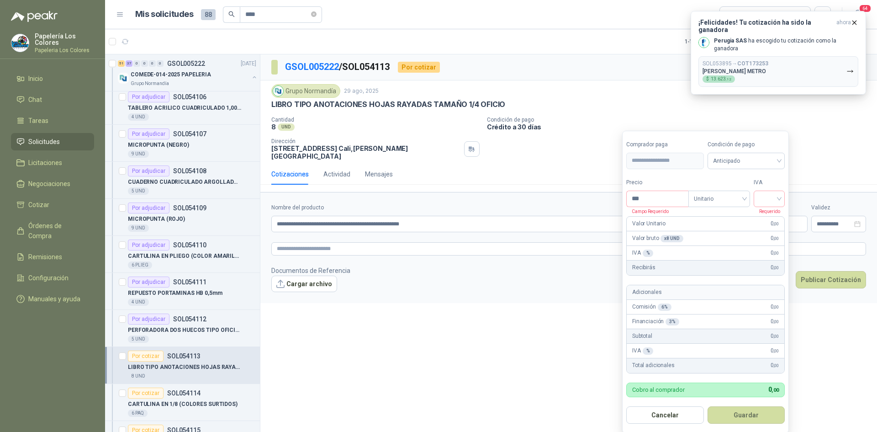
click at [717, 218] on body "Papelería Los Colores Papeleria Los Colores Inicio Chat Tareas Solicitudes Lici…" at bounding box center [438, 216] width 877 height 432
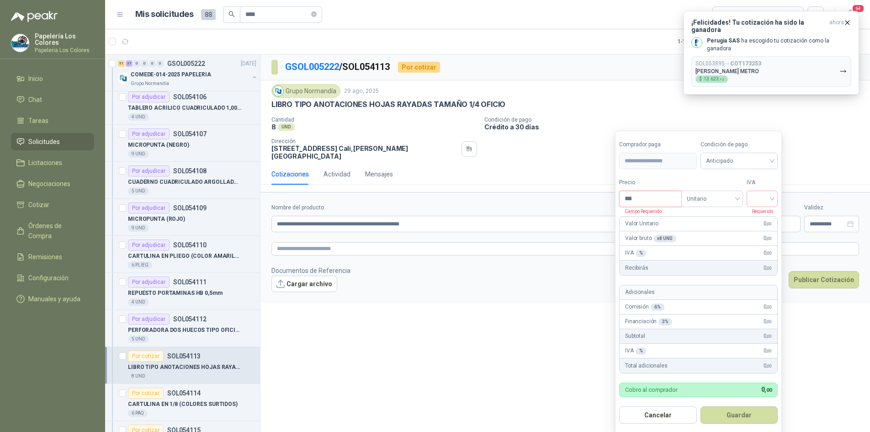
click at [665, 199] on input "***" at bounding box center [650, 199] width 62 height 16
click at [736, 159] on span "Anticipado" at bounding box center [739, 161] width 67 height 14
type input "********"
click at [725, 196] on div "Crédito a 30 días" at bounding box center [741, 195] width 64 height 10
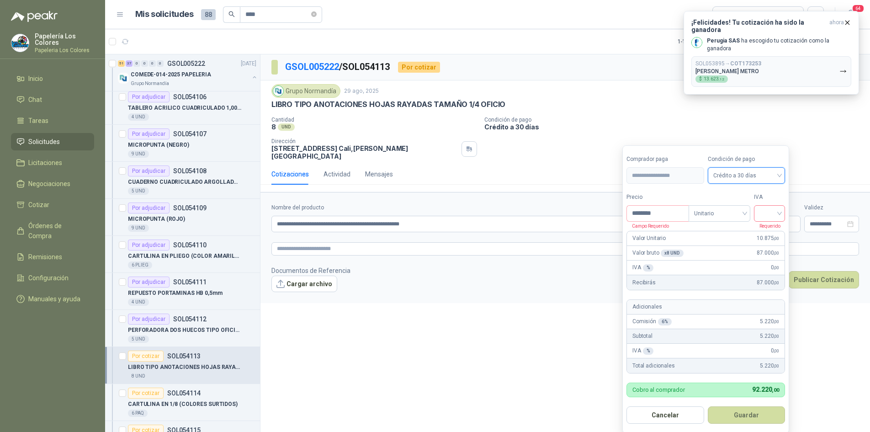
click at [772, 213] on input "search" at bounding box center [769, 213] width 20 height 14
click at [771, 229] on div "19%" at bounding box center [771, 232] width 17 height 10
click at [744, 413] on button "Guardar" at bounding box center [748, 414] width 79 height 17
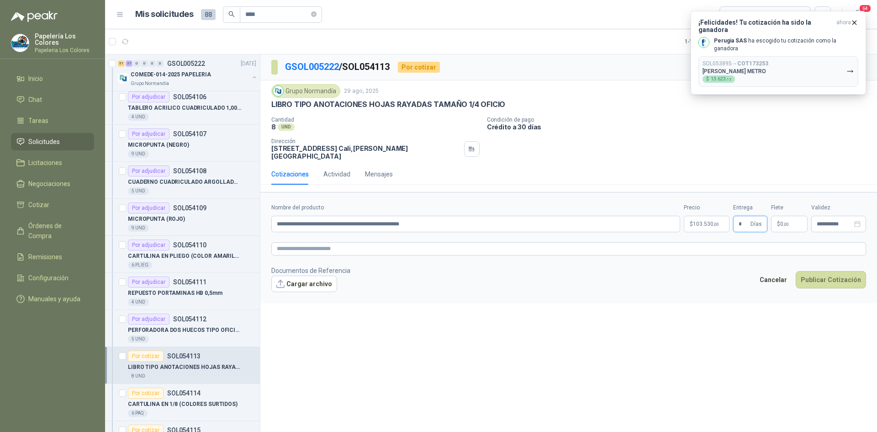
type input "*"
click at [824, 271] on button "Publicar Cotización" at bounding box center [831, 279] width 70 height 17
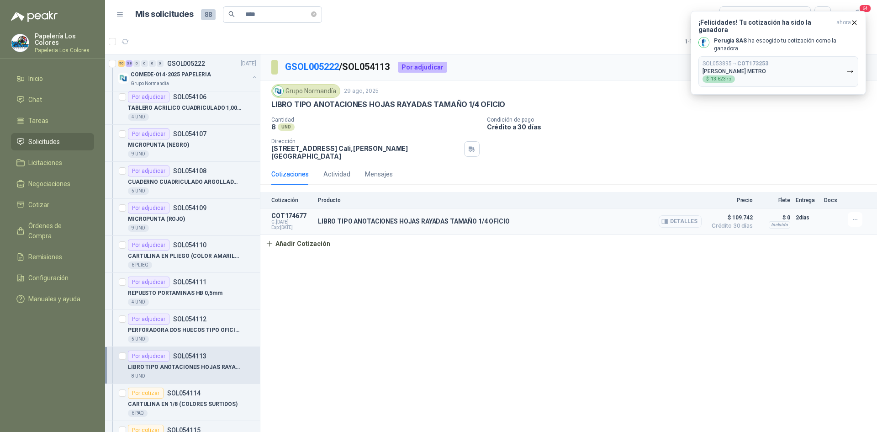
click at [680, 215] on button "Detalles" at bounding box center [680, 221] width 43 height 12
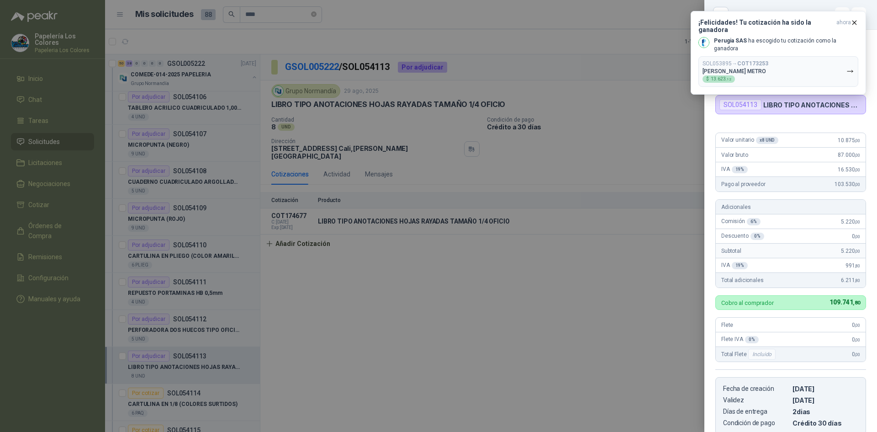
click at [562, 296] on div at bounding box center [438, 216] width 877 height 432
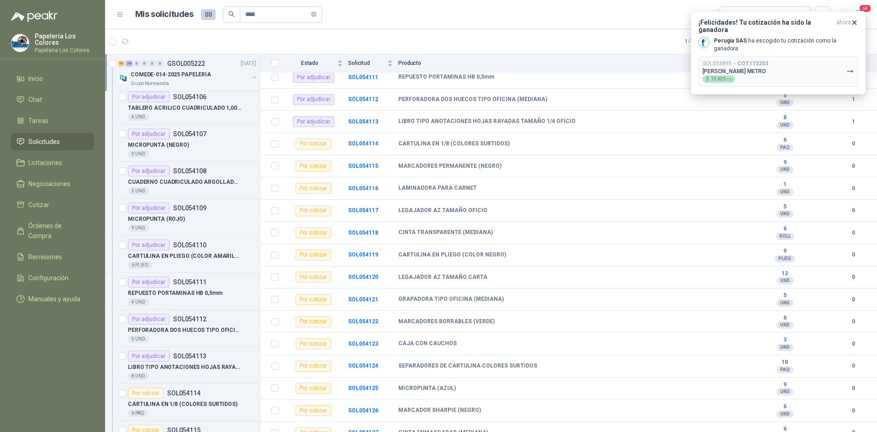
scroll to position [959, 0]
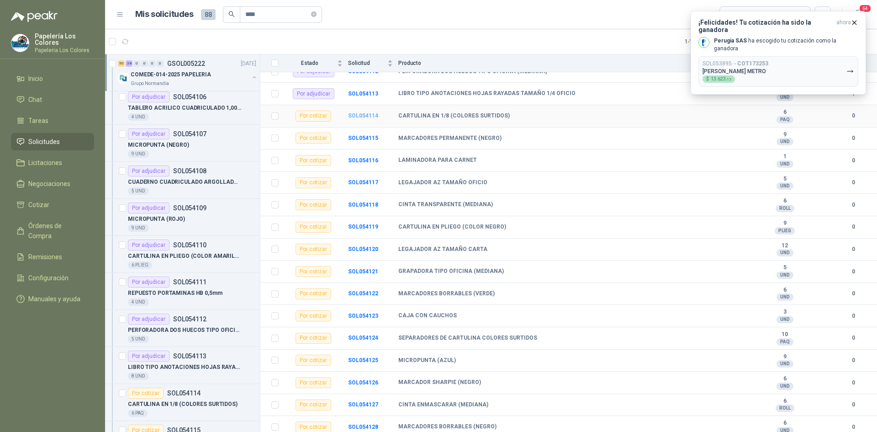
click at [369, 114] on b "SOL054114" at bounding box center [363, 115] width 30 height 6
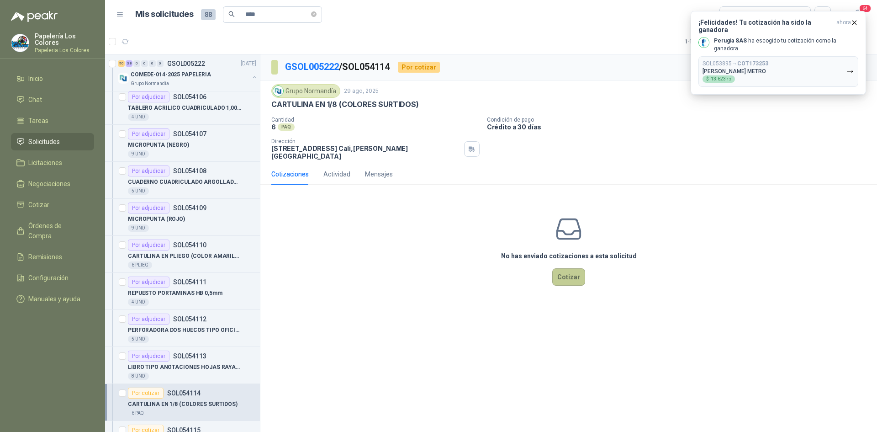
click at [568, 268] on button "Cotizar" at bounding box center [568, 276] width 33 height 17
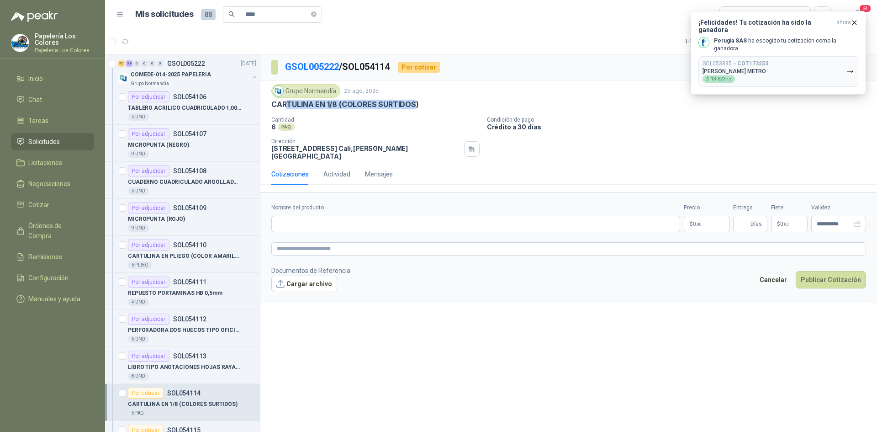
drag, startPoint x: 415, startPoint y: 104, endPoint x: 287, endPoint y: 100, distance: 128.4
click at [287, 100] on p "CARTULINA EN 1/8 (COLORES SURTIDOS)" at bounding box center [345, 105] width 148 height 10
click at [437, 122] on p "Cantidad" at bounding box center [375, 119] width 208 height 6
drag, startPoint x: 415, startPoint y: 105, endPoint x: 328, endPoint y: 100, distance: 87.9
click at [328, 100] on p "CARTULINA EN 1/8 (COLORES SURTIDOS)" at bounding box center [345, 105] width 148 height 10
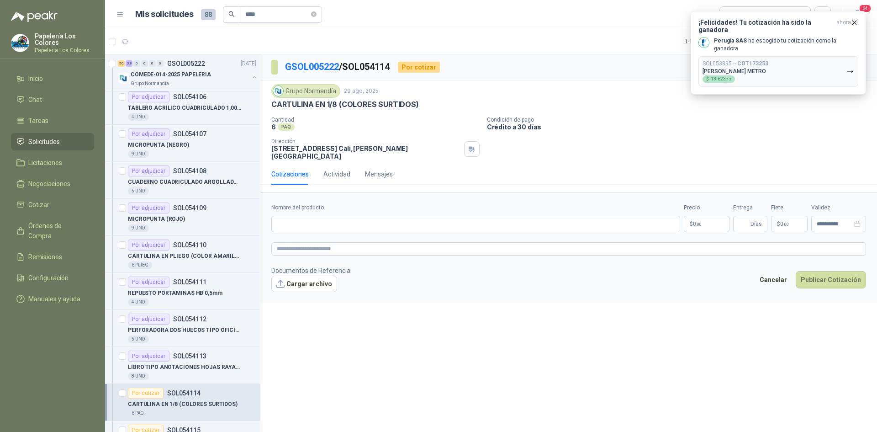
click at [270, 103] on div "Grupo [PERSON_NAME] [DATE] CARTULINA EN 1/8 (COLORES SURTIDOS) Cantidad 6 PAQ…" at bounding box center [568, 121] width 617 height 83
drag, startPoint x: 272, startPoint y: 104, endPoint x: 416, endPoint y: 111, distance: 143.6
click at [416, 111] on div "Grupo [PERSON_NAME] [DATE] CARTULINA EN 1/8 (COLORES SURTIDOS) Cantidad 6 PAQ…" at bounding box center [568, 122] width 595 height 76
click at [408, 220] on input "Nombre del producto" at bounding box center [475, 224] width 409 height 16
paste input "**********"
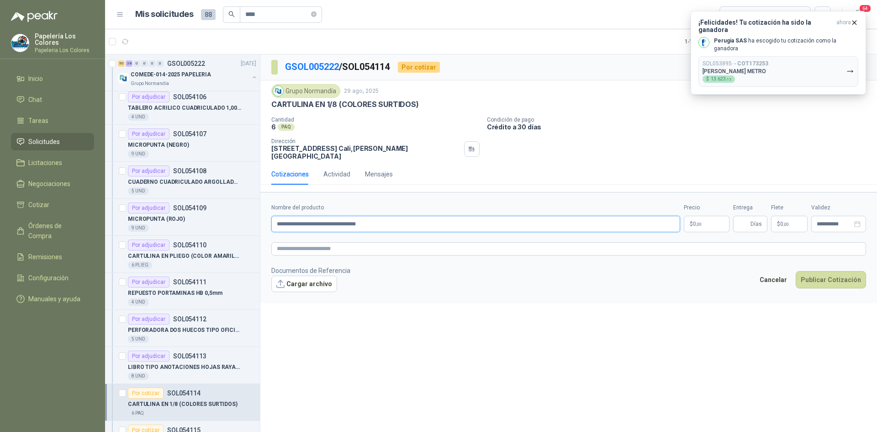
type input "**********"
click at [714, 215] on body "Papelería Los Colores Papeleria Los Colores Inicio Chat Tareas Solicitudes Lici…" at bounding box center [438, 216] width 877 height 432
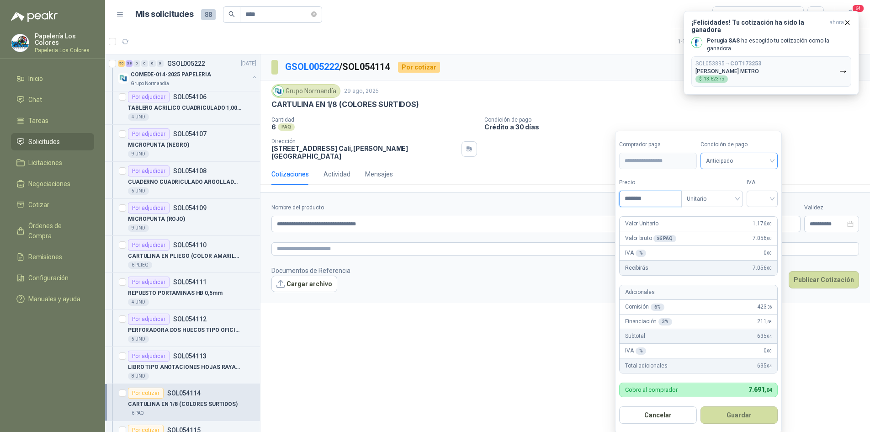
click at [738, 160] on span "Anticipado" at bounding box center [739, 161] width 67 height 14
type input "*******"
click at [731, 192] on div "Crédito a 30 días" at bounding box center [741, 195] width 64 height 10
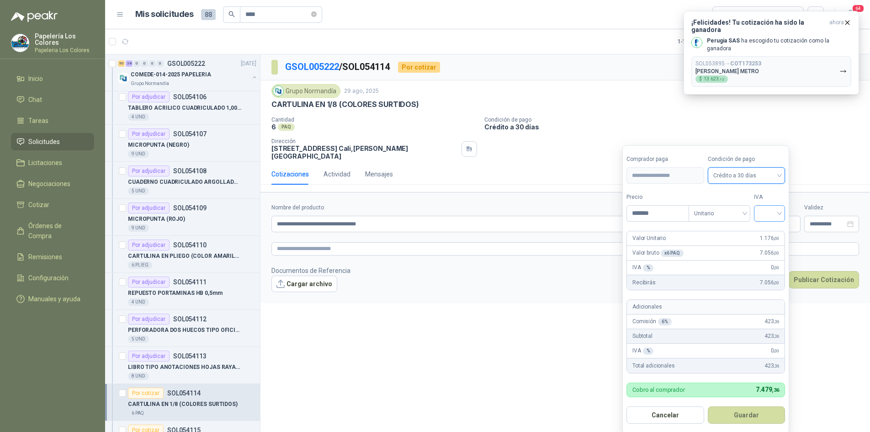
click at [769, 210] on input "search" at bounding box center [769, 213] width 20 height 14
click at [764, 228] on div "19%" at bounding box center [771, 232] width 17 height 10
click at [749, 413] on button "Guardar" at bounding box center [748, 414] width 79 height 17
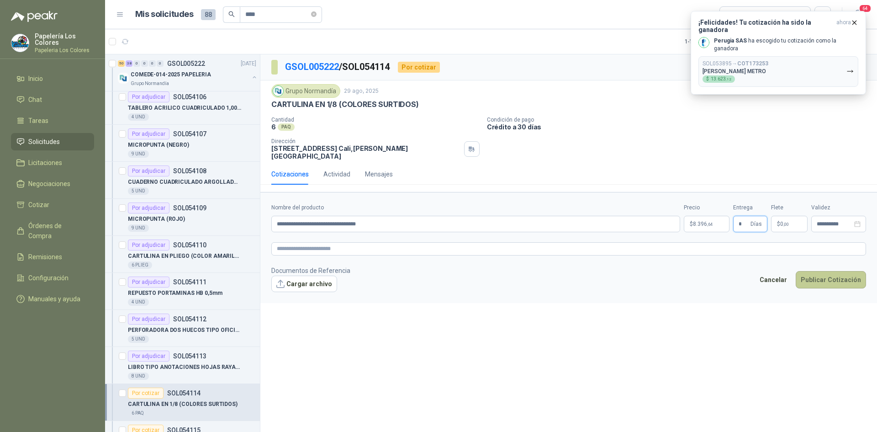
type input "*"
click at [835, 273] on button "Publicar Cotización" at bounding box center [831, 279] width 70 height 17
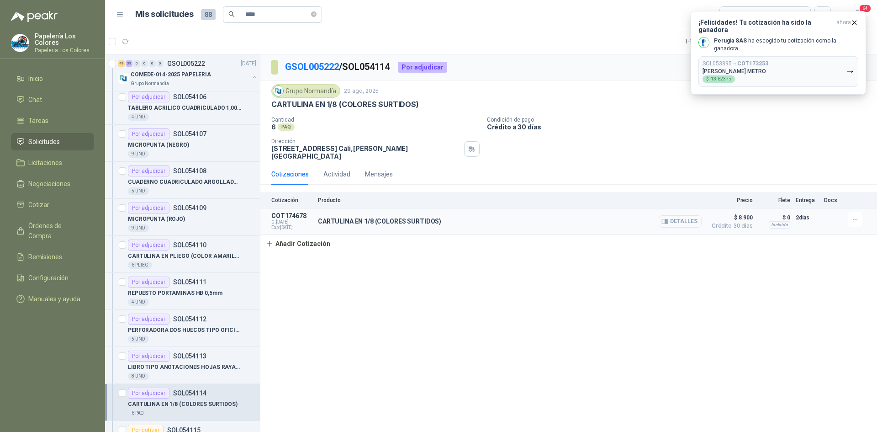
click at [684, 215] on button "Detalles" at bounding box center [680, 221] width 43 height 12
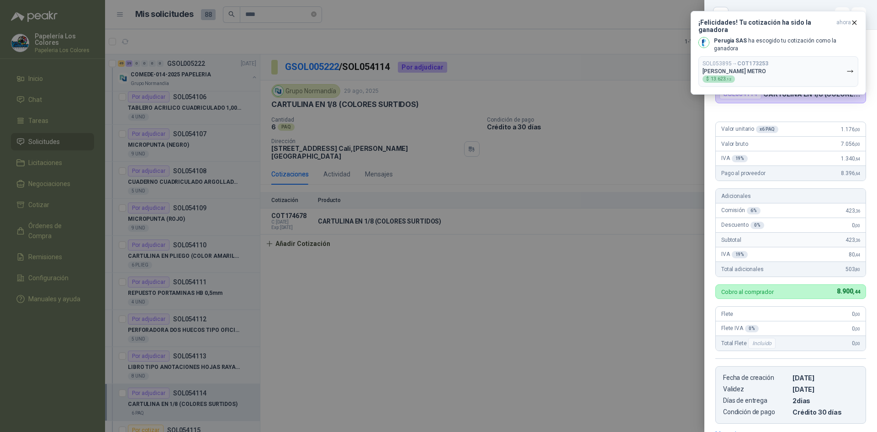
click at [522, 283] on div at bounding box center [438, 216] width 877 height 432
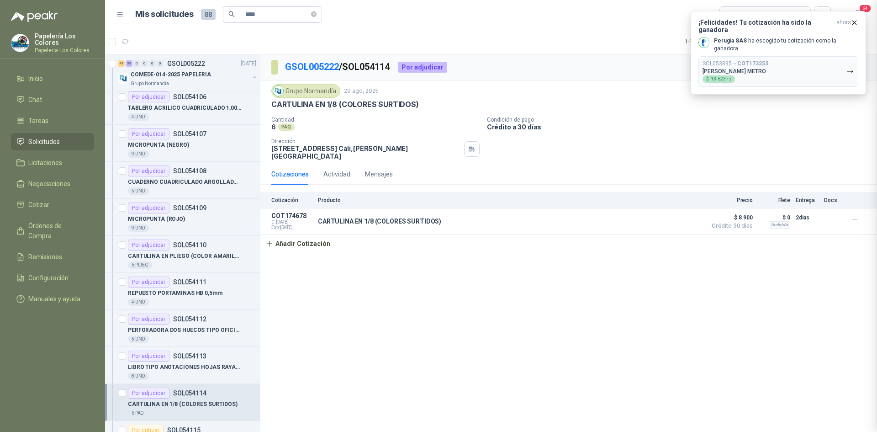
scroll to position [143, 0]
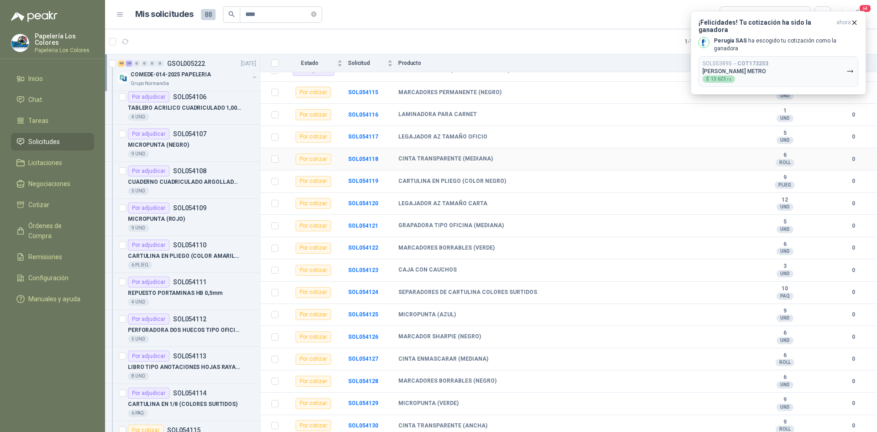
scroll to position [959, 0]
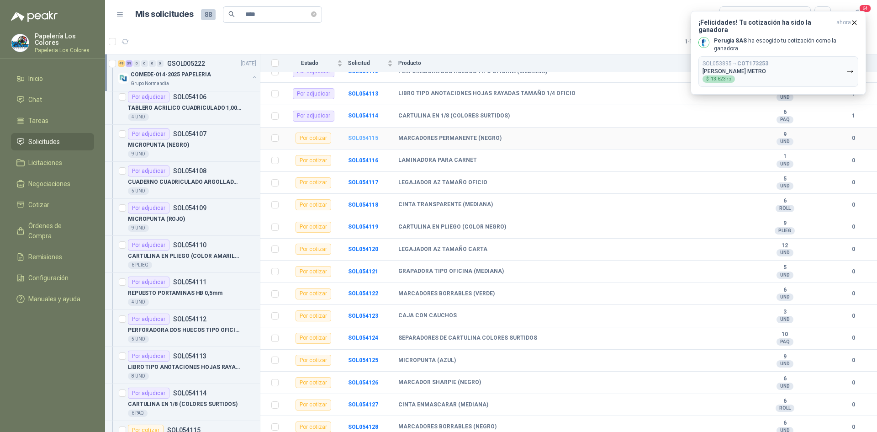
click at [367, 138] on b "SOL054115" at bounding box center [363, 138] width 30 height 6
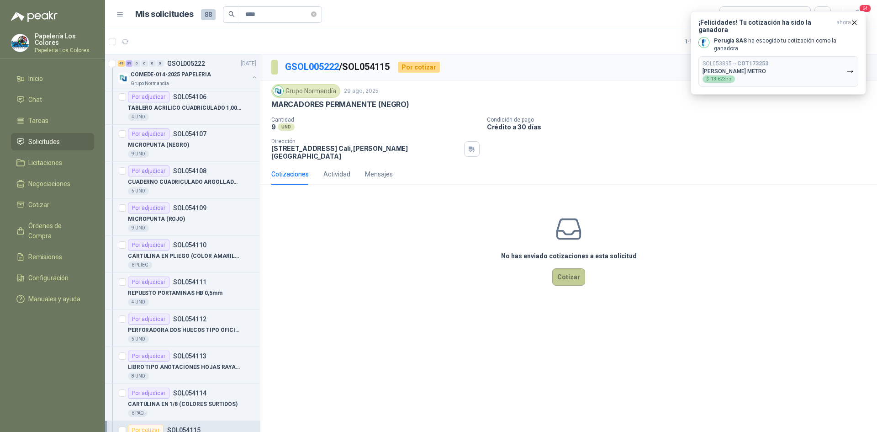
click at [569, 271] on button "Cotizar" at bounding box center [568, 276] width 33 height 17
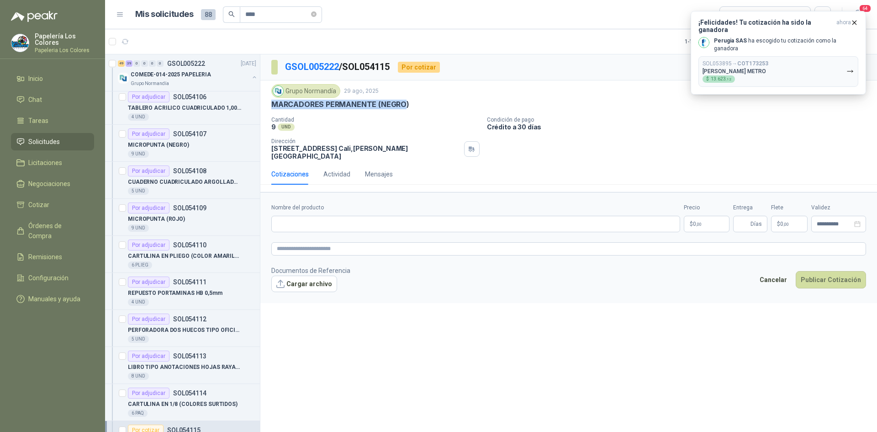
drag, startPoint x: 406, startPoint y: 105, endPoint x: 267, endPoint y: 112, distance: 139.1
click at [267, 112] on div "Grupo [PERSON_NAME] [DATE] MARCADORES PERMANENTE (NEGRO) Cantidad 9 UND Condi…" at bounding box center [568, 121] width 617 height 83
click at [387, 116] on p "Cantidad" at bounding box center [375, 119] width 208 height 6
drag, startPoint x: 407, startPoint y: 104, endPoint x: 272, endPoint y: 112, distance: 135.0
click at [272, 112] on div "Grupo [PERSON_NAME] [DATE] MARCADORES PERMANENTE (NEGRO) Cantidad 9 UND Condi…" at bounding box center [568, 122] width 595 height 76
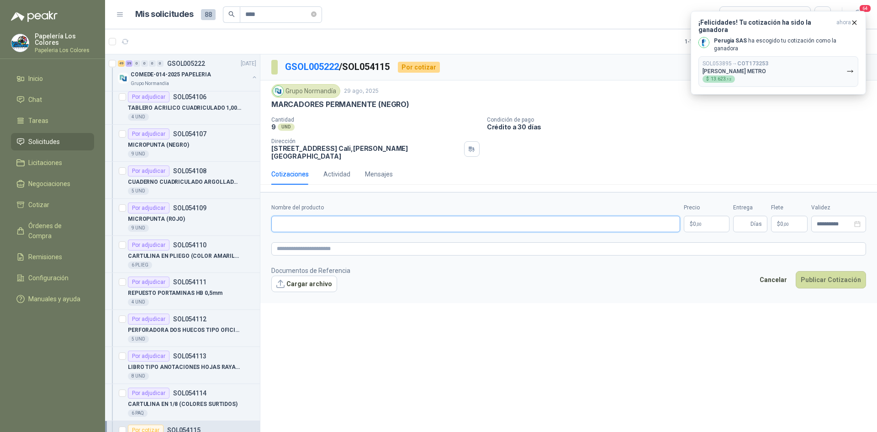
click at [360, 223] on input "Nombre del producto" at bounding box center [475, 224] width 409 height 16
paste input "**********"
type input "**********"
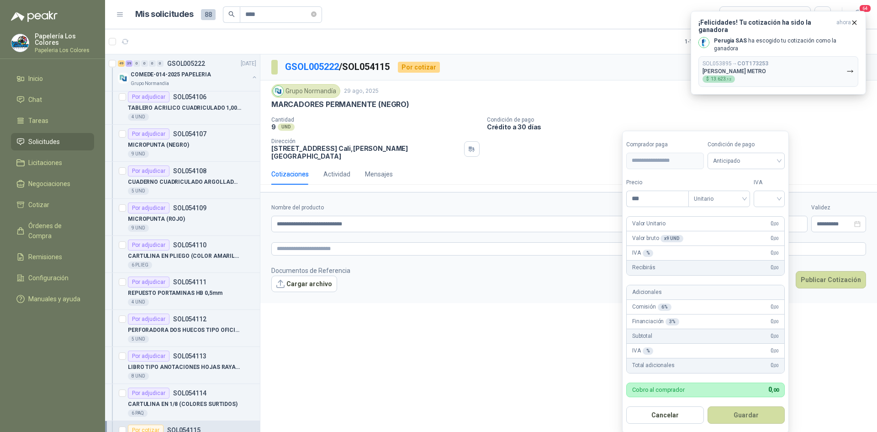
click at [709, 216] on body "Papelería Los Colores Papeleria Los Colores Inicio Chat Tareas Solicitudes Lici…" at bounding box center [438, 216] width 877 height 432
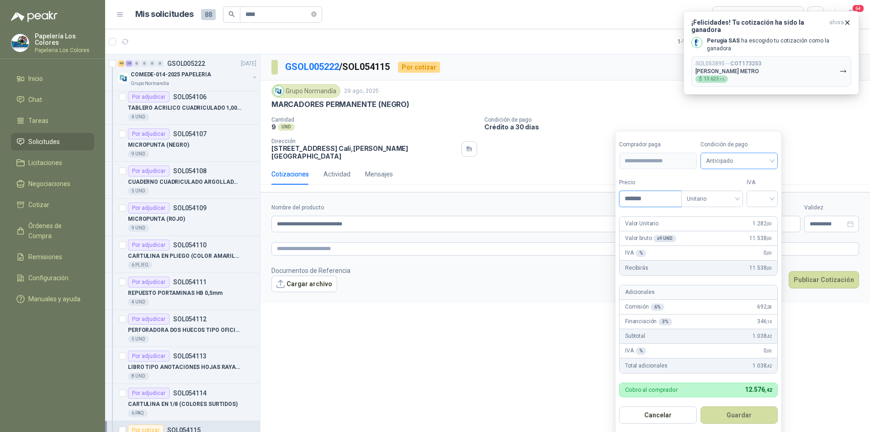
click at [751, 162] on span "Anticipado" at bounding box center [739, 161] width 67 height 14
click at [749, 190] on div "Crédito a 30 días" at bounding box center [741, 195] width 64 height 10
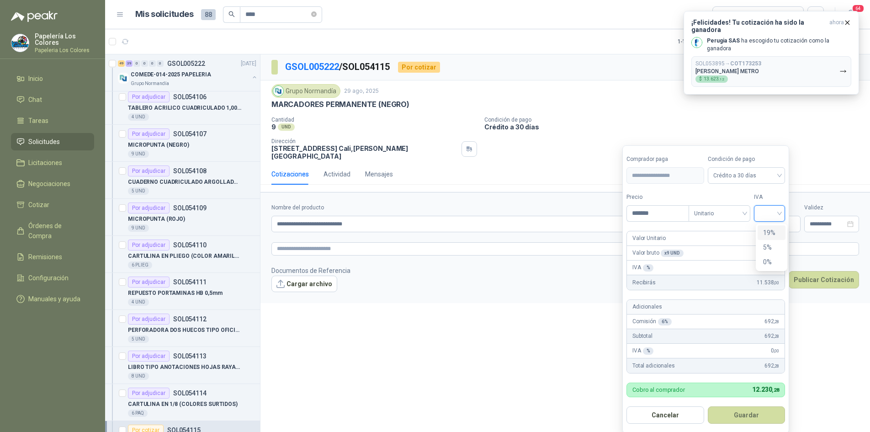
click at [762, 209] on input "search" at bounding box center [769, 213] width 20 height 14
click at [773, 232] on div "19%" at bounding box center [771, 232] width 17 height 10
click at [752, 415] on button "Guardar" at bounding box center [748, 414] width 79 height 17
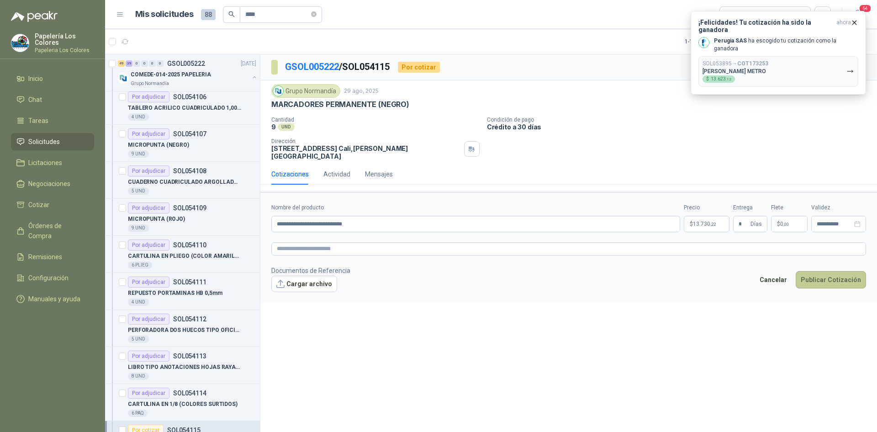
click at [835, 273] on button "Publicar Cotización" at bounding box center [831, 279] width 70 height 17
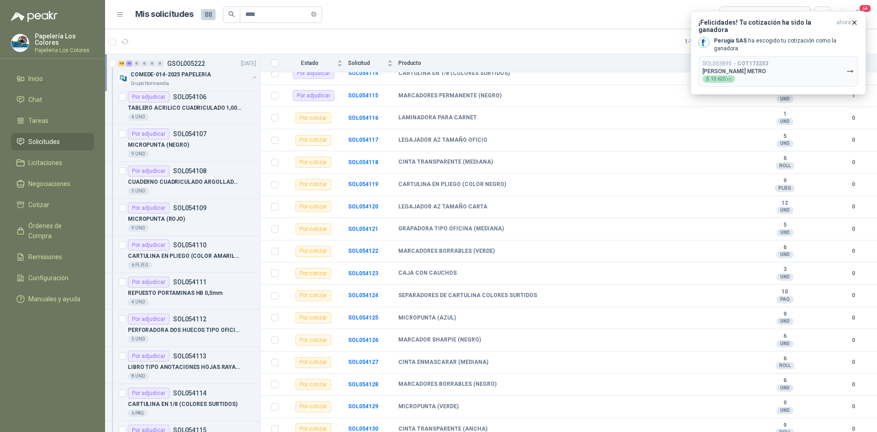
scroll to position [1005, 0]
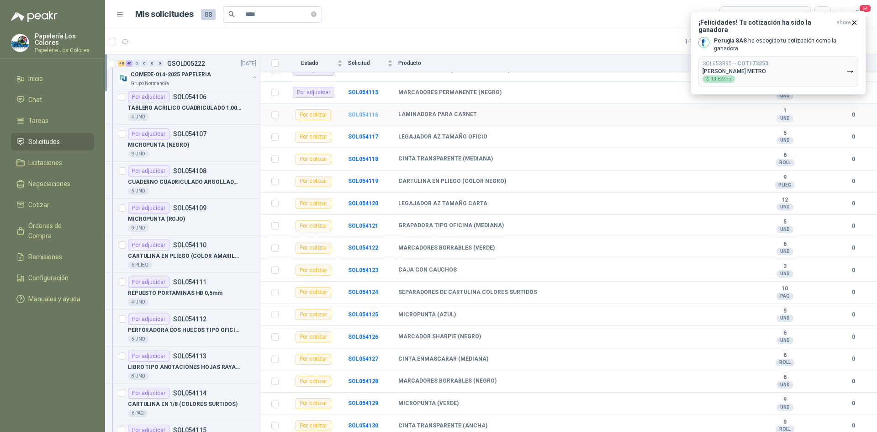
click at [363, 115] on b "SOL054116" at bounding box center [363, 114] width 30 height 6
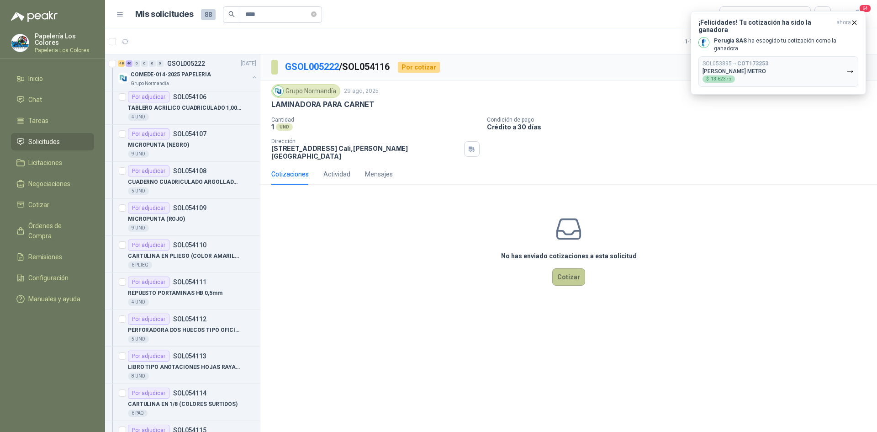
click at [572, 268] on button "Cotizar" at bounding box center [568, 276] width 33 height 17
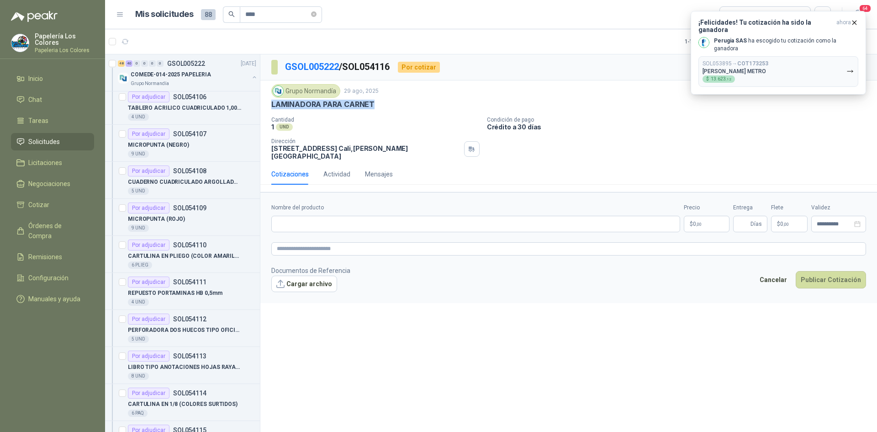
drag, startPoint x: 373, startPoint y: 103, endPoint x: 261, endPoint y: 109, distance: 112.5
click at [261, 109] on div "Grupo [PERSON_NAME] [DATE] LAMINADORA PARA CARNET Cantidad 1 UND Condición de…" at bounding box center [568, 121] width 617 height 83
click at [400, 220] on input "Nombre del producto" at bounding box center [475, 224] width 409 height 16
paste input "**********"
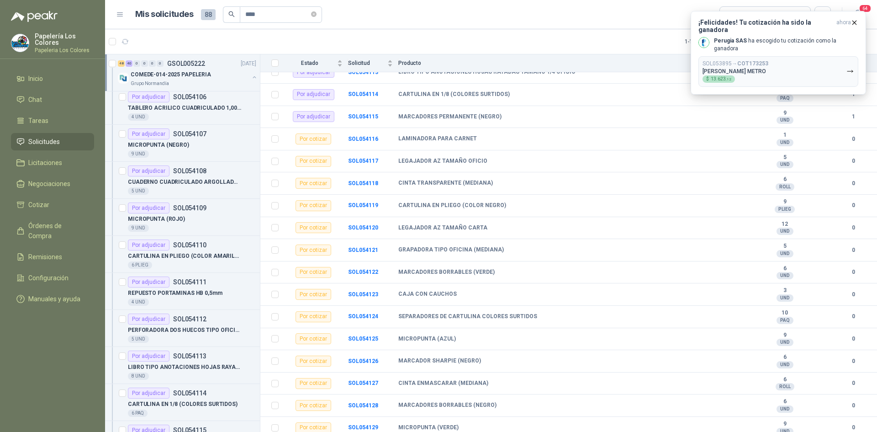
scroll to position [1005, 0]
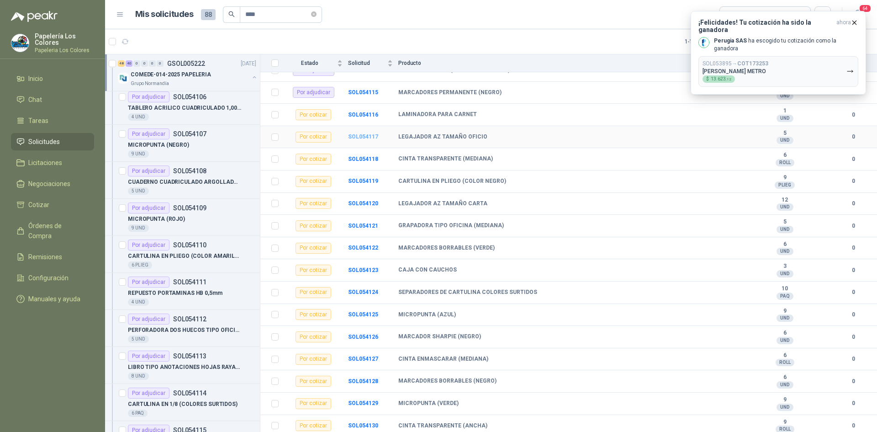
click at [360, 137] on b "SOL054117" at bounding box center [363, 136] width 30 height 6
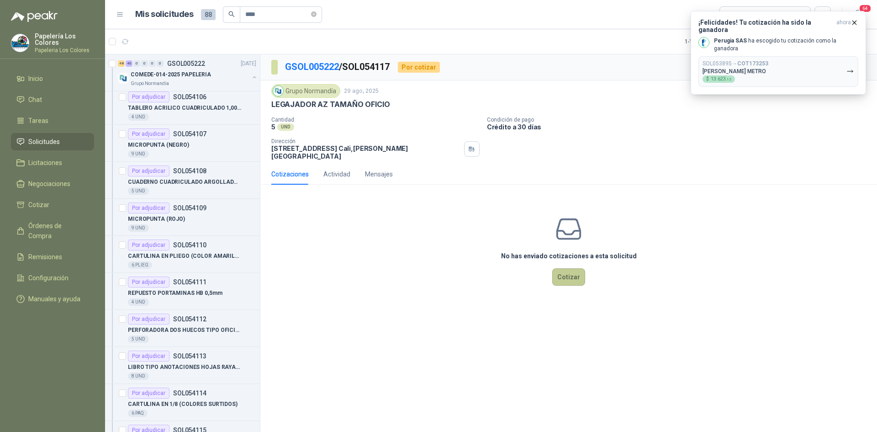
click at [576, 268] on button "Cotizar" at bounding box center [568, 276] width 33 height 17
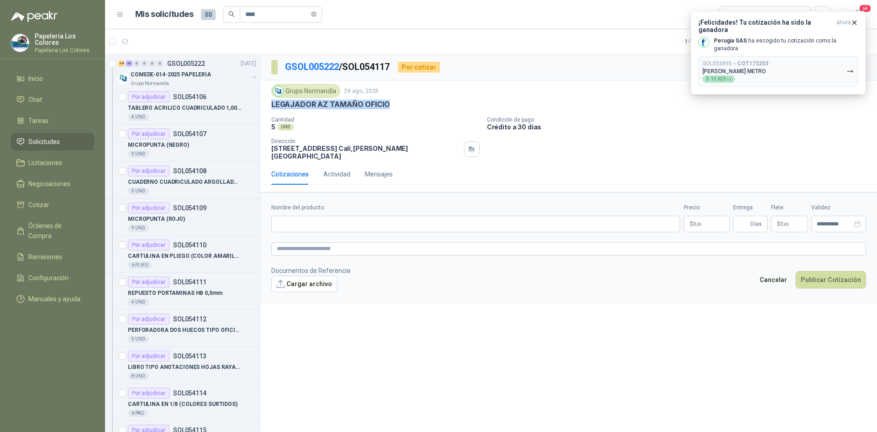
drag, startPoint x: 386, startPoint y: 102, endPoint x: 273, endPoint y: 105, distance: 112.4
click at [273, 105] on p "LEGAJADOR AZ TAMAÑO OFICIO" at bounding box center [330, 105] width 118 height 10
click at [347, 217] on input "Nombre del producto" at bounding box center [475, 224] width 409 height 16
paste input "**********"
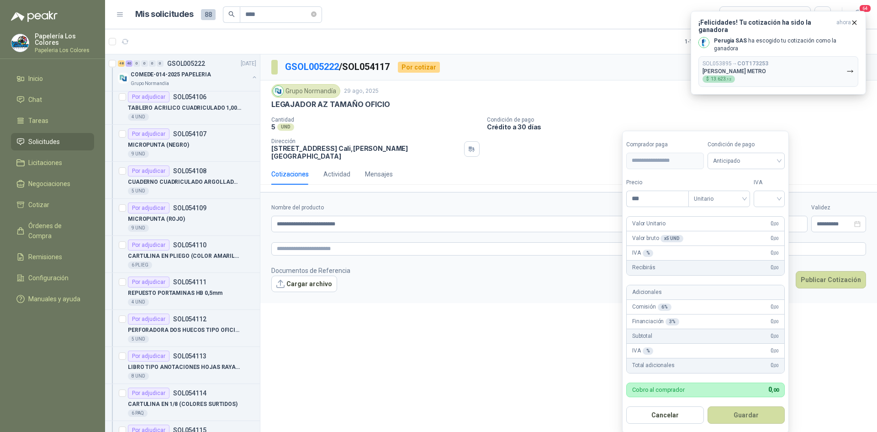
click at [711, 214] on body "Papelería Los Colores Papeleria Los Colores Inicio Chat Tareas Solicitudes Lici…" at bounding box center [438, 216] width 877 height 432
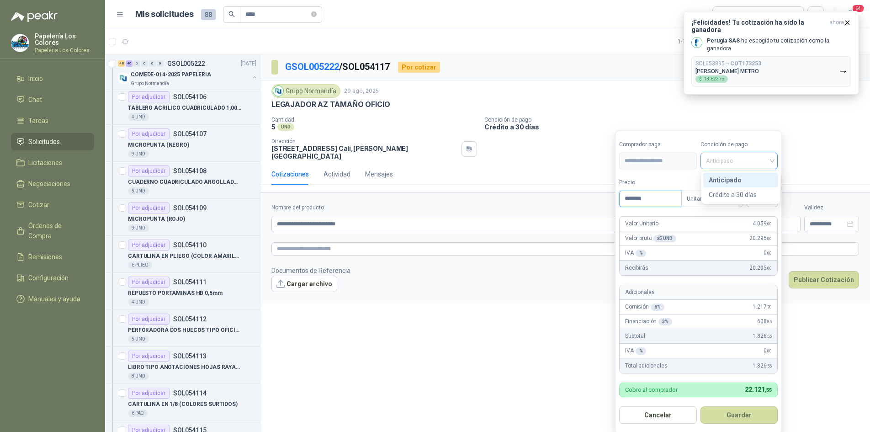
click at [731, 163] on span "Anticipado" at bounding box center [739, 161] width 67 height 14
click at [729, 193] on div "Crédito a 30 días" at bounding box center [741, 195] width 64 height 10
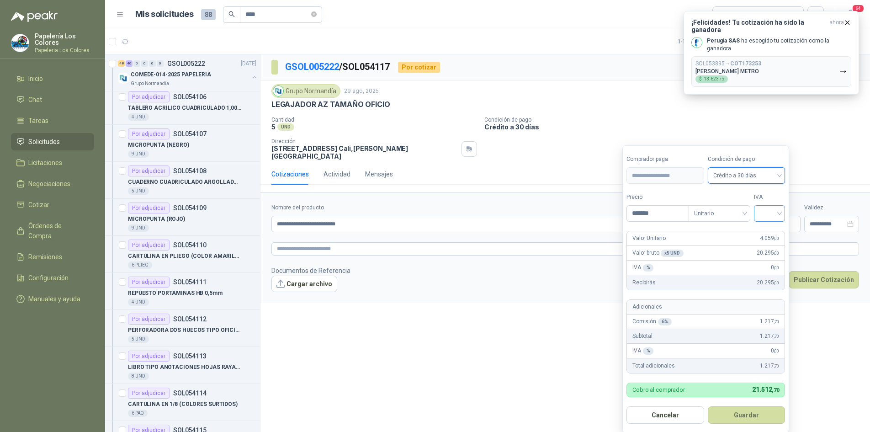
click at [773, 208] on input "search" at bounding box center [769, 213] width 20 height 14
click at [772, 233] on div "19%" at bounding box center [771, 232] width 17 height 10
click at [756, 409] on button "Guardar" at bounding box center [748, 414] width 79 height 17
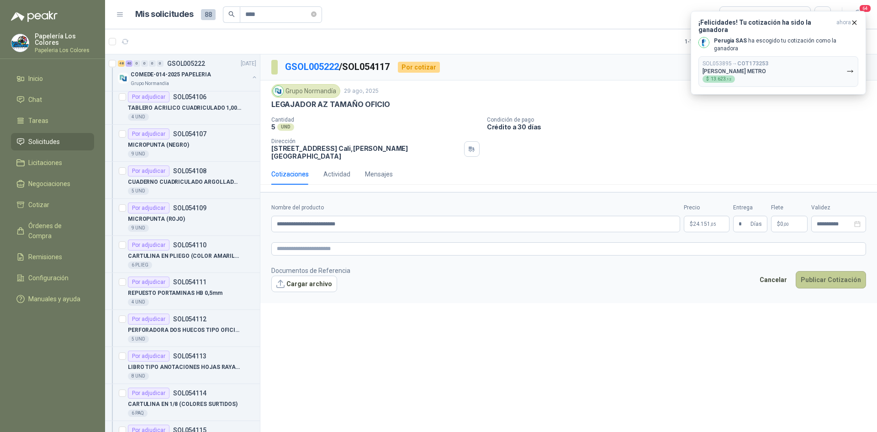
click at [820, 271] on button "Publicar Cotización" at bounding box center [831, 279] width 70 height 17
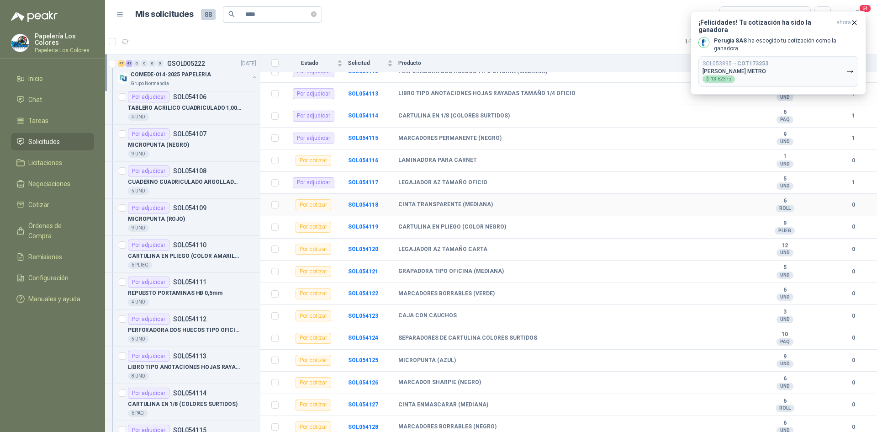
scroll to position [1005, 0]
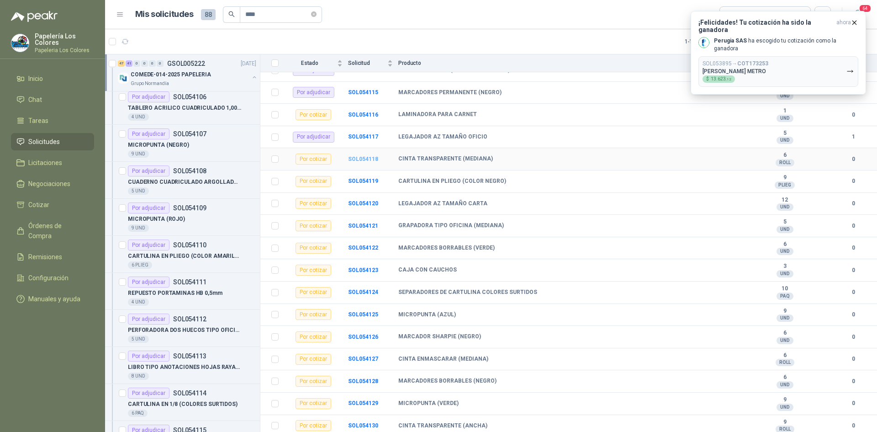
click at [366, 159] on b "SOL054118" at bounding box center [363, 159] width 30 height 6
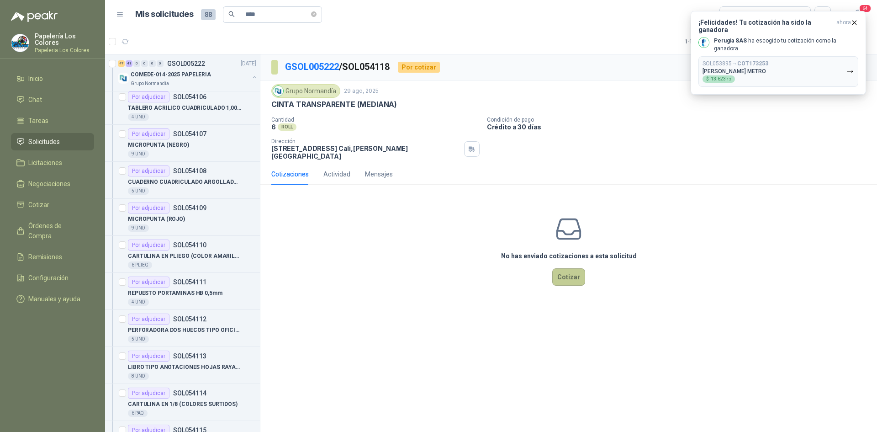
drag, startPoint x: 567, startPoint y: 268, endPoint x: 567, endPoint y: 273, distance: 4.6
click at [567, 273] on button "Cotizar" at bounding box center [568, 276] width 33 height 17
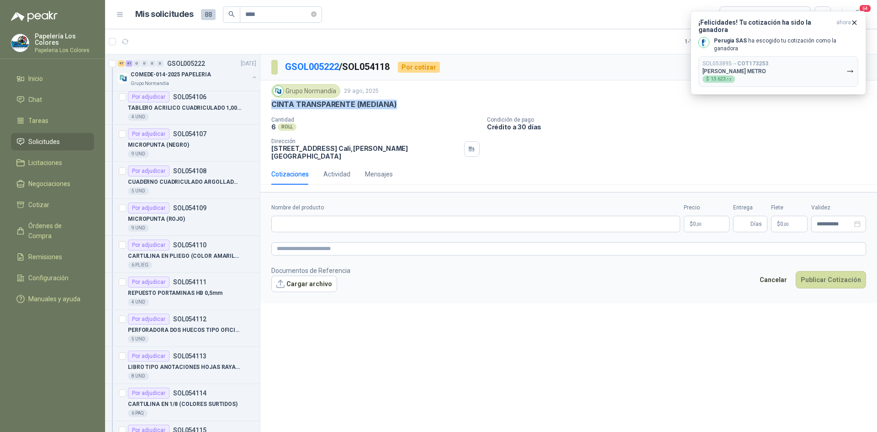
drag, startPoint x: 395, startPoint y: 104, endPoint x: 272, endPoint y: 103, distance: 122.4
click at [272, 103] on p "CINTA TRANSPARENTE (MEDIANA)" at bounding box center [334, 105] width 126 height 10
click at [335, 217] on input "Nombre del producto" at bounding box center [475, 224] width 409 height 16
paste input "**********"
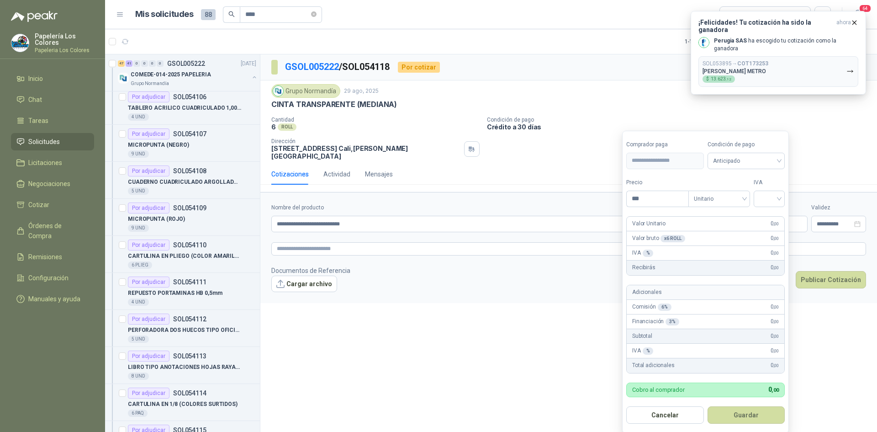
click at [703, 218] on body "Papelería Los Colores Papeleria Los Colores Inicio Chat Tareas Solicitudes Lici…" at bounding box center [438, 216] width 877 height 432
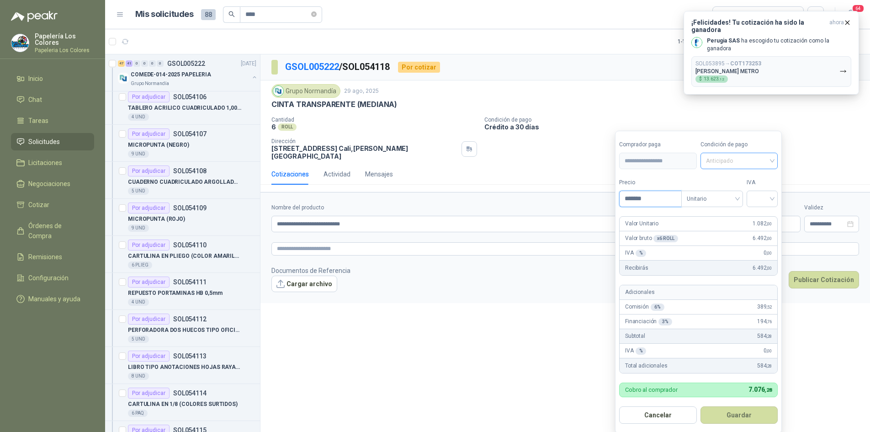
click at [731, 166] on span "Anticipado" at bounding box center [739, 161] width 67 height 14
click at [732, 195] on div "Crédito a 30 días" at bounding box center [741, 195] width 64 height 10
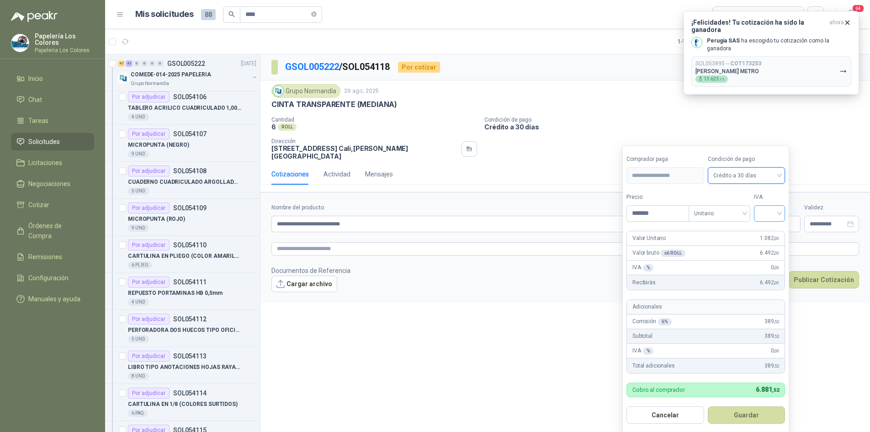
click at [783, 210] on div at bounding box center [769, 213] width 31 height 16
click at [774, 232] on div "19%" at bounding box center [771, 232] width 17 height 10
click at [754, 412] on button "Guardar" at bounding box center [748, 414] width 79 height 17
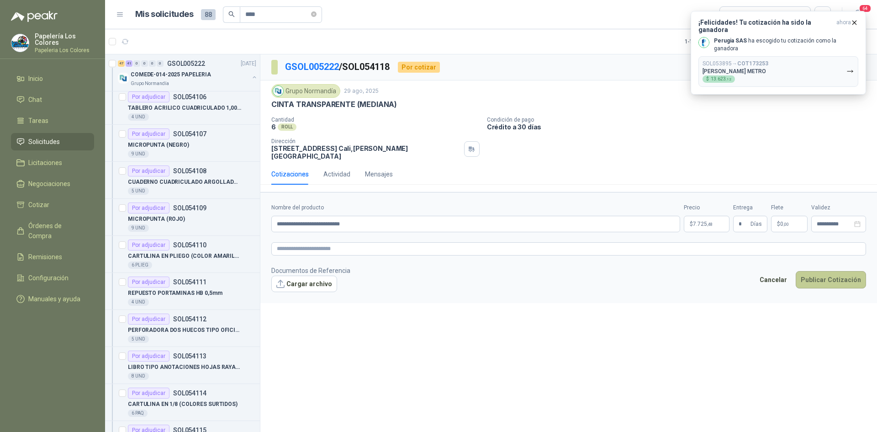
click at [837, 272] on button "Publicar Cotización" at bounding box center [831, 279] width 70 height 17
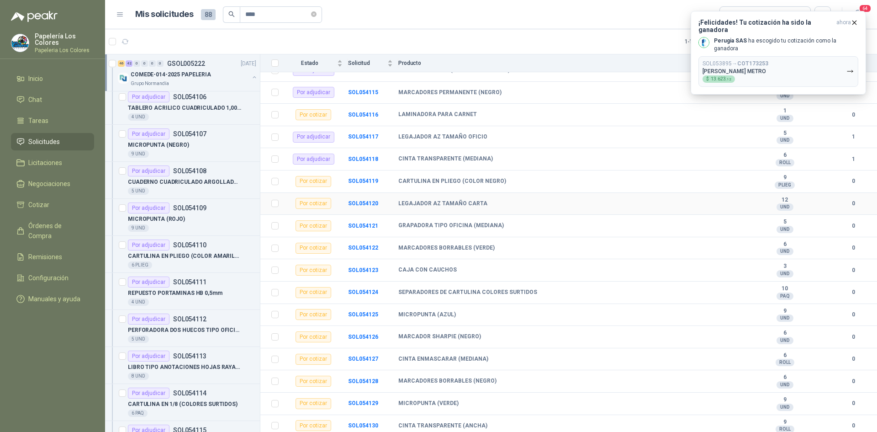
scroll to position [1051, 0]
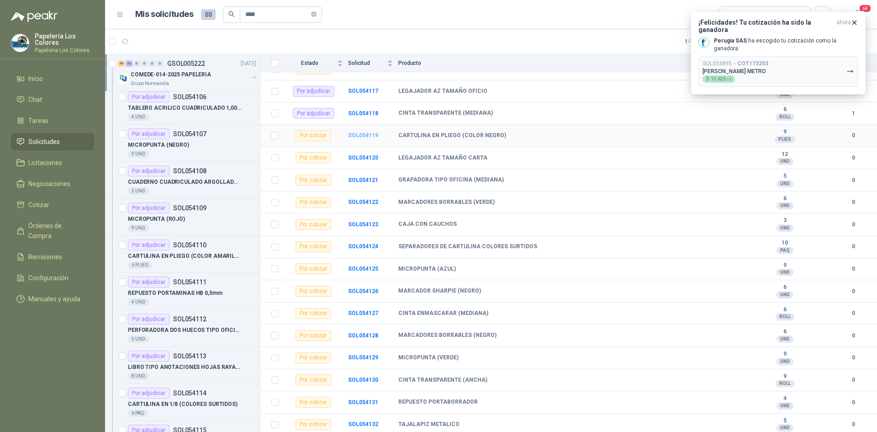
click at [359, 133] on b "SOL054119" at bounding box center [363, 135] width 30 height 6
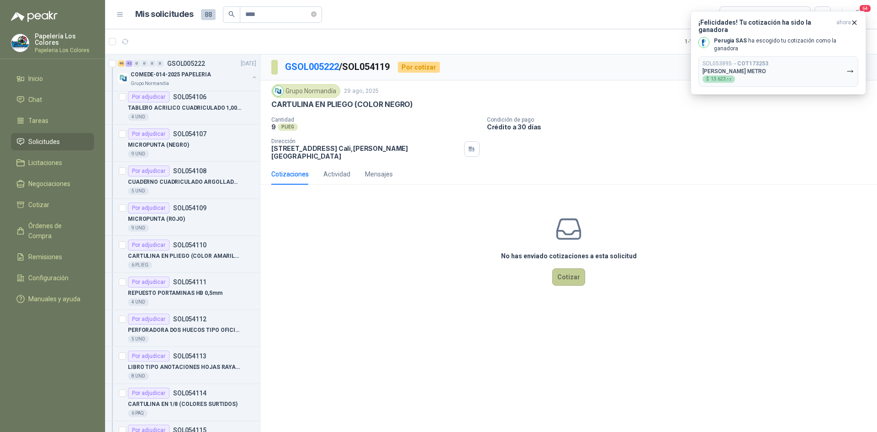
click at [580, 268] on button "Cotizar" at bounding box center [568, 276] width 33 height 17
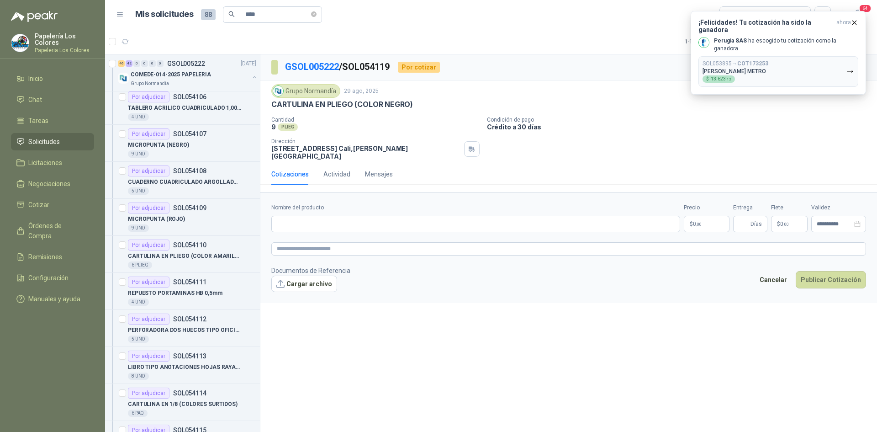
click at [412, 103] on div "CARTULINA EN PLIEGO (COLOR NEGRO)" at bounding box center [568, 105] width 595 height 10
drag, startPoint x: 411, startPoint y: 103, endPoint x: 271, endPoint y: 111, distance: 139.6
click at [271, 111] on div "Grupo [PERSON_NAME] [DATE] CARTULINA EN PLIEGO (COLOR NEGRO) Cantidad 9 PLIEG…" at bounding box center [568, 122] width 595 height 76
click at [360, 217] on input "Nombre del producto" at bounding box center [475, 224] width 409 height 16
paste input "**********"
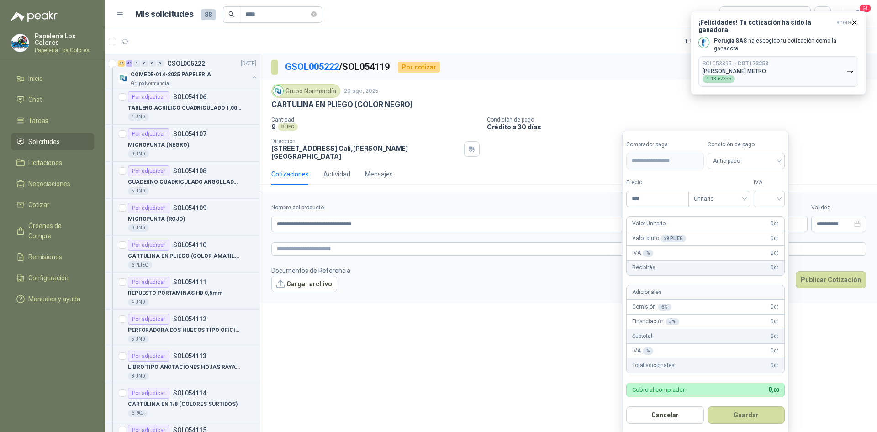
click at [703, 216] on body "Papelería Los Colores Papeleria Los Colores Inicio Chat Tareas Solicitudes Lici…" at bounding box center [438, 216] width 877 height 432
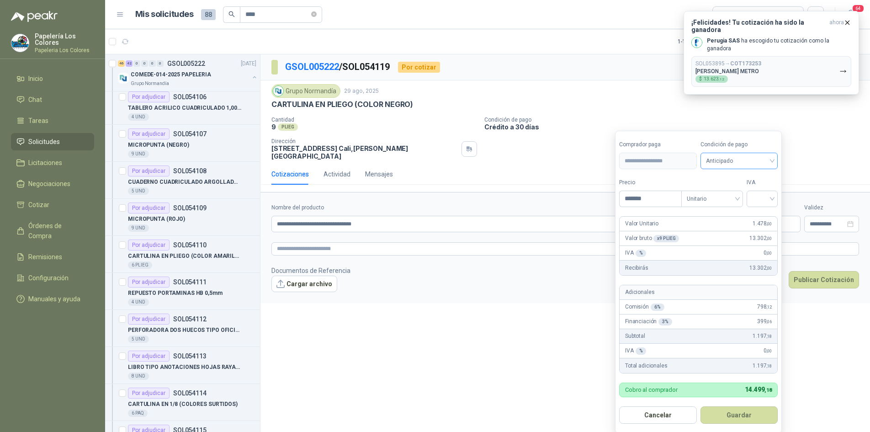
click at [753, 153] on input "search" at bounding box center [739, 160] width 67 height 14
click at [728, 193] on div "Crédito a 30 días" at bounding box center [741, 195] width 64 height 10
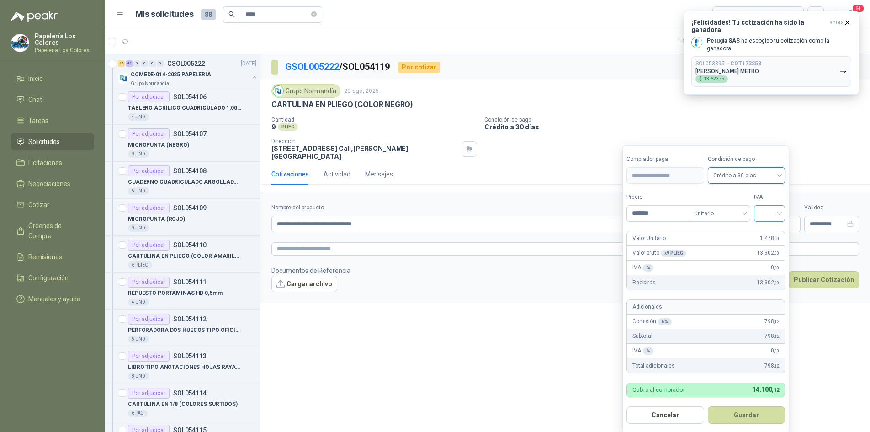
click at [766, 214] on input "search" at bounding box center [769, 213] width 20 height 14
click at [766, 234] on div "19%" at bounding box center [771, 232] width 17 height 10
click at [754, 413] on button "Guardar" at bounding box center [748, 414] width 79 height 17
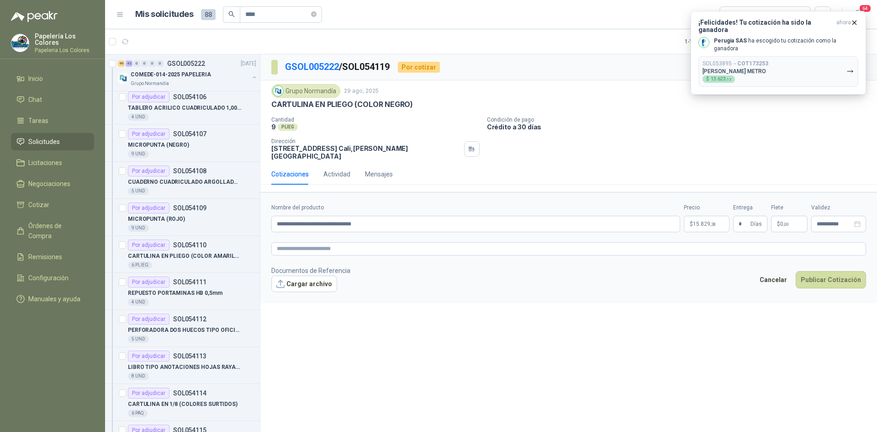
click at [834, 265] on footer "Documentos de Referencia Cargar archivo Cancelar Publicar Cotización" at bounding box center [568, 278] width 595 height 26
click at [847, 273] on button "Publicar Cotización" at bounding box center [831, 279] width 70 height 17
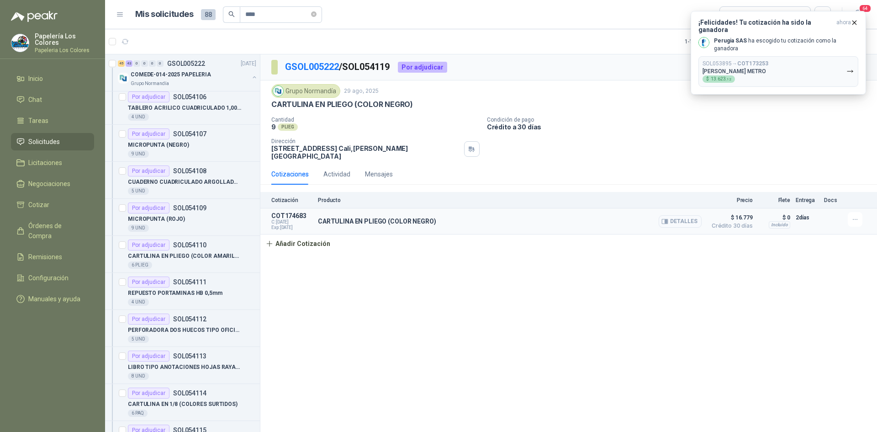
click at [681, 216] on button "Detalles" at bounding box center [680, 221] width 43 height 12
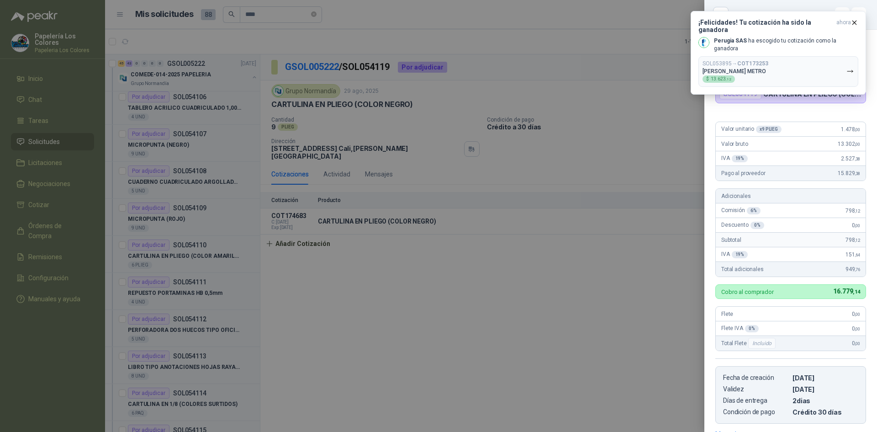
click at [635, 274] on div at bounding box center [438, 216] width 877 height 432
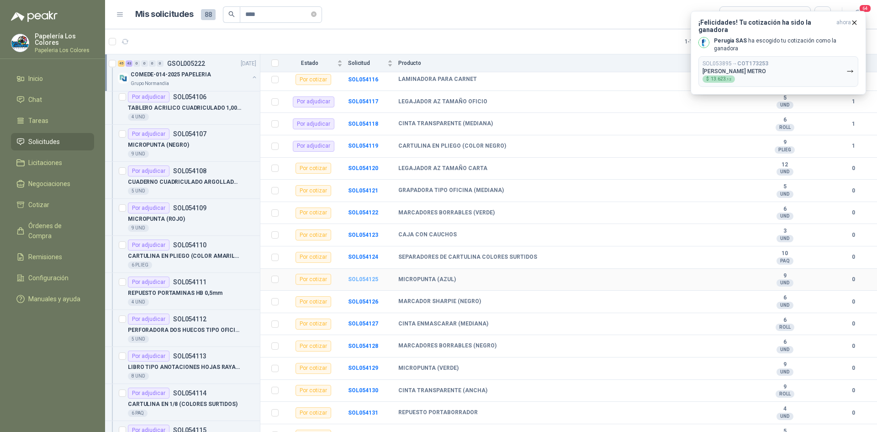
scroll to position [1051, 0]
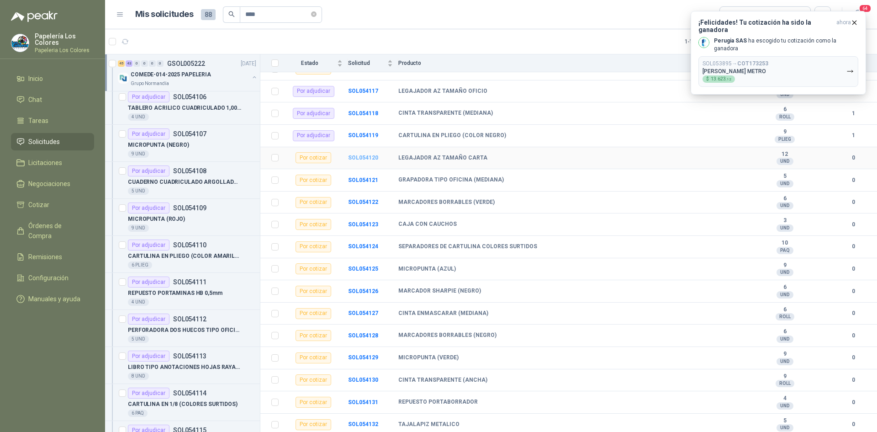
click at [366, 157] on b "SOL054120" at bounding box center [363, 157] width 30 height 6
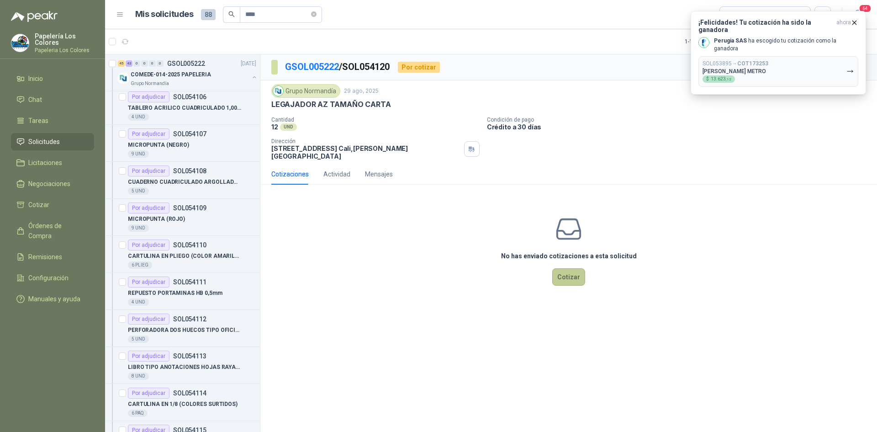
click at [569, 270] on button "Cotizar" at bounding box center [568, 276] width 33 height 17
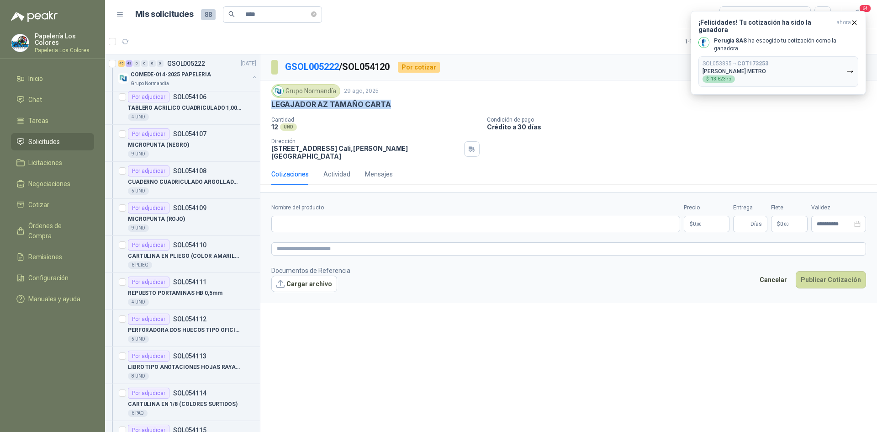
drag, startPoint x: 387, startPoint y: 103, endPoint x: 263, endPoint y: 109, distance: 123.9
click at [263, 109] on div "Grupo [PERSON_NAME] [DATE] LEGAJADOR AZ TAMAÑO CARTA Cantidad 12 UND Condició…" at bounding box center [568, 121] width 617 height 83
click at [339, 224] on input "Nombre del producto" at bounding box center [475, 224] width 409 height 16
paste input "**********"
click at [706, 217] on body "Papelería Los Colores Papeleria Los Colores Inicio Chat Tareas Solicitudes Lici…" at bounding box center [438, 216] width 877 height 432
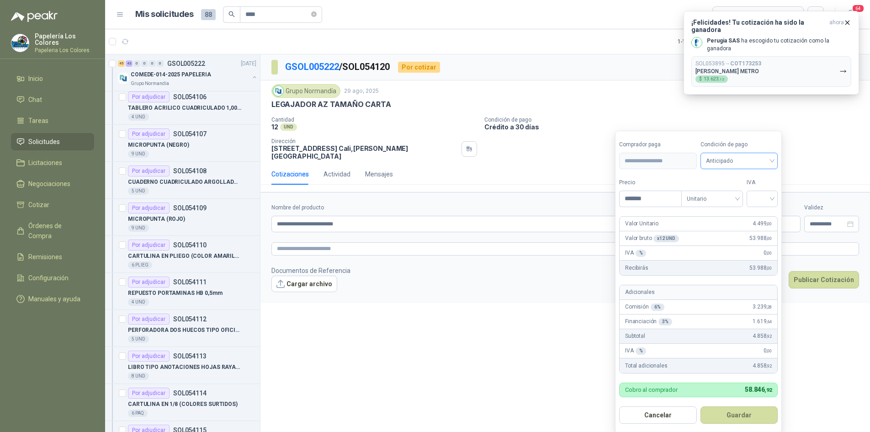
click at [735, 165] on span "Anticipado" at bounding box center [739, 161] width 67 height 14
click at [731, 192] on div "Crédito a 30 días" at bounding box center [741, 195] width 64 height 10
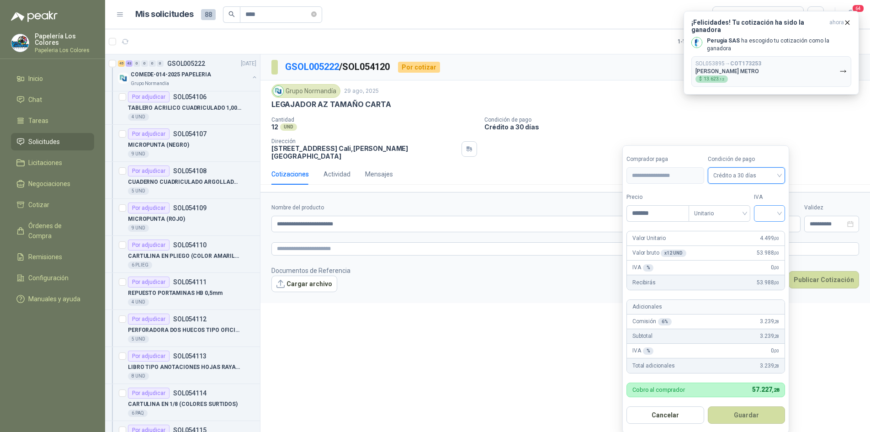
click at [768, 213] on input "search" at bounding box center [769, 213] width 20 height 14
click at [770, 228] on div "19%" at bounding box center [771, 232] width 17 height 10
click at [758, 412] on button "Guardar" at bounding box center [748, 414] width 79 height 17
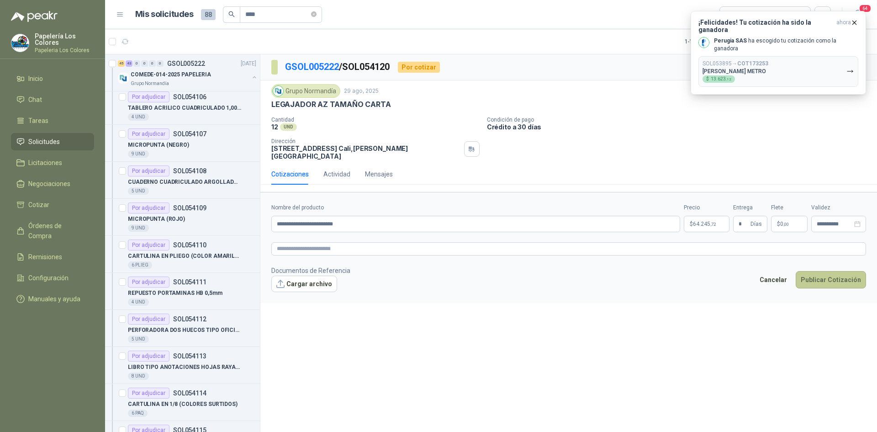
click at [851, 271] on button "Publicar Cotización" at bounding box center [831, 279] width 70 height 17
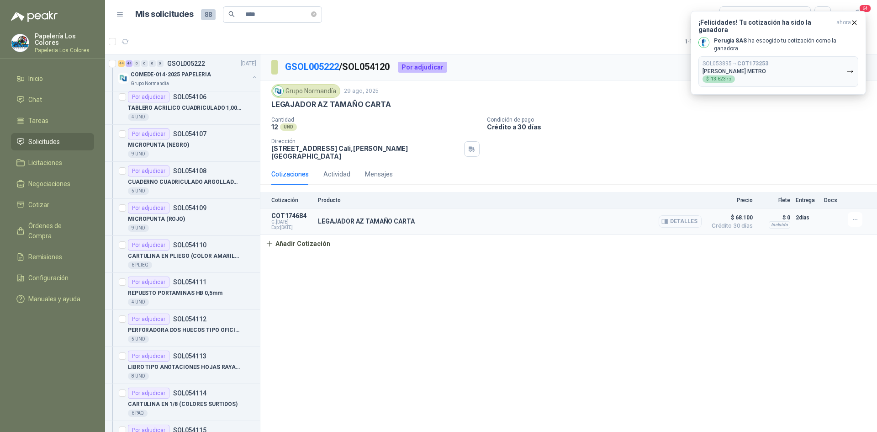
click at [688, 216] on button "Detalles" at bounding box center [680, 221] width 43 height 12
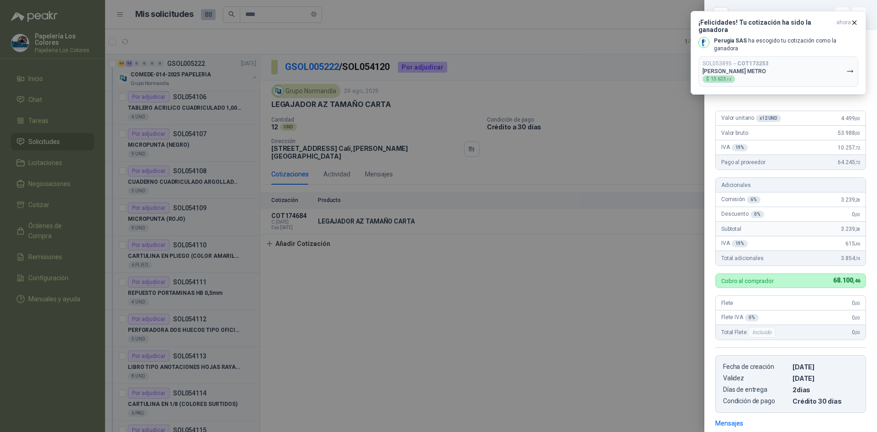
click at [628, 307] on div at bounding box center [438, 216] width 877 height 432
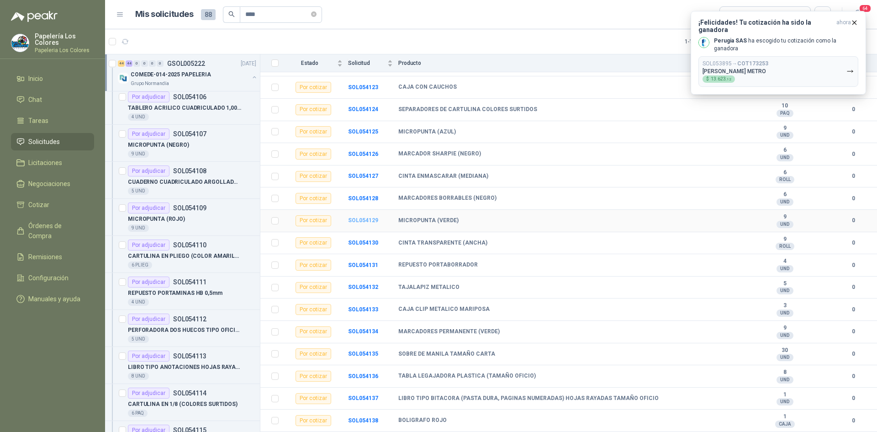
scroll to position [1096, 0]
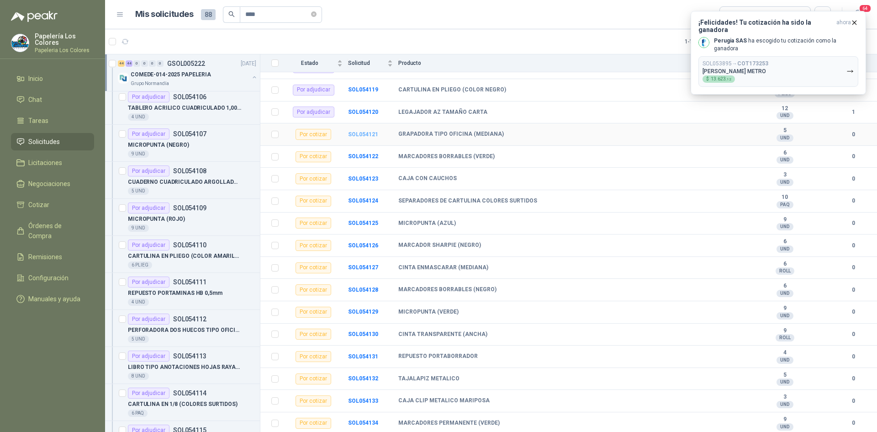
click at [362, 131] on b "SOL054121" at bounding box center [363, 134] width 30 height 6
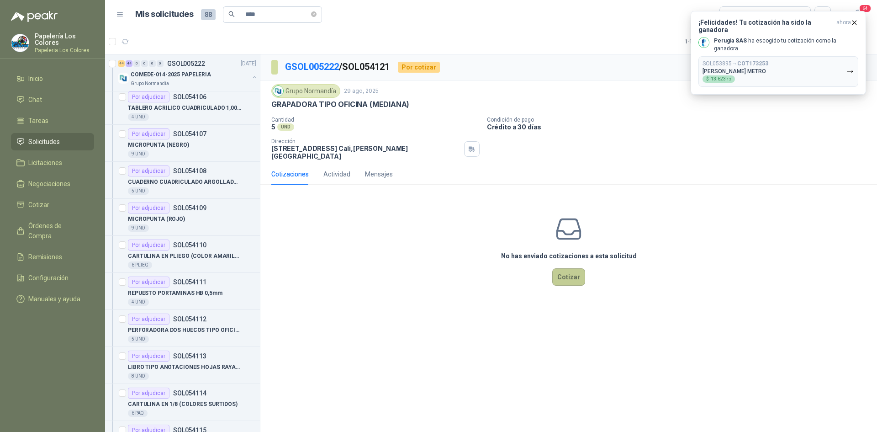
click at [567, 270] on button "Cotizar" at bounding box center [568, 276] width 33 height 17
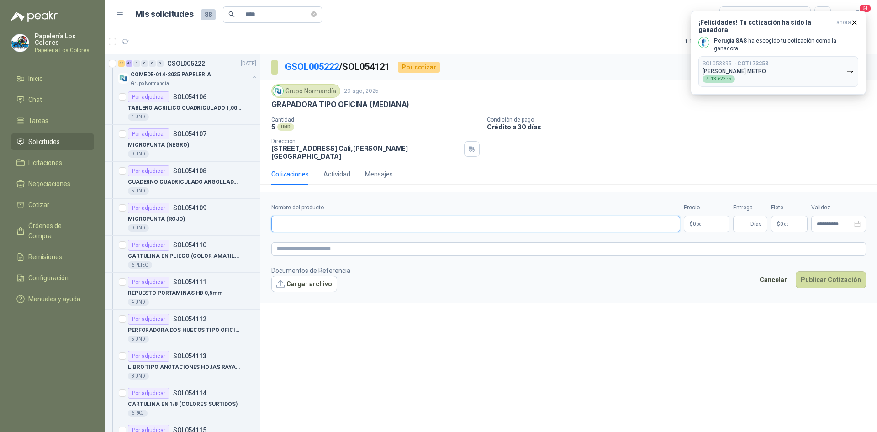
click at [335, 218] on input "Nombre del producto" at bounding box center [475, 224] width 409 height 16
drag, startPoint x: 408, startPoint y: 105, endPoint x: 273, endPoint y: 111, distance: 135.8
click at [273, 111] on div "Grupo [PERSON_NAME] [DATE] GRAPADORA TIPO OFICINA (MEDIANA) Cantidad 5 UND Co…" at bounding box center [568, 122] width 595 height 76
click at [356, 218] on input "Nombre del producto" at bounding box center [475, 224] width 409 height 16
paste input "**********"
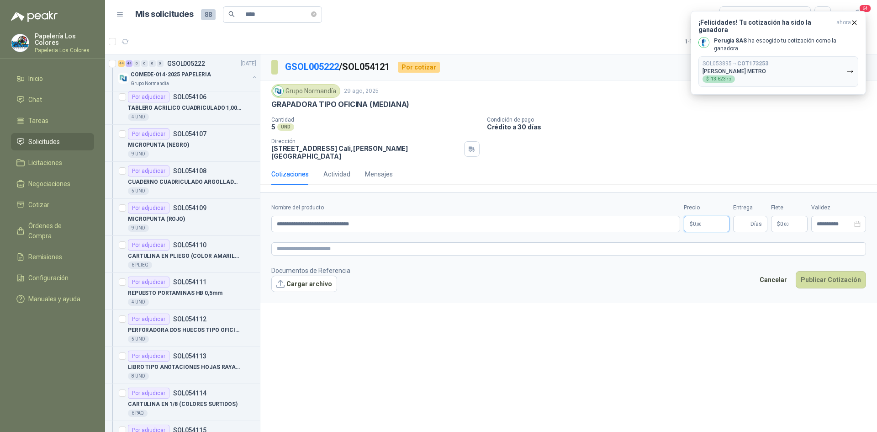
click at [707, 216] on body "Papelería Los Colores Papeleria Los Colores Inicio Chat Tareas Solicitudes Lici…" at bounding box center [438, 216] width 877 height 432
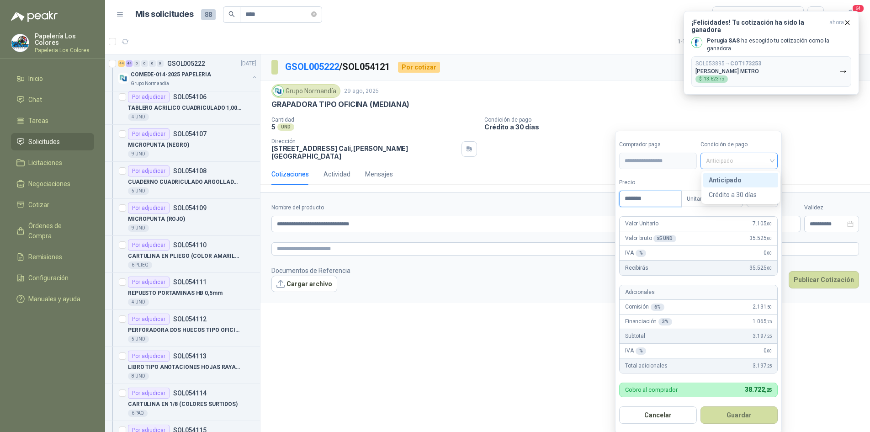
click at [764, 159] on span "Anticipado" at bounding box center [739, 161] width 67 height 14
click at [750, 196] on div "Crédito a 30 días" at bounding box center [741, 195] width 64 height 10
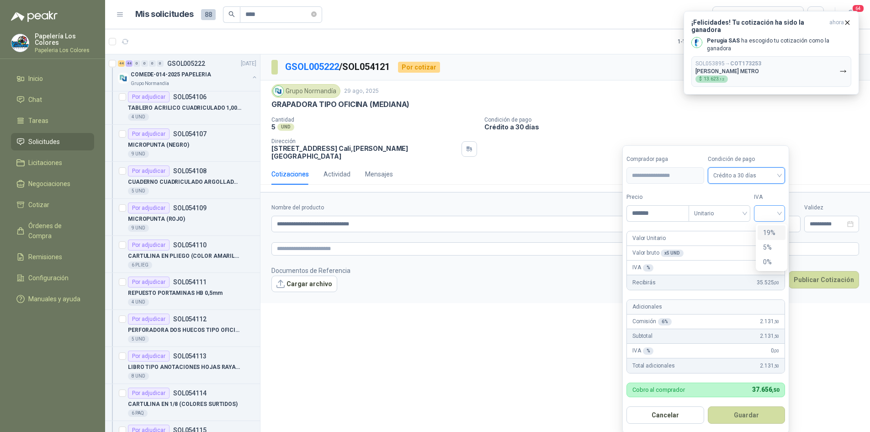
click at [760, 215] on div at bounding box center [769, 213] width 31 height 16
click at [769, 237] on div "19%" at bounding box center [771, 232] width 17 height 10
click at [738, 416] on button "Guardar" at bounding box center [748, 414] width 79 height 17
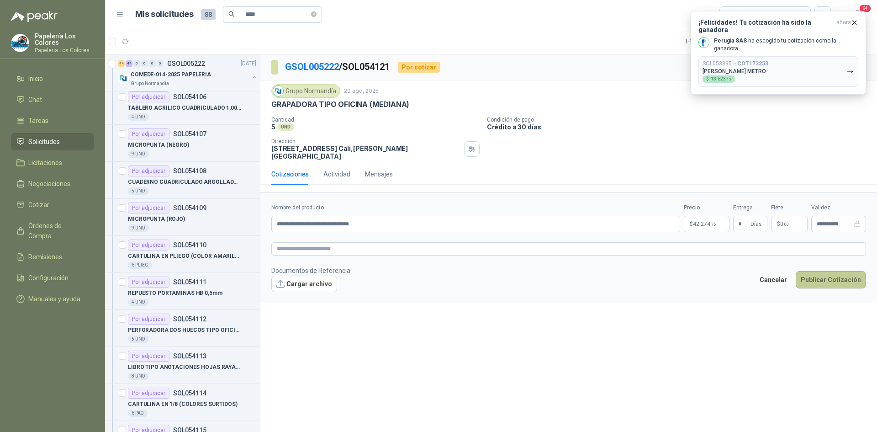
click at [820, 271] on button "Publicar Cotización" at bounding box center [831, 279] width 70 height 17
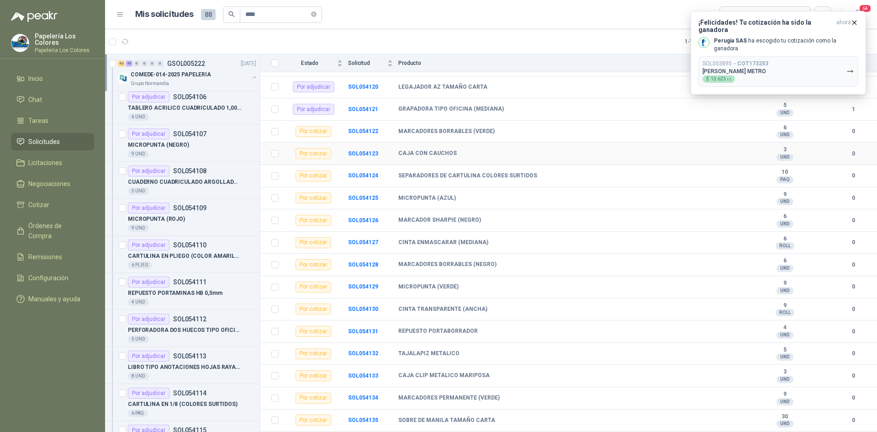
scroll to position [1142, 0]
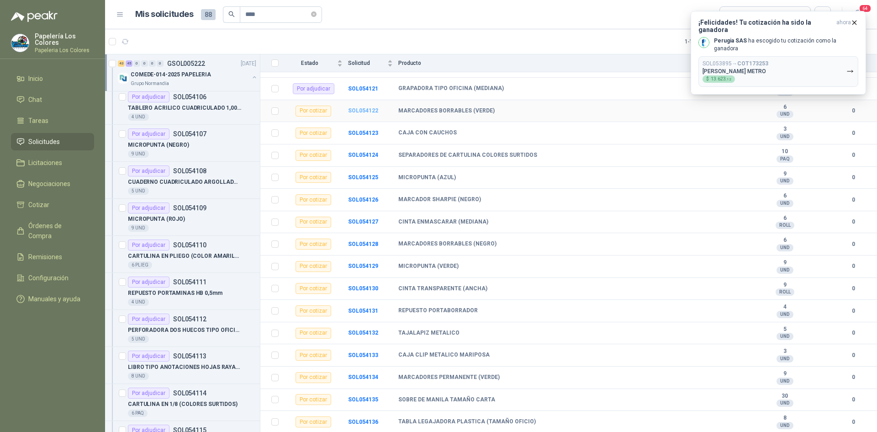
click at [365, 108] on b "SOL054122" at bounding box center [363, 110] width 30 height 6
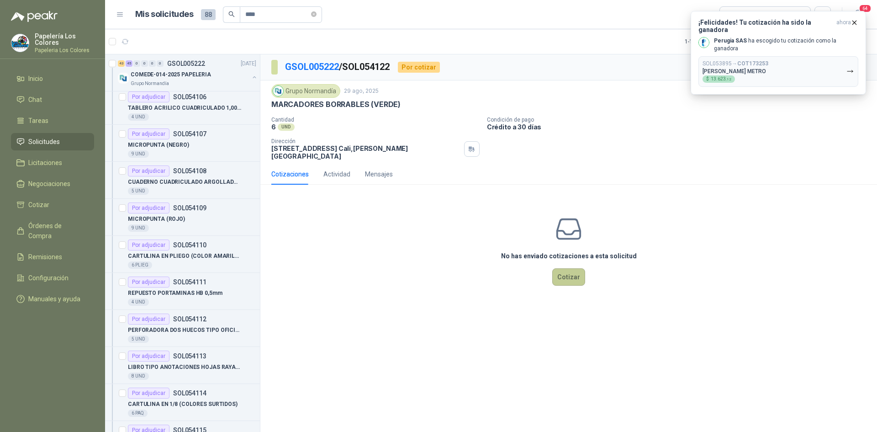
click at [574, 269] on button "Cotizar" at bounding box center [568, 276] width 33 height 17
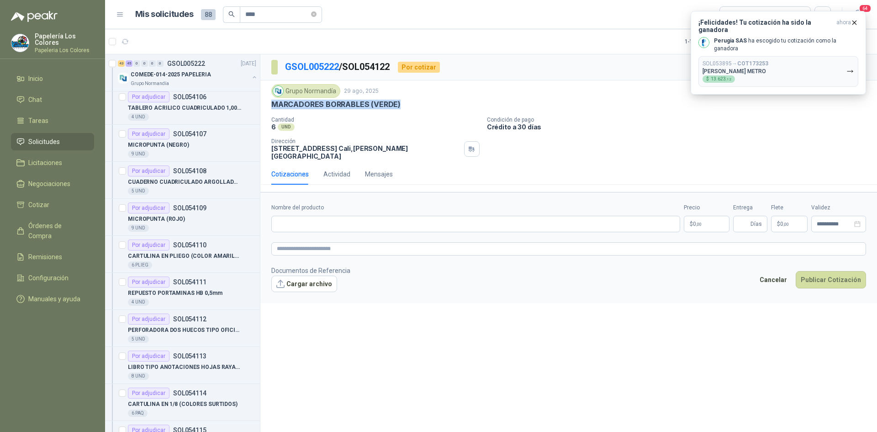
drag, startPoint x: 398, startPoint y: 104, endPoint x: 267, endPoint y: 104, distance: 131.1
click at [267, 104] on div "Grupo [PERSON_NAME] [DATE] MARCADORES BORRABLES (VERDE) Cantidad 6 UND Condic…" at bounding box center [568, 121] width 617 height 83
click at [398, 219] on input "Nombre del producto" at bounding box center [475, 224] width 409 height 16
paste input "**********"
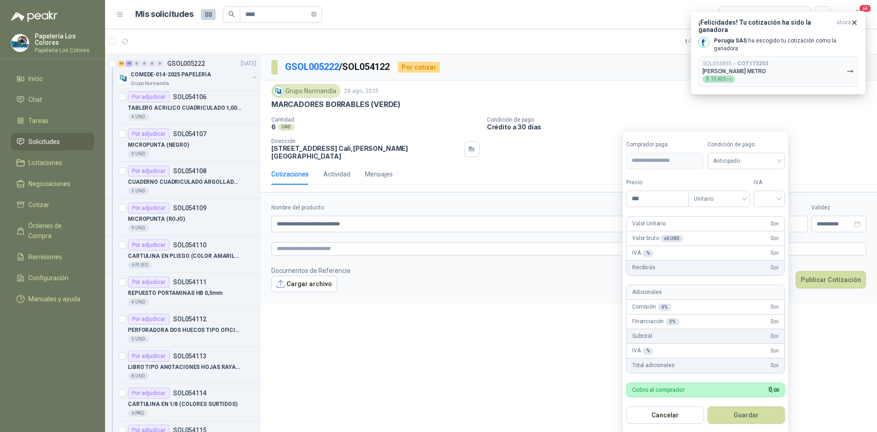
click at [722, 213] on body "Papelería Los Colores Papeleria Los Colores Inicio Chat Tareas Solicitudes Lici…" at bounding box center [438, 216] width 877 height 432
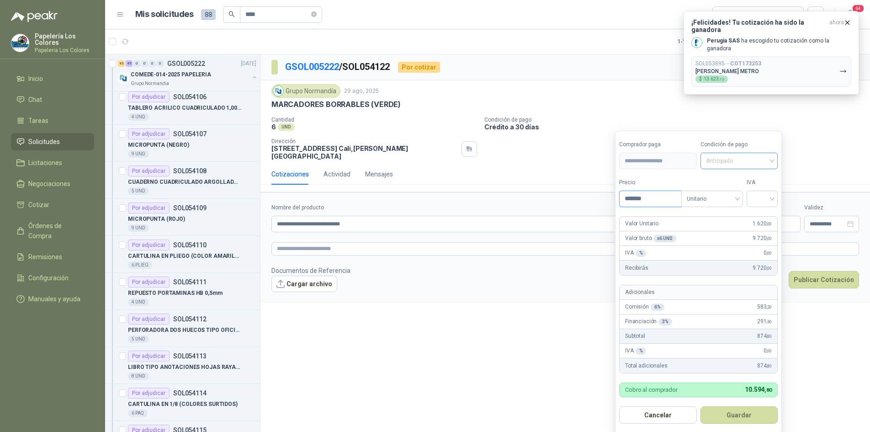
click at [732, 157] on span "Anticipado" at bounding box center [739, 161] width 67 height 14
click at [734, 189] on div "Crédito a 30 días" at bounding box center [740, 194] width 75 height 15
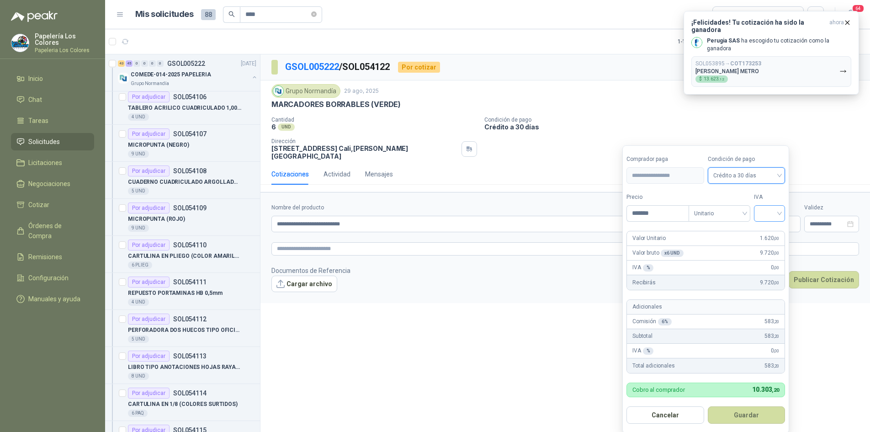
drag, startPoint x: 768, startPoint y: 208, endPoint x: 768, endPoint y: 217, distance: 8.2
click at [769, 209] on input "search" at bounding box center [769, 213] width 20 height 14
click at [770, 227] on div "19%" at bounding box center [771, 232] width 28 height 15
click at [756, 419] on button "Guardar" at bounding box center [748, 414] width 79 height 17
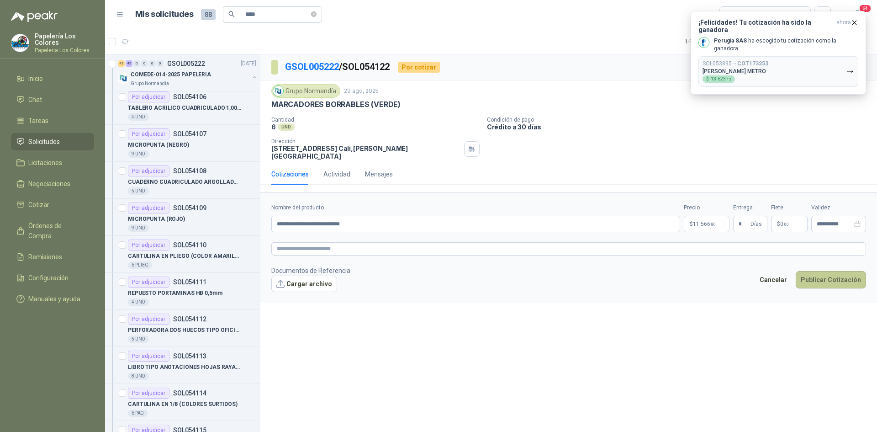
click at [831, 277] on button "Publicar Cotización" at bounding box center [831, 279] width 70 height 17
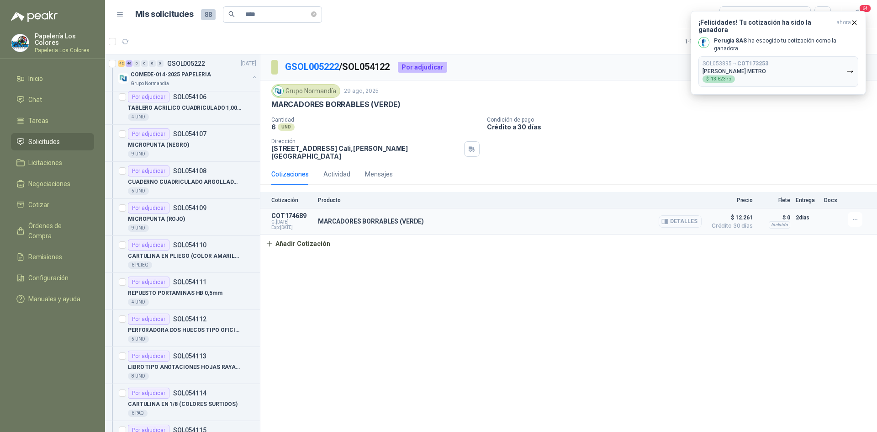
click at [691, 217] on button "Detalles" at bounding box center [680, 221] width 43 height 12
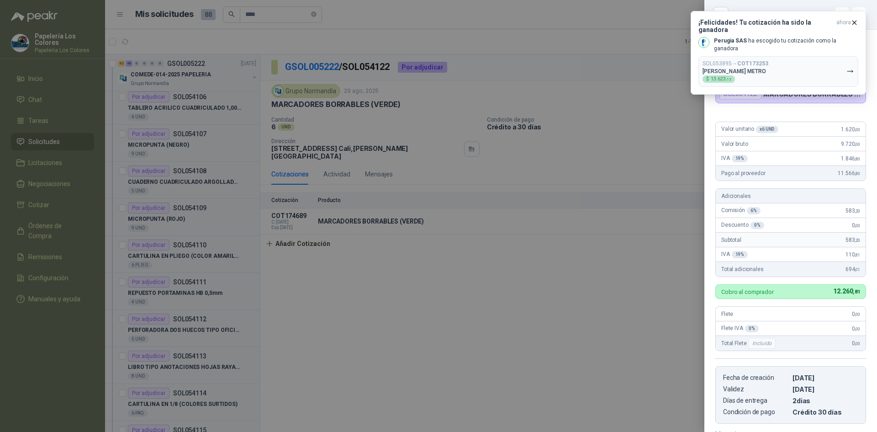
click at [586, 262] on div at bounding box center [438, 216] width 877 height 432
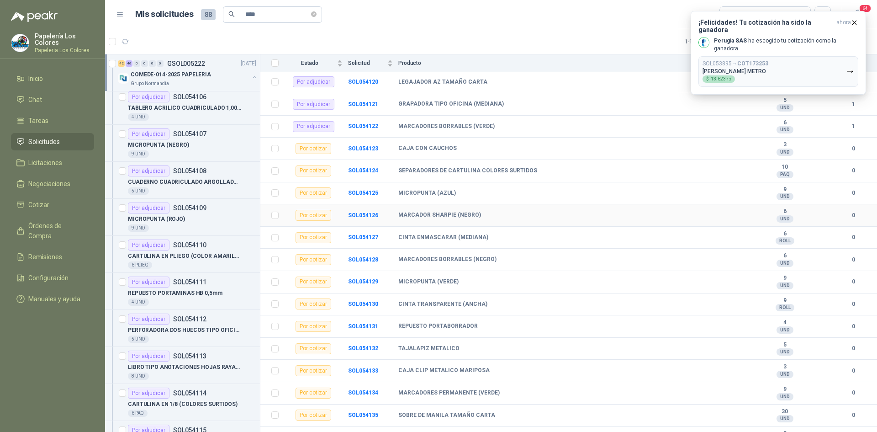
scroll to position [1142, 0]
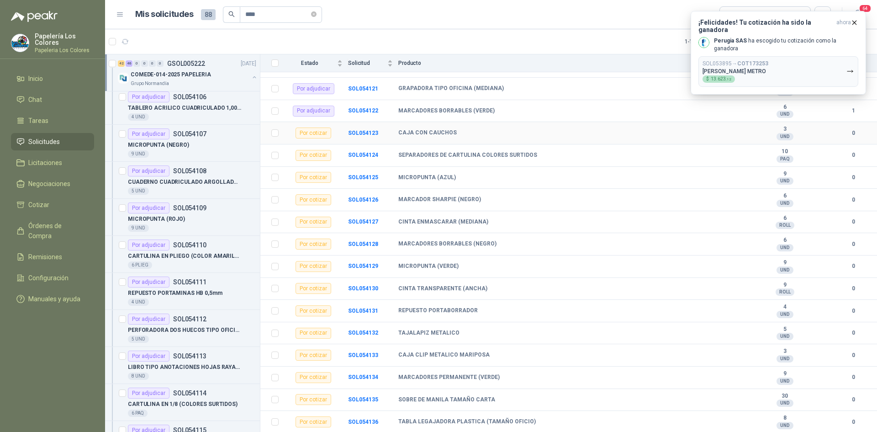
click at [364, 136] on td "SOL054123" at bounding box center [373, 133] width 50 height 22
click at [366, 131] on b "SOL054123" at bounding box center [363, 133] width 30 height 6
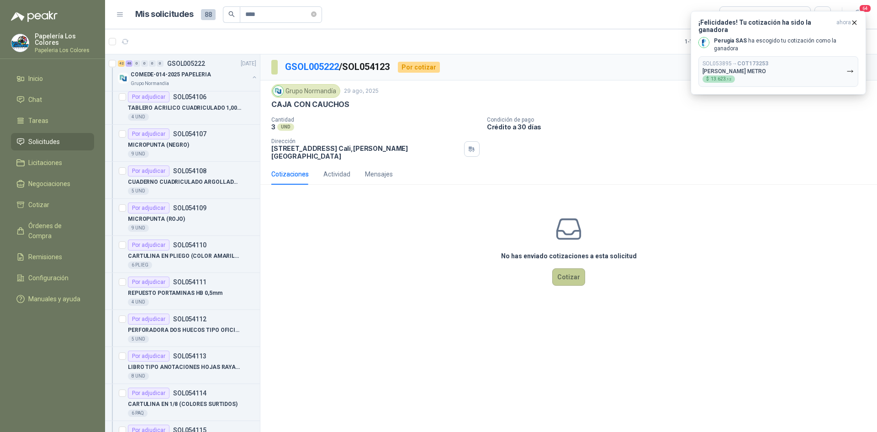
click at [575, 269] on button "Cotizar" at bounding box center [568, 276] width 33 height 17
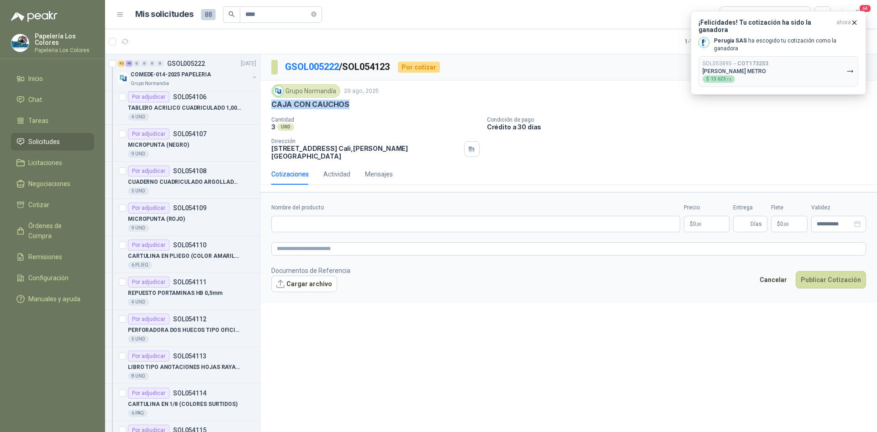
drag, startPoint x: 346, startPoint y: 104, endPoint x: 270, endPoint y: 109, distance: 76.0
click at [270, 109] on div "Grupo [PERSON_NAME] [DATE] CAJA CON CAUCHOS Cantidad 3 UND Condición de pago …" at bounding box center [568, 121] width 617 height 83
click at [337, 220] on input "Nombre del producto" at bounding box center [475, 224] width 409 height 16
paste input "**********"
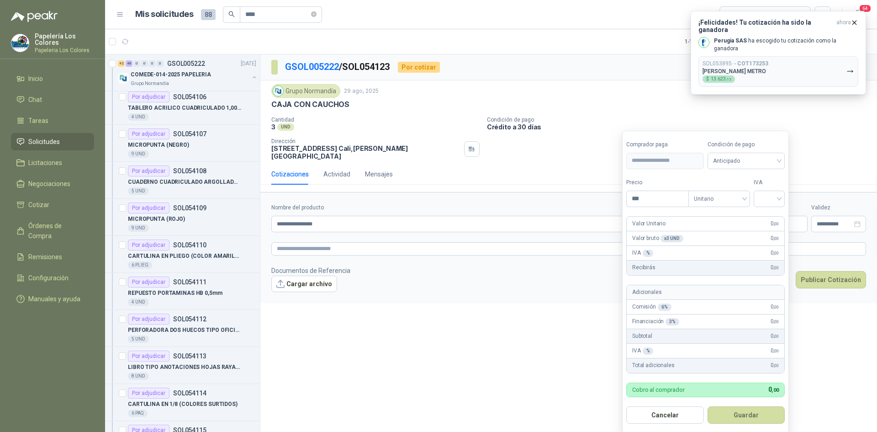
click at [707, 215] on body "Papelería Los Colores Papeleria Los Colores Inicio Chat Tareas Solicitudes Lici…" at bounding box center [438, 216] width 877 height 432
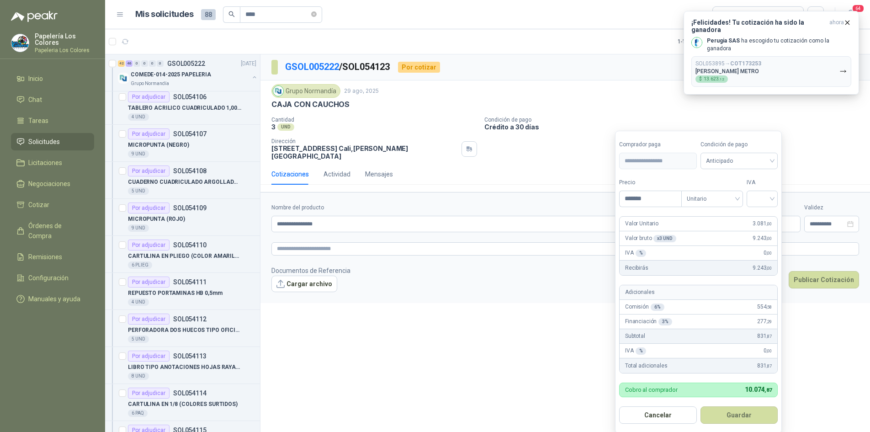
click at [595, 105] on div "CAJA CON CAUCHOS" at bounding box center [564, 105] width 587 height 10
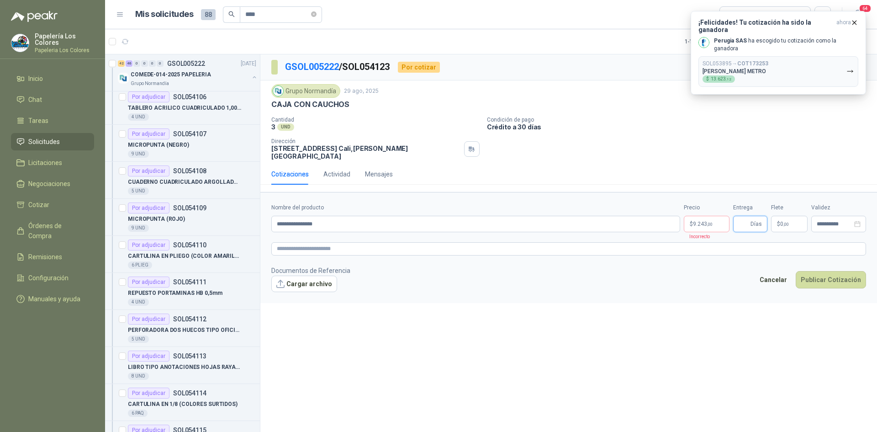
click at [747, 216] on input "Entrega" at bounding box center [744, 224] width 10 height 16
click at [820, 274] on button "Publicar Cotización" at bounding box center [831, 279] width 70 height 17
click at [842, 271] on button "Publicar Cotización" at bounding box center [831, 279] width 70 height 17
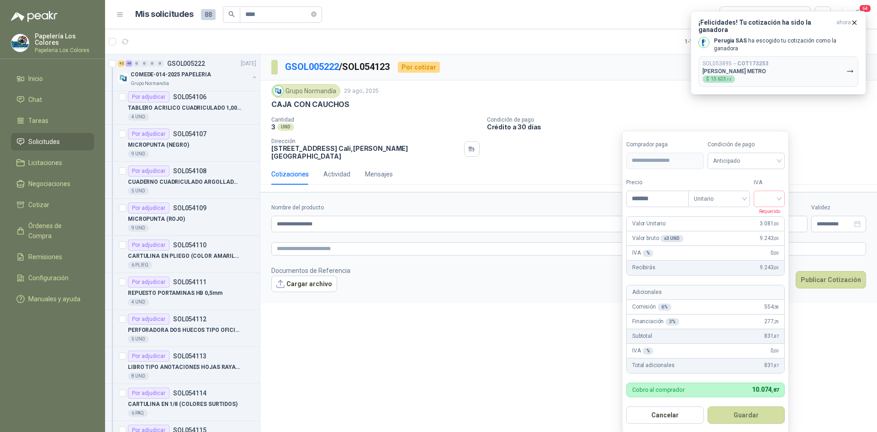
click at [710, 217] on body "Papelería Los Colores Papeleria Los Colores Inicio Chat Tareas Solicitudes Lici…" at bounding box center [438, 216] width 877 height 432
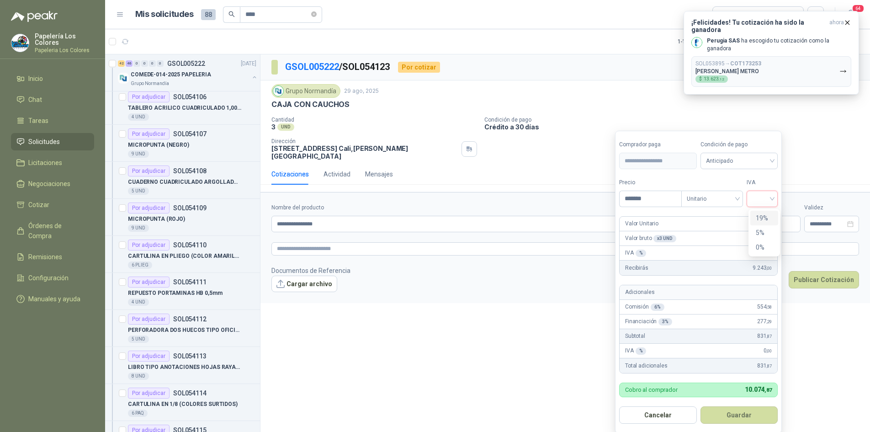
click at [760, 199] on input "search" at bounding box center [762, 198] width 20 height 14
click at [762, 217] on div "19%" at bounding box center [764, 218] width 17 height 10
drag, startPoint x: 746, startPoint y: 150, endPoint x: 746, endPoint y: 160, distance: 9.6
click at [746, 150] on div "Condición de pago Anticipado" at bounding box center [740, 154] width 79 height 29
click at [745, 161] on span "Anticipado" at bounding box center [741, 161] width 68 height 14
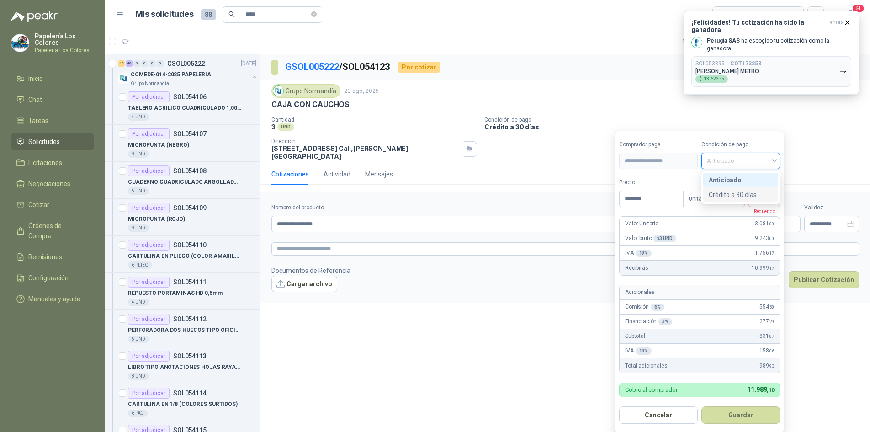
click at [748, 192] on div "Crédito a 30 días" at bounding box center [741, 195] width 64 height 10
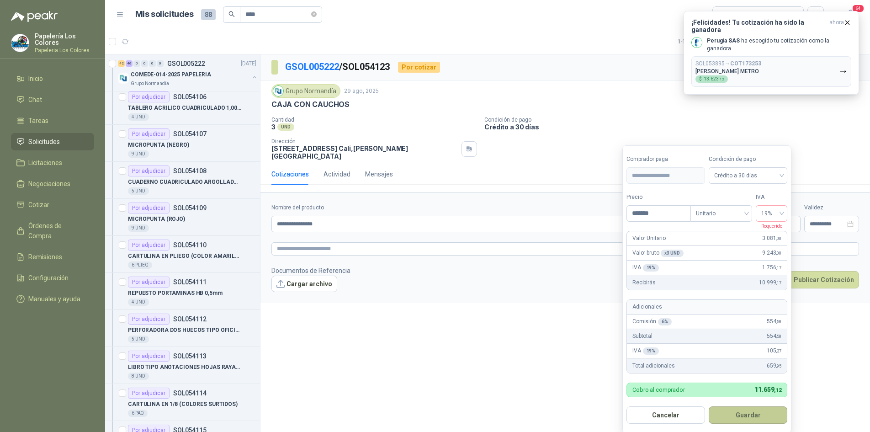
click at [769, 416] on button "Guardar" at bounding box center [748, 414] width 79 height 17
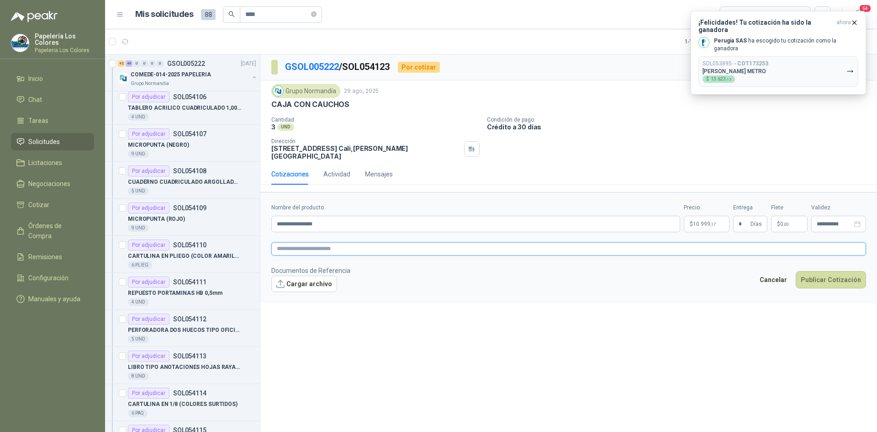
click at [762, 246] on textarea at bounding box center [568, 248] width 595 height 13
click at [685, 303] on div "**********" at bounding box center [568, 244] width 617 height 381
click at [682, 242] on textarea at bounding box center [568, 248] width 595 height 13
click at [756, 218] on span "Días" at bounding box center [756, 224] width 11 height 16
click at [820, 275] on button "Publicar Cotización" at bounding box center [831, 279] width 70 height 17
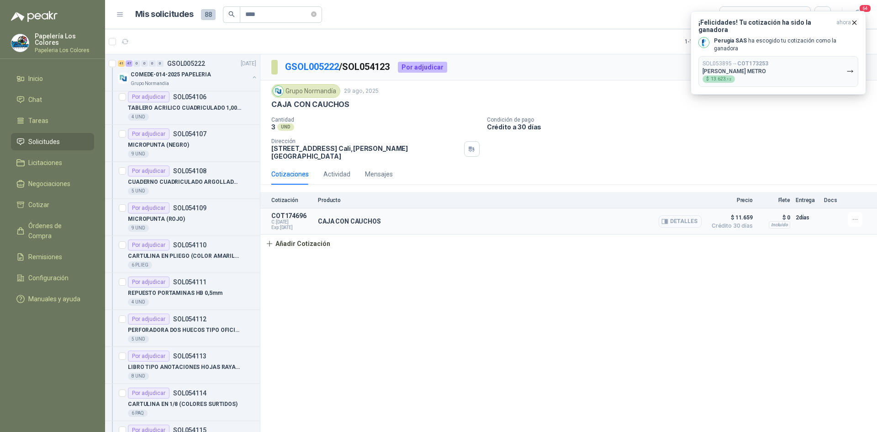
click at [688, 215] on button "Detalles" at bounding box center [680, 221] width 43 height 12
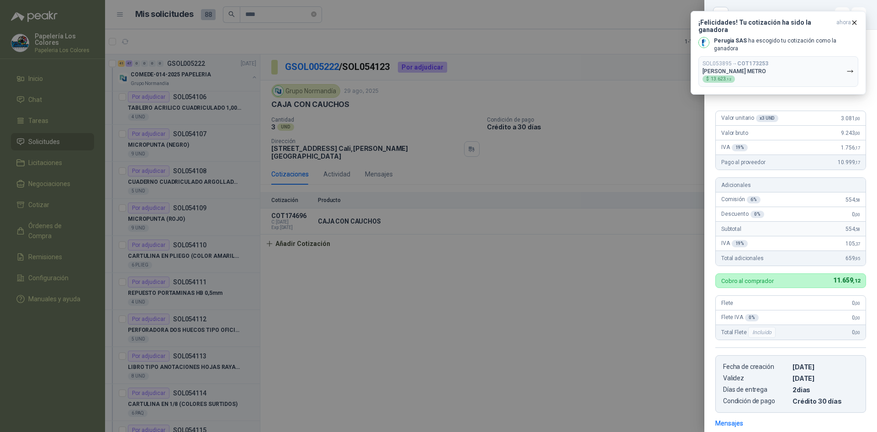
click at [348, 309] on div at bounding box center [438, 216] width 877 height 432
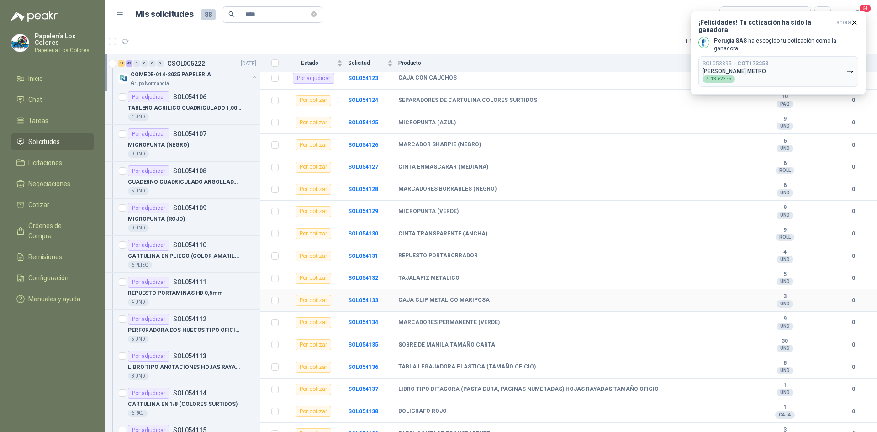
scroll to position [1188, 0]
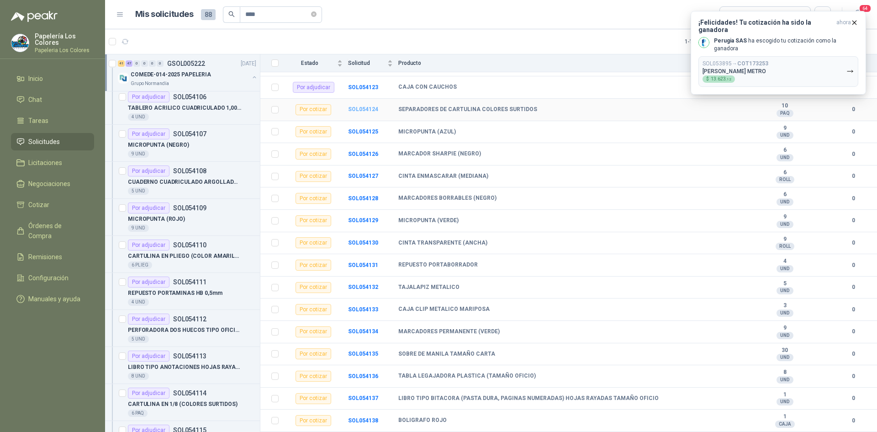
click at [357, 108] on b "SOL054124" at bounding box center [363, 109] width 30 height 6
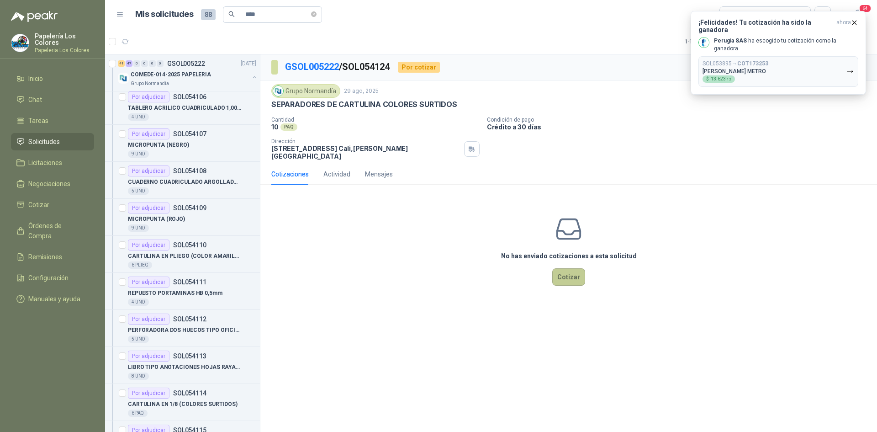
click at [570, 271] on button "Cotizar" at bounding box center [568, 276] width 33 height 17
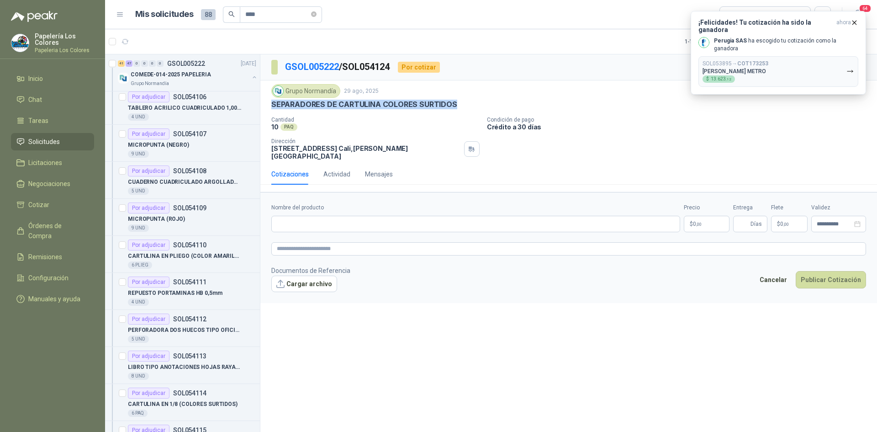
drag, startPoint x: 453, startPoint y: 103, endPoint x: 260, endPoint y: 107, distance: 192.8
click at [260, 107] on div "Grupo [PERSON_NAME] [DATE] SEPARADORES DE CARTULINA COLORES SURTIDOS Cantidad …" at bounding box center [568, 121] width 617 height 83
click at [345, 220] on input "Nombre del producto" at bounding box center [475, 224] width 409 height 16
paste input "**********"
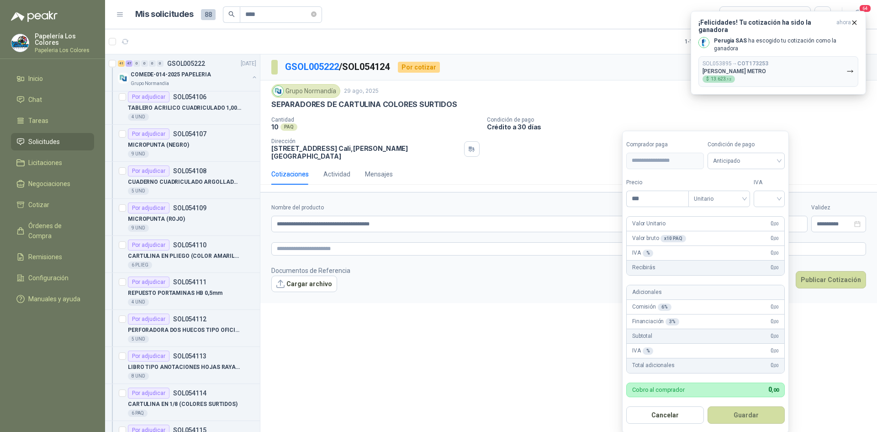
click at [708, 216] on body "Papelería Los Colores Papeleria Los Colores Inicio Chat Tareas Solicitudes Lici…" at bounding box center [438, 216] width 877 height 432
click at [574, 281] on footer "Documentos de Referencia Cargar archivo Cancelar Publicar Cotización" at bounding box center [568, 278] width 595 height 26
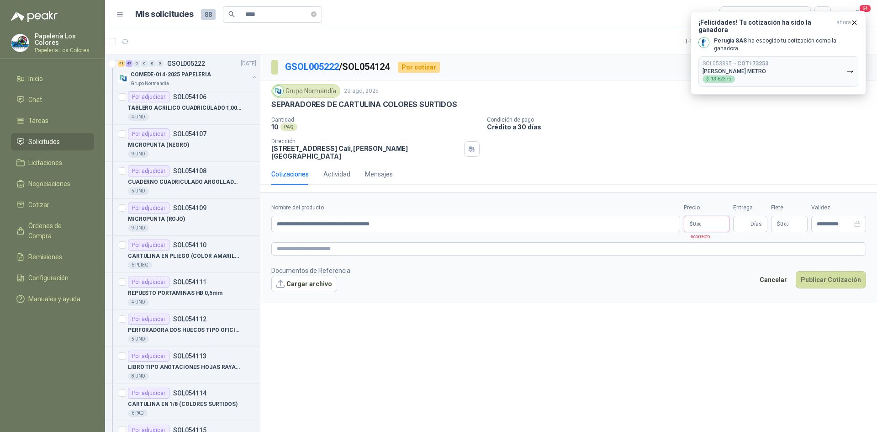
click at [701, 211] on body "Papelería Los Colores Papeleria Los Colores Inicio Chat Tareas Solicitudes Lici…" at bounding box center [438, 216] width 877 height 432
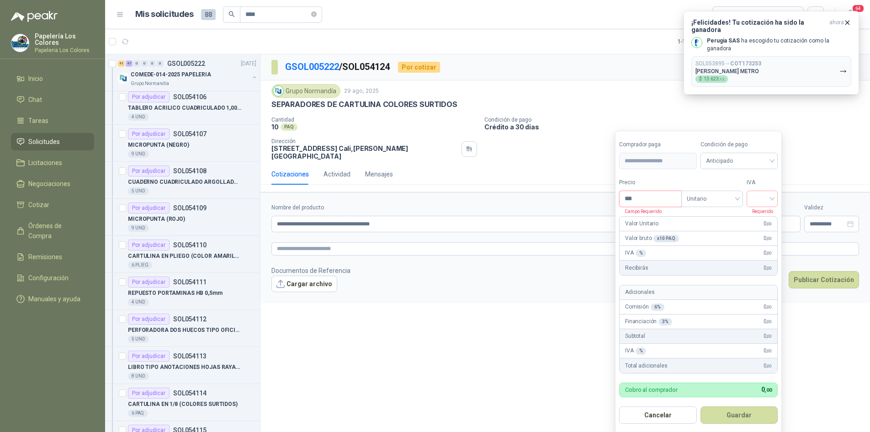
click at [658, 199] on input "***" at bounding box center [650, 199] width 62 height 16
click at [724, 156] on span "Anticipado" at bounding box center [739, 161] width 67 height 14
click at [748, 192] on div "Crédito a 30 días" at bounding box center [741, 195] width 64 height 10
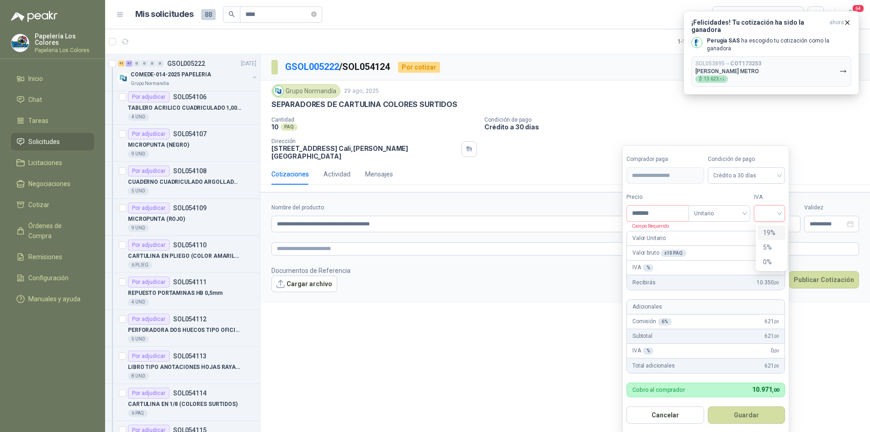
click at [765, 210] on input "search" at bounding box center [769, 213] width 20 height 14
click at [777, 230] on div "19%" at bounding box center [771, 232] width 17 height 10
click at [752, 412] on button "Guardar" at bounding box center [748, 414] width 79 height 17
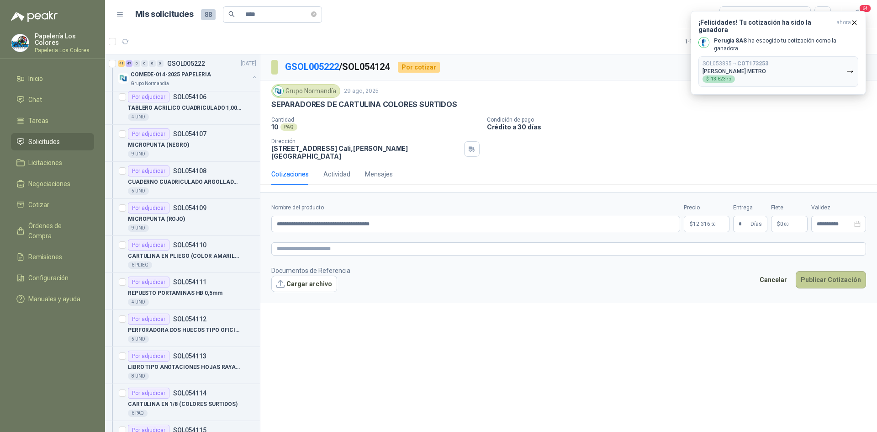
click at [813, 274] on button "Publicar Cotización" at bounding box center [831, 279] width 70 height 17
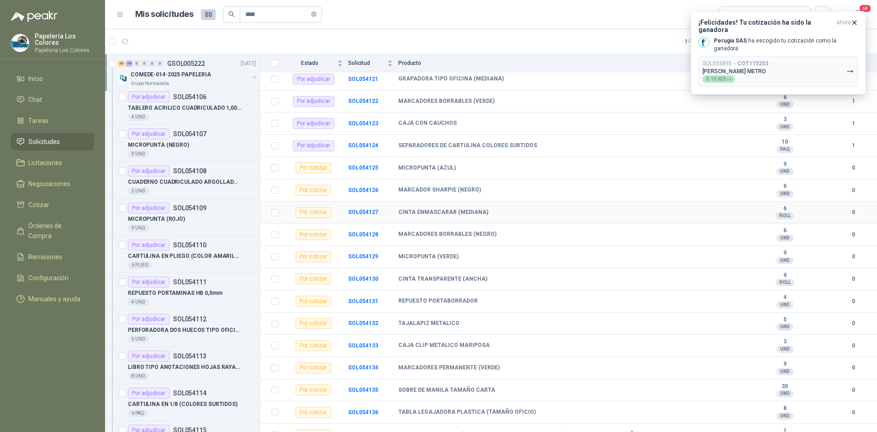
scroll to position [1142, 0]
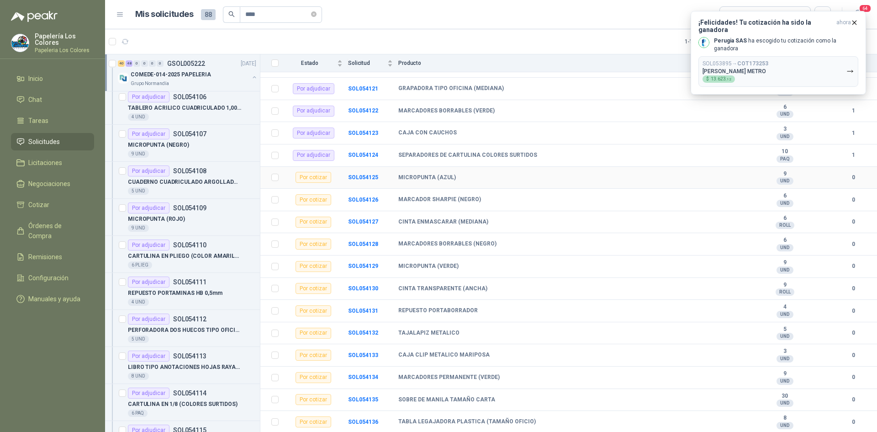
click at [364, 173] on td "SOL054125" at bounding box center [373, 178] width 50 height 22
click at [369, 174] on b "SOL054125" at bounding box center [363, 177] width 30 height 6
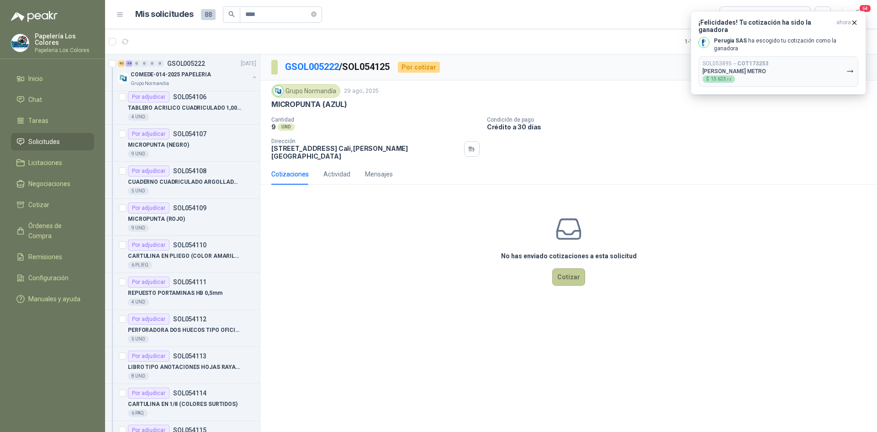
click at [569, 268] on button "Cotizar" at bounding box center [568, 276] width 33 height 17
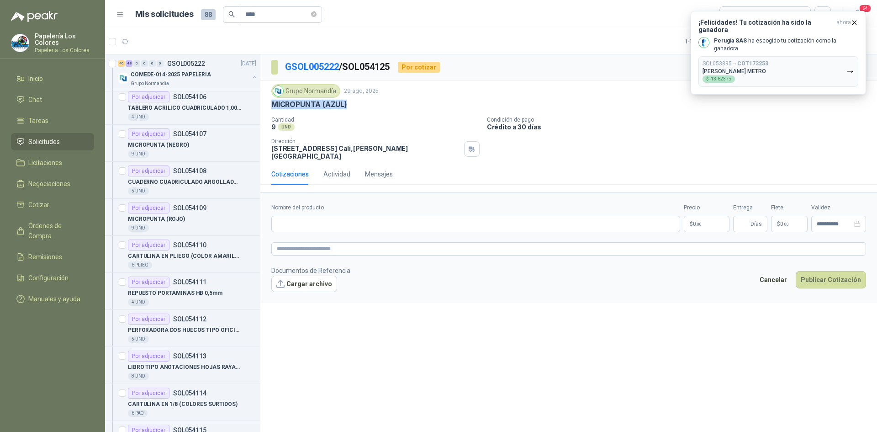
drag, startPoint x: 347, startPoint y: 103, endPoint x: 263, endPoint y: 110, distance: 83.9
click at [263, 110] on div "Grupo [PERSON_NAME] [DATE] MICROPUNTA (AZUL) Cantidad 9 UND Condición de pago…" at bounding box center [568, 121] width 617 height 83
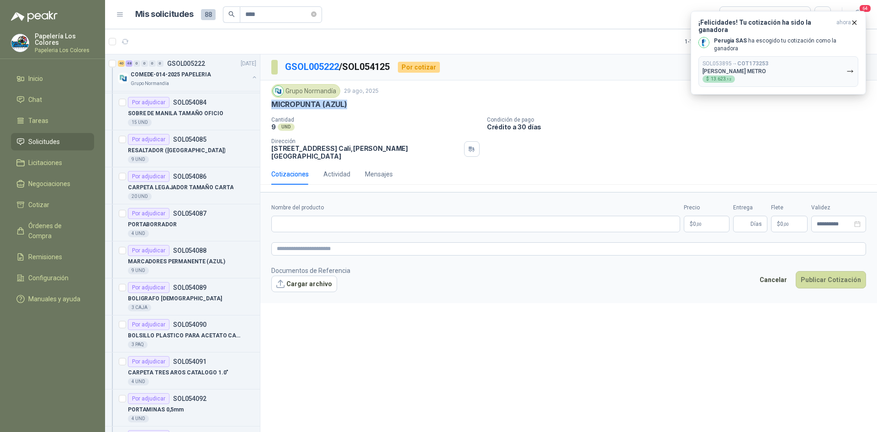
scroll to position [457, 0]
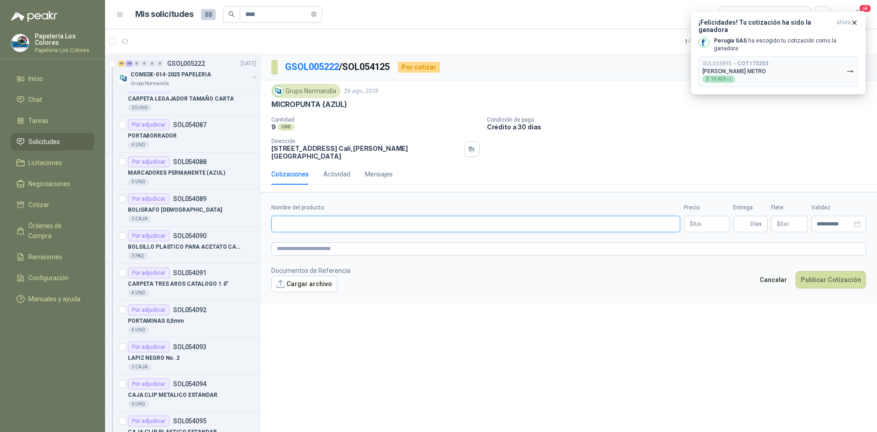
click at [323, 224] on input "Nombre del producto" at bounding box center [475, 224] width 409 height 16
paste input "**********"
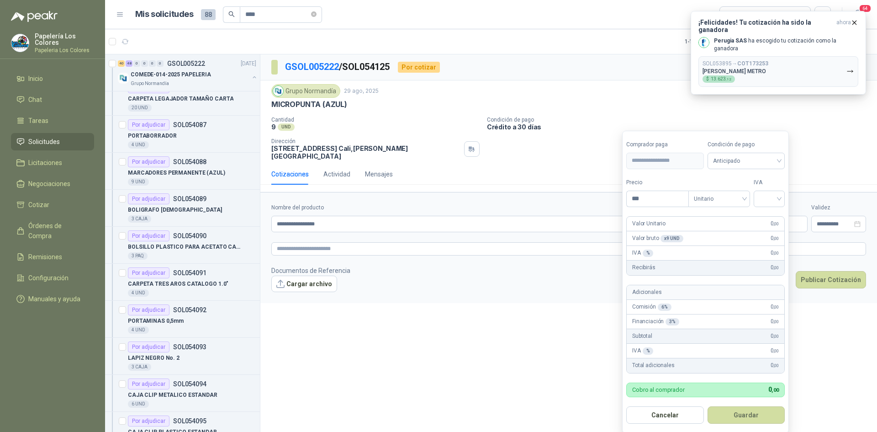
click at [703, 217] on body "Papelería Los Colores Papeleria Los Colores Inicio Chat Tareas Solicitudes Lici…" at bounding box center [438, 216] width 877 height 432
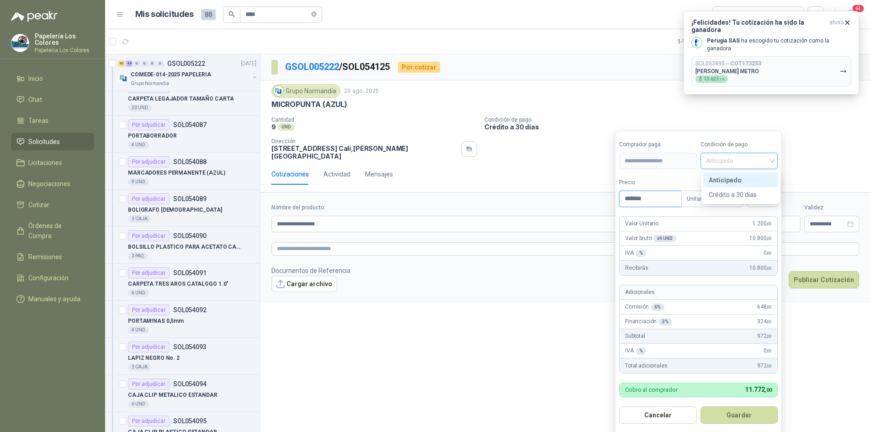
click at [746, 162] on span "Anticipado" at bounding box center [739, 161] width 67 height 14
click at [748, 192] on div "Crédito a 30 días" at bounding box center [741, 195] width 64 height 10
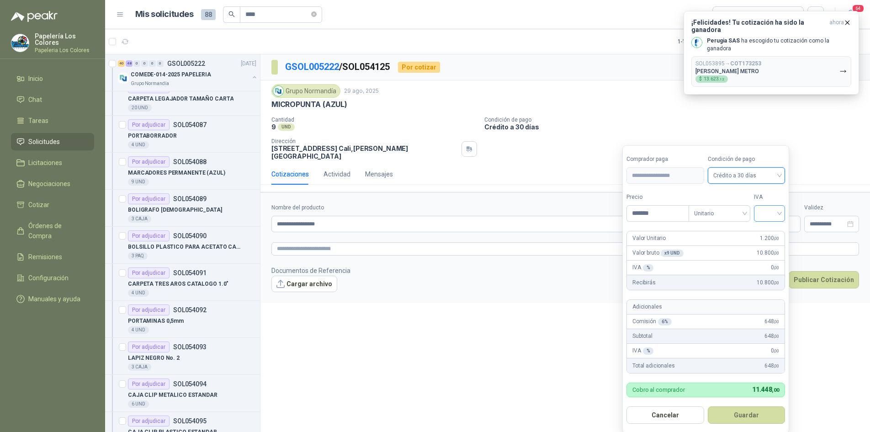
click at [760, 209] on div at bounding box center [769, 213] width 31 height 16
click at [768, 233] on div "19%" at bounding box center [771, 232] width 17 height 10
click at [754, 420] on button "Guardar" at bounding box center [748, 414] width 79 height 17
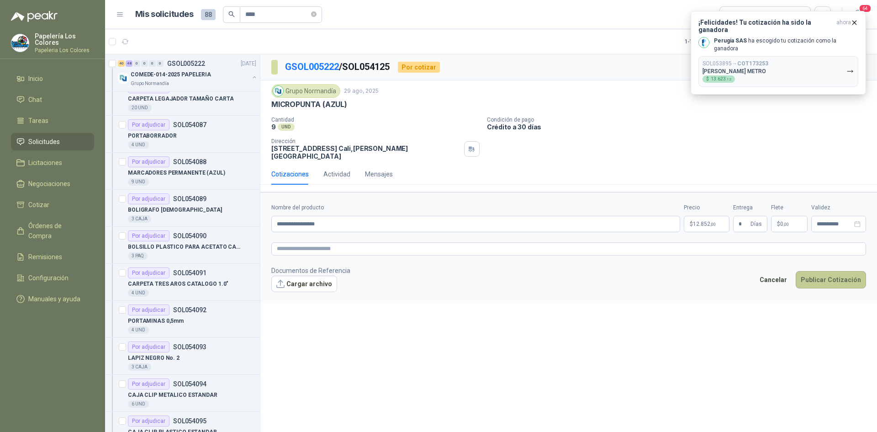
click at [829, 271] on button "Publicar Cotización" at bounding box center [831, 279] width 70 height 17
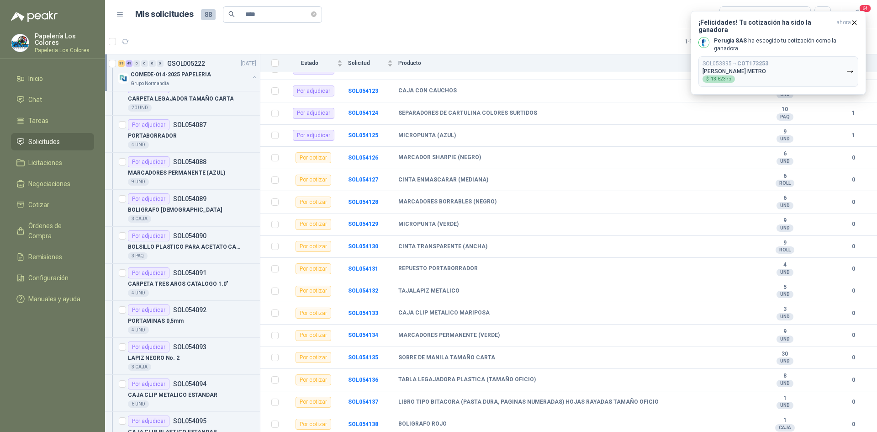
scroll to position [1188, 0]
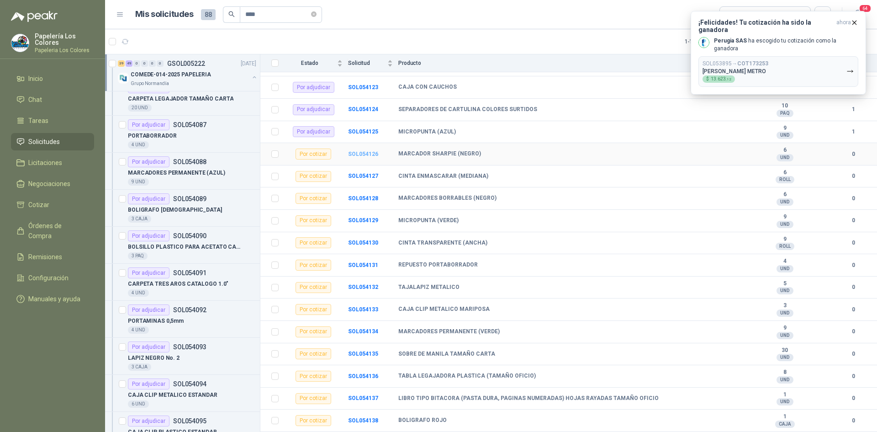
click at [365, 156] on b "SOL054126" at bounding box center [363, 154] width 30 height 6
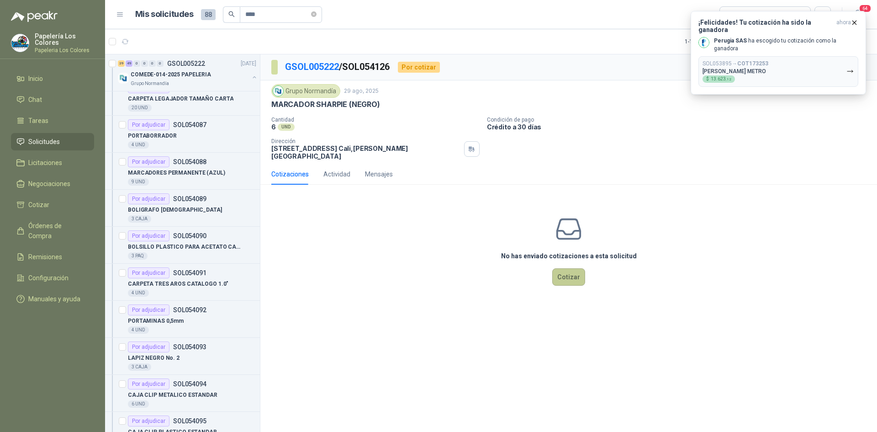
click at [566, 270] on button "Cotizar" at bounding box center [568, 276] width 33 height 17
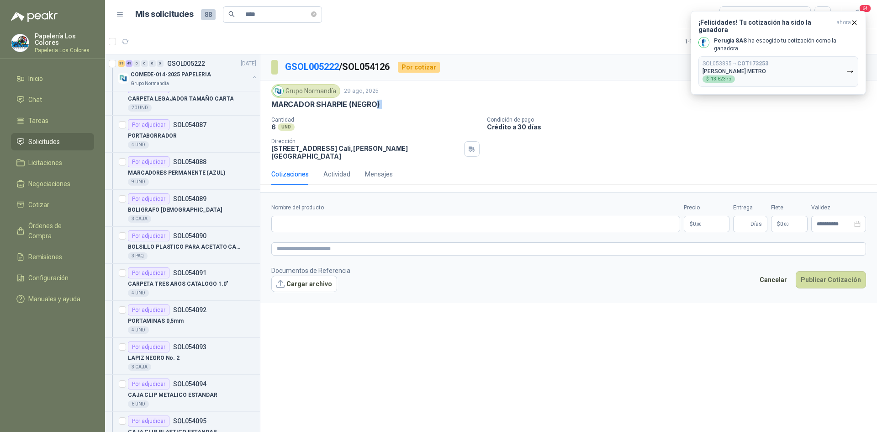
drag, startPoint x: 378, startPoint y: 104, endPoint x: 263, endPoint y: 113, distance: 115.1
click at [263, 113] on div "Grupo [PERSON_NAME] [DATE] MARCADOR SHARPIE (NEGRO) Cantidad 6 UND Condición …" at bounding box center [568, 121] width 617 height 83
click at [383, 99] on div "Grupo [PERSON_NAME] [DATE] MARCADOR SHARPIE (NEGRO)" at bounding box center [568, 96] width 595 height 25
drag, startPoint x: 379, startPoint y: 105, endPoint x: 271, endPoint y: 107, distance: 107.4
click at [271, 107] on p "MARCADOR SHARPIE (NEGRO)" at bounding box center [325, 105] width 109 height 10
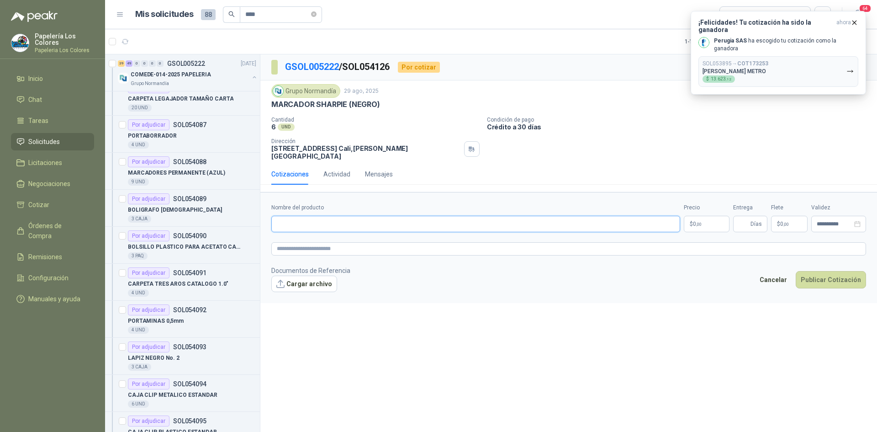
click at [345, 216] on input "Nombre del producto" at bounding box center [475, 224] width 409 height 16
paste input "**********"
click at [704, 215] on body "Papelería Los Colores Papeleria Los Colores Inicio Chat Tareas Solicitudes Lici…" at bounding box center [438, 216] width 877 height 432
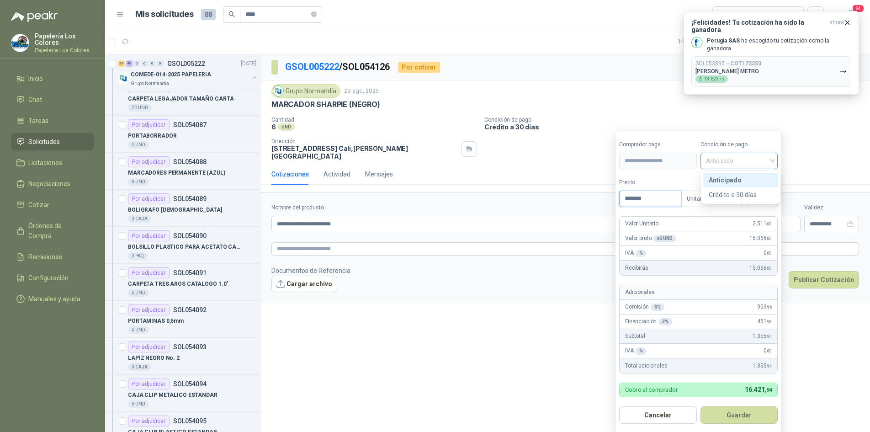
click at [735, 160] on span "Anticipado" at bounding box center [739, 161] width 67 height 14
click at [729, 197] on div "Crédito a 30 días" at bounding box center [741, 195] width 64 height 10
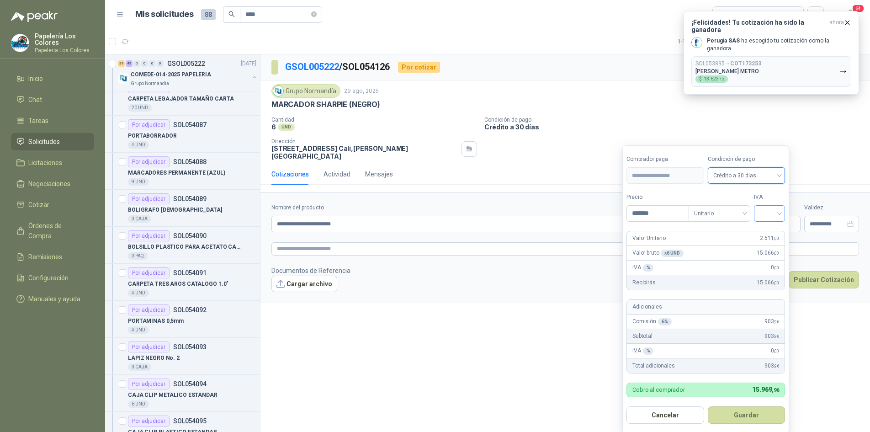
click at [766, 216] on input "search" at bounding box center [769, 213] width 20 height 14
click at [764, 229] on div "19%" at bounding box center [771, 232] width 17 height 10
click at [743, 419] on button "Guardar" at bounding box center [748, 414] width 79 height 17
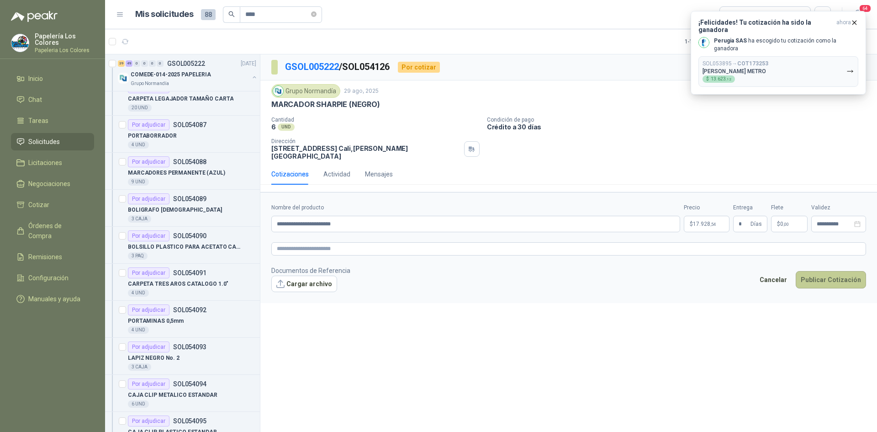
click at [832, 271] on button "Publicar Cotización" at bounding box center [831, 279] width 70 height 17
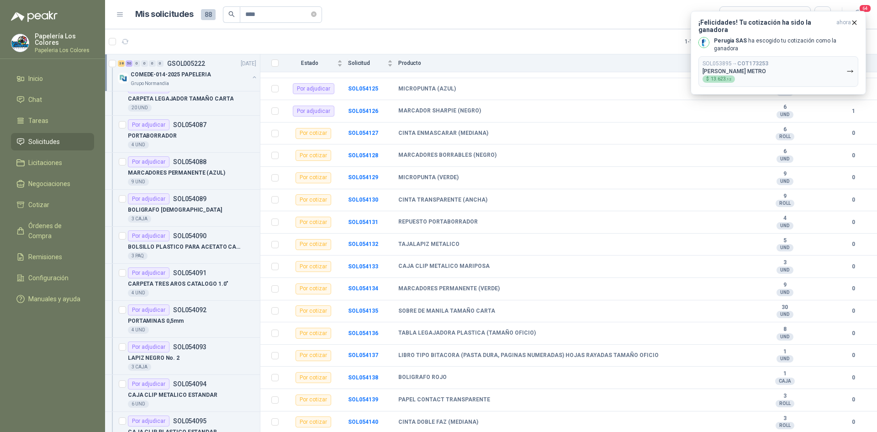
scroll to position [1233, 0]
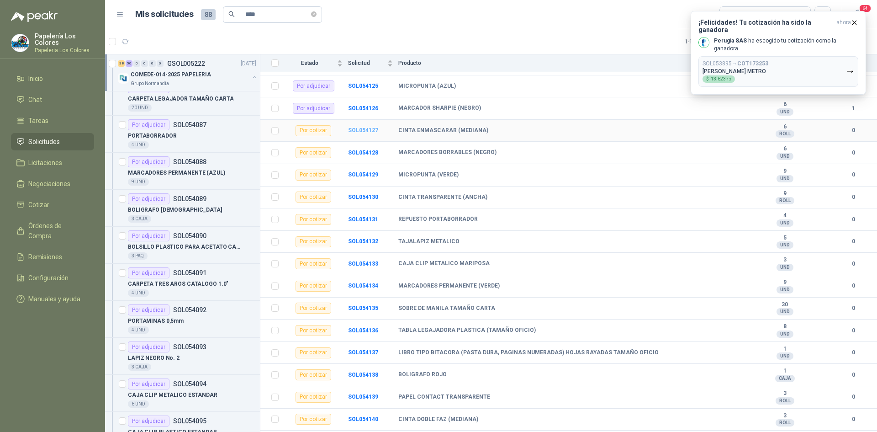
click at [365, 129] on b "SOL054127" at bounding box center [363, 130] width 30 height 6
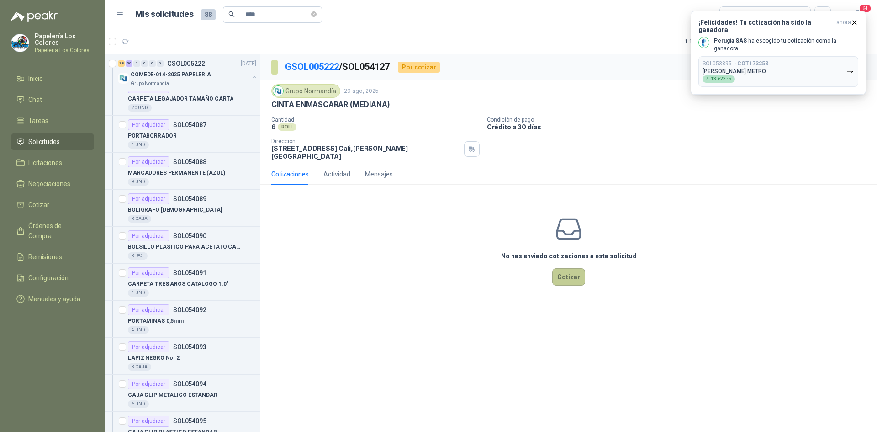
click at [564, 270] on button "Cotizar" at bounding box center [568, 276] width 33 height 17
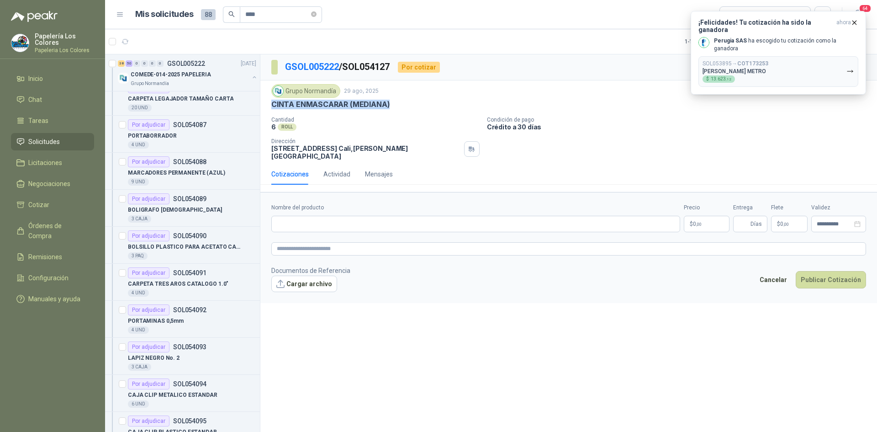
drag, startPoint x: 388, startPoint y: 103, endPoint x: 263, endPoint y: 111, distance: 125.9
click at [263, 111] on div "Grupo [PERSON_NAME] [DATE] CINTA ENMASCARAR (MEDIANA) Cantidad 6 ROLL Condici…" at bounding box center [568, 121] width 617 height 83
click at [335, 220] on input "Nombre del producto" at bounding box center [475, 224] width 409 height 16
paste input "**********"
click at [705, 216] on body "Papelería Los Colores Papeleria Los Colores Inicio Chat Tareas Solicitudes Lici…" at bounding box center [438, 216] width 877 height 432
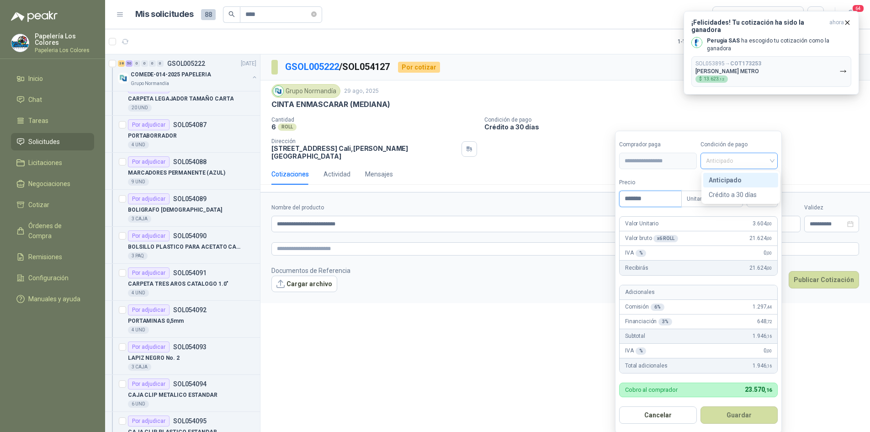
click at [709, 159] on span "Anticipado" at bounding box center [739, 161] width 67 height 14
click at [721, 194] on div "Crédito a 30 días" at bounding box center [741, 195] width 64 height 10
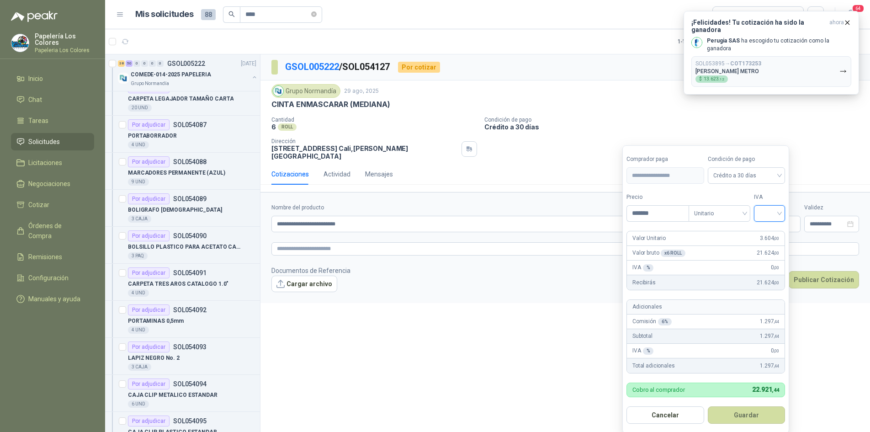
click at [777, 218] on input "search" at bounding box center [769, 213] width 20 height 14
click at [778, 231] on div "19%" at bounding box center [771, 232] width 17 height 10
click at [756, 410] on button "Guardar" at bounding box center [748, 414] width 79 height 17
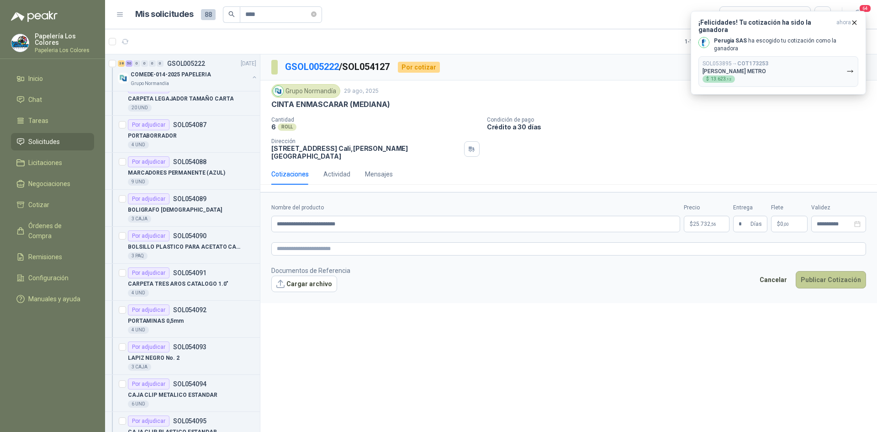
click at [824, 271] on button "Publicar Cotización" at bounding box center [831, 279] width 70 height 17
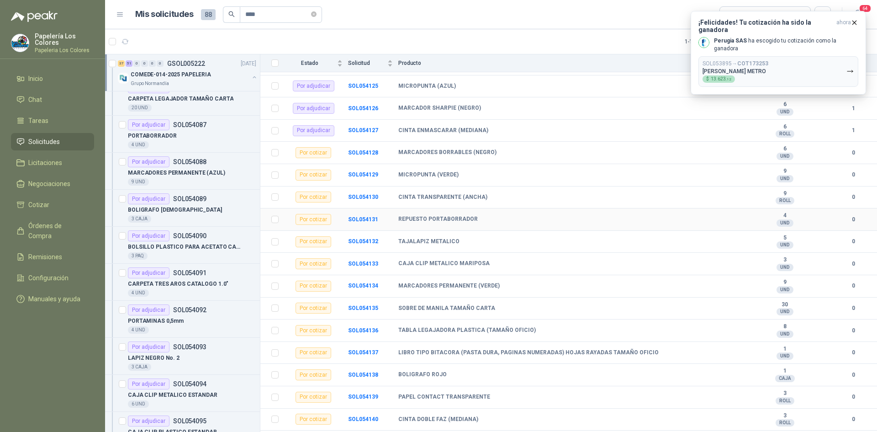
scroll to position [1279, 0]
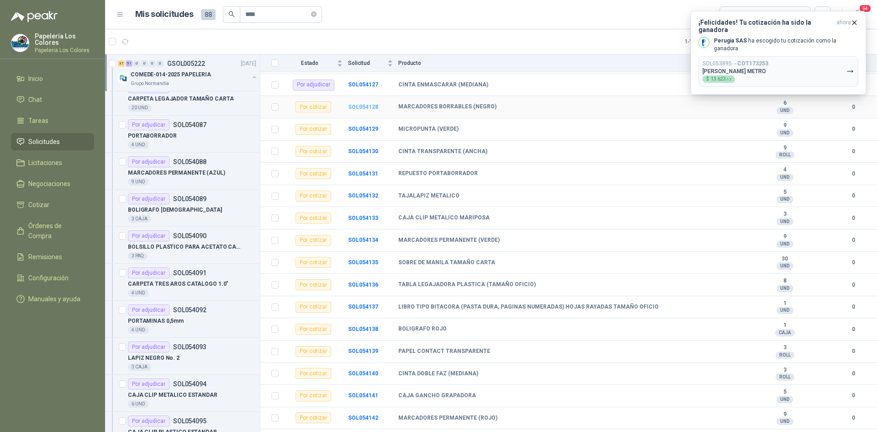
click at [358, 107] on b "SOL054128" at bounding box center [363, 107] width 30 height 6
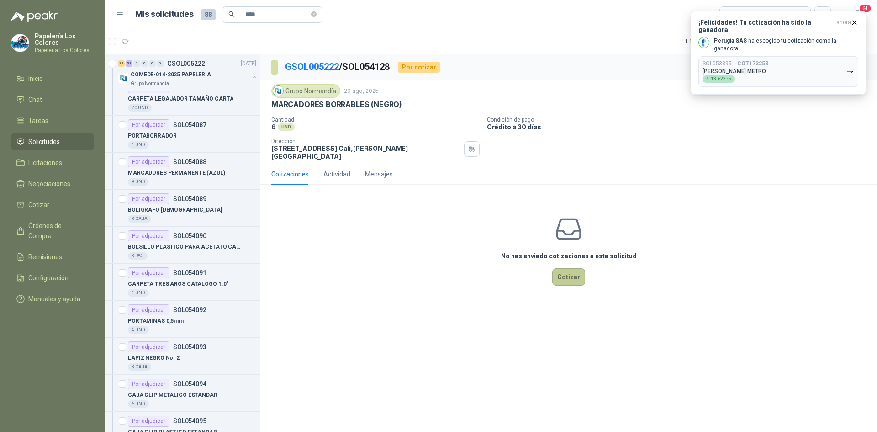
click at [569, 274] on button "Cotizar" at bounding box center [568, 276] width 33 height 17
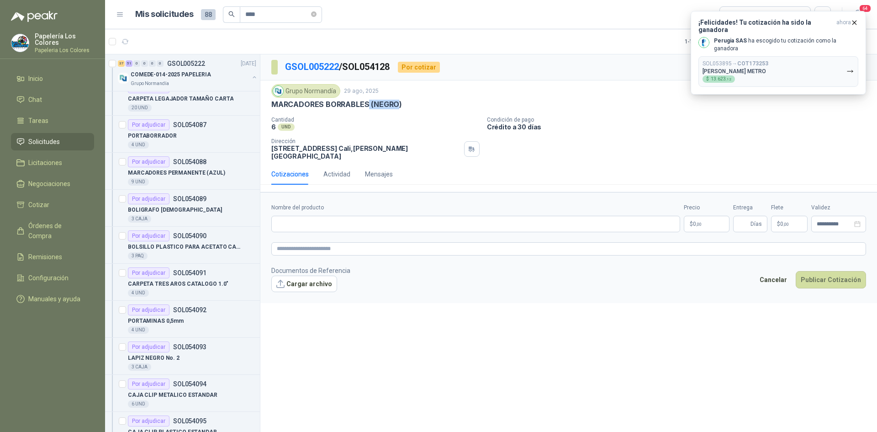
drag, startPoint x: 399, startPoint y: 105, endPoint x: 369, endPoint y: 110, distance: 30.6
click at [367, 110] on div "Grupo [PERSON_NAME] [DATE] MARCADORES BORRABLES (NEGRO) Cantidad 6 UND Condic…" at bounding box center [568, 122] width 595 height 76
click at [401, 106] on div "MARCADORES BORRABLES (NEGRO)" at bounding box center [568, 105] width 595 height 10
drag, startPoint x: 401, startPoint y: 106, endPoint x: 274, endPoint y: 111, distance: 126.7
click at [274, 111] on div "Grupo [PERSON_NAME] [DATE] MARCADORES BORRABLES (NEGRO) Cantidad 6 UND Condic…" at bounding box center [568, 122] width 595 height 76
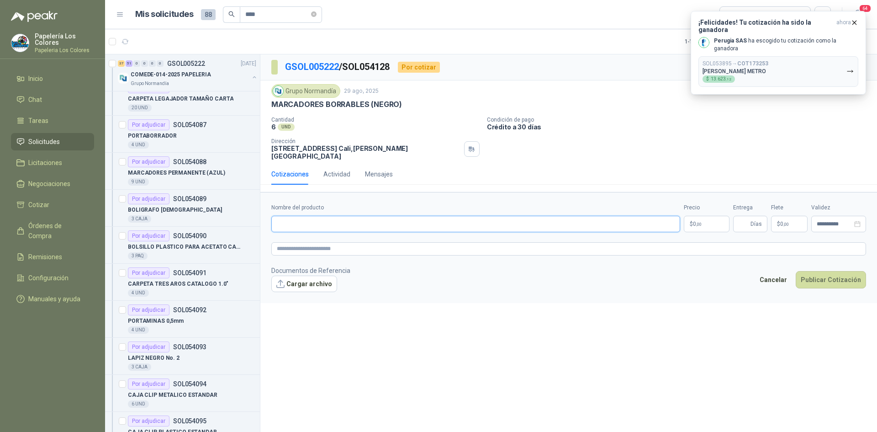
click at [348, 216] on input "Nombre del producto" at bounding box center [475, 224] width 409 height 16
paste input "**********"
click at [708, 217] on body "Papelería Los Colores Papeleria Los Colores Inicio Chat Tareas Solicitudes Lici…" at bounding box center [438, 216] width 877 height 432
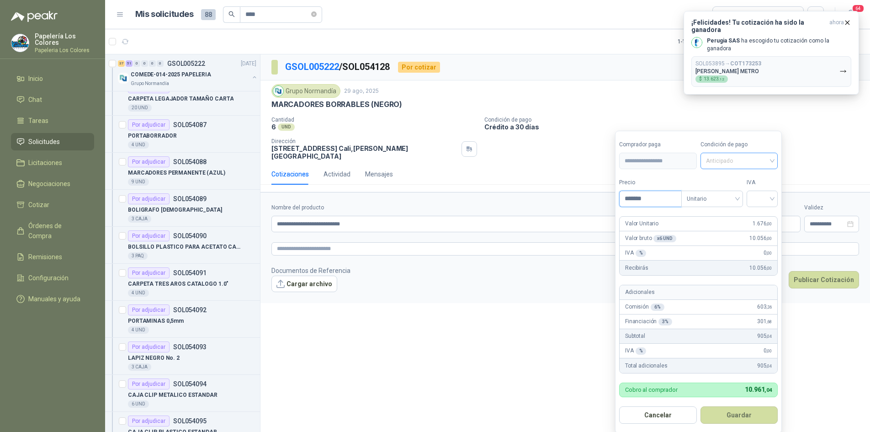
click at [717, 165] on span "Anticipado" at bounding box center [739, 161] width 67 height 14
click at [726, 191] on div "Crédito a 30 días" at bounding box center [741, 195] width 64 height 10
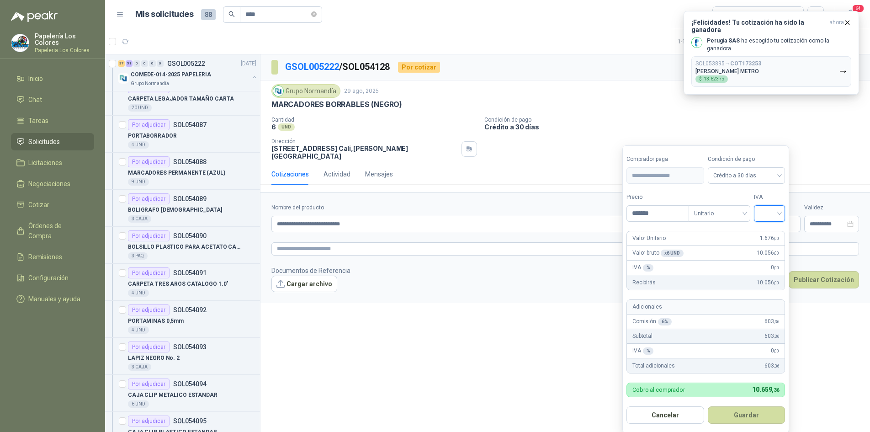
click at [769, 215] on input "search" at bounding box center [769, 213] width 20 height 14
click at [770, 229] on div "19%" at bounding box center [771, 232] width 17 height 10
click at [740, 415] on button "Guardar" at bounding box center [748, 414] width 79 height 17
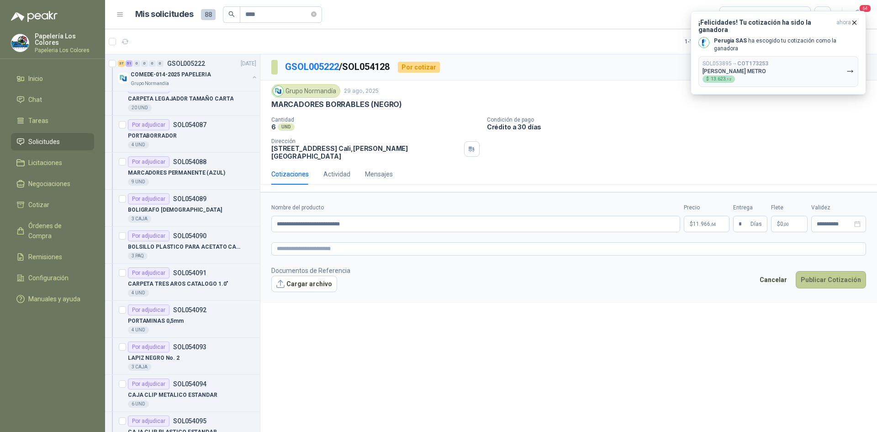
click at [814, 271] on button "Publicar Cotización" at bounding box center [831, 279] width 70 height 17
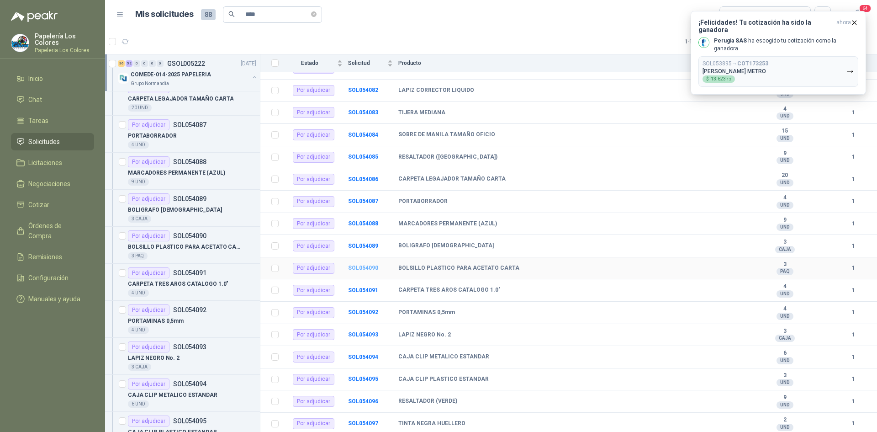
scroll to position [594, 0]
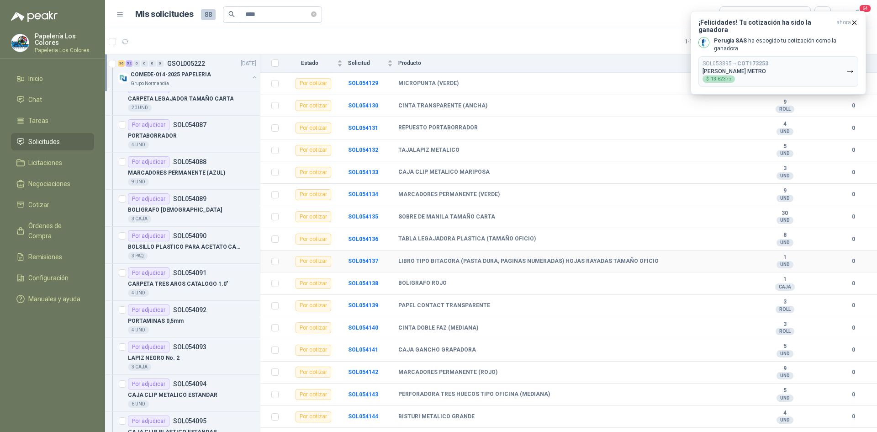
scroll to position [1279, 0]
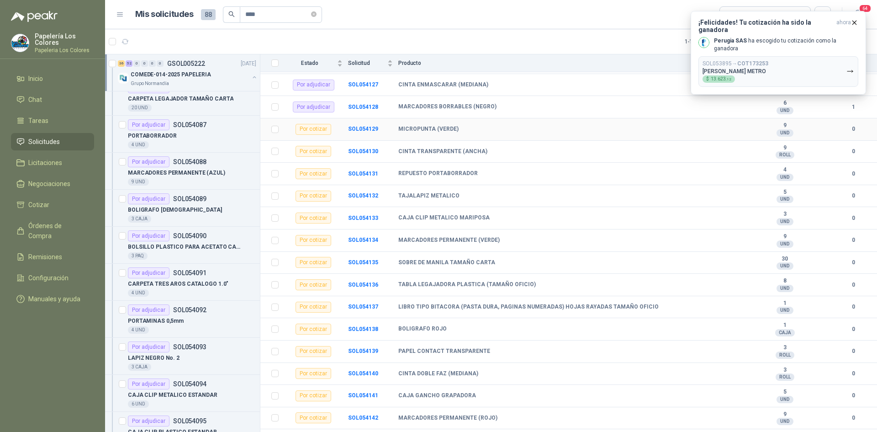
click at [366, 123] on td "SOL054129" at bounding box center [373, 129] width 50 height 22
click at [362, 127] on b "SOL054129" at bounding box center [363, 129] width 30 height 6
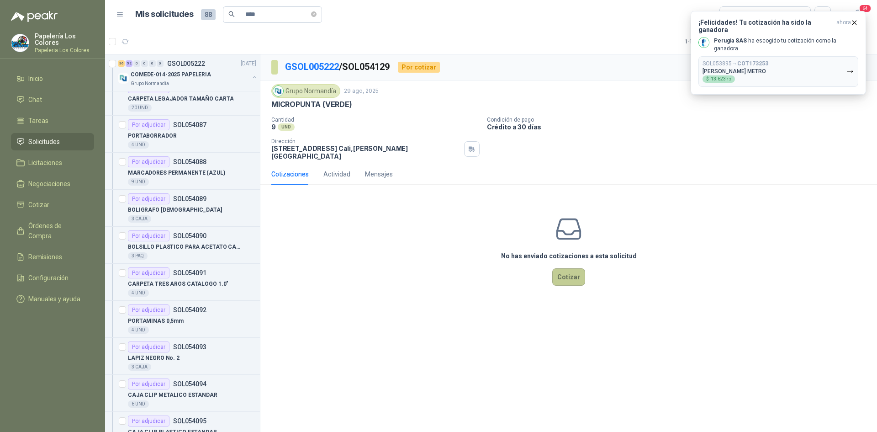
click at [566, 270] on button "Cotizar" at bounding box center [568, 276] width 33 height 17
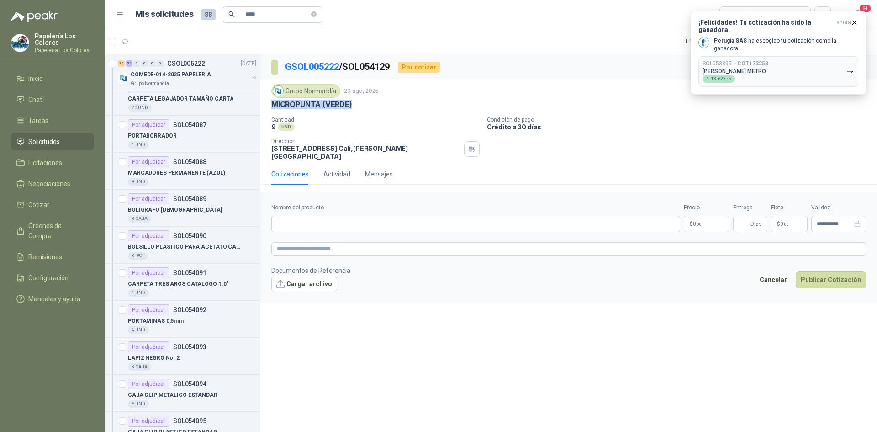
drag, startPoint x: 351, startPoint y: 105, endPoint x: 270, endPoint y: 108, distance: 81.4
click at [270, 108] on div "Grupo Normandía 29 ago, 2025 MICROPUNTA (VERDE) Cantidad 9 UND Condición de p…" at bounding box center [568, 121] width 617 height 83
copy p "MICROPUNTA (VERDE)"
click at [344, 220] on input "Nombre del producto" at bounding box center [475, 224] width 409 height 16
paste input "**********"
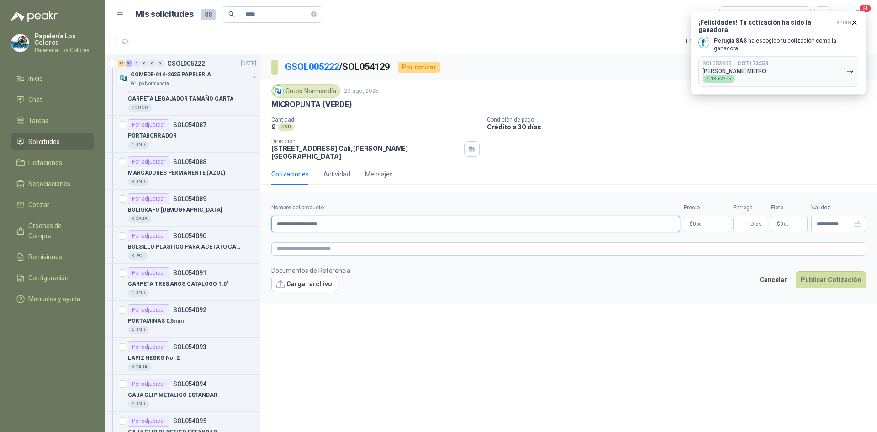
type input "**********"
click at [704, 214] on body "Papelería Los Colores Papeleria Los Colores Inicio Chat Tareas Solicitudes Lici…" at bounding box center [438, 216] width 877 height 432
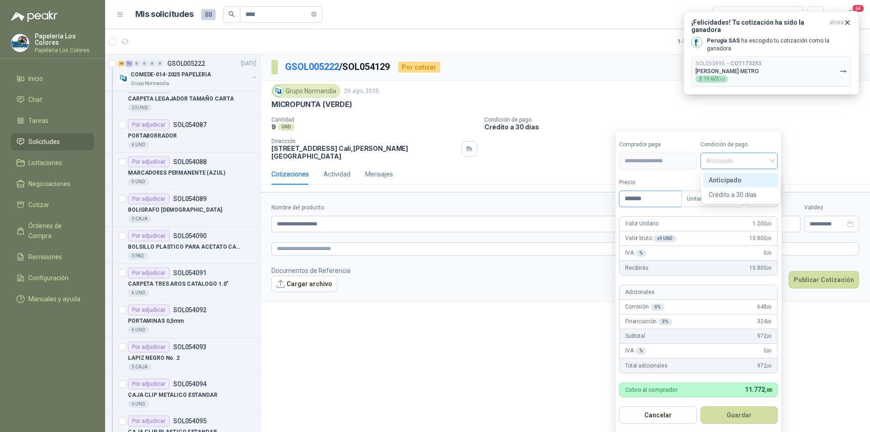
click at [729, 157] on span "Anticipado" at bounding box center [739, 161] width 67 height 14
type input "*******"
click at [727, 193] on div "Crédito a 30 días" at bounding box center [741, 195] width 64 height 10
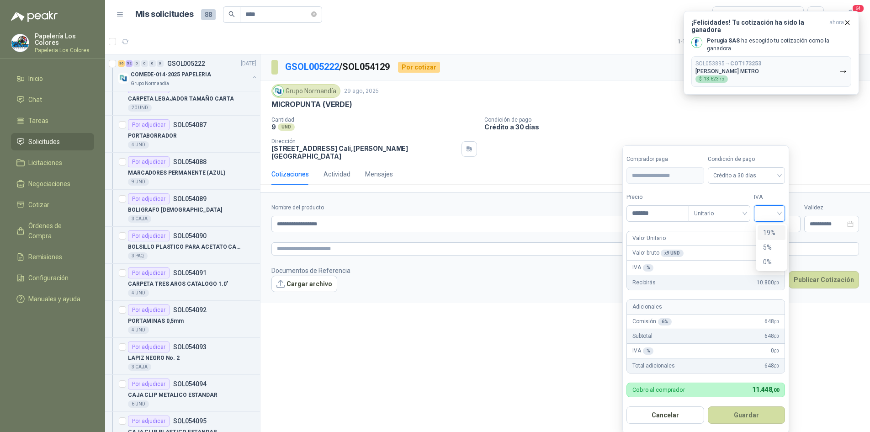
drag, startPoint x: 775, startPoint y: 211, endPoint x: 771, endPoint y: 227, distance: 16.2
click at [775, 211] on input "search" at bounding box center [769, 213] width 20 height 14
click at [768, 224] on div "19 5 19% 5% 0%" at bounding box center [772, 247] width 32 height 48
click at [771, 230] on div "19%" at bounding box center [771, 232] width 17 height 10
click at [739, 415] on button "Guardar" at bounding box center [748, 414] width 79 height 17
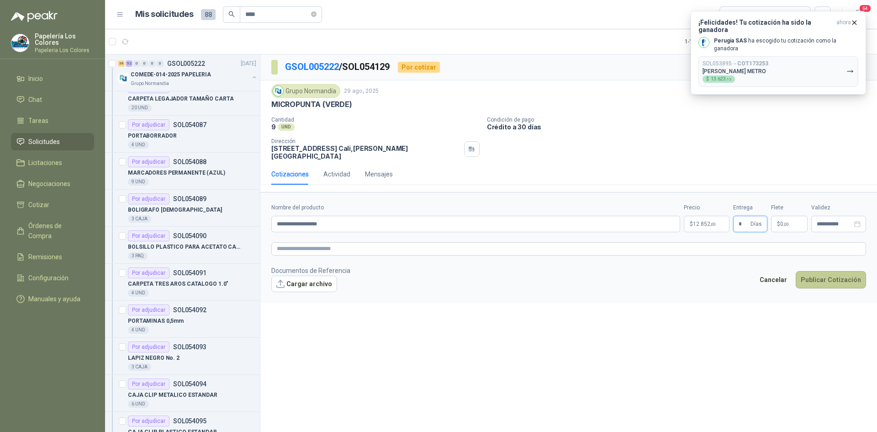
type input "*"
click at [823, 273] on button "Publicar Cotización" at bounding box center [831, 279] width 70 height 17
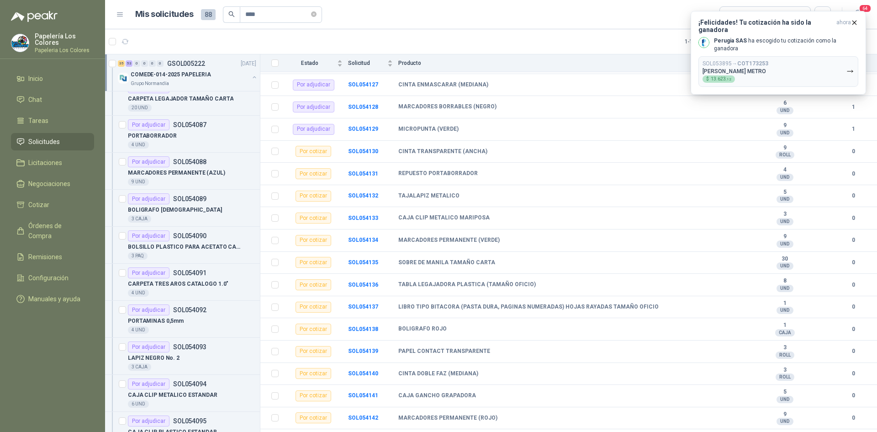
scroll to position [1325, 0]
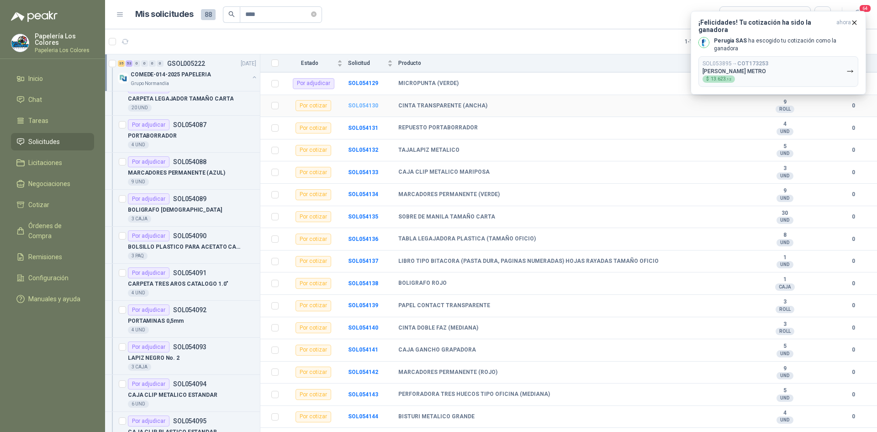
click at [357, 103] on b "SOL054130" at bounding box center [363, 105] width 30 height 6
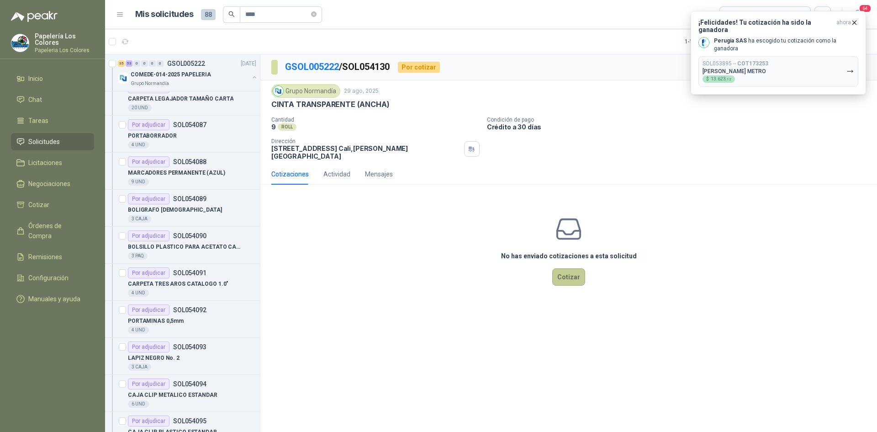
click at [570, 273] on button "Cotizar" at bounding box center [568, 276] width 33 height 17
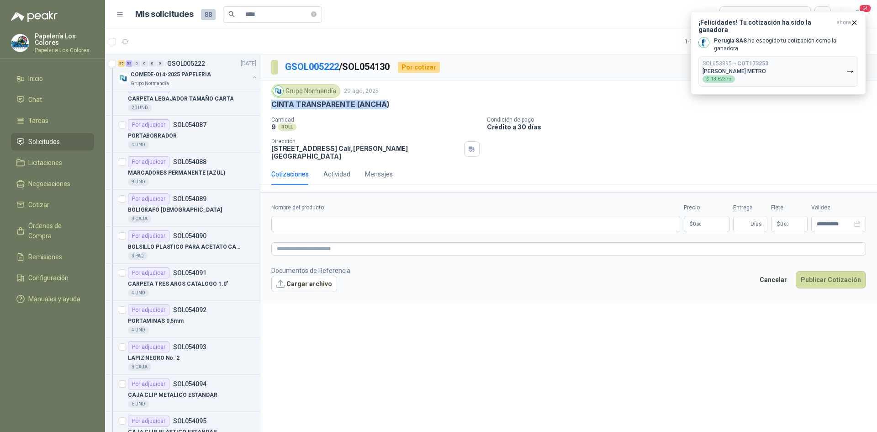
drag, startPoint x: 386, startPoint y: 103, endPoint x: 268, endPoint y: 106, distance: 117.9
click at [268, 106] on div "Grupo Normandía 29 ago, 2025 CINTA TRANSPARENTE (ANCHA) Cantidad 9 ROLL Condi…" at bounding box center [568, 121] width 617 height 83
copy p "CINTA TRANSPARENTE (ANCHA"
click at [392, 219] on input "Nombre del producto" at bounding box center [475, 224] width 409 height 16
paste input "**********"
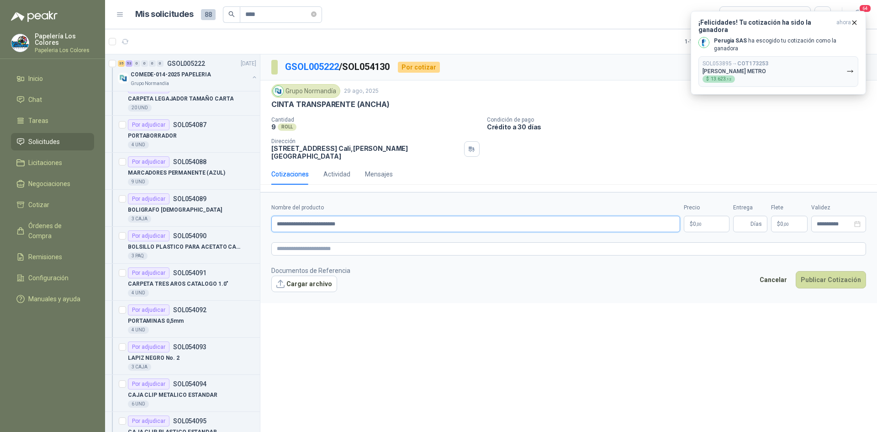
type input "**********"
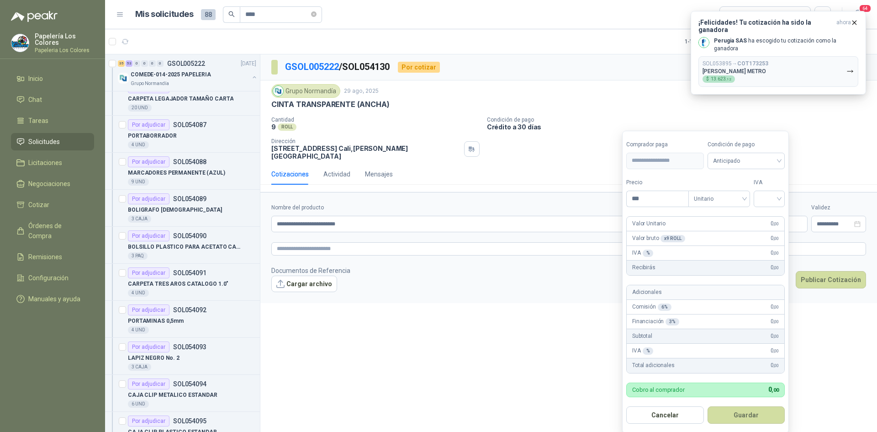
click at [706, 219] on body "Papelería Los Colores Papeleria Los Colores Inicio Chat Tareas Solicitudes Lici…" at bounding box center [438, 216] width 877 height 432
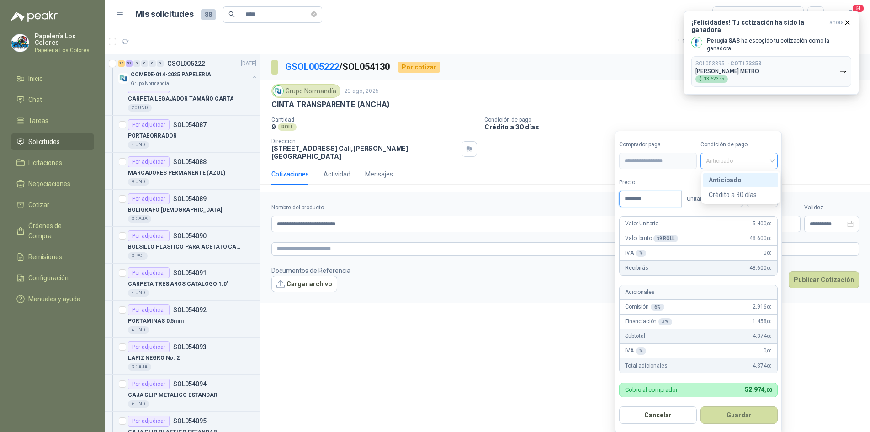
click at [733, 158] on span "Anticipado" at bounding box center [739, 161] width 67 height 14
type input "*******"
click at [731, 193] on div "Crédito a 30 días" at bounding box center [741, 195] width 64 height 10
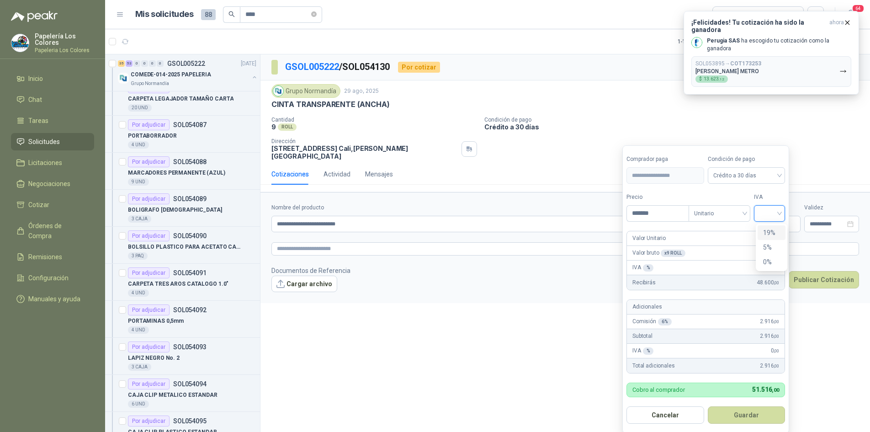
click at [763, 211] on input "search" at bounding box center [769, 213] width 20 height 14
click at [767, 230] on div "19%" at bounding box center [771, 232] width 17 height 10
click at [735, 414] on button "Guardar" at bounding box center [748, 414] width 79 height 17
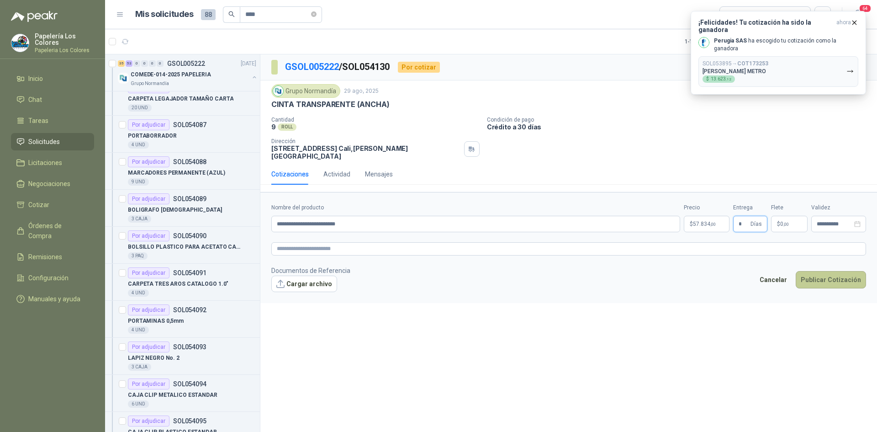
type input "*"
click at [812, 275] on button "Publicar Cotización" at bounding box center [831, 279] width 70 height 17
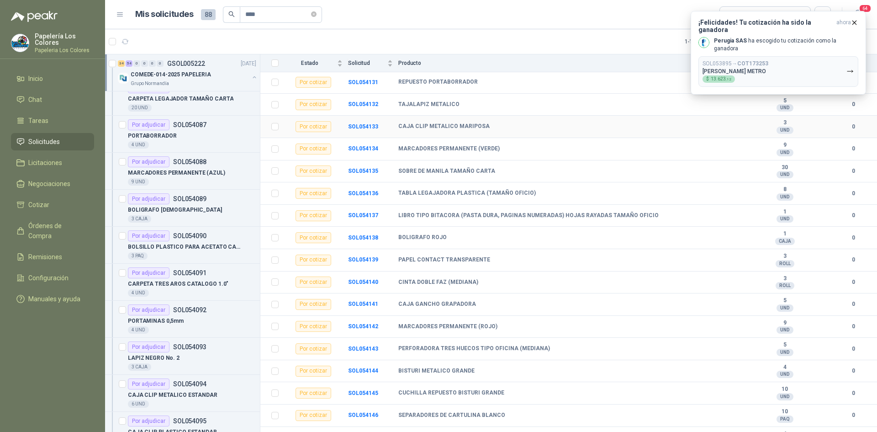
scroll to position [1325, 0]
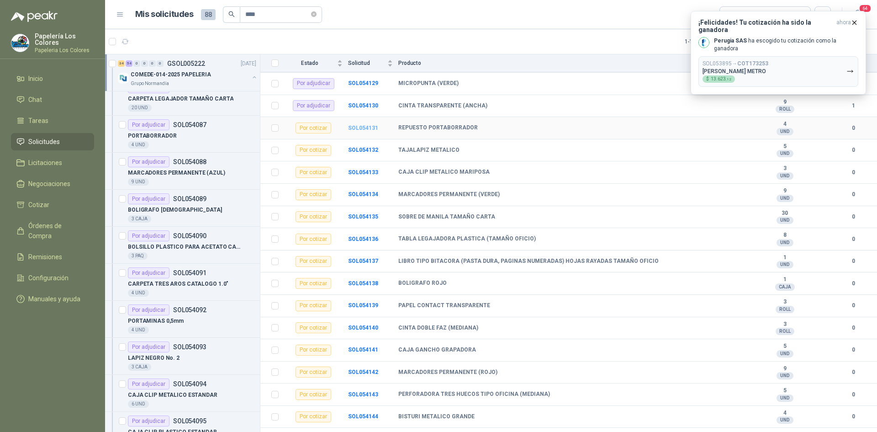
click at [363, 127] on b "SOL054131" at bounding box center [363, 128] width 30 height 6
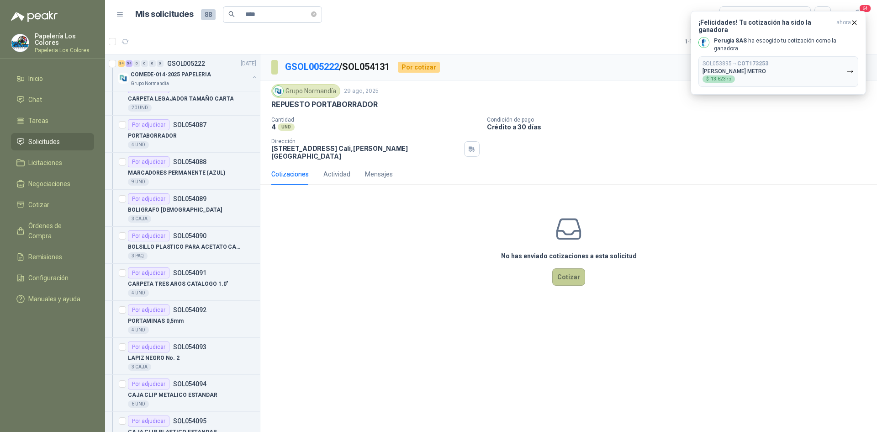
click at [574, 270] on button "Cotizar" at bounding box center [568, 276] width 33 height 17
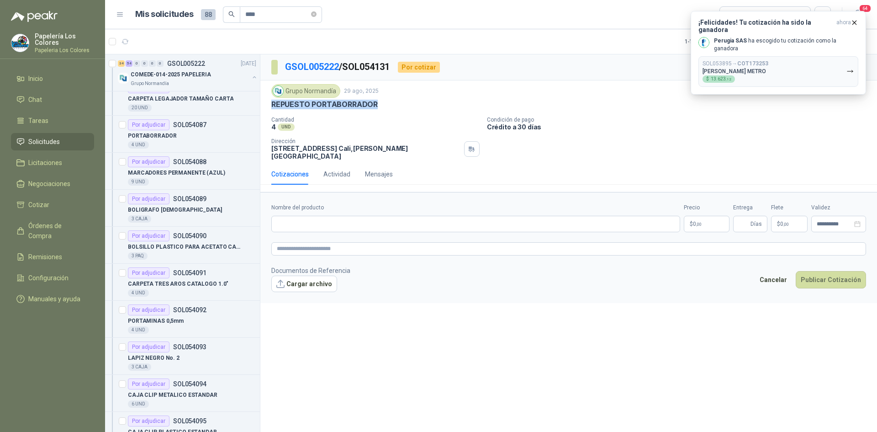
drag, startPoint x: 375, startPoint y: 105, endPoint x: 262, endPoint y: 108, distance: 112.4
click at [262, 108] on div "Grupo Normandía 29 ago, 2025 REPUESTO PORTABORRADOR Cantidad 4 UND Condición …" at bounding box center [568, 121] width 617 height 83
copy p "REPUESTO PORTABORRADOR"
click at [351, 219] on input "Nombre del producto" at bounding box center [475, 224] width 409 height 16
paste input "**********"
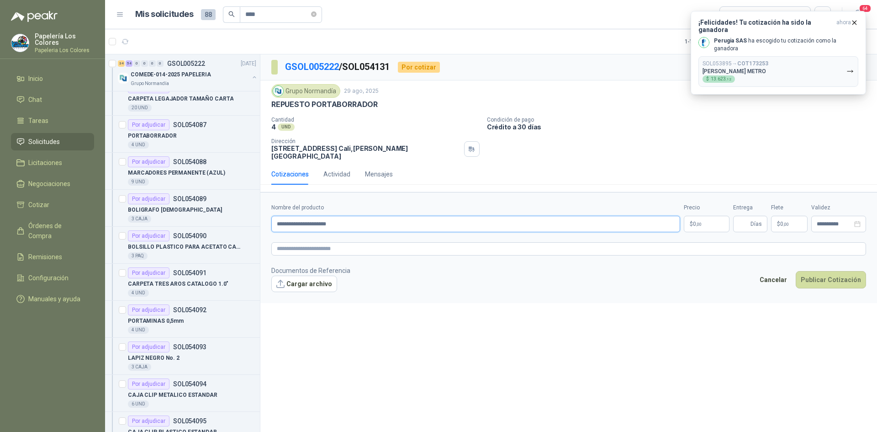
type input "**********"
click at [704, 217] on body "Papelería Los Colores Papeleria Los Colores Inicio Chat Tareas Solicitudes Lici…" at bounding box center [438, 216] width 877 height 432
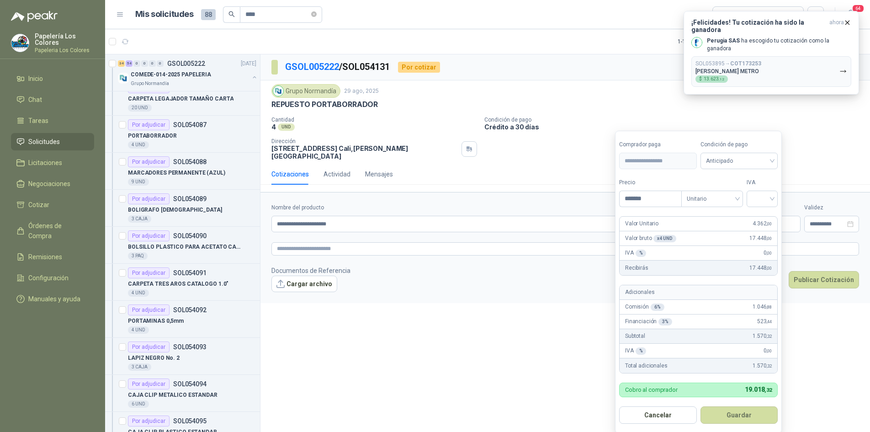
type input "*******"
drag, startPoint x: 722, startPoint y: 161, endPoint x: 719, endPoint y: 168, distance: 7.6
click at [720, 162] on span "Anticipado" at bounding box center [739, 161] width 67 height 14
click at [714, 194] on div "Crédito a 30 días" at bounding box center [741, 195] width 64 height 10
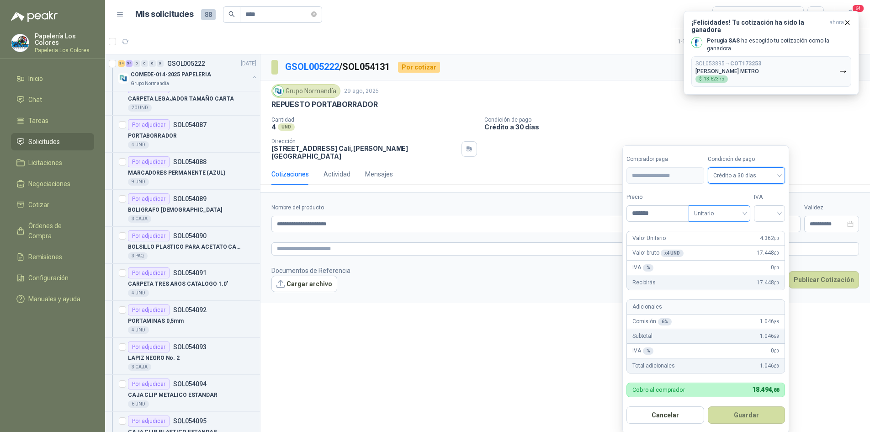
click at [715, 206] on input "search" at bounding box center [719, 213] width 51 height 14
click at [778, 214] on input "search" at bounding box center [769, 213] width 20 height 14
drag, startPoint x: 773, startPoint y: 230, endPoint x: 765, endPoint y: 238, distance: 12.0
click at [772, 230] on div "19%" at bounding box center [771, 232] width 17 height 10
click at [751, 417] on button "Guardar" at bounding box center [748, 414] width 79 height 17
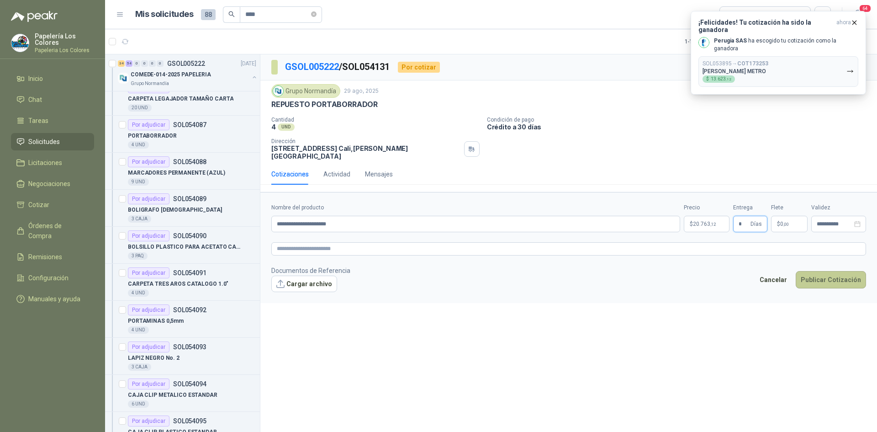
type input "*"
click at [832, 271] on button "Publicar Cotización" at bounding box center [831, 279] width 70 height 17
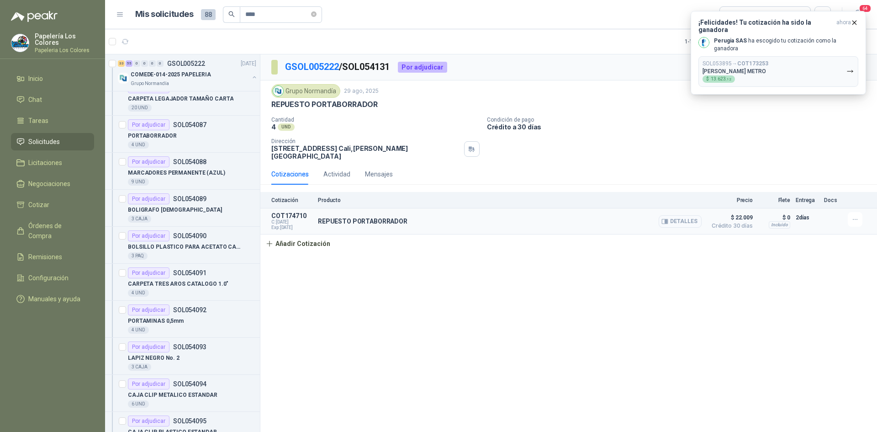
click at [685, 216] on button "Detalles" at bounding box center [680, 221] width 43 height 12
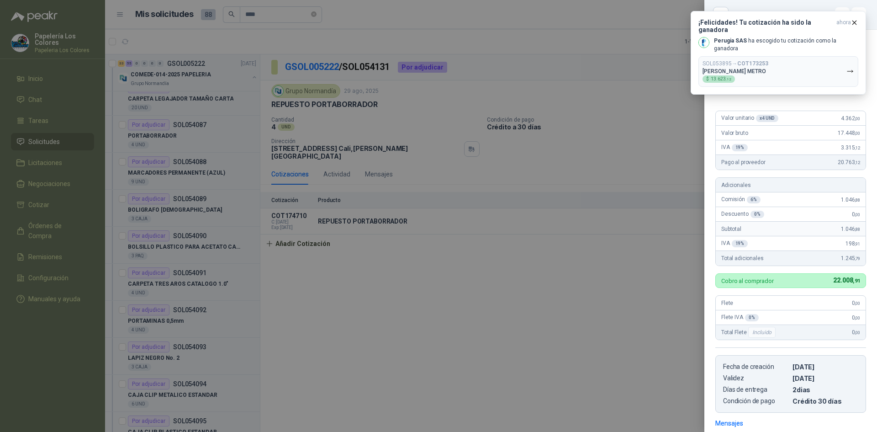
click at [571, 312] on div at bounding box center [438, 216] width 877 height 432
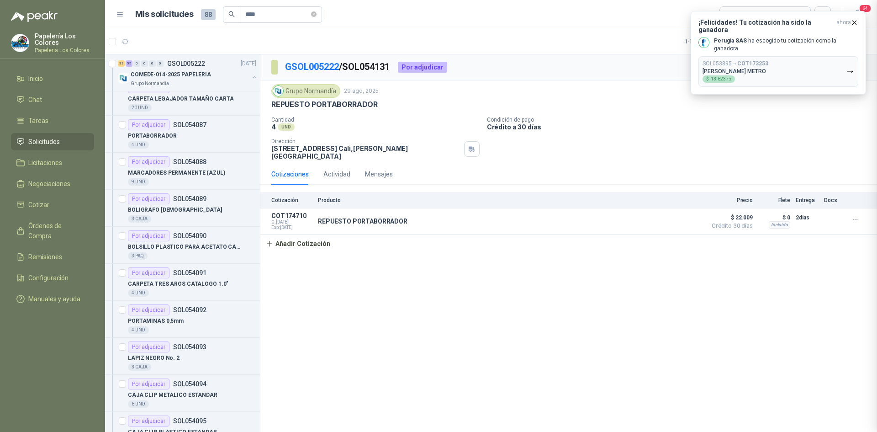
scroll to position [132, 0]
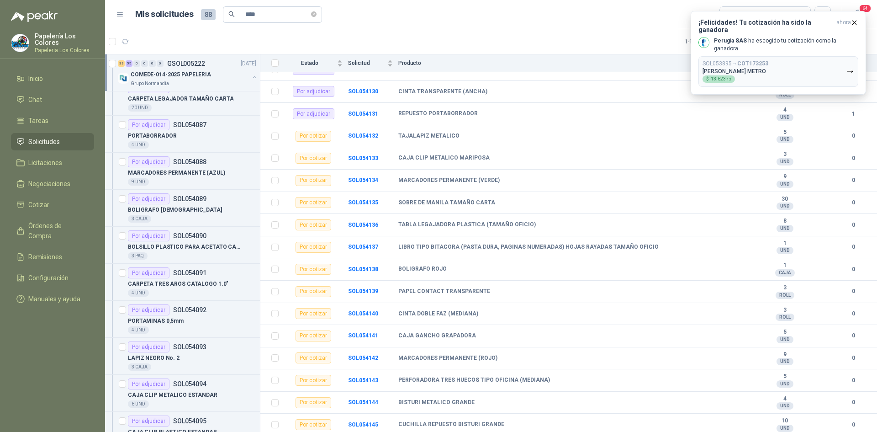
scroll to position [1325, 0]
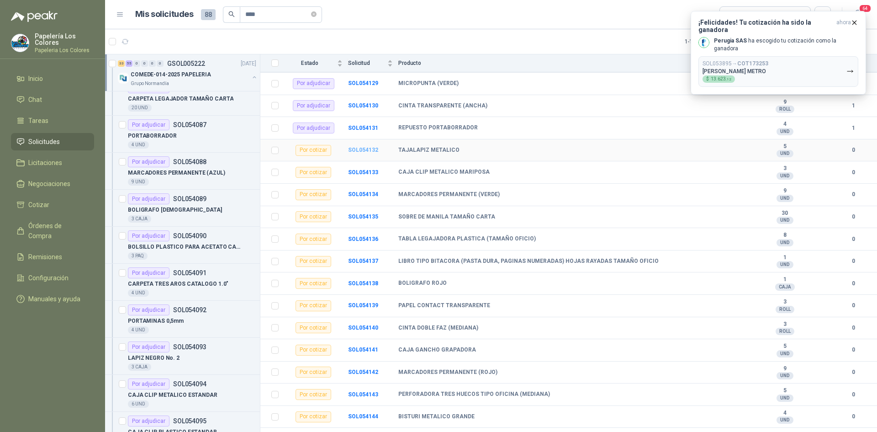
click at [358, 148] on b "SOL054132" at bounding box center [363, 150] width 30 height 6
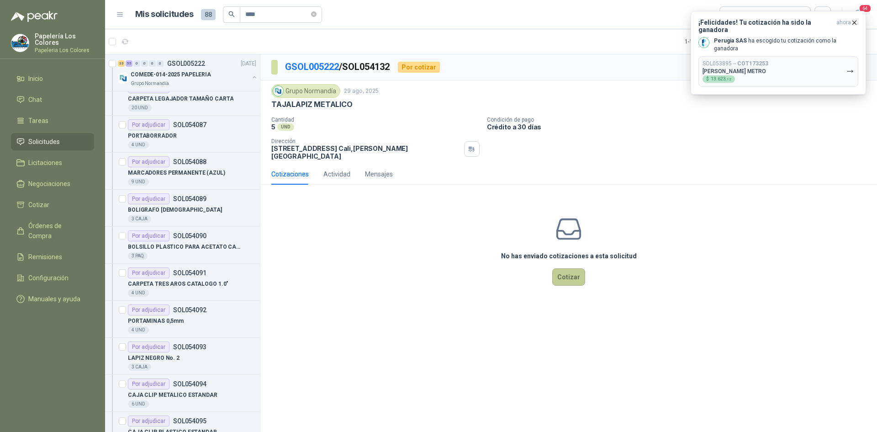
click at [570, 268] on button "Cotizar" at bounding box center [568, 276] width 33 height 17
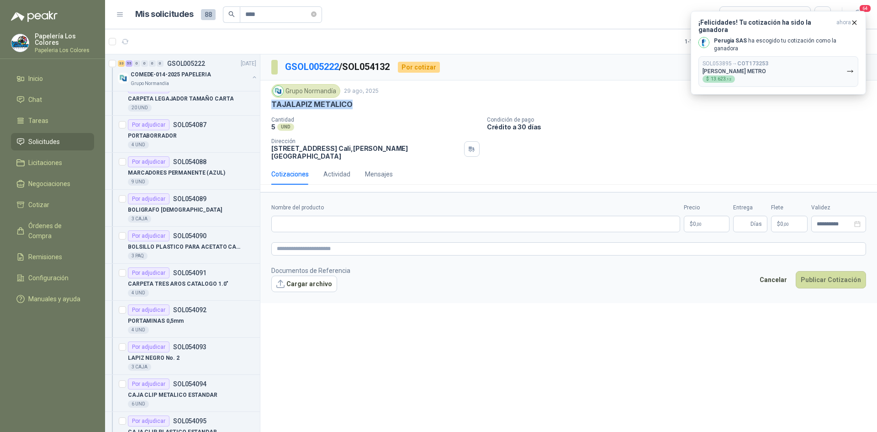
drag, startPoint x: 350, startPoint y: 102, endPoint x: 264, endPoint y: 109, distance: 85.7
click at [264, 109] on div "Grupo Normandía 29 ago, 2025 TAJALAPIZ METALICO Cantidad 5 UND Condición de p…" at bounding box center [568, 121] width 617 height 83
copy p "TAJALAPIZ METALICO"
click at [342, 221] on input "Nombre del producto" at bounding box center [475, 224] width 409 height 16
paste input "**********"
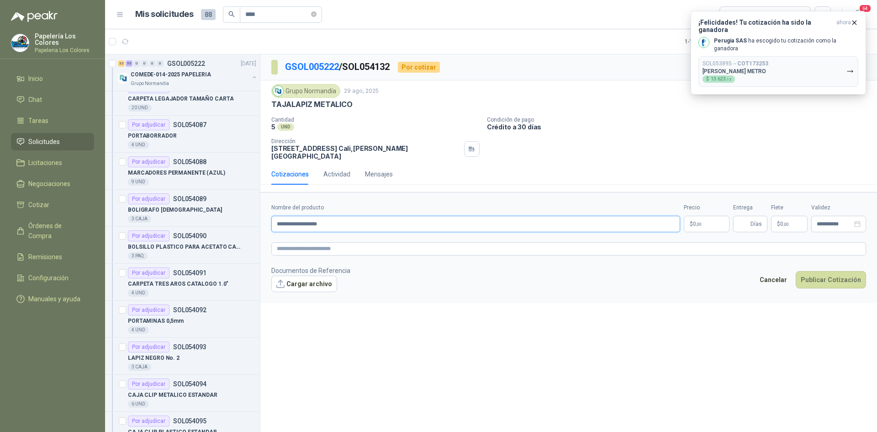
type input "**********"
click at [702, 214] on body "Papelería Los Colores Papeleria Los Colores Inicio Chat Tareas Solicitudes Lici…" at bounding box center [438, 216] width 877 height 432
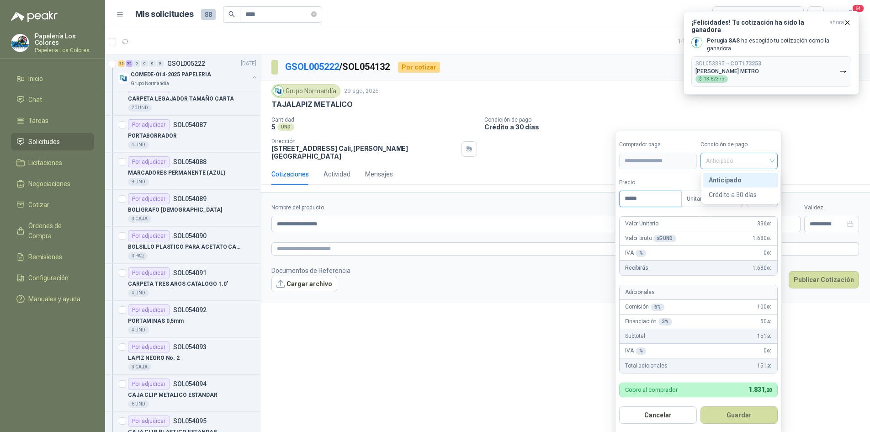
click at [728, 158] on span "Anticipado" at bounding box center [739, 161] width 67 height 14
type input "*****"
click at [727, 193] on div "Crédito a 30 días" at bounding box center [741, 195] width 64 height 10
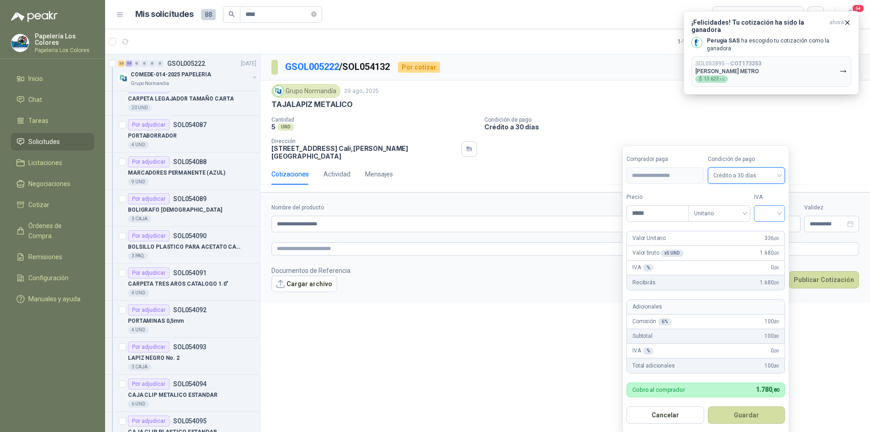
click at [767, 210] on input "search" at bounding box center [769, 213] width 20 height 14
click at [771, 233] on div "19%" at bounding box center [771, 232] width 17 height 10
click at [752, 415] on button "Guardar" at bounding box center [748, 414] width 79 height 17
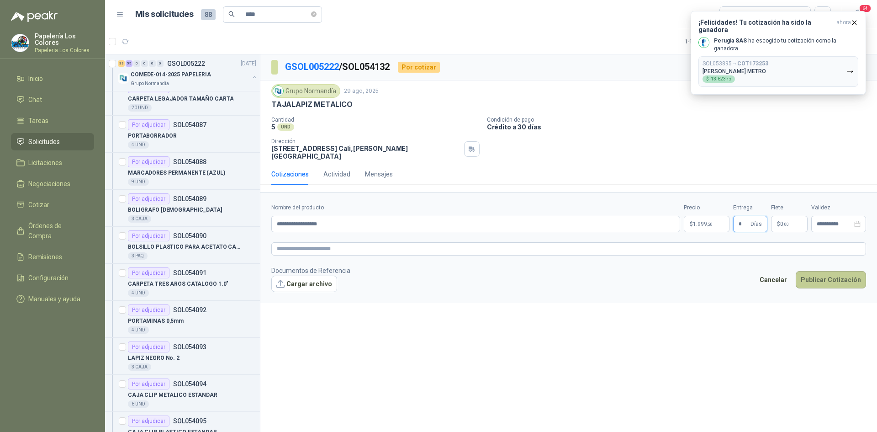
type input "*"
click at [825, 271] on button "Publicar Cotización" at bounding box center [831, 279] width 70 height 17
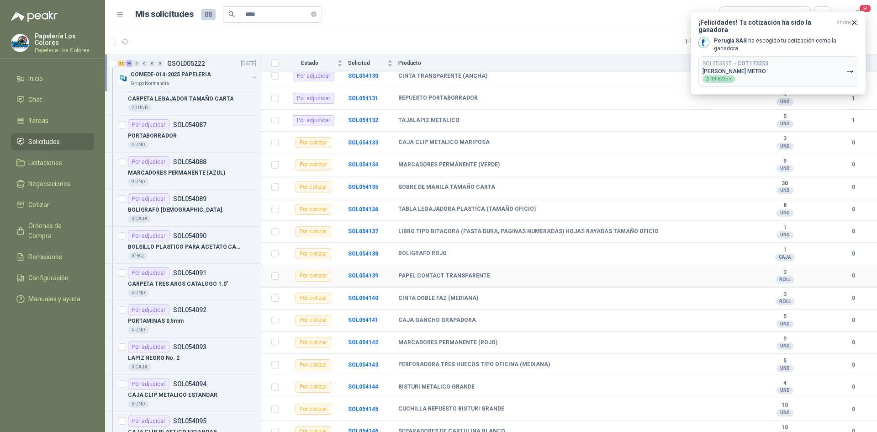
scroll to position [1370, 0]
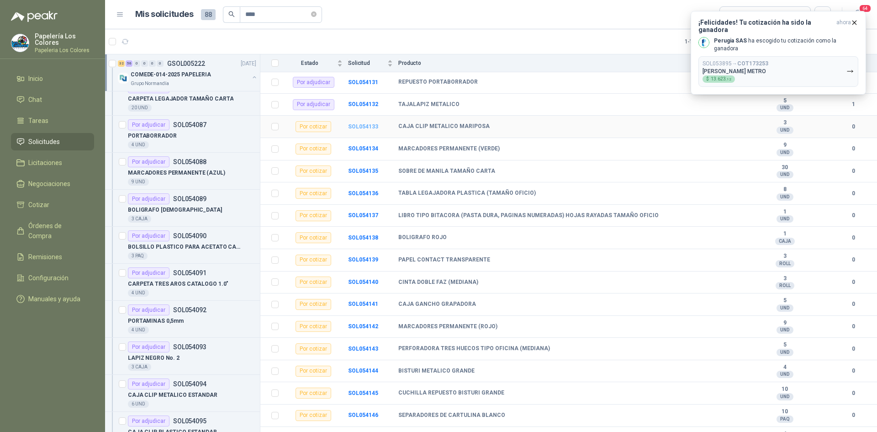
click at [361, 125] on b "SOL054133" at bounding box center [363, 126] width 30 height 6
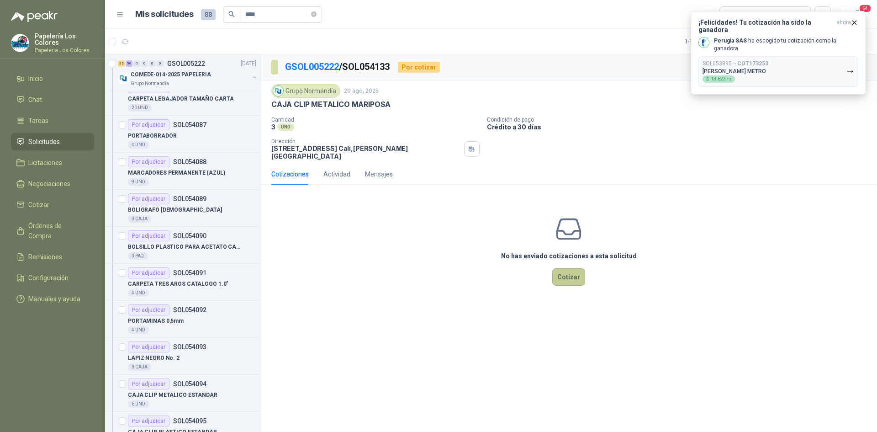
click at [568, 268] on button "Cotizar" at bounding box center [568, 276] width 33 height 17
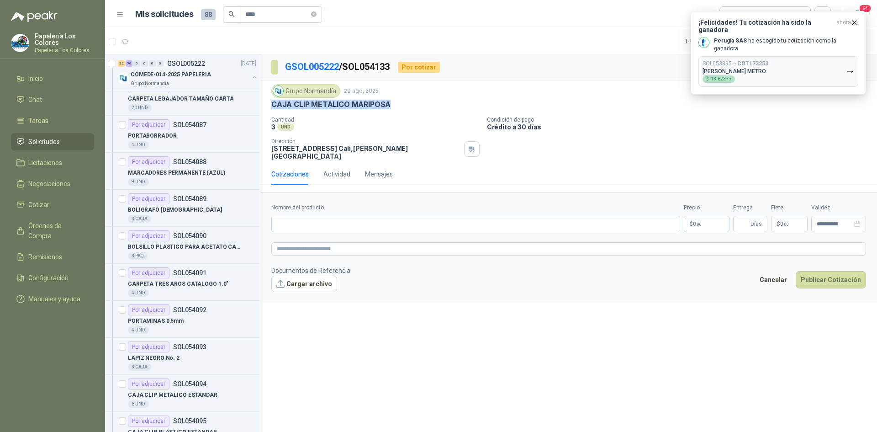
drag, startPoint x: 387, startPoint y: 103, endPoint x: 271, endPoint y: 105, distance: 116.1
click at [271, 105] on p "CAJA CLIP METALICO MARIPOSA" at bounding box center [330, 105] width 119 height 10
copy p "CAJA CLIP METALICO MARIPOSA"
click at [332, 219] on input "Nombre del producto" at bounding box center [475, 224] width 409 height 16
paste input "**********"
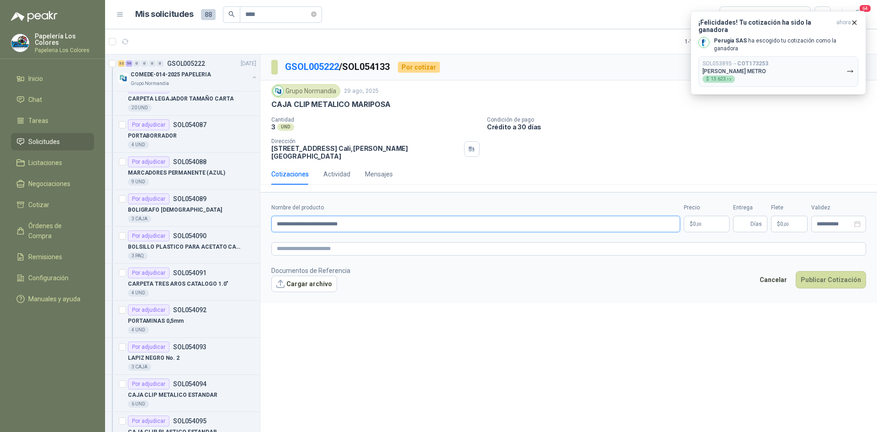
type input "**********"
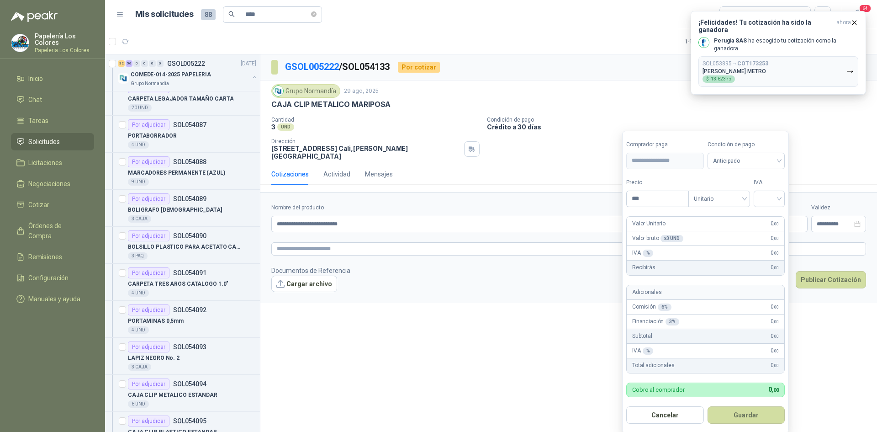
drag, startPoint x: 707, startPoint y: 213, endPoint x: 677, endPoint y: 254, distance: 51.4
click at [706, 212] on body "Papelería Los Colores Papeleria Los Colores Inicio Chat Tareas Solicitudes Lici…" at bounding box center [438, 216] width 877 height 432
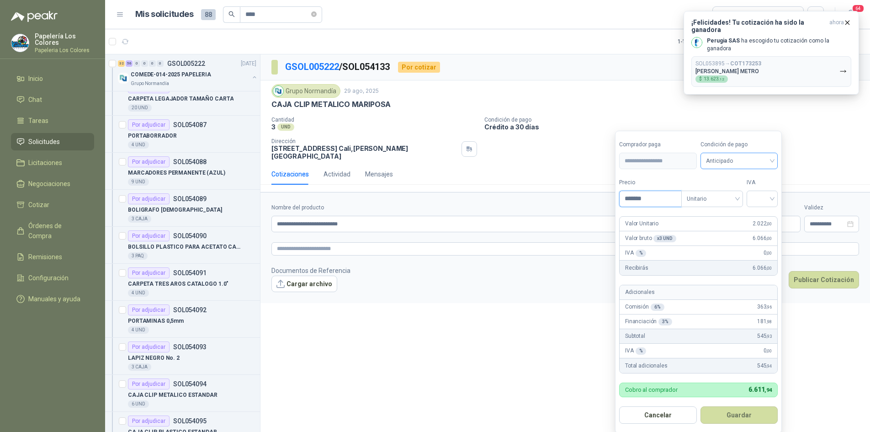
click at [748, 162] on span "Anticipado" at bounding box center [739, 161] width 67 height 14
type input "*******"
click at [735, 196] on div "Crédito a 30 días" at bounding box center [741, 195] width 64 height 10
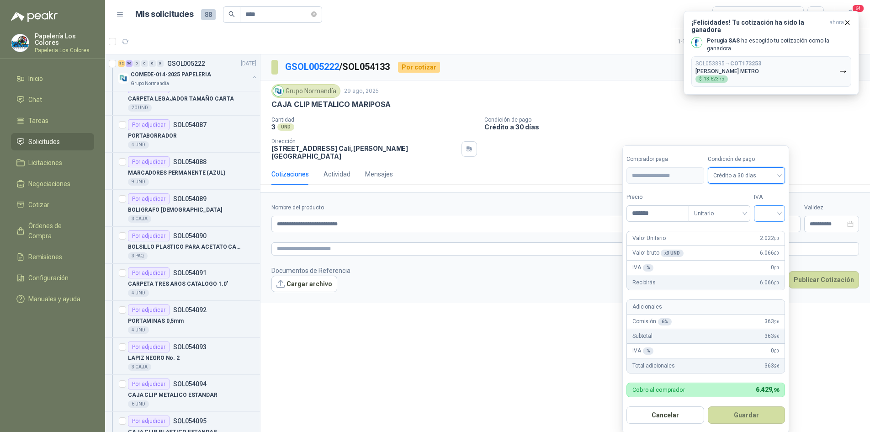
click at [763, 207] on input "search" at bounding box center [769, 213] width 20 height 14
click at [767, 233] on div "19%" at bounding box center [771, 232] width 17 height 10
click at [744, 418] on button "Guardar" at bounding box center [748, 414] width 79 height 17
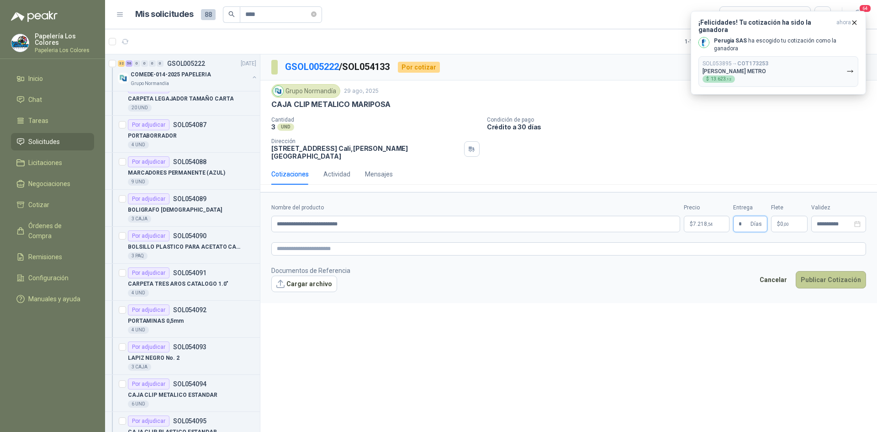
type input "*"
click at [837, 272] on button "Publicar Cotización" at bounding box center [831, 279] width 70 height 17
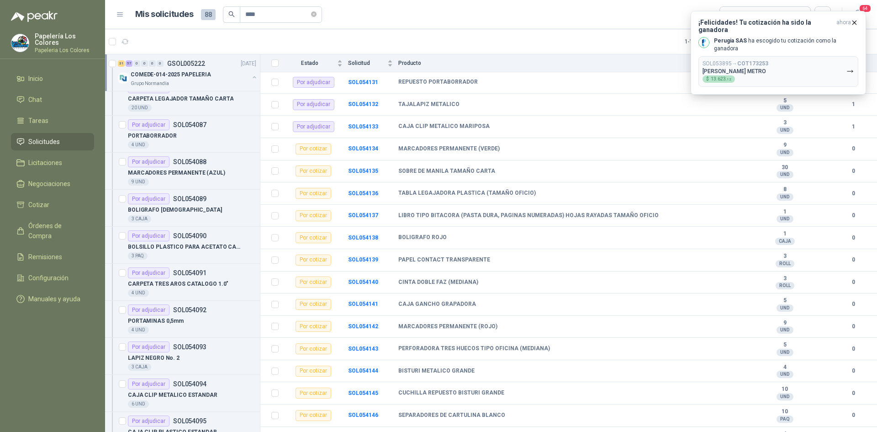
scroll to position [1325, 0]
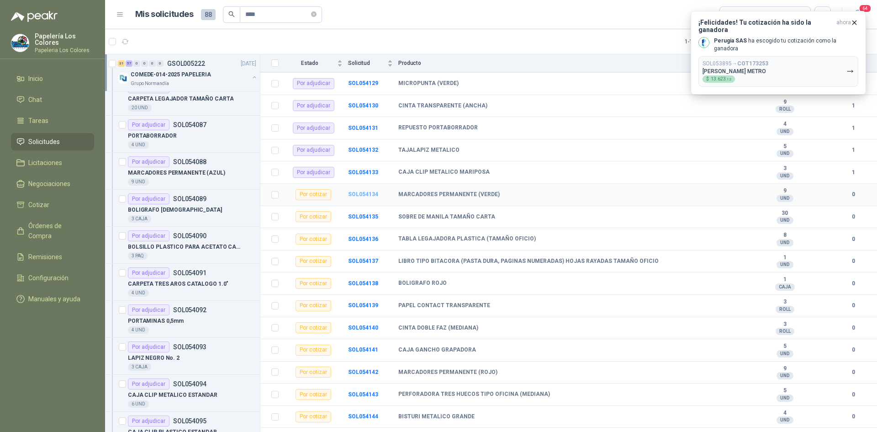
click at [358, 195] on b "SOL054134" at bounding box center [363, 194] width 30 height 6
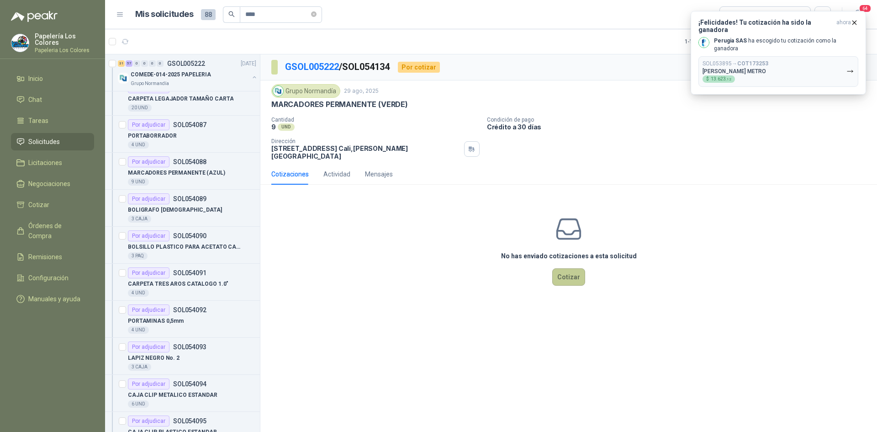
click at [572, 271] on button "Cotizar" at bounding box center [568, 276] width 33 height 17
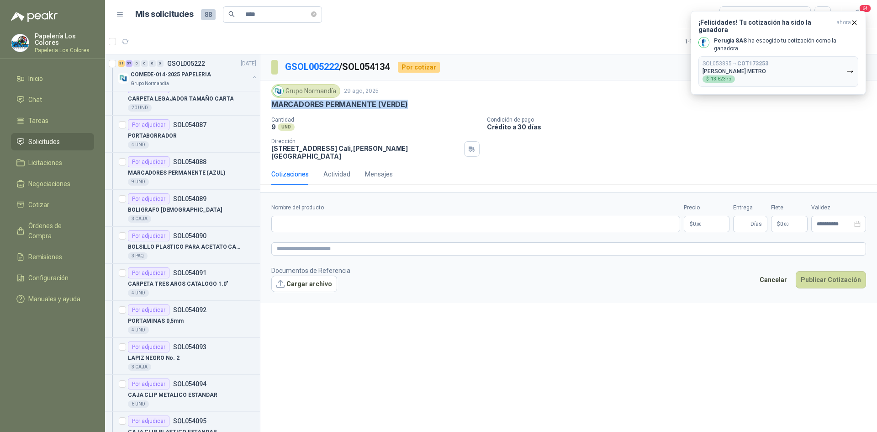
drag, startPoint x: 406, startPoint y: 104, endPoint x: 264, endPoint y: 108, distance: 142.1
click at [264, 108] on div "Grupo Normandía 29 ago, 2025 MARCADORES PERMANENTE (VERDE) Cantidad 9 UND Con…" at bounding box center [568, 121] width 617 height 83
copy p "MARCADORES PERMANENTE (VERDE)"
click at [362, 218] on input "Nombre del producto" at bounding box center [475, 224] width 409 height 16
paste input "**********"
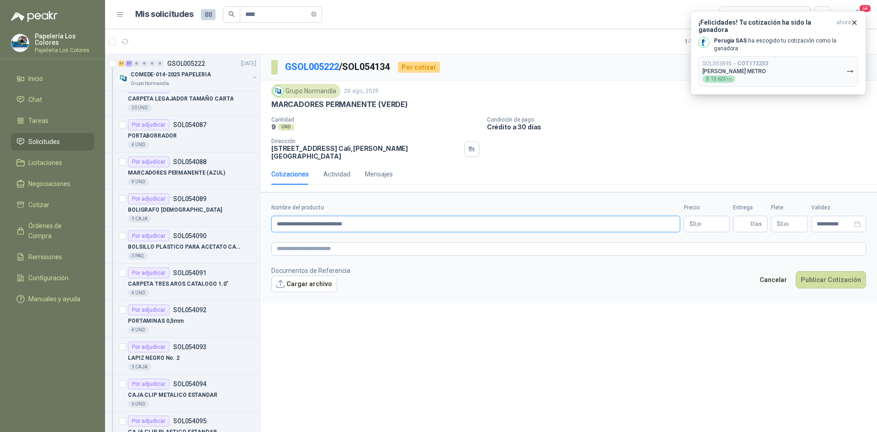
type input "**********"
click at [700, 225] on body "Papelería Los Colores Papeleria Los Colores Inicio Chat Tareas Solicitudes Lici…" at bounding box center [438, 216] width 877 height 432
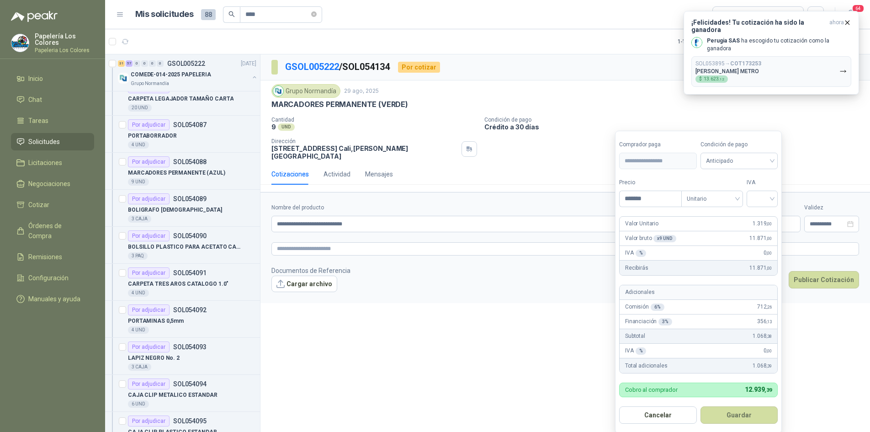
type input "*******"
click at [724, 163] on span "Anticipado" at bounding box center [739, 161] width 67 height 14
click at [723, 191] on div "Crédito a 30 días" at bounding box center [741, 195] width 64 height 10
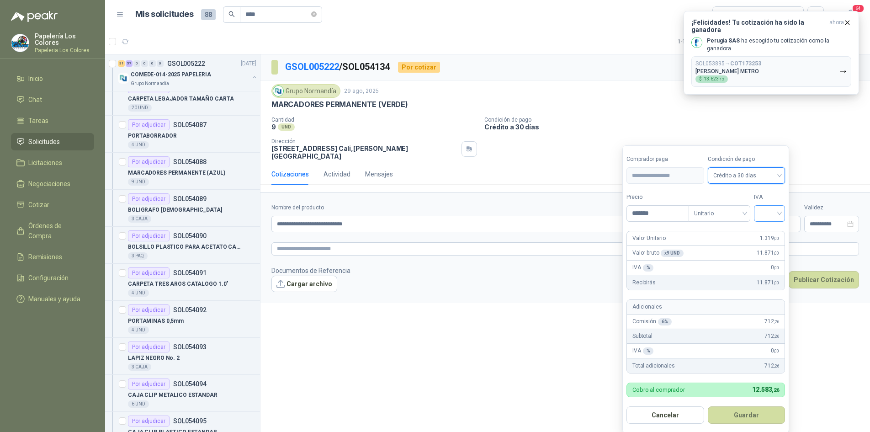
click at [779, 217] on input "search" at bounding box center [769, 213] width 20 height 14
click at [773, 233] on div "19%" at bounding box center [771, 232] width 17 height 10
click at [742, 415] on button "Guardar" at bounding box center [748, 414] width 79 height 17
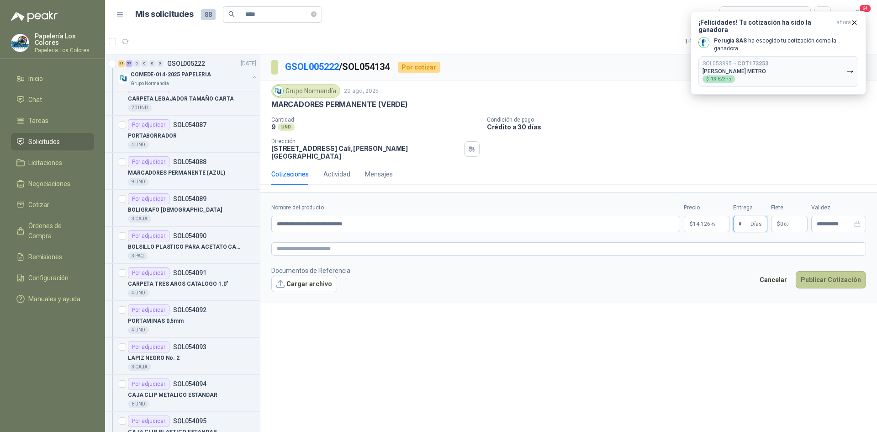
type input "*"
click at [826, 271] on button "Publicar Cotización" at bounding box center [831, 279] width 70 height 17
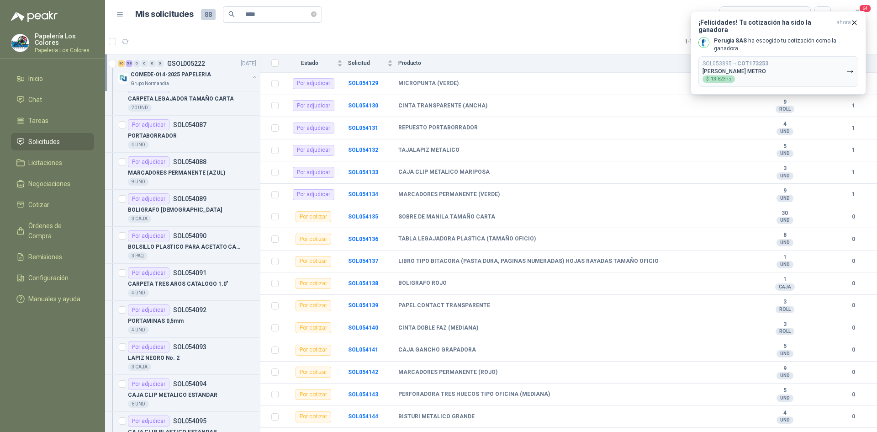
scroll to position [1370, 0]
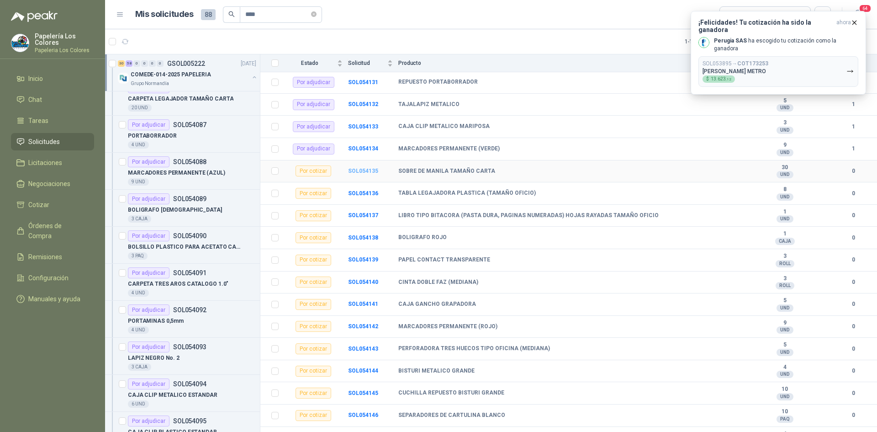
click at [360, 169] on b "SOL054135" at bounding box center [363, 171] width 30 height 6
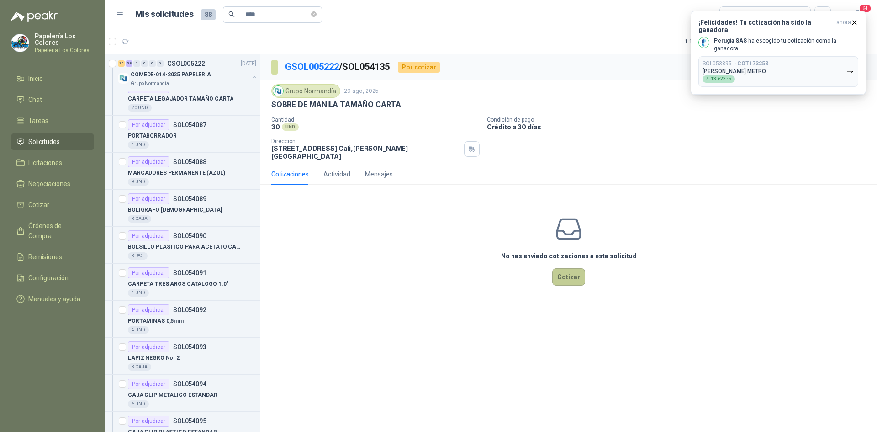
click at [573, 268] on button "Cotizar" at bounding box center [568, 276] width 33 height 17
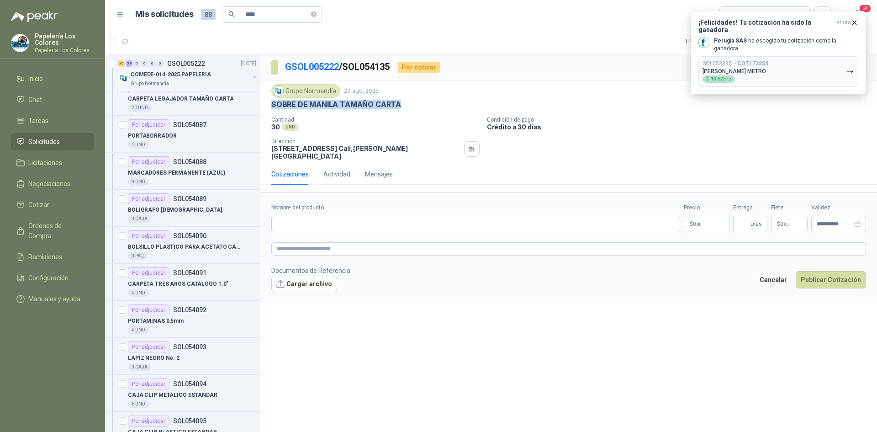
drag, startPoint x: 395, startPoint y: 103, endPoint x: 273, endPoint y: 109, distance: 122.1
click at [273, 109] on p "SOBRE DE MANILA TAMAÑO CARTA" at bounding box center [336, 105] width 130 height 10
copy p "SOBRE DE MANILA TAMAÑO CARTA"
click at [312, 217] on input "Nombre del producto" at bounding box center [475, 224] width 409 height 16
paste input "**********"
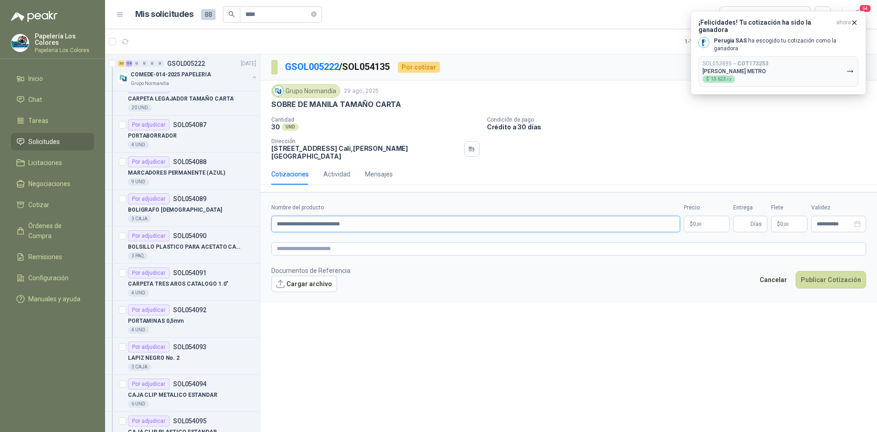
type input "**********"
click at [703, 219] on body "Papelería Los Colores Papeleria Los Colores Inicio Chat Tareas Solicitudes Lici…" at bounding box center [438, 216] width 877 height 432
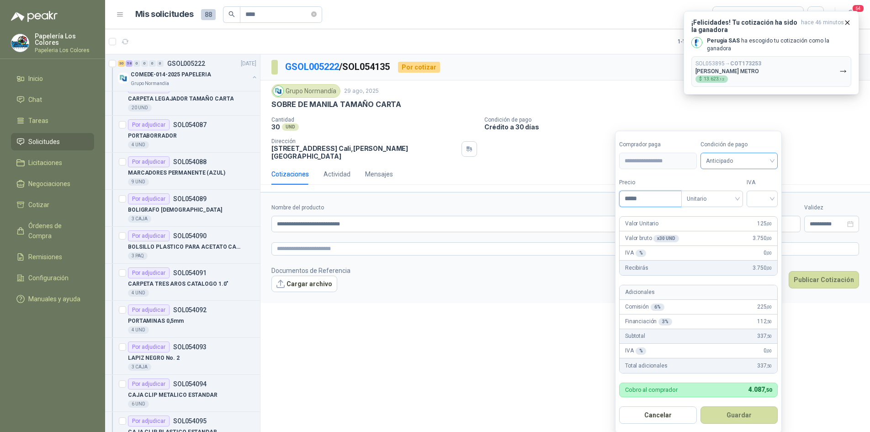
click at [738, 165] on span "Anticipado" at bounding box center [739, 161] width 67 height 14
type input "*****"
click at [731, 193] on div "Crédito a 30 días" at bounding box center [741, 195] width 64 height 10
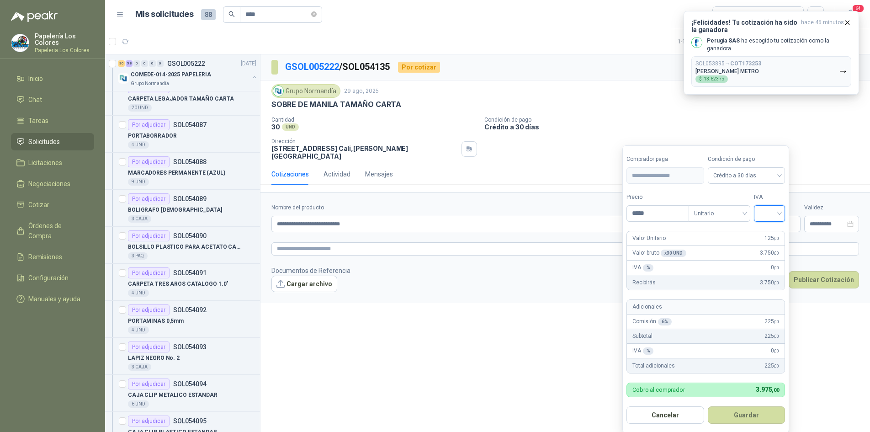
click at [764, 213] on input "search" at bounding box center [769, 213] width 20 height 14
click at [764, 233] on div "19%" at bounding box center [771, 232] width 17 height 10
click at [750, 417] on button "Guardar" at bounding box center [748, 414] width 79 height 17
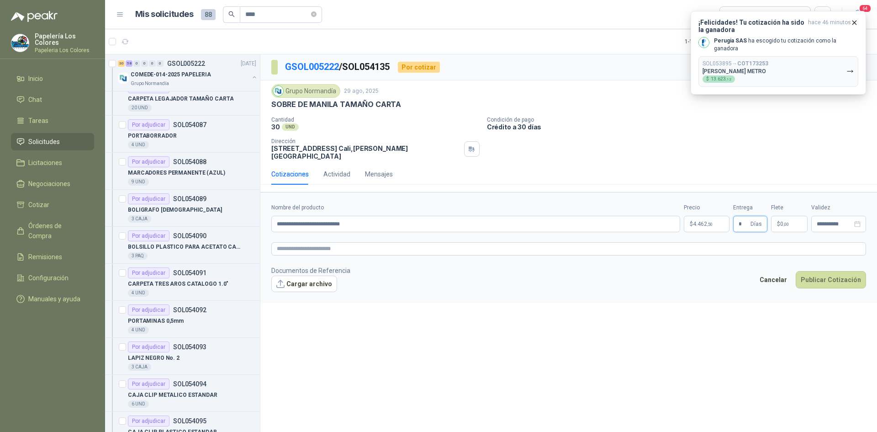
type input "*"
click at [827, 273] on button "Publicar Cotización" at bounding box center [831, 279] width 70 height 17
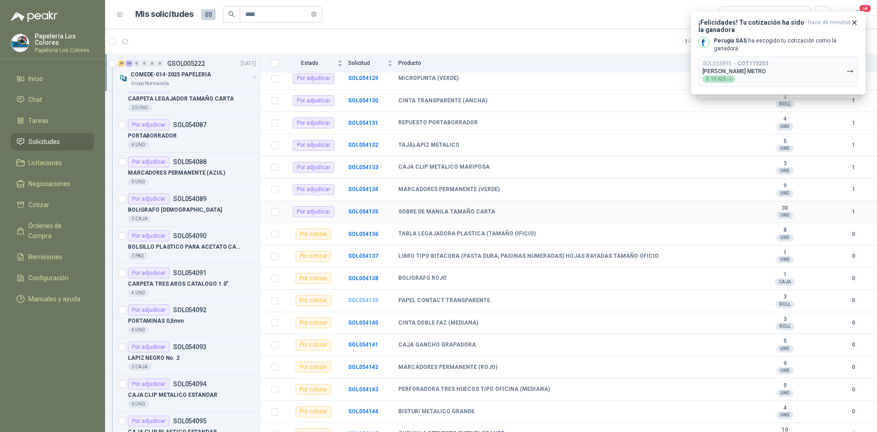
scroll to position [1421, 0]
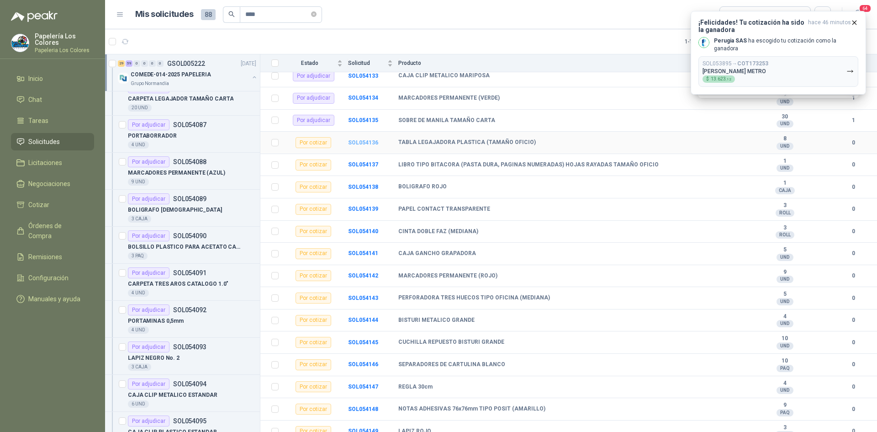
click at [362, 142] on b "SOL054136" at bounding box center [363, 142] width 30 height 6
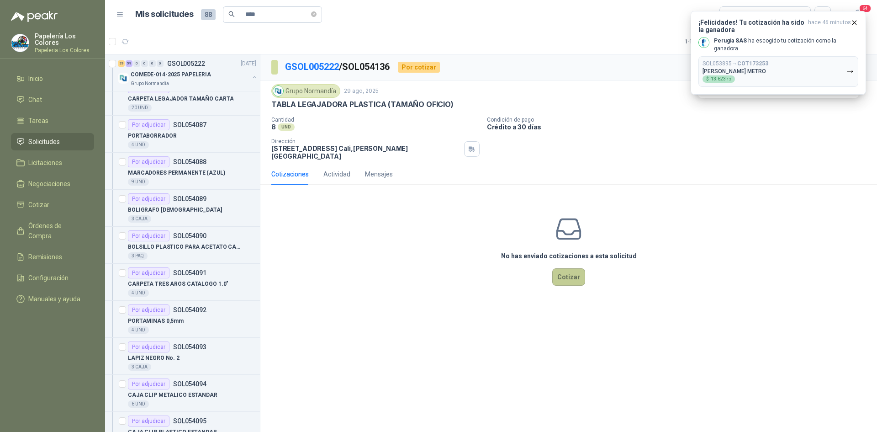
click at [577, 270] on button "Cotizar" at bounding box center [568, 276] width 33 height 17
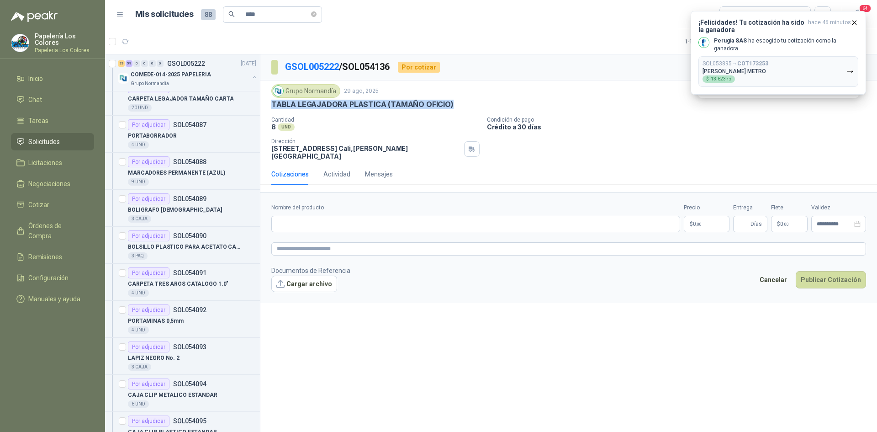
drag, startPoint x: 448, startPoint y: 104, endPoint x: 266, endPoint y: 112, distance: 182.0
click at [266, 112] on div "Grupo Normandía 29 ago, 2025 TABLA LEGAJADORA PLASTICA (TAMAÑO OFICIO) Cantida…" at bounding box center [568, 121] width 617 height 83
copy p "TABLA LEGAJADORA PLASTICA (TAMAÑO OFICIO)"
click at [348, 222] on input "Nombre del producto" at bounding box center [475, 224] width 409 height 16
paste input "**********"
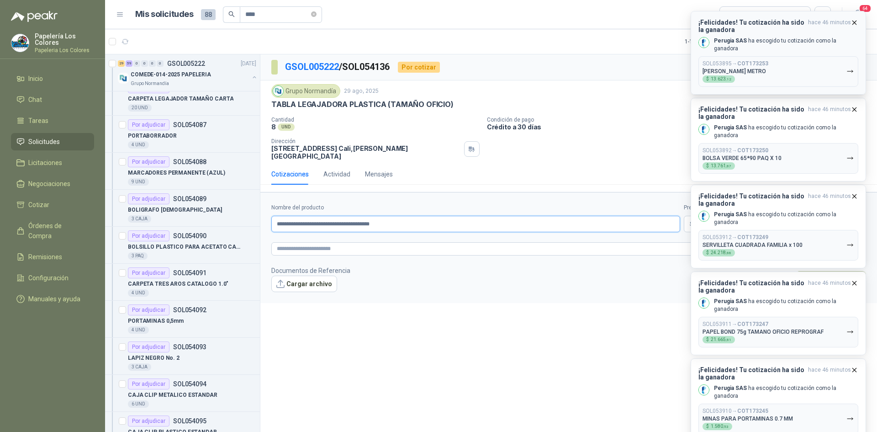
type input "**********"
click at [799, 64] on button "SOL053895 → COT173253 DULCE ABRIGO BLANCO METRO $ 13.623 ,12" at bounding box center [778, 71] width 160 height 31
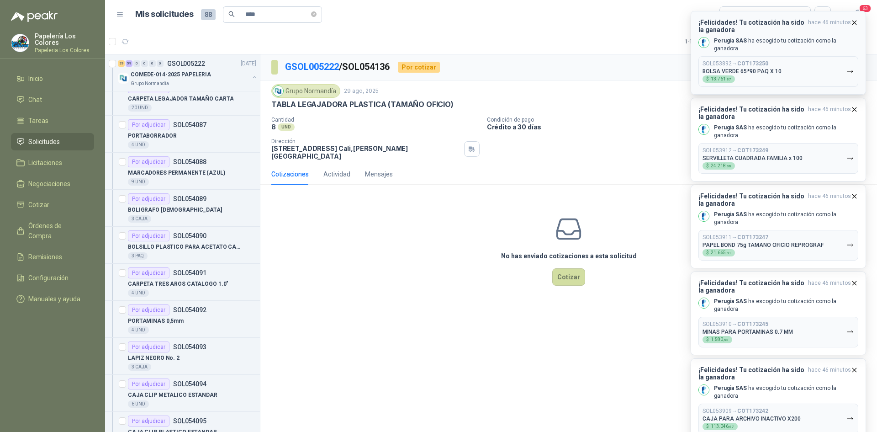
click at [856, 20] on icon "button" at bounding box center [855, 23] width 8 height 8
click at [855, 23] on icon "button" at bounding box center [855, 23] width 4 height 4
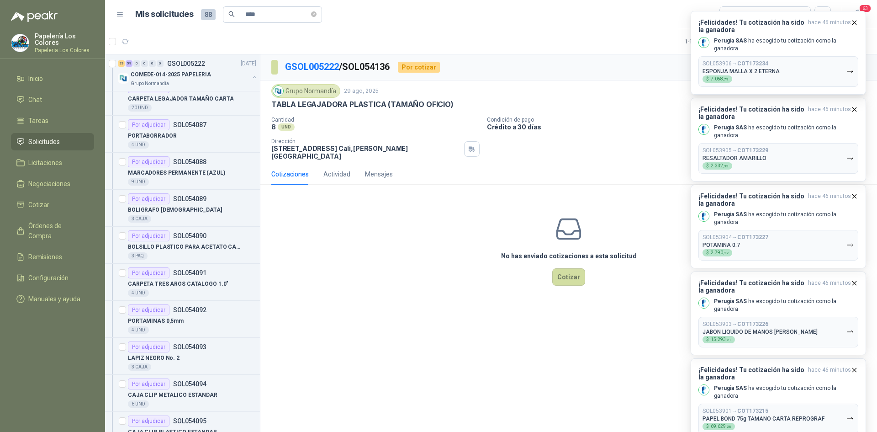
click at [855, 23] on icon "button" at bounding box center [855, 23] width 4 height 4
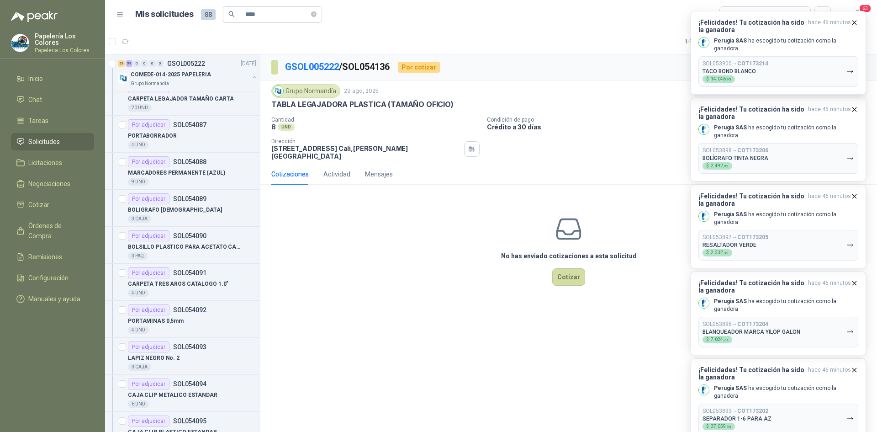
click at [855, 23] on icon "button" at bounding box center [855, 23] width 4 height 4
click at [852, 22] on icon "button" at bounding box center [855, 23] width 8 height 8
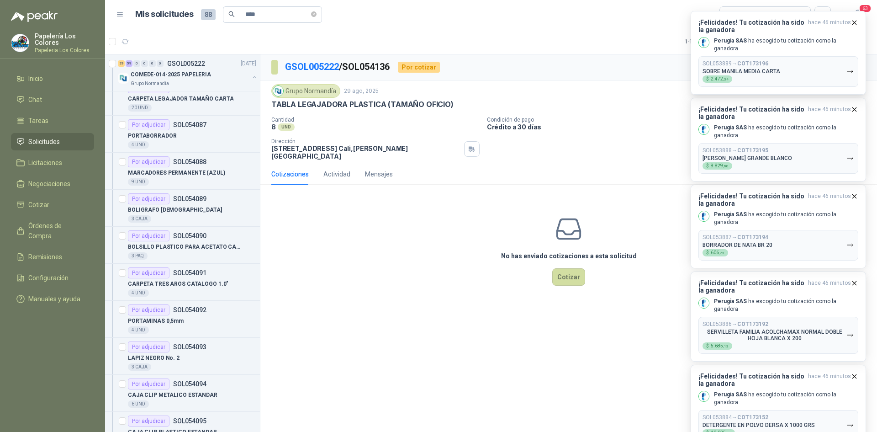
click at [852, 22] on icon "button" at bounding box center [855, 23] width 8 height 8
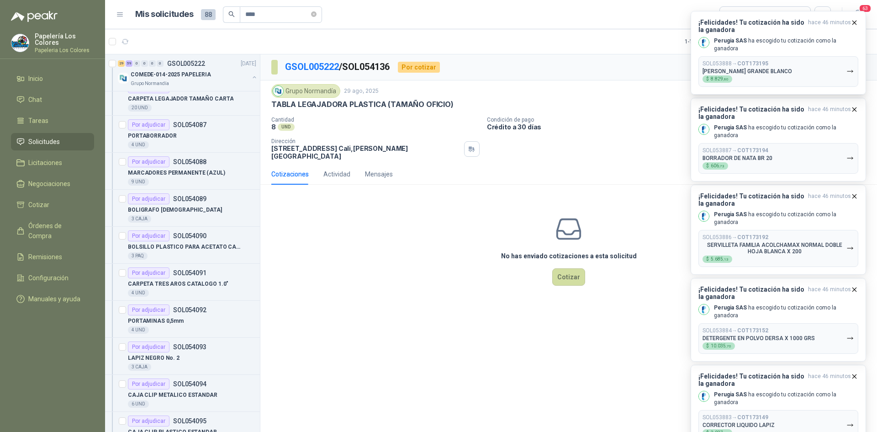
click at [852, 22] on icon "button" at bounding box center [855, 23] width 8 height 8
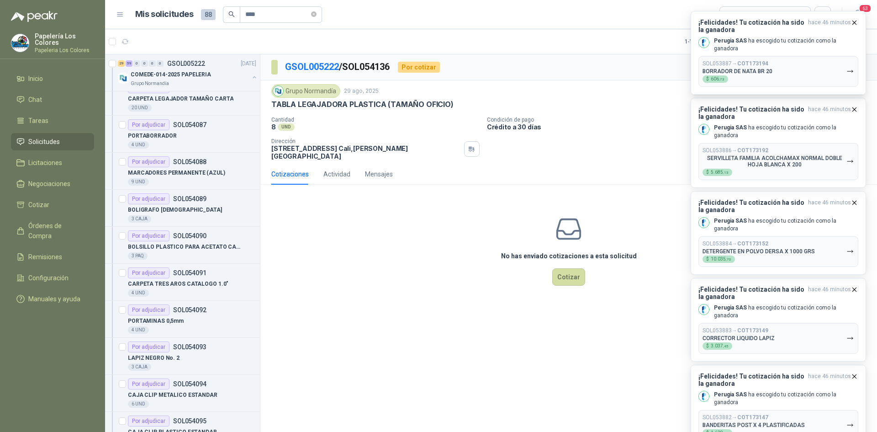
click at [852, 22] on icon "button" at bounding box center [855, 23] width 8 height 8
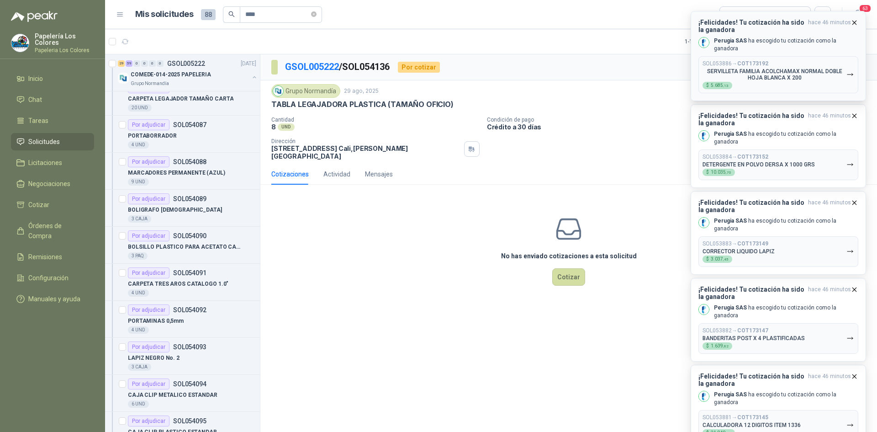
click at [855, 21] on icon "button" at bounding box center [855, 23] width 8 height 8
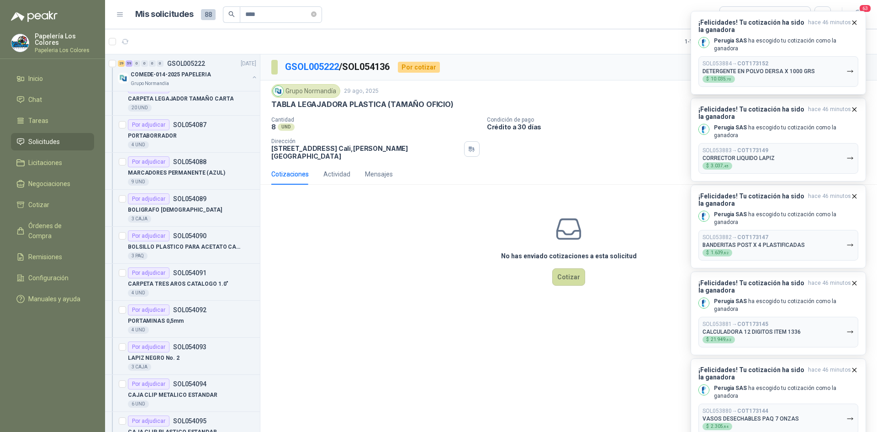
click at [855, 21] on icon "button" at bounding box center [855, 23] width 8 height 8
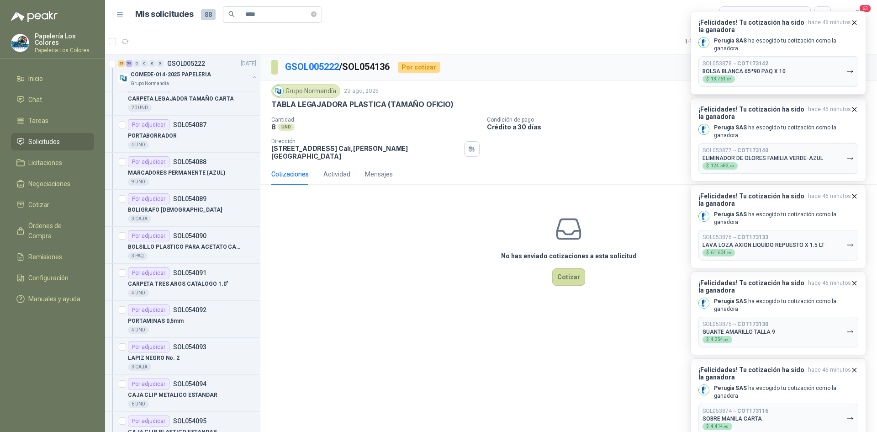
click at [855, 21] on icon "button" at bounding box center [855, 23] width 8 height 8
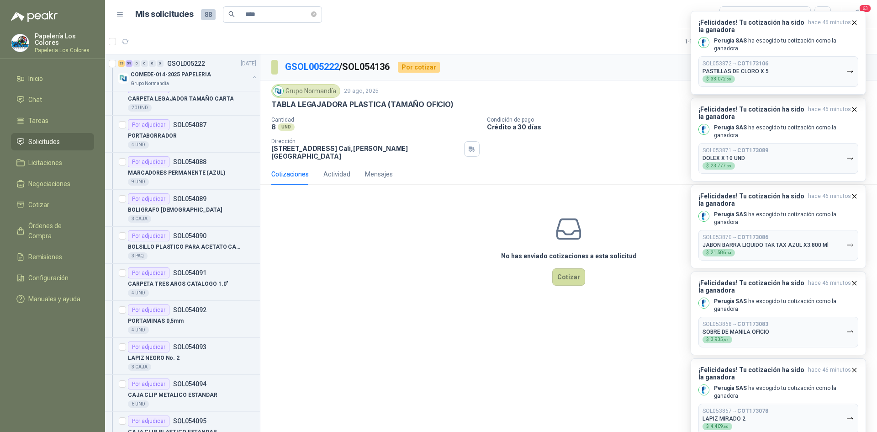
click at [855, 21] on icon "button" at bounding box center [855, 23] width 8 height 8
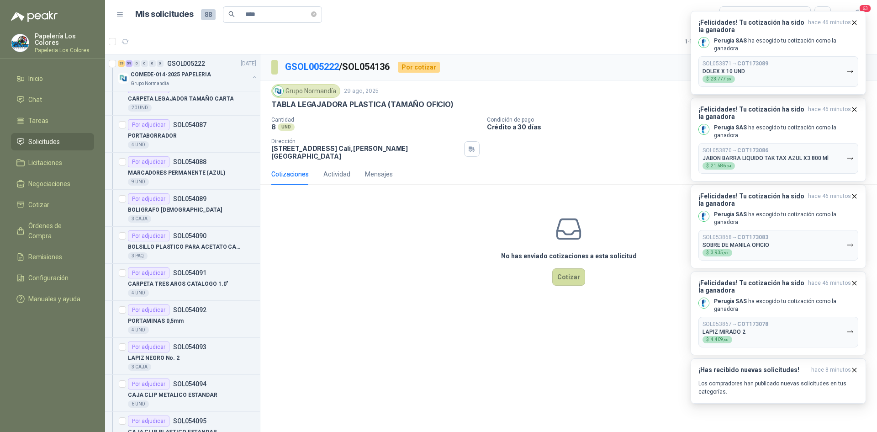
click at [855, 21] on icon "button" at bounding box center [855, 23] width 8 height 8
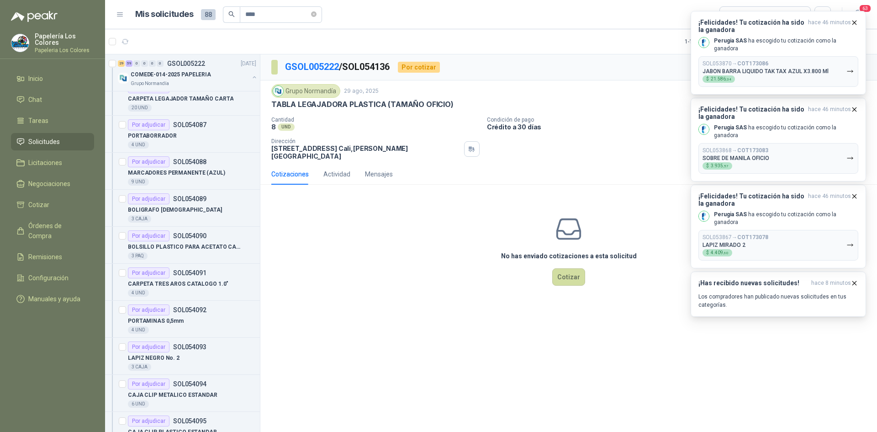
click at [855, 21] on icon "button" at bounding box center [855, 23] width 8 height 8
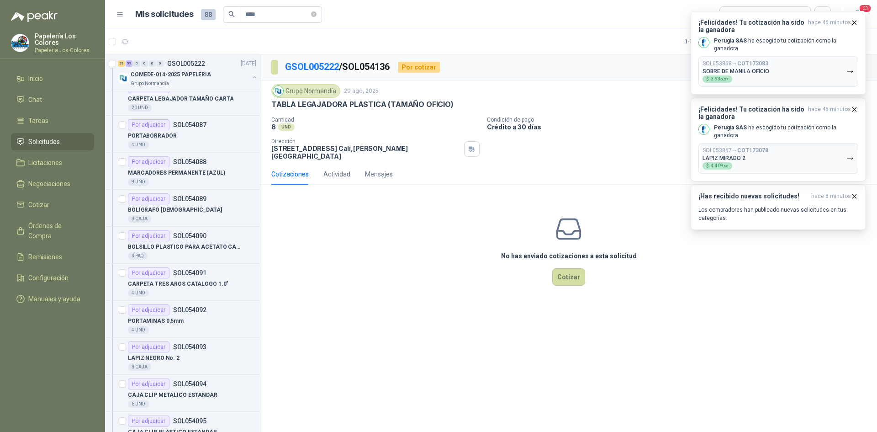
click at [855, 21] on icon "button" at bounding box center [855, 23] width 8 height 8
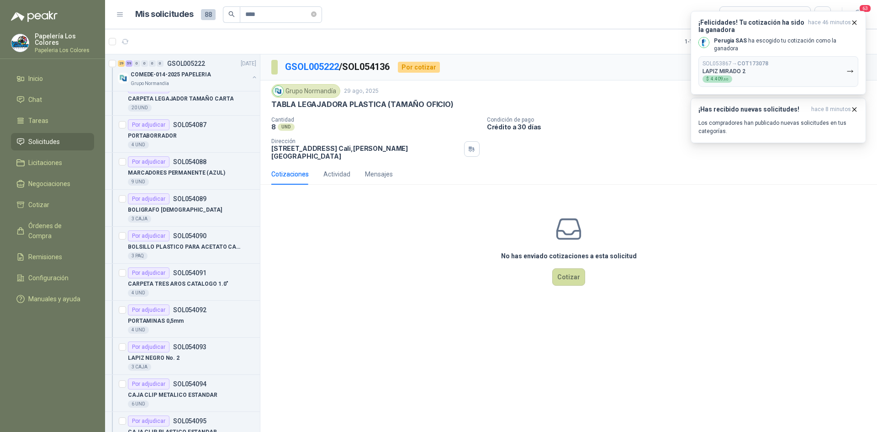
click at [855, 21] on icon "button" at bounding box center [855, 23] width 8 height 8
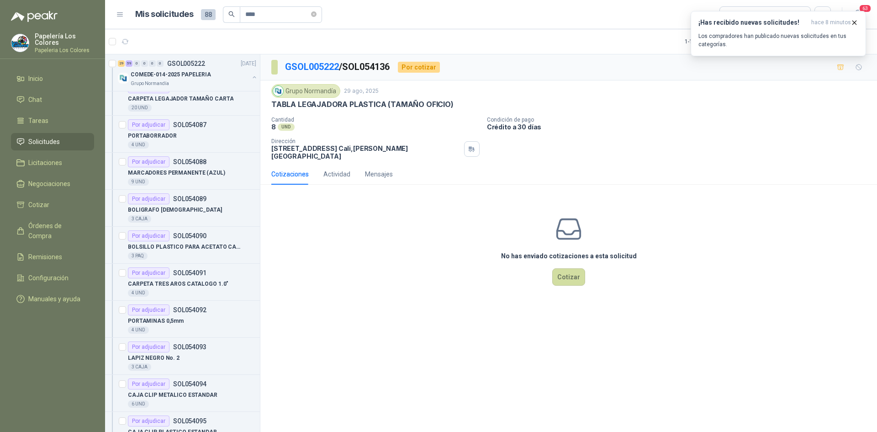
click at [773, 132] on div "Cantidad 8 UND Condición de pago Crédito a 30 días Dirección AVENIDA 4 OESTE #…" at bounding box center [568, 137] width 595 height 43
drag, startPoint x: 623, startPoint y: 203, endPoint x: 624, endPoint y: 185, distance: 18.8
click at [622, 203] on div "No has enviado cotizaciones a esta solicitud Cotizar" at bounding box center [568, 250] width 617 height 116
